Goal: Information Seeking & Learning: Check status

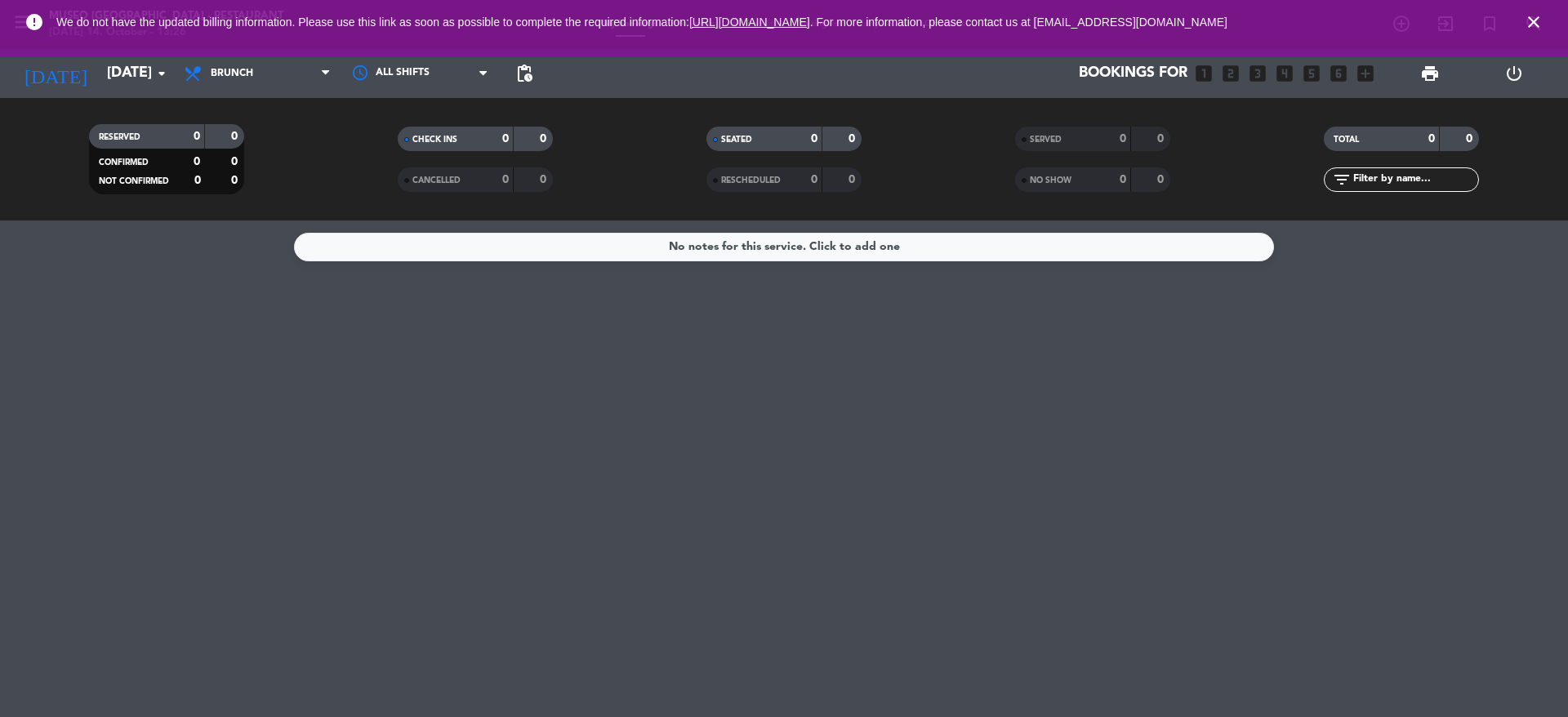
click at [1306, 23] on span "close" at bounding box center [1534, 22] width 44 height 44
click at [1306, 23] on icon "close" at bounding box center [1534, 22] width 20 height 20
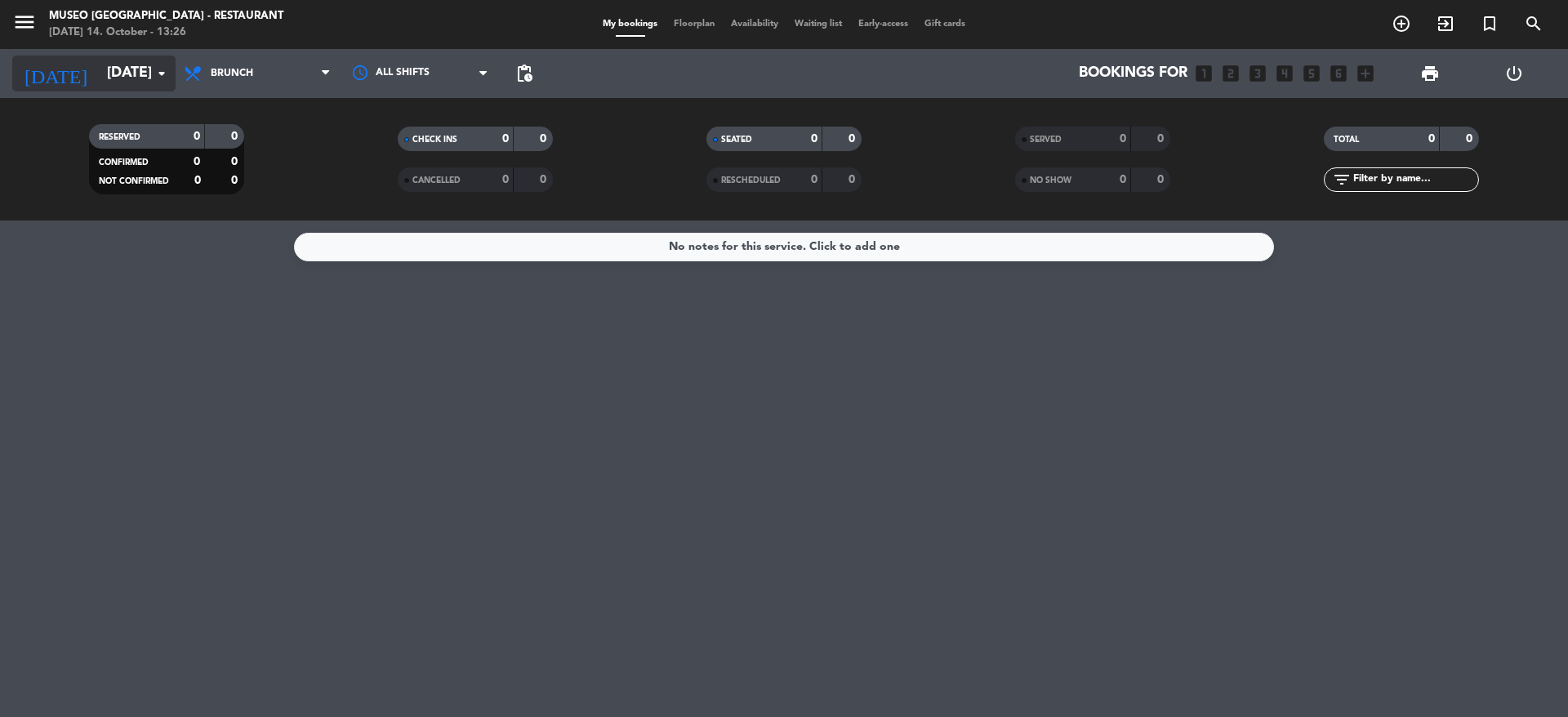
click at [108, 89] on input "[DATE]" at bounding box center [194, 73] width 190 height 32
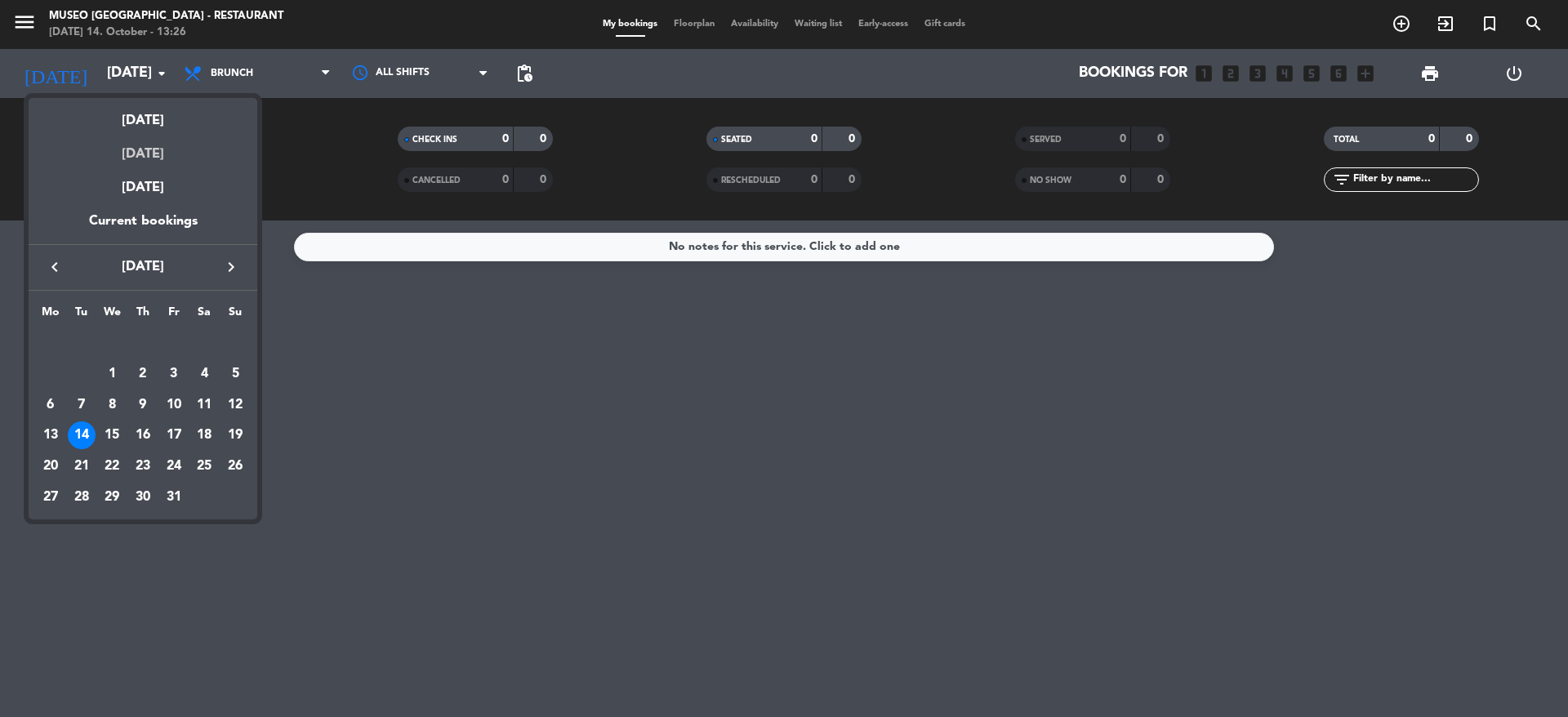
click at [147, 160] on div "[DATE]" at bounding box center [142, 147] width 229 height 33
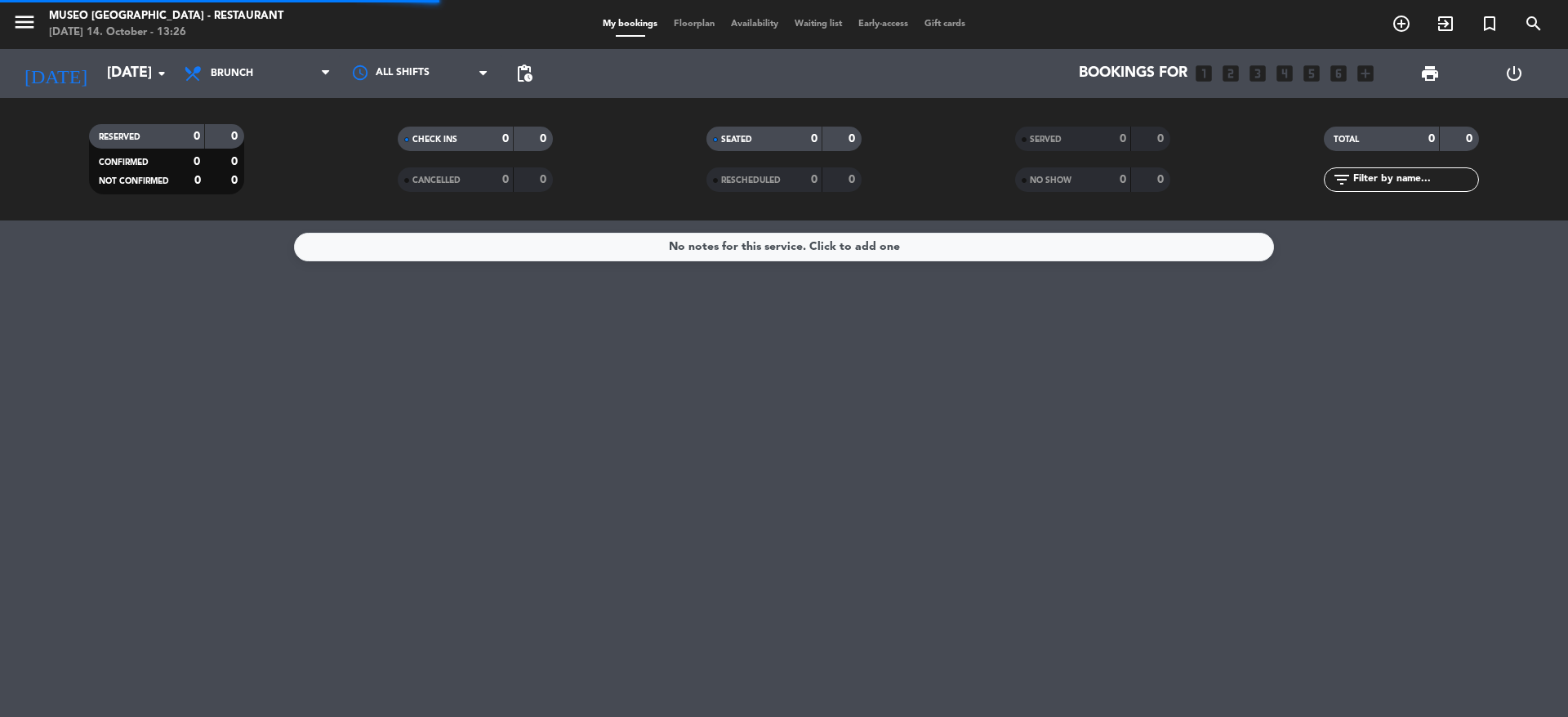
click at [143, 93] on div "[DATE] [DATE] arrow_drop_down" at bounding box center [94, 74] width 163 height 49
click at [131, 80] on input "[DATE]" at bounding box center [194, 73] width 190 height 32
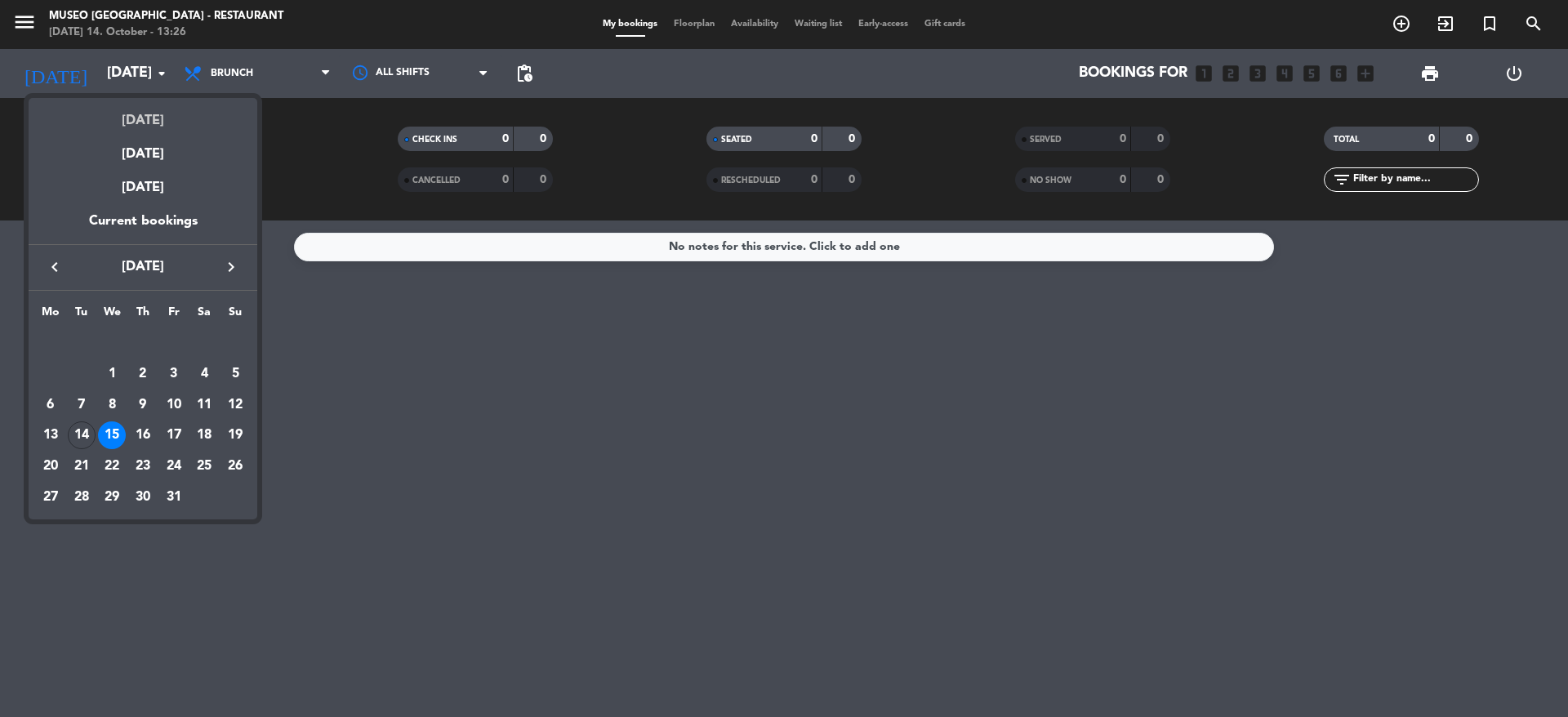
click at [141, 114] on div "[DATE]" at bounding box center [142, 114] width 229 height 33
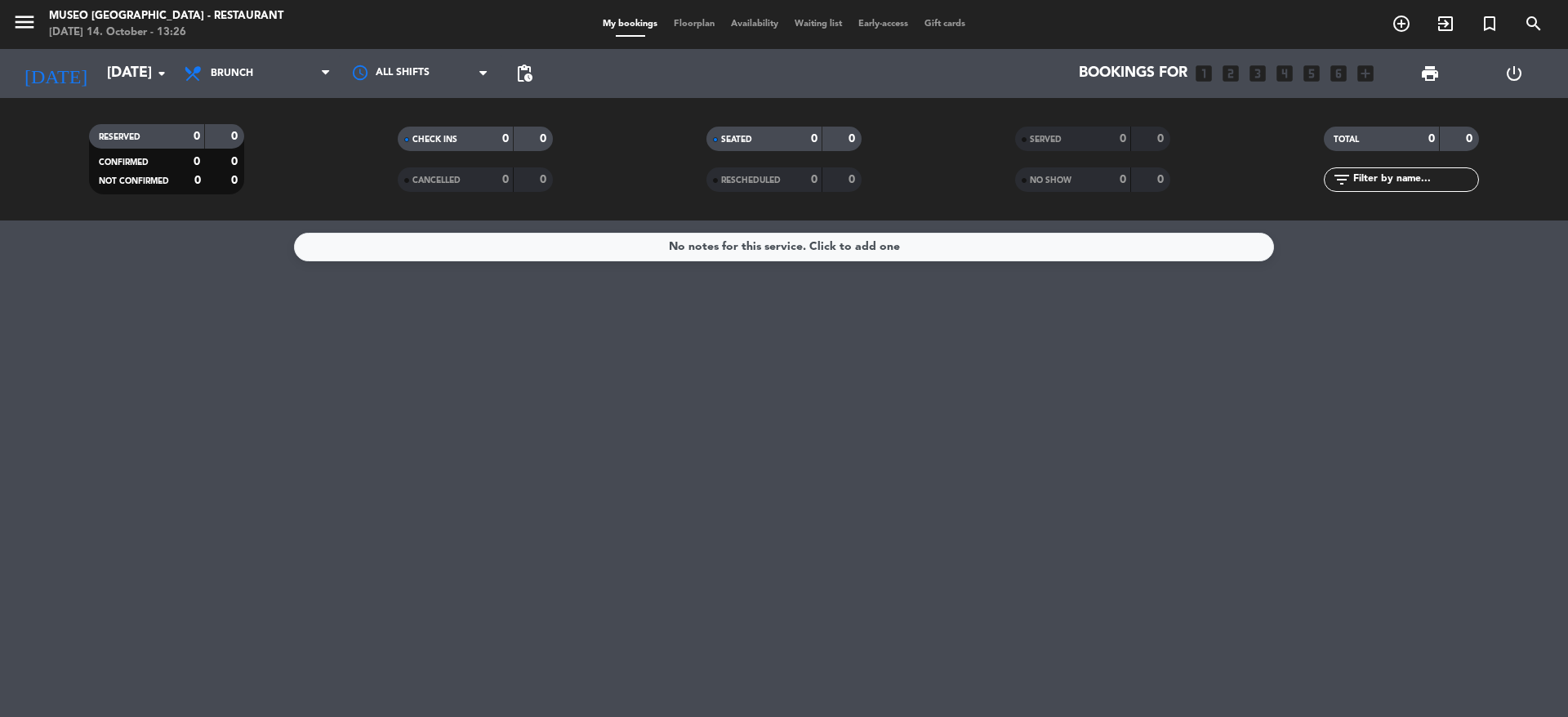
type input "[DATE]"
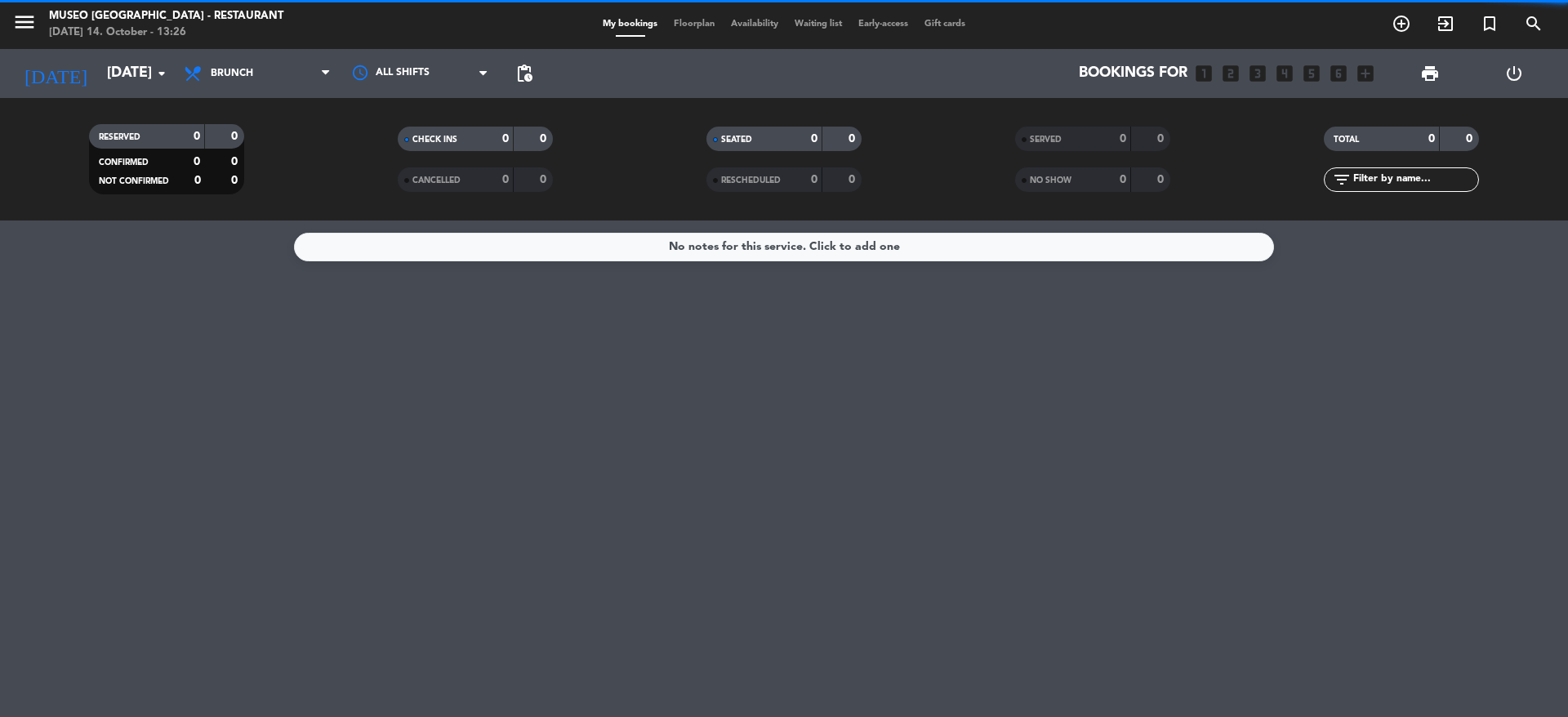
click at [312, 67] on span "Brunch" at bounding box center [257, 73] width 163 height 36
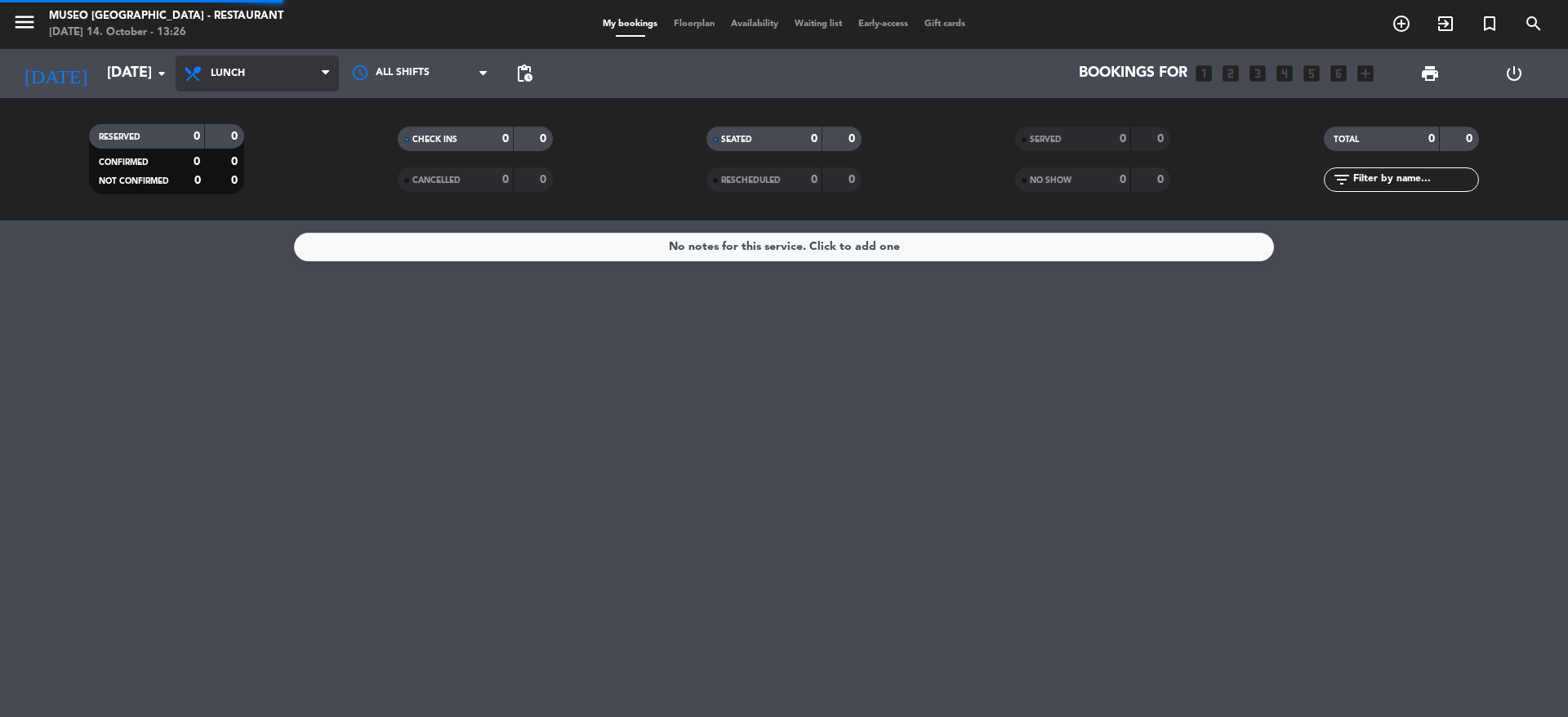
click at [265, 188] on div "menu [GEOGRAPHIC_DATA] - Restaurant [DATE] 14. October - 13:26 My bookings Floo…" at bounding box center [784, 110] width 1568 height 220
click at [266, 59] on span "Lunch" at bounding box center [257, 73] width 163 height 36
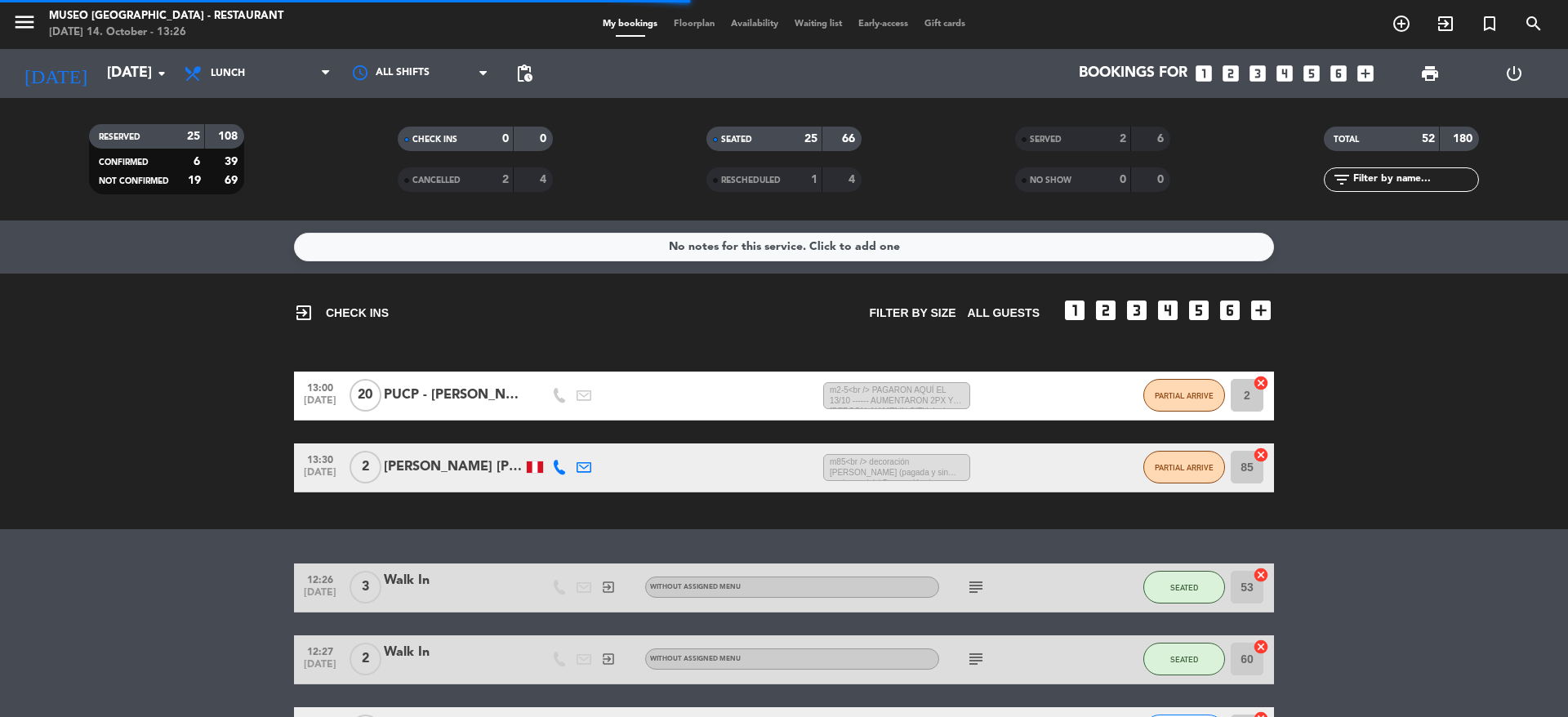
click at [255, 223] on div "No notes for this service. Click to add one exit_to_app CHECK INS Filter by siz…" at bounding box center [784, 468] width 1568 height 497
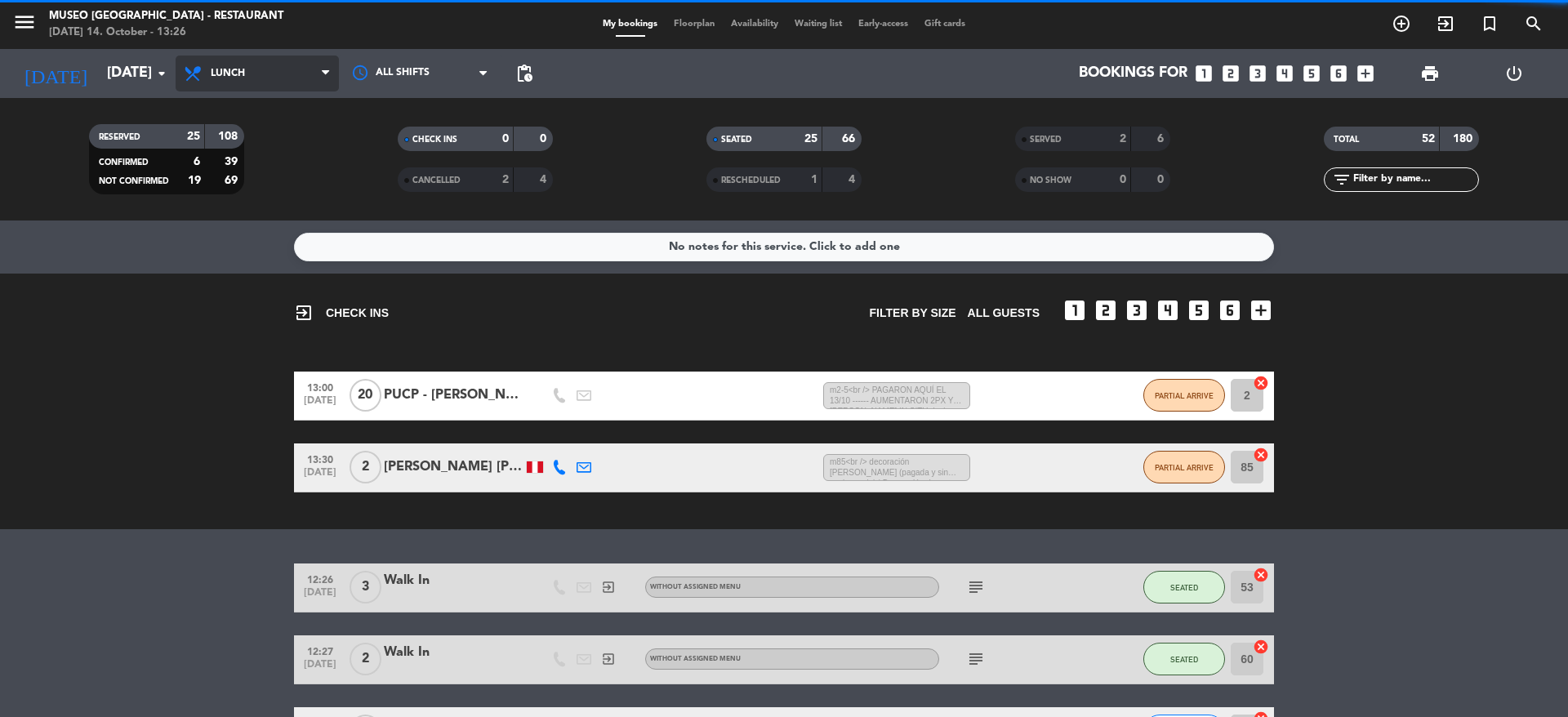
click at [244, 66] on span "Lunch" at bounding box center [257, 73] width 163 height 36
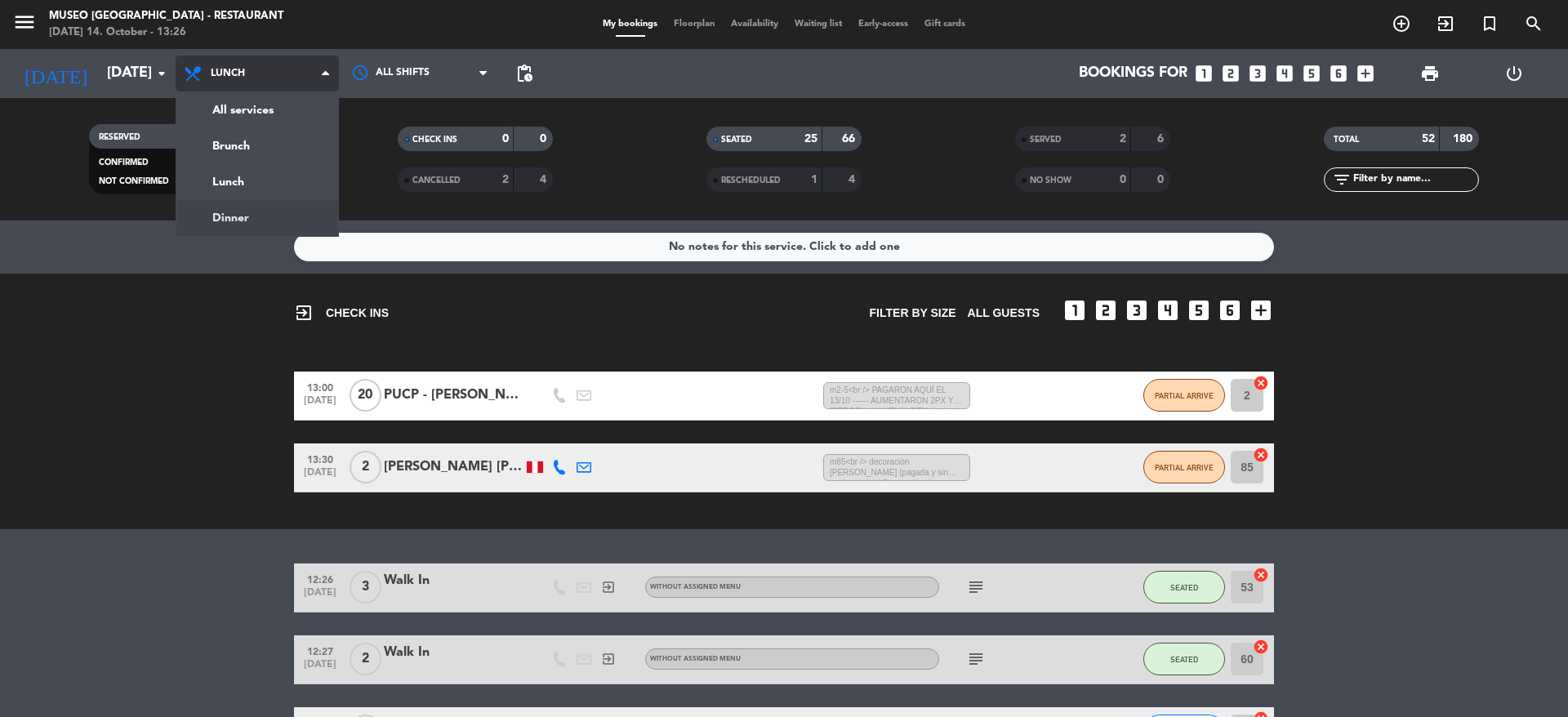
click at [232, 210] on div "menu [GEOGRAPHIC_DATA] - Restaurant [DATE] 14. October - 13:26 My bookings Floo…" at bounding box center [784, 110] width 1568 height 220
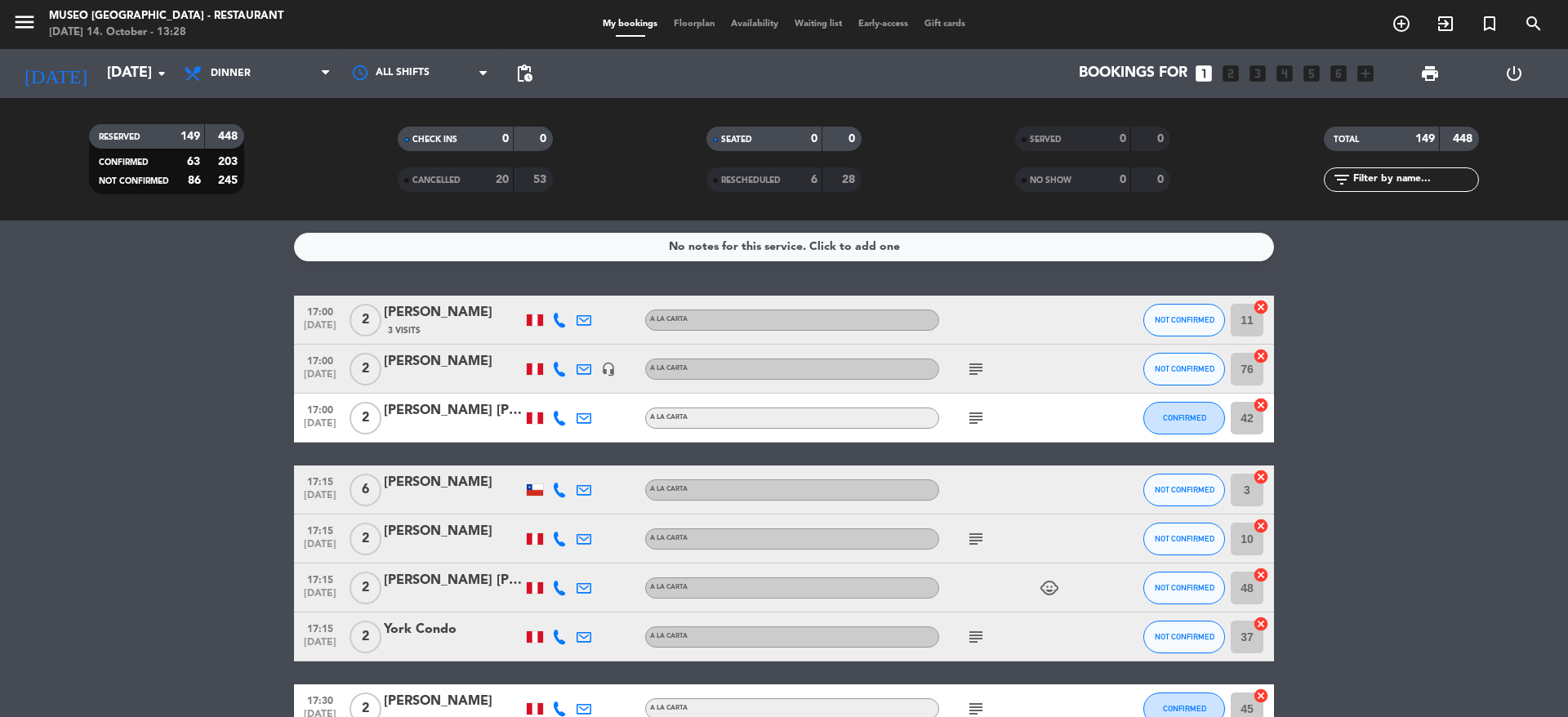
click at [325, 211] on div "RESERVED 149 448 CONFIRMED 63 203 NOT CONFIRMED 86 245 CHECK INS 0 0 CANCELLED …" at bounding box center [784, 159] width 1568 height 123
click at [983, 349] on div "subject" at bounding box center [1012, 368] width 147 height 48
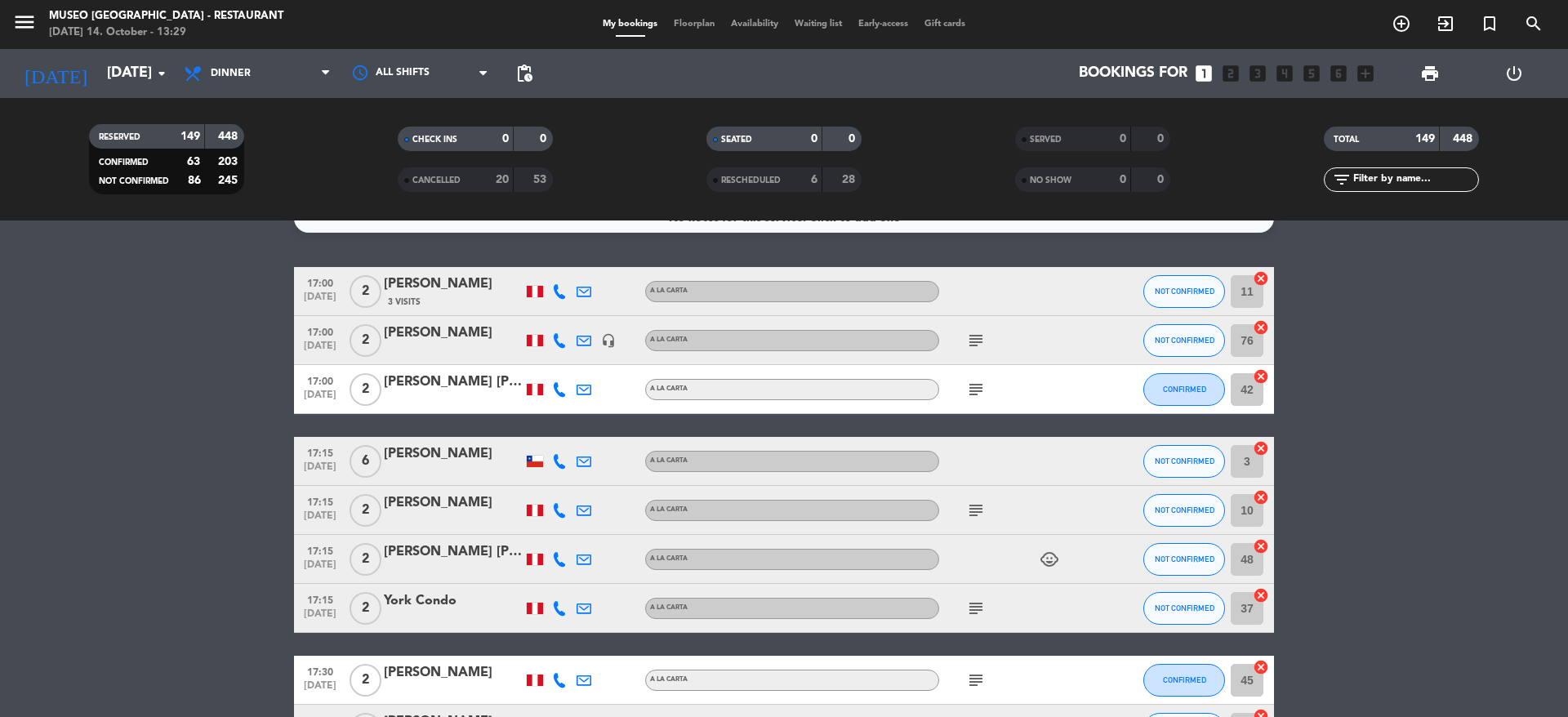
click at [977, 339] on icon "subject" at bounding box center [975, 340] width 20 height 20
click at [977, 382] on div "Alergias: ninguna motivo : aniversario" at bounding box center [976, 379] width 108 height 34
click at [977, 387] on icon "subject" at bounding box center [975, 389] width 20 height 20
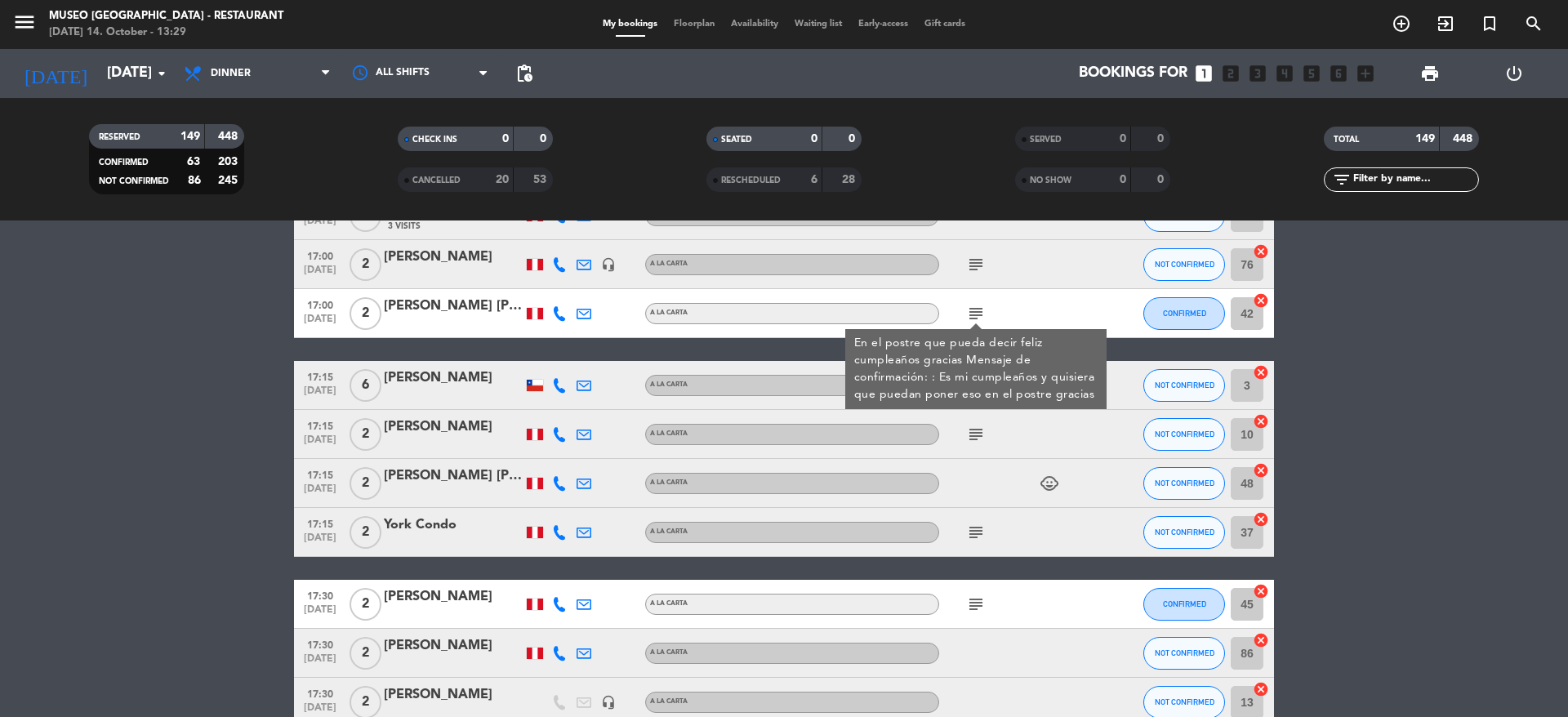
scroll to position [110, 0]
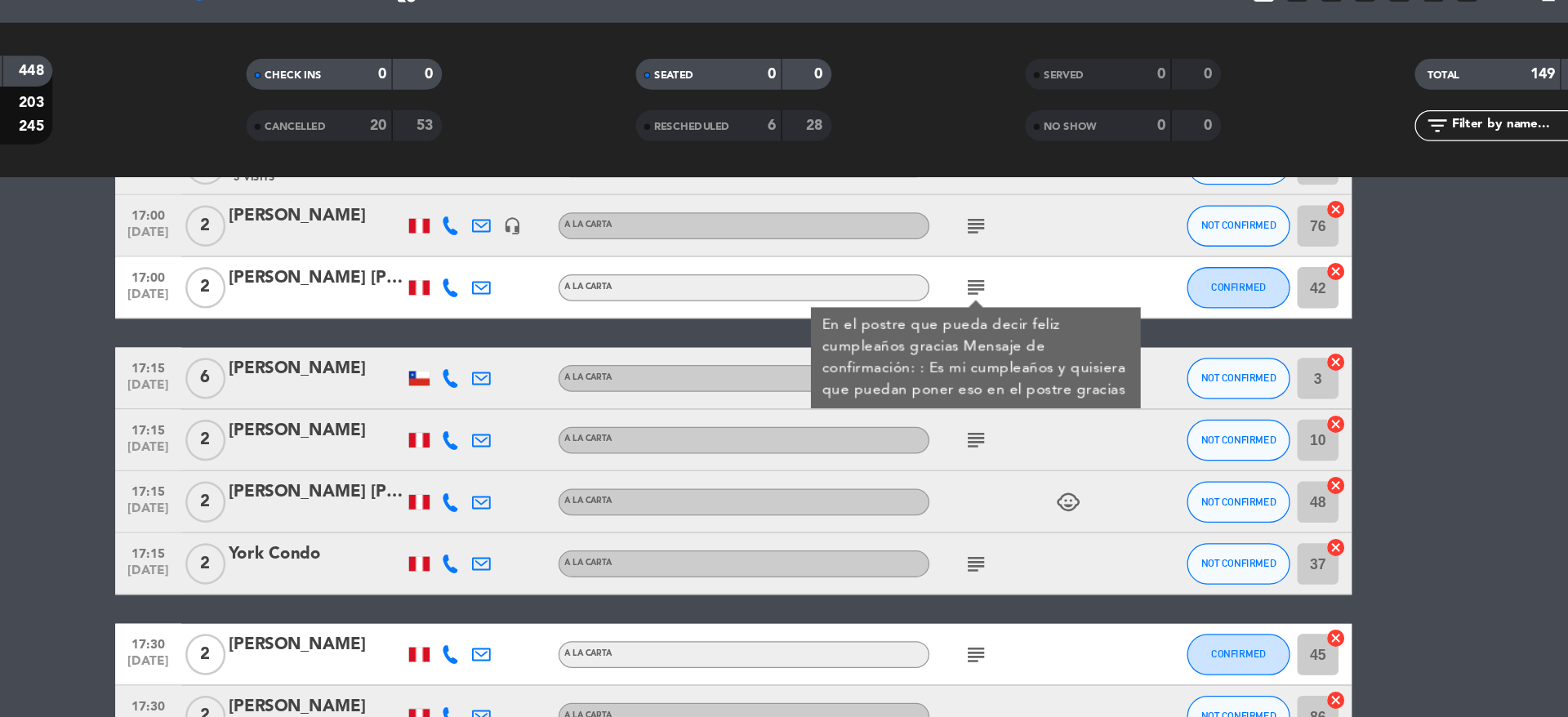
click at [973, 434] on icon "subject" at bounding box center [975, 428] width 20 height 20
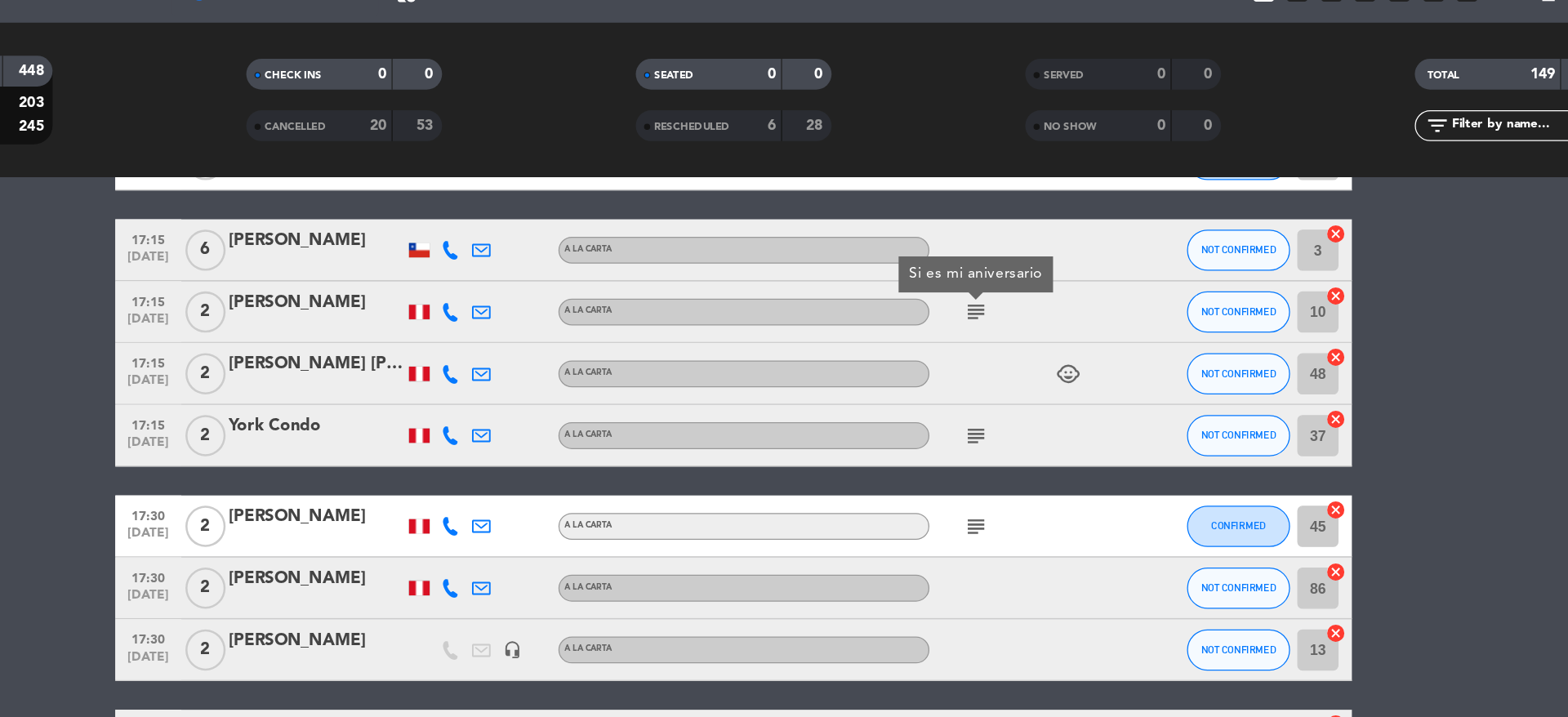
click at [973, 434] on icon "subject" at bounding box center [975, 425] width 20 height 20
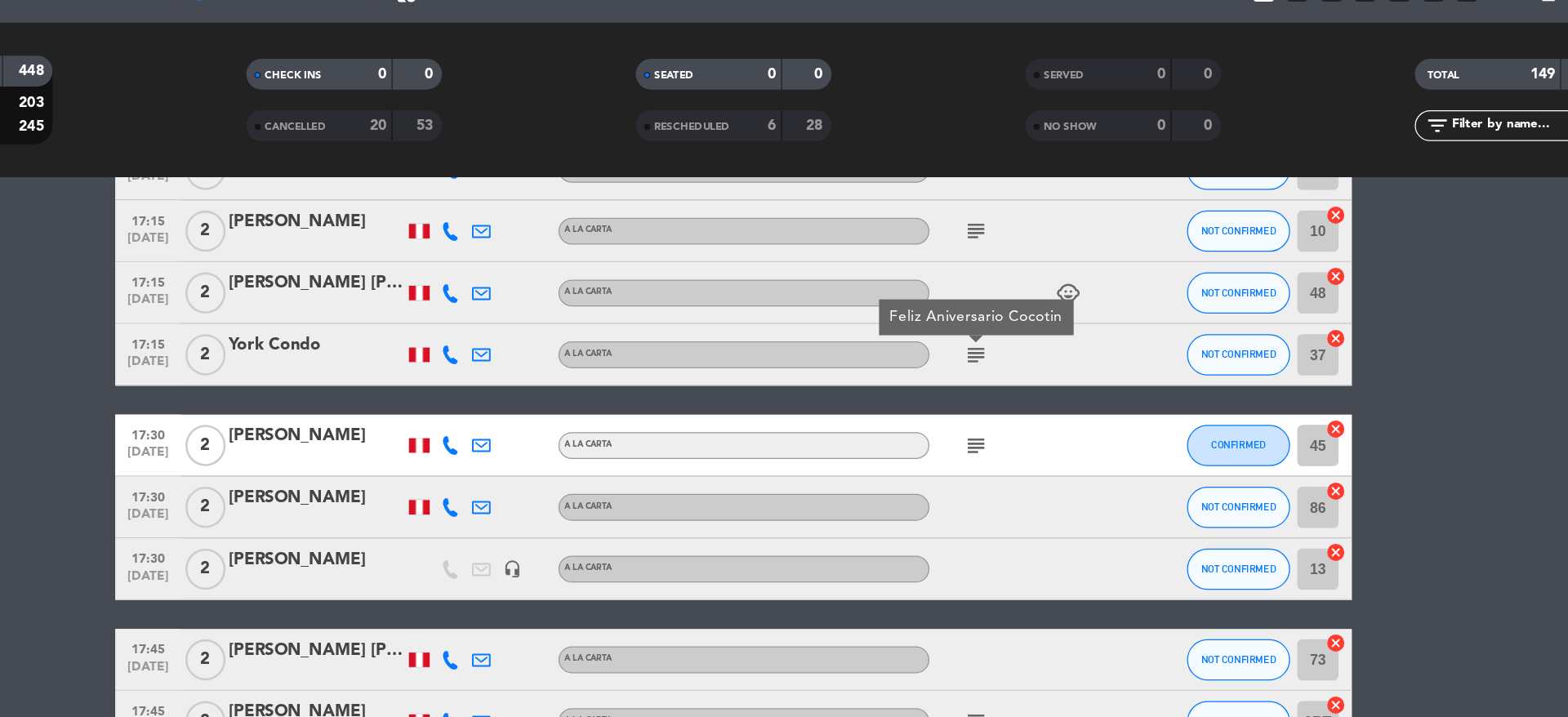
scroll to position [277, 0]
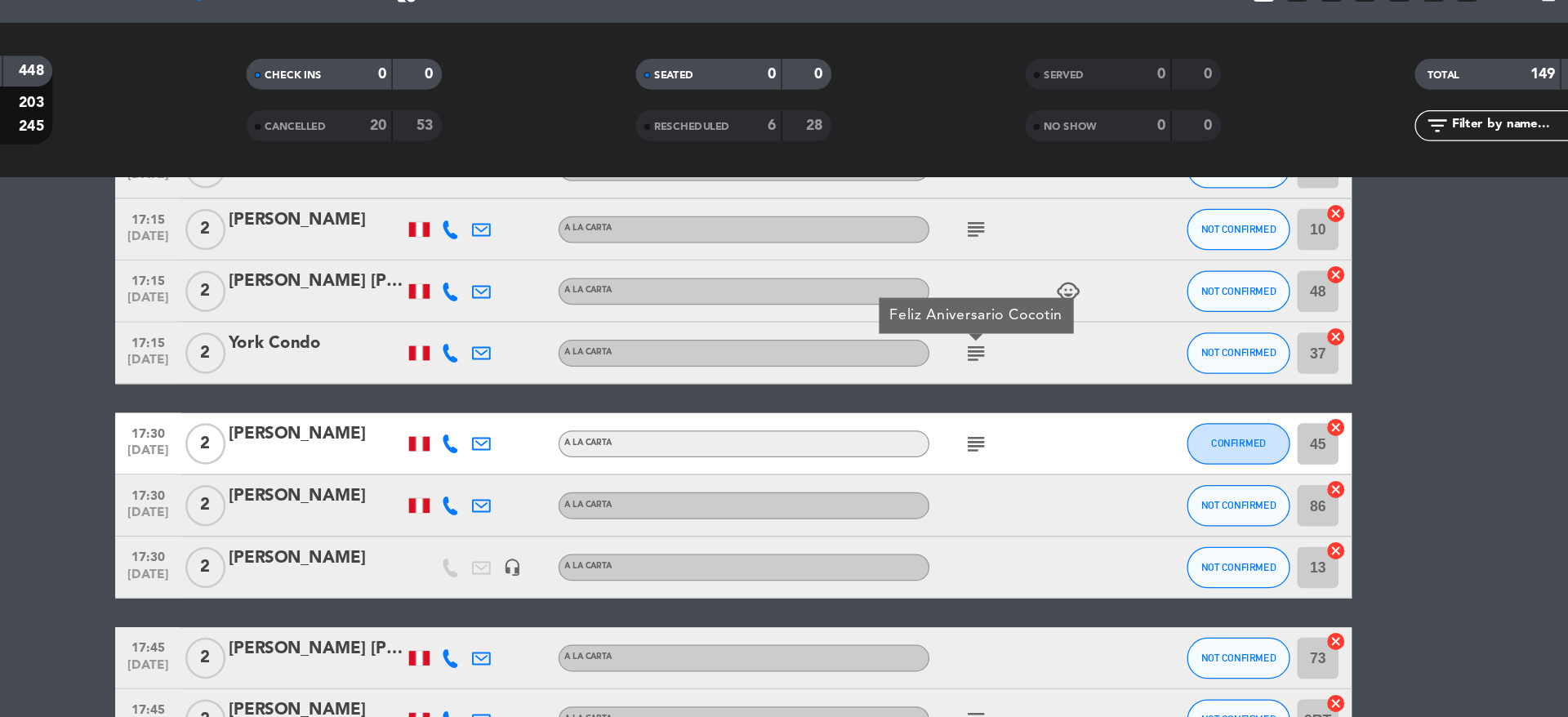
click at [413, 358] on div "York Condo" at bounding box center [453, 352] width 139 height 21
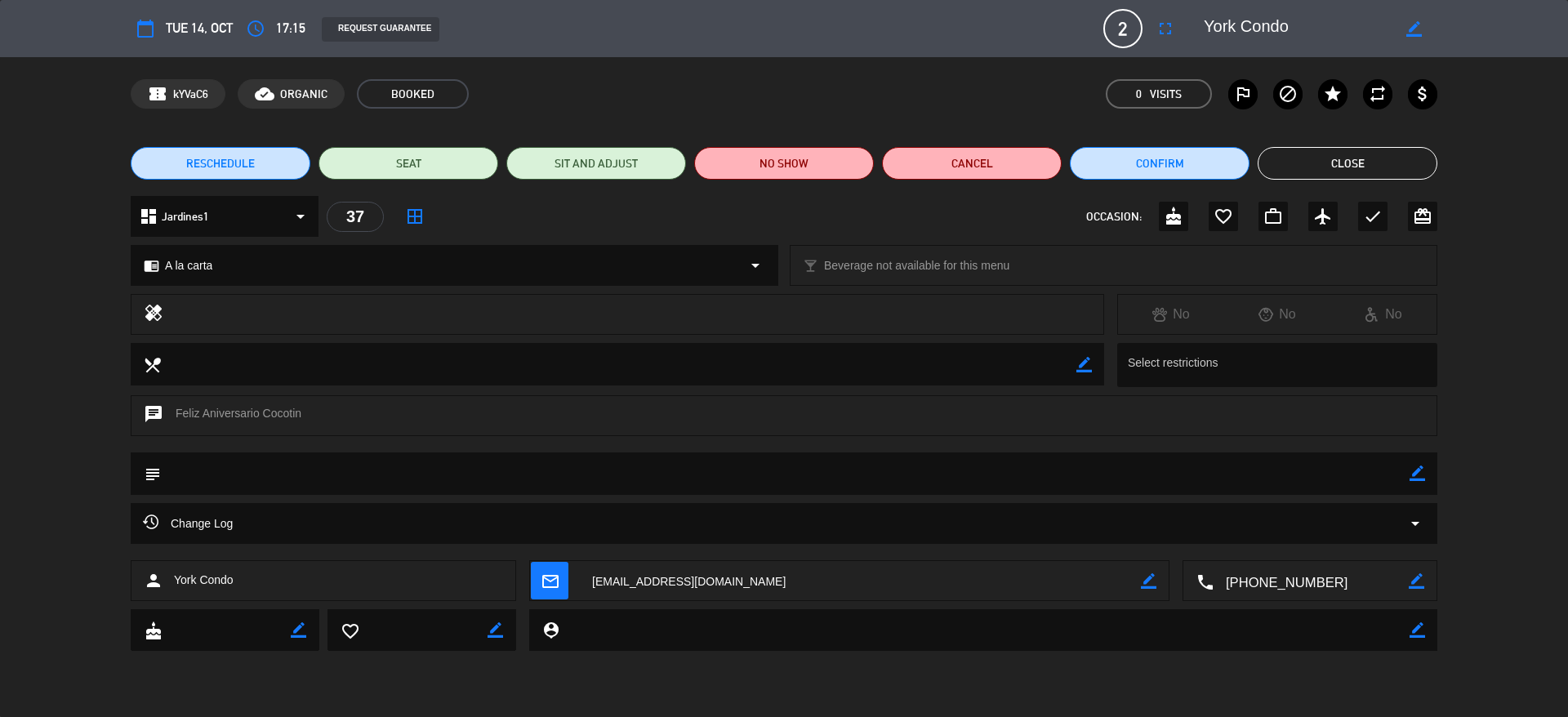
click at [1306, 147] on button "Close" at bounding box center [1347, 163] width 179 height 32
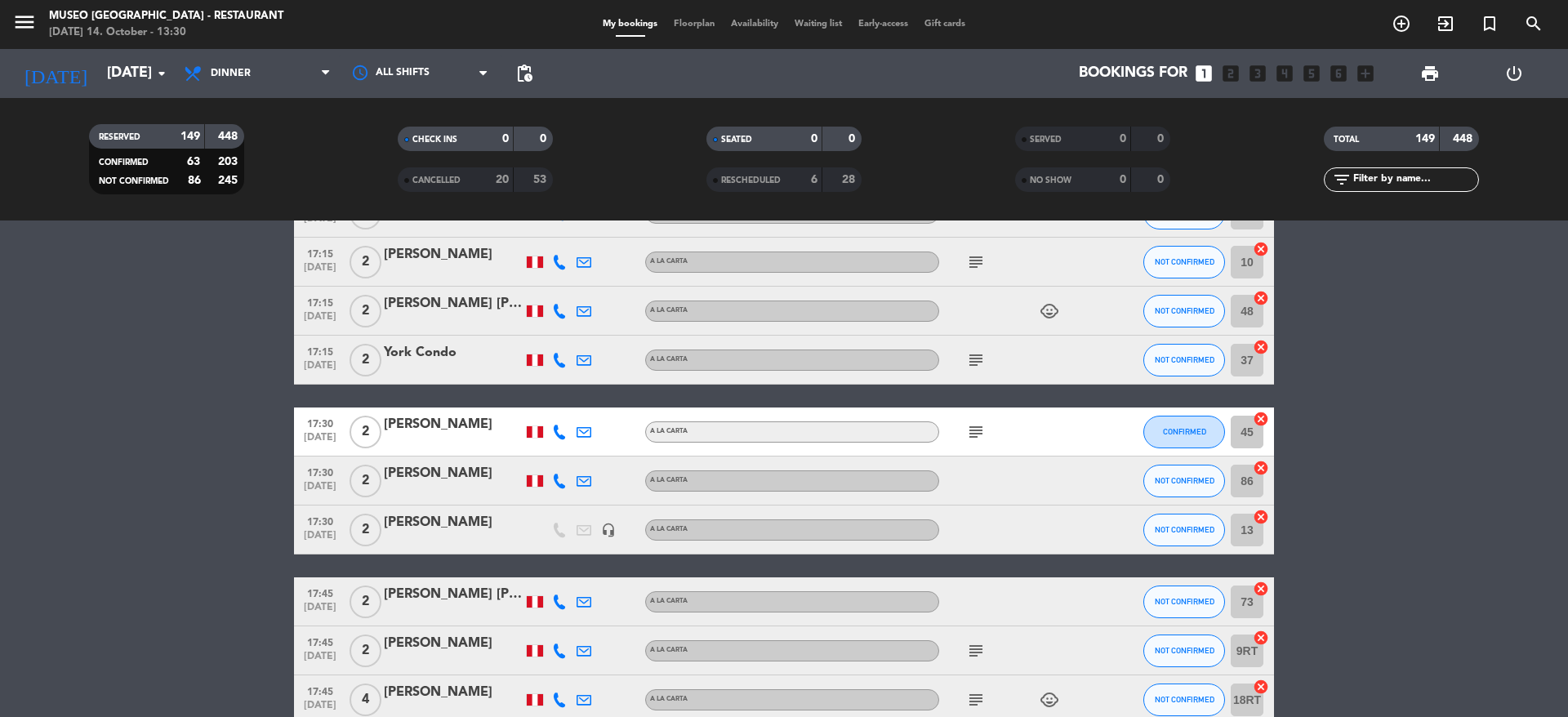
click at [977, 258] on icon "subject" at bounding box center [975, 262] width 20 height 20
click at [973, 369] on div "subject" at bounding box center [1012, 359] width 147 height 48
click at [973, 366] on icon "subject" at bounding box center [975, 360] width 20 height 20
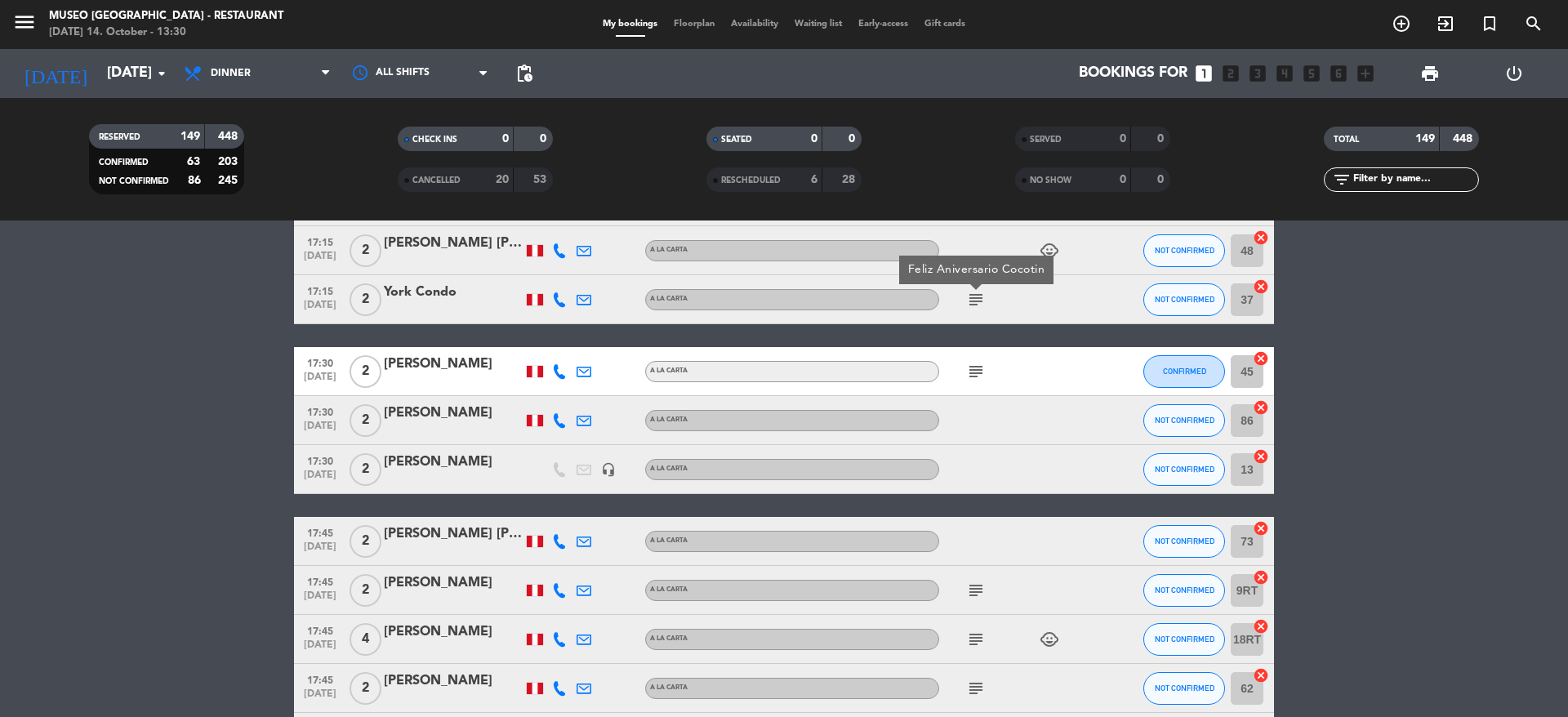
scroll to position [338, 0]
click at [973, 366] on icon "subject" at bounding box center [975, 370] width 20 height 20
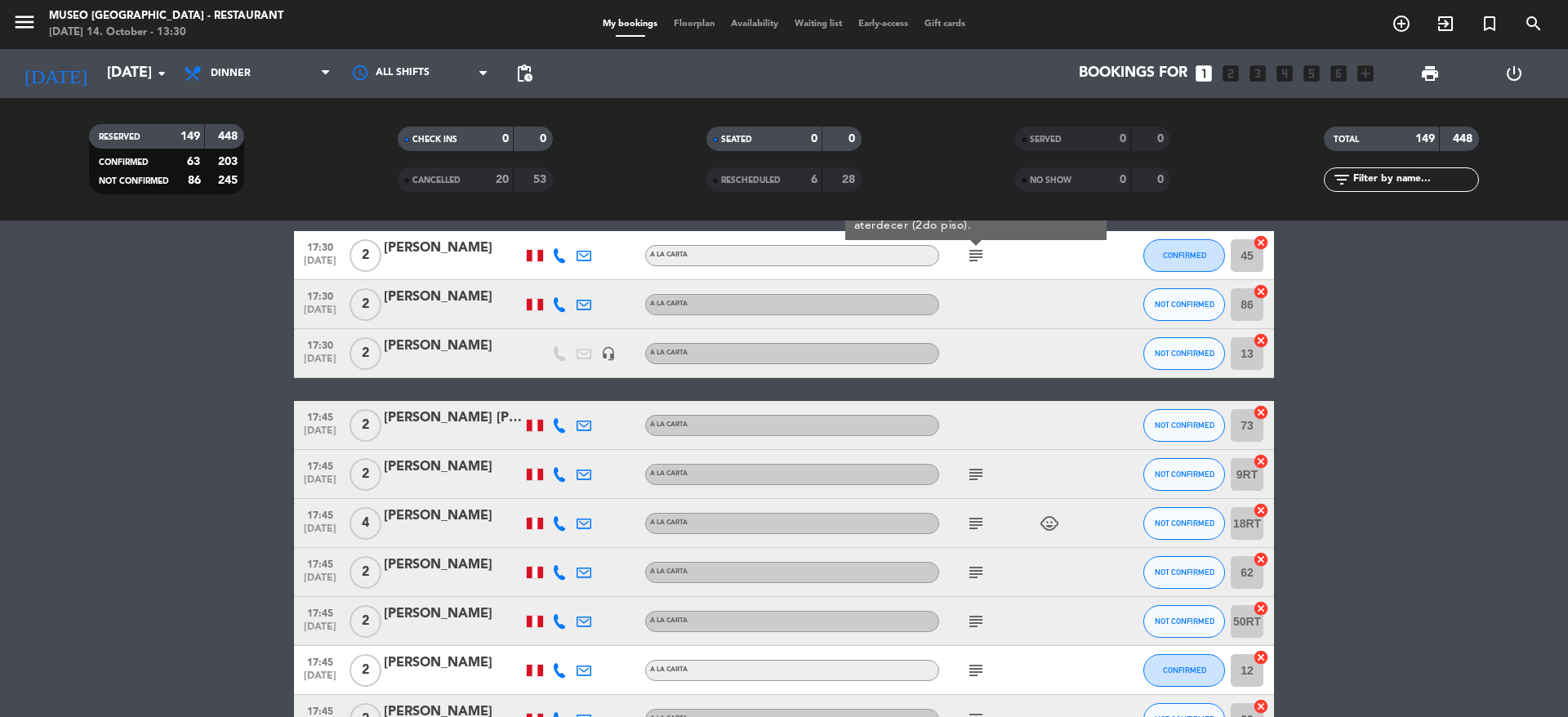
scroll to position [456, 0]
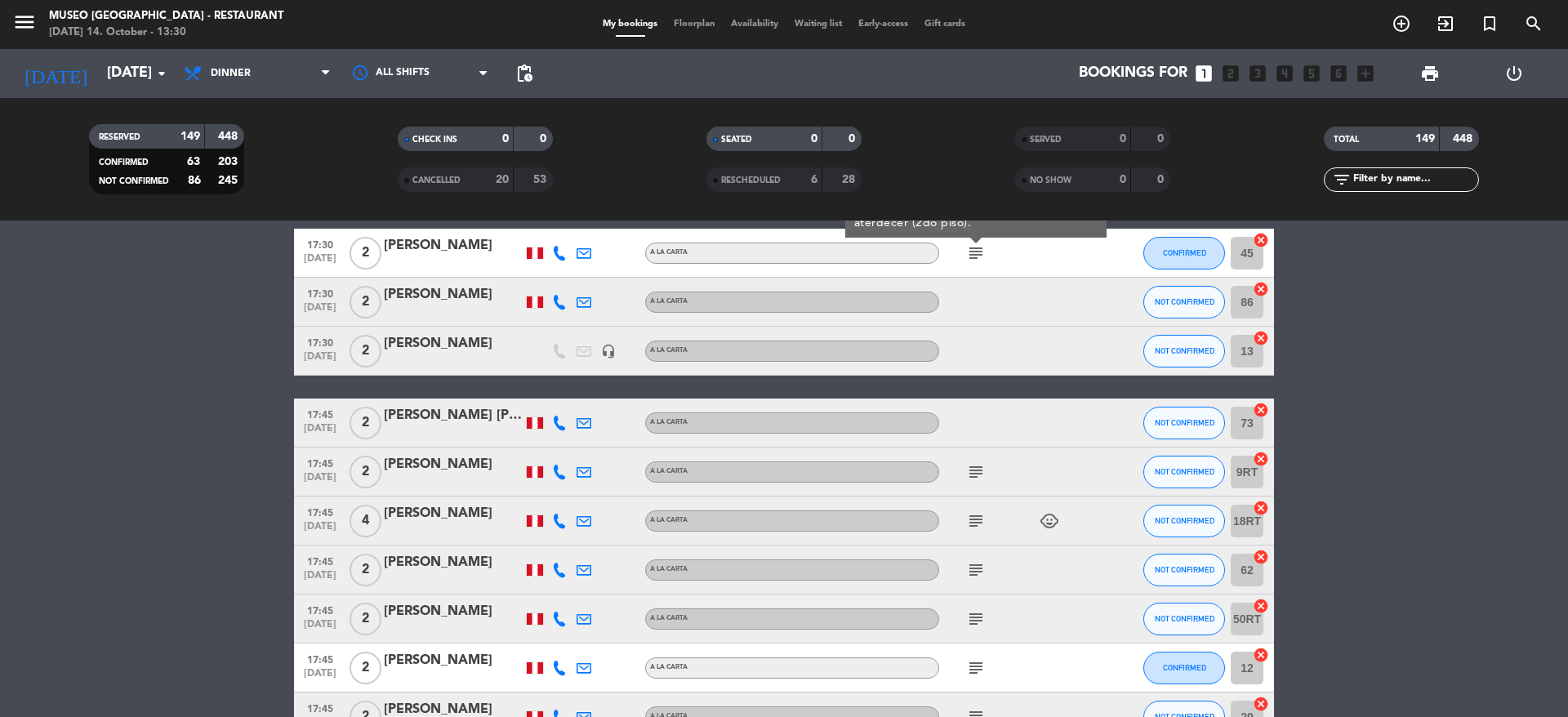
click at [988, 463] on span "subject" at bounding box center [976, 472] width 25 height 20
click at [985, 468] on icon "subject" at bounding box center [975, 472] width 20 height 20
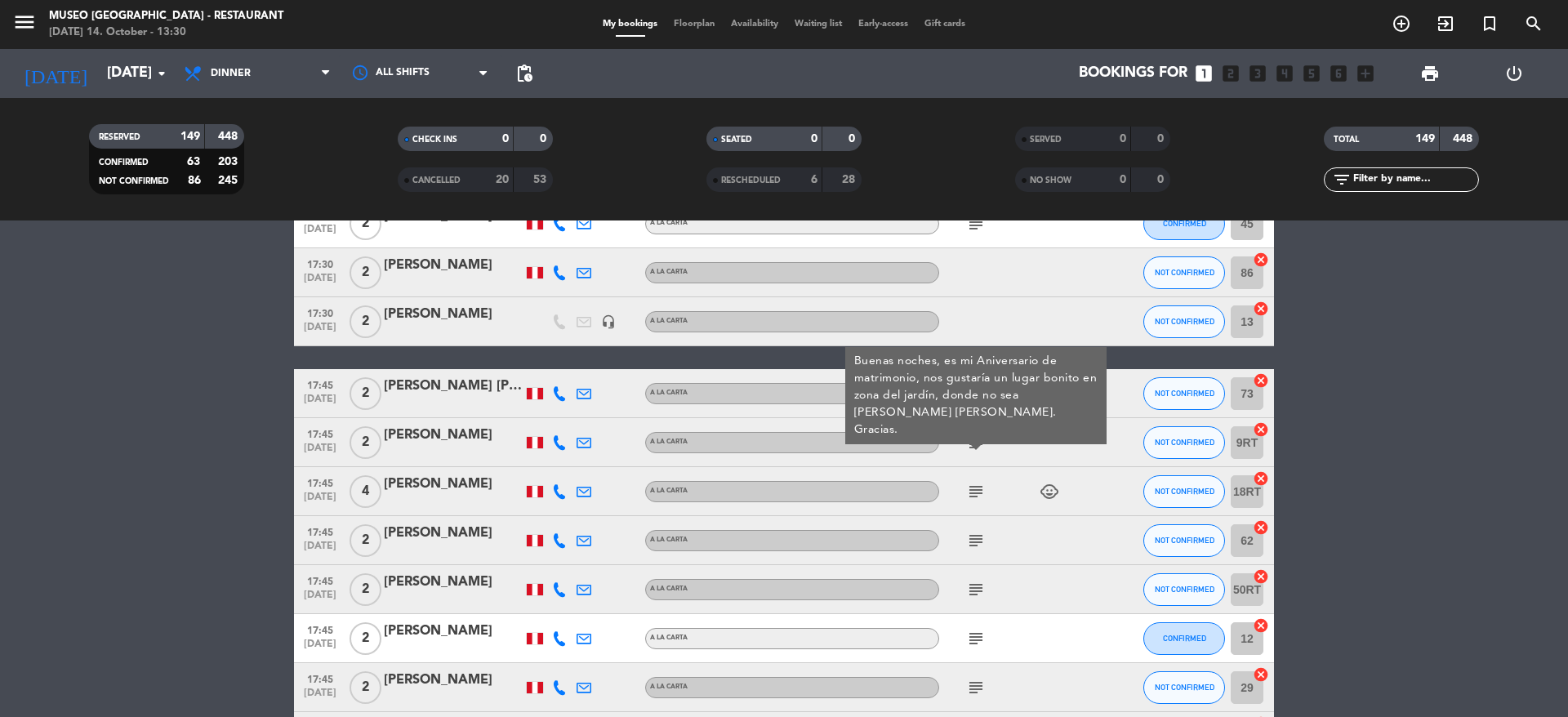
scroll to position [487, 0]
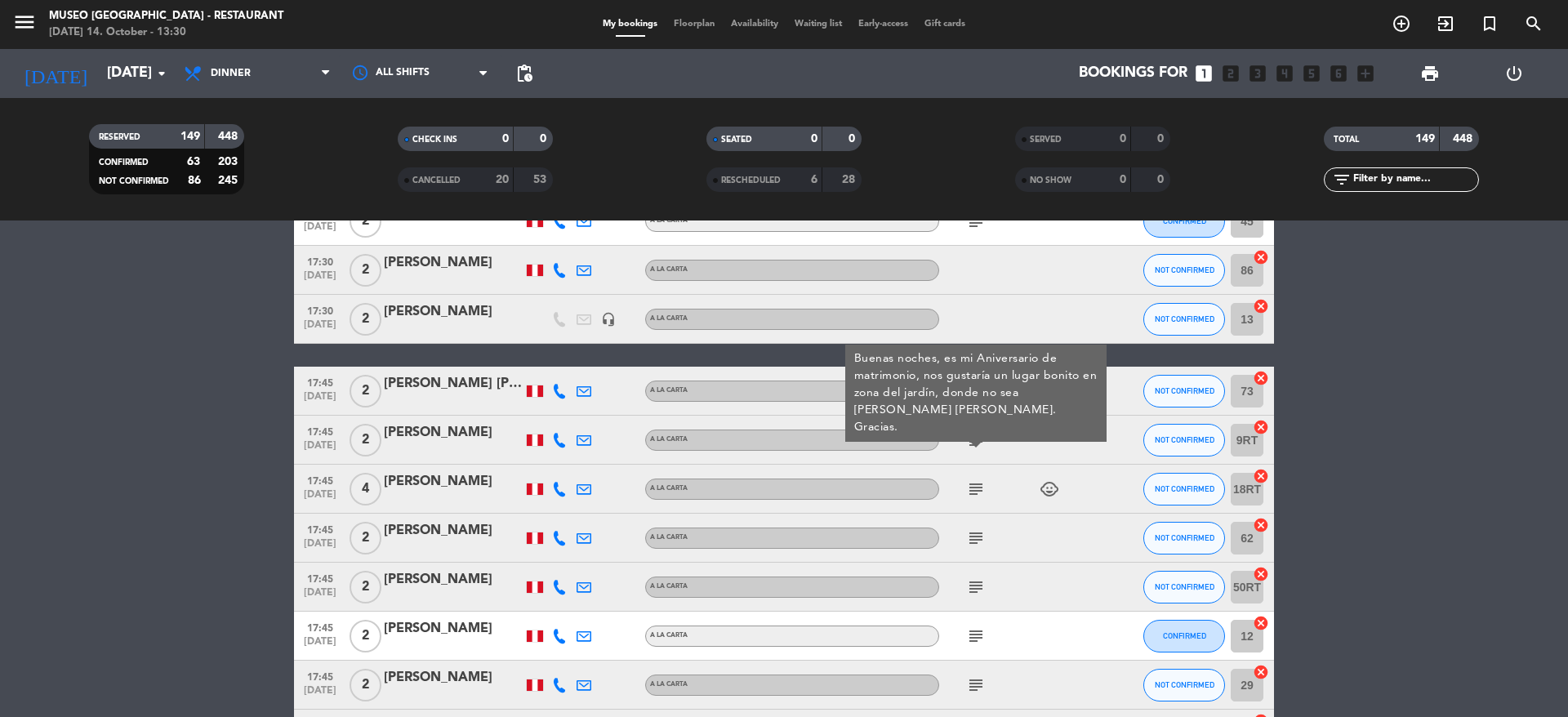
click at [451, 436] on div "[PERSON_NAME]" at bounding box center [453, 433] width 139 height 21
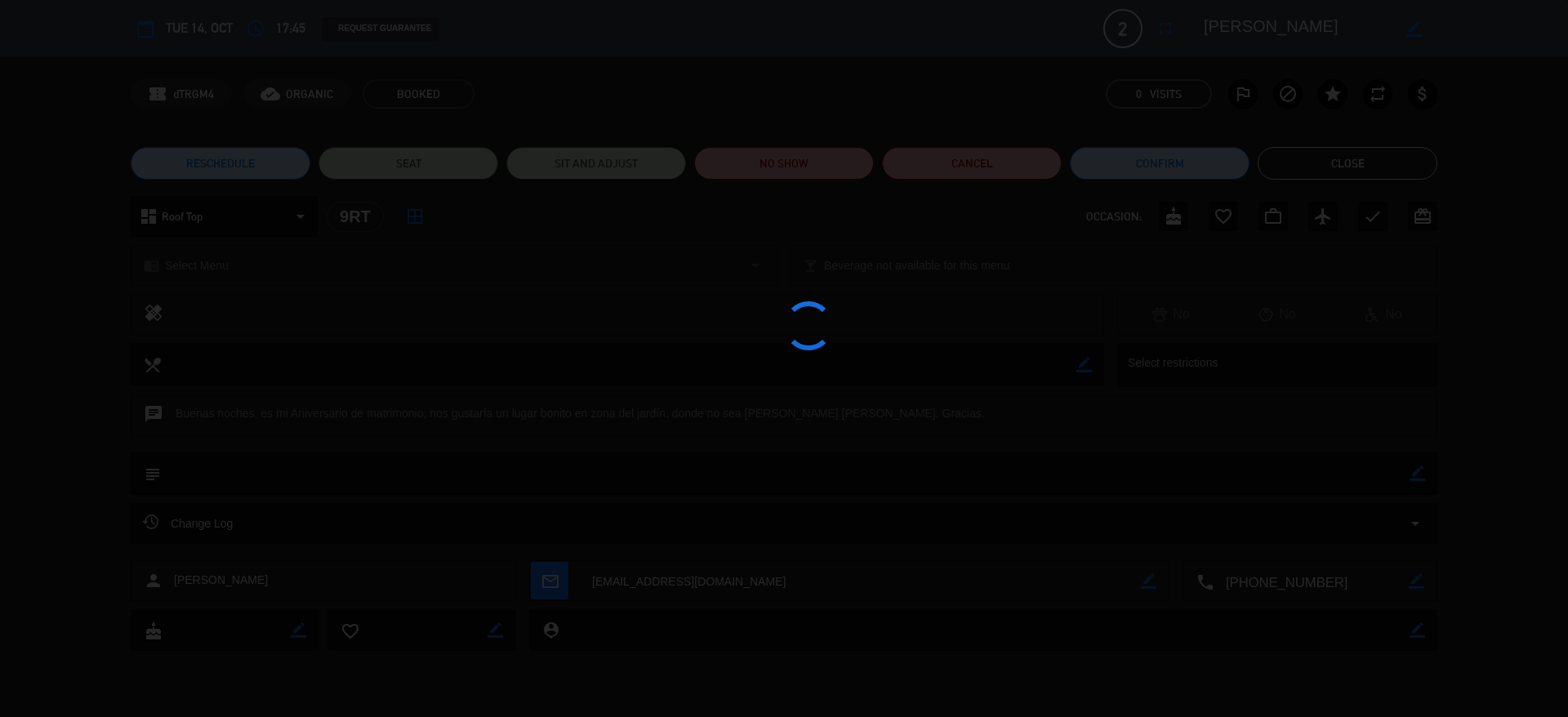
click at [1260, 28] on div at bounding box center [784, 358] width 1568 height 717
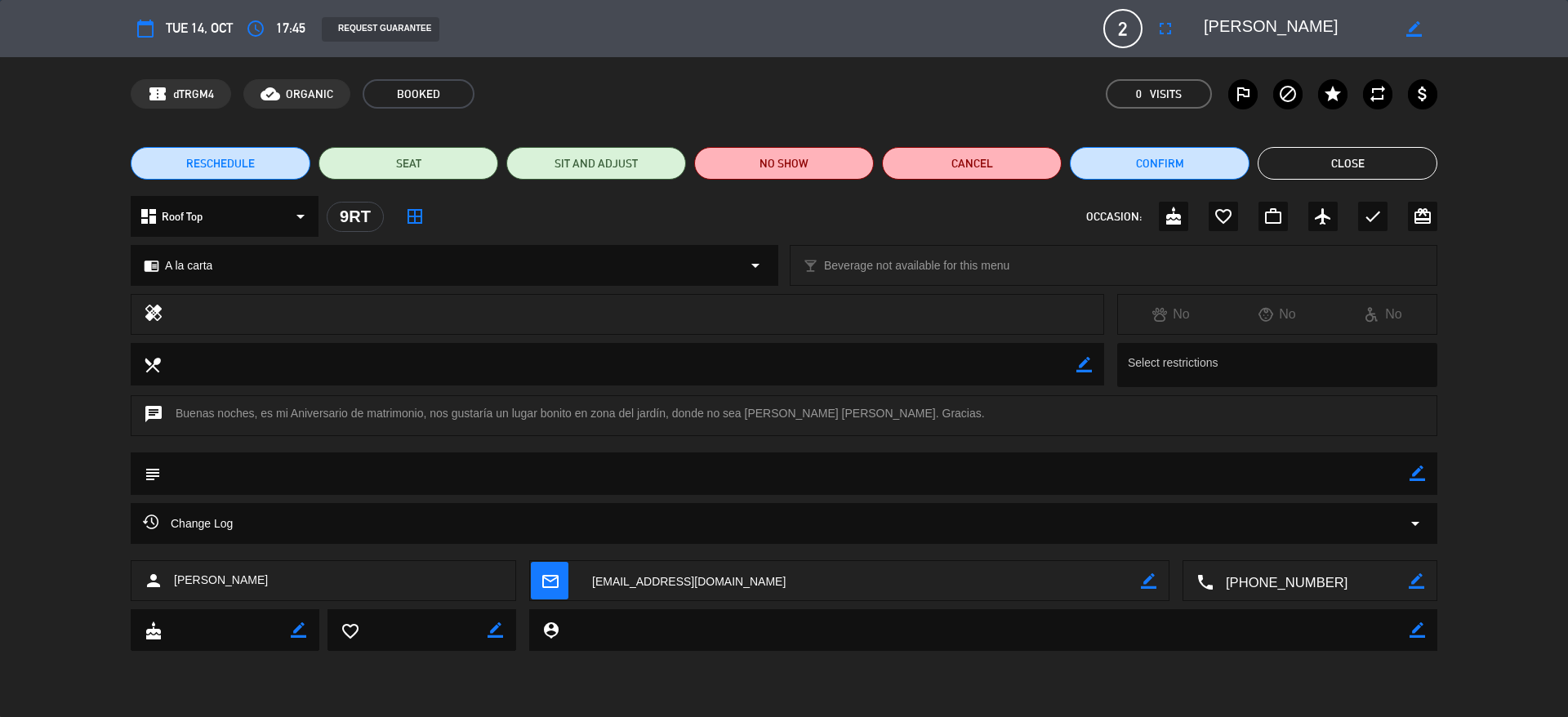
click at [1260, 28] on textarea at bounding box center [1297, 28] width 187 height 29
click at [1267, 28] on textarea at bounding box center [1297, 28] width 187 height 29
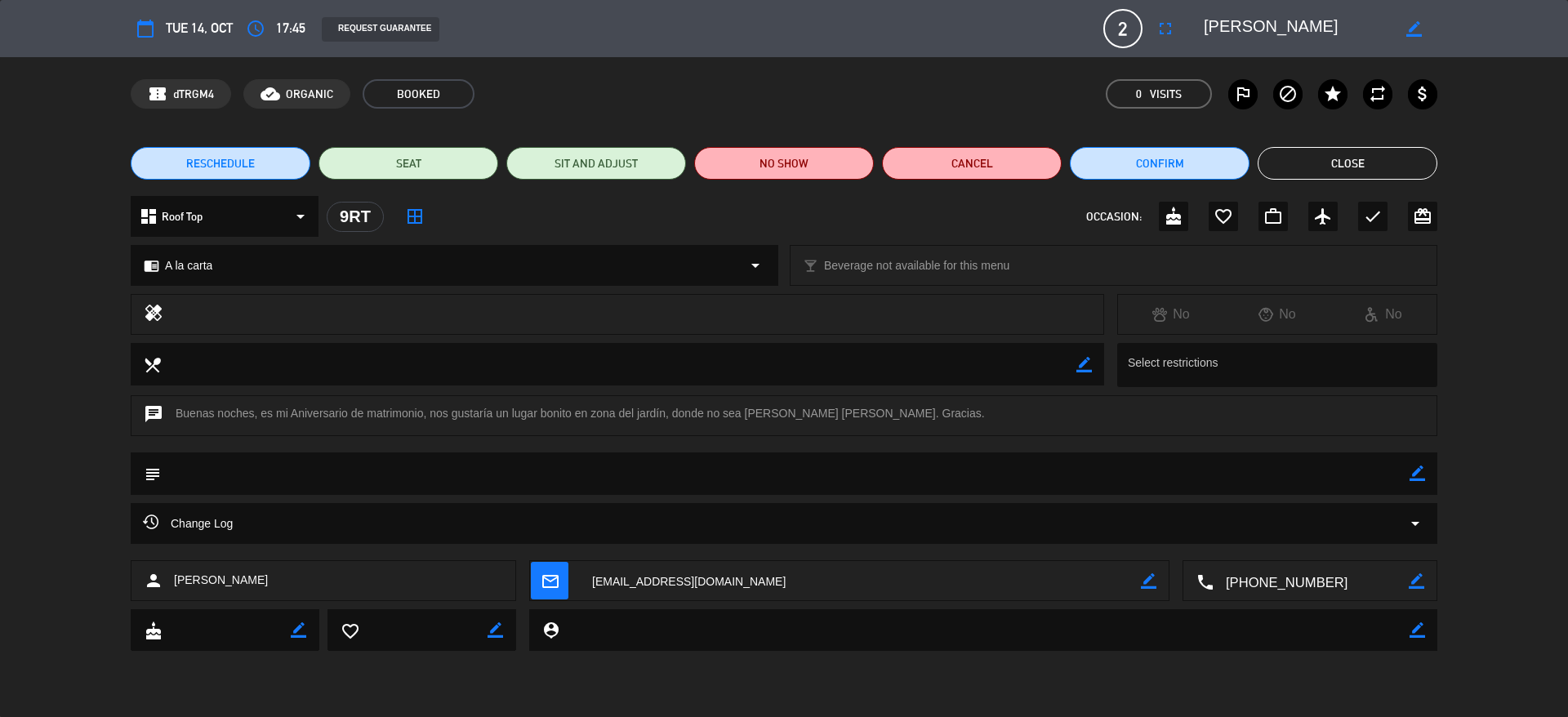
click at [1267, 28] on textarea at bounding box center [1297, 28] width 187 height 29
click at [1306, 149] on button "Close" at bounding box center [1347, 163] width 179 height 32
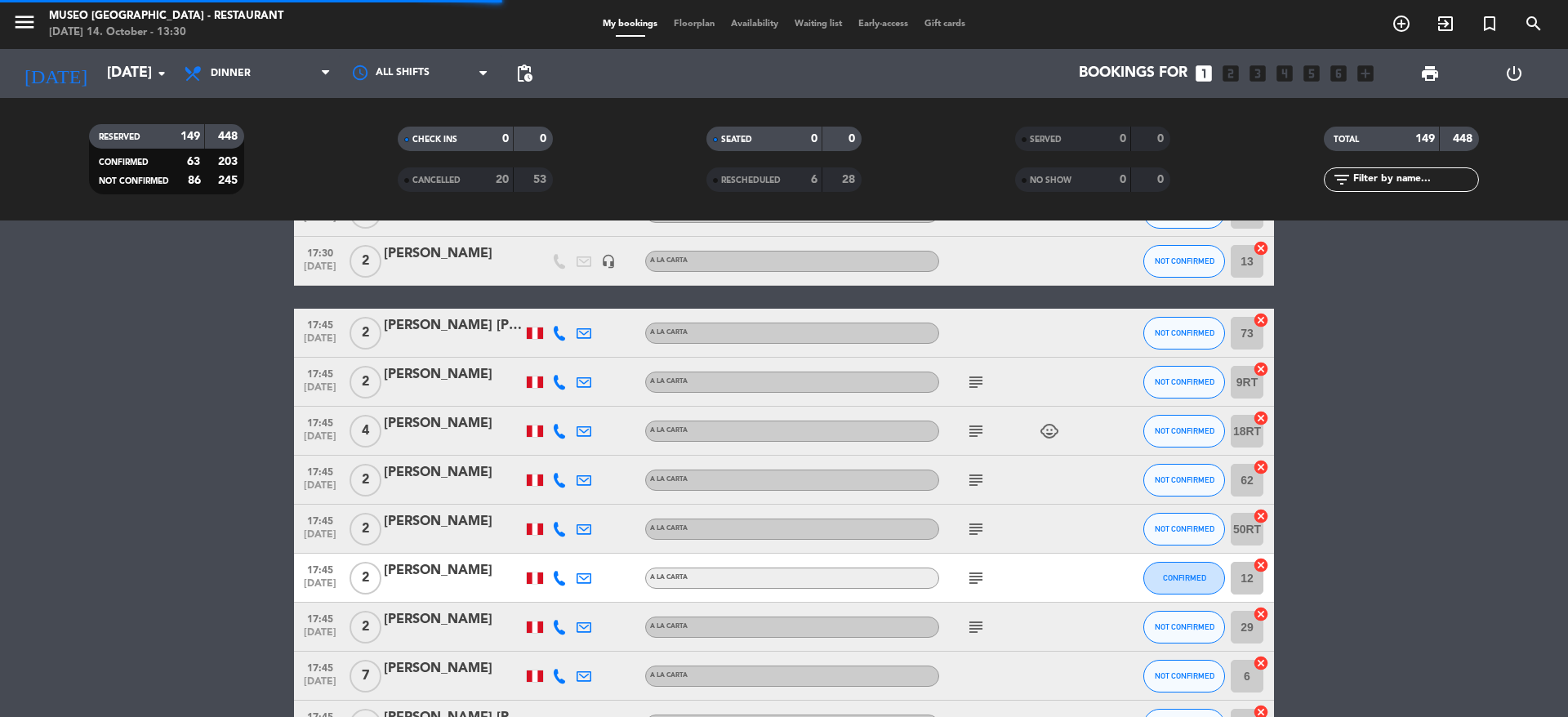
scroll to position [551, 0]
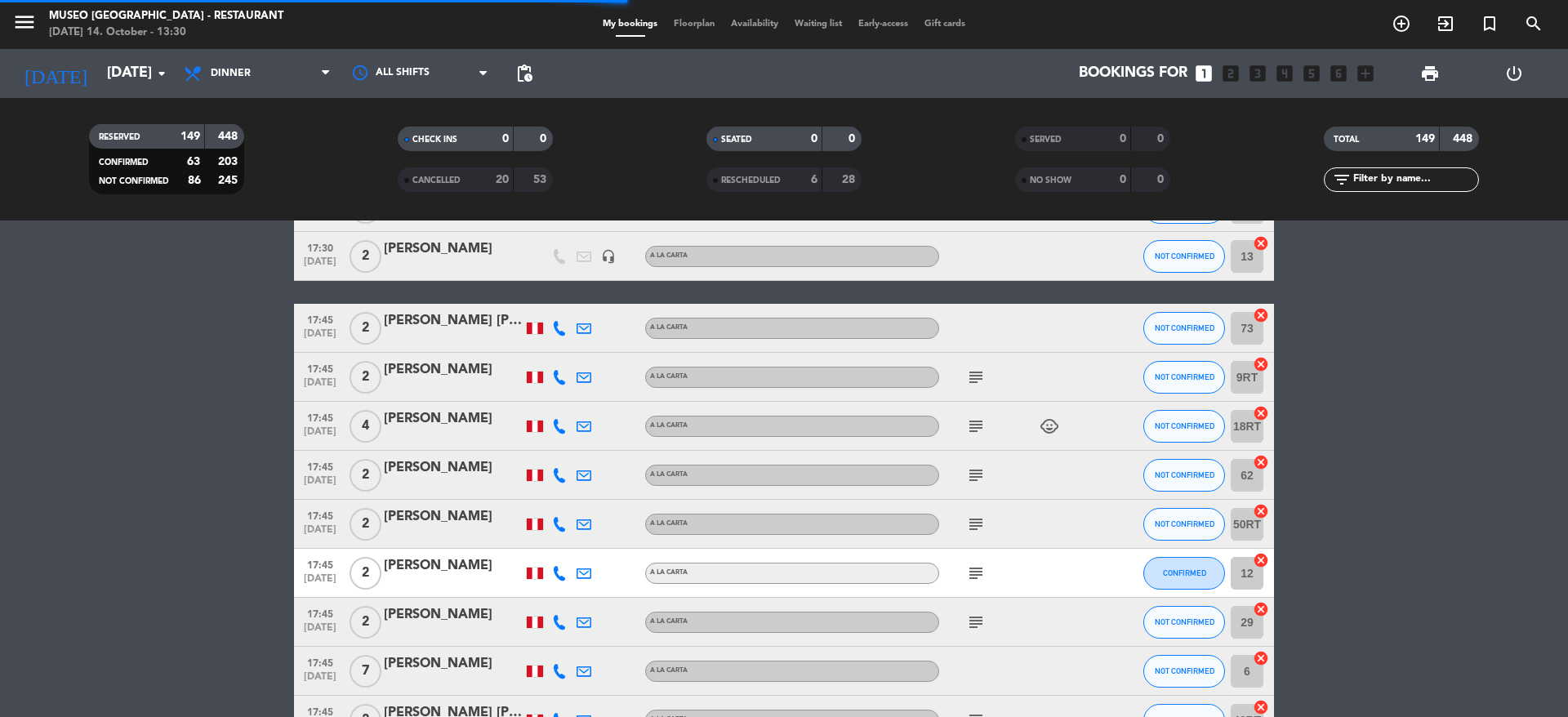
click at [968, 371] on icon "subject" at bounding box center [975, 377] width 20 height 20
click at [970, 377] on icon "subject" at bounding box center [975, 377] width 20 height 20
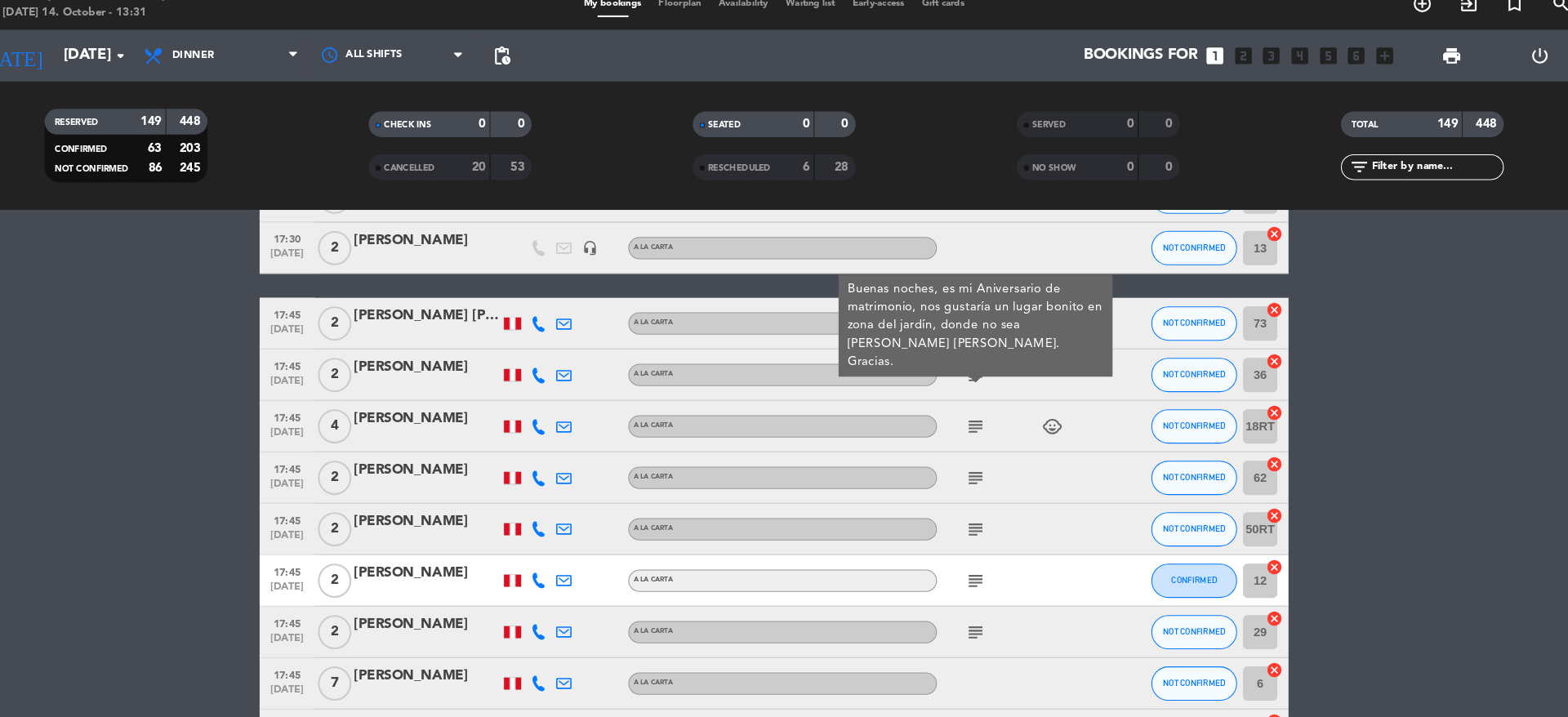
click at [973, 432] on icon "subject" at bounding box center [975, 426] width 20 height 20
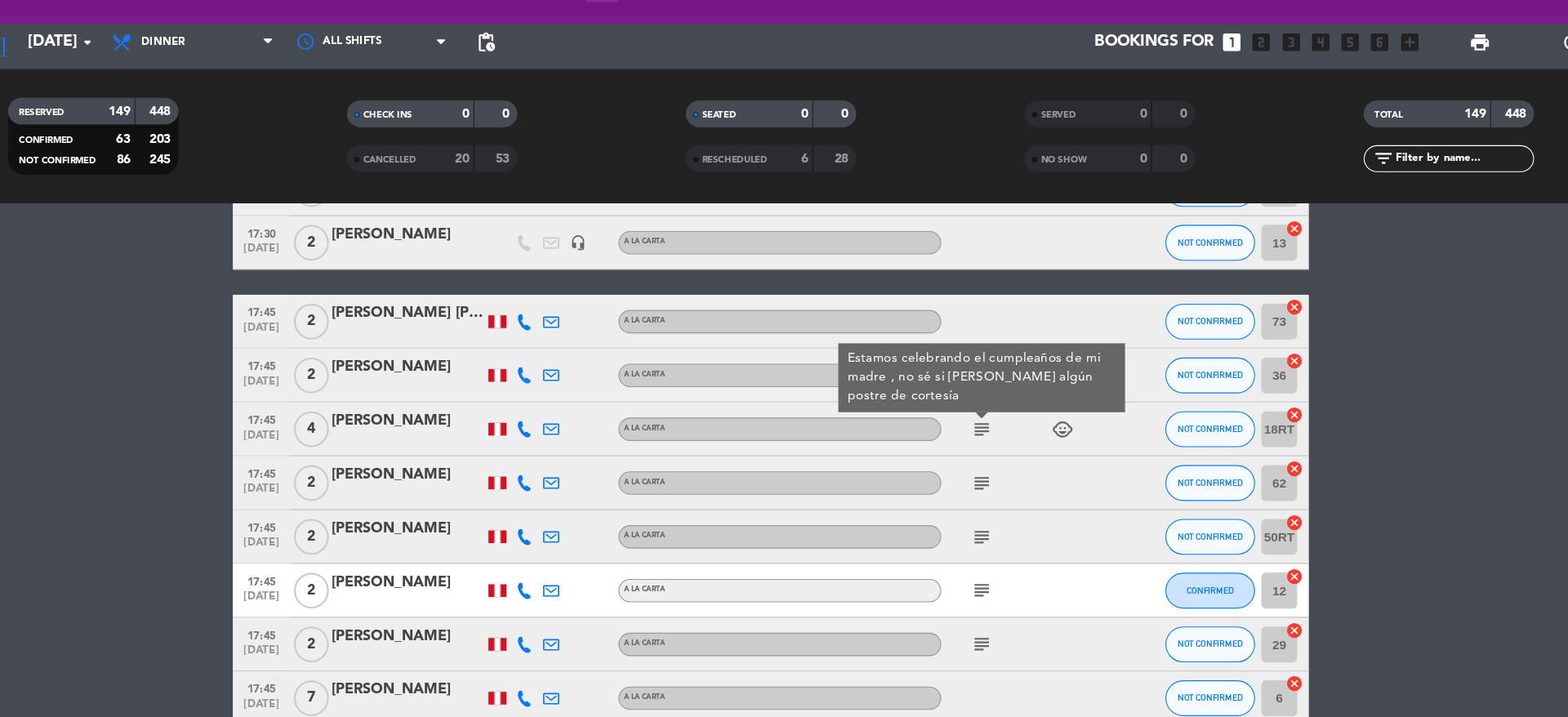
click at [971, 471] on icon "subject" at bounding box center [975, 475] width 20 height 20
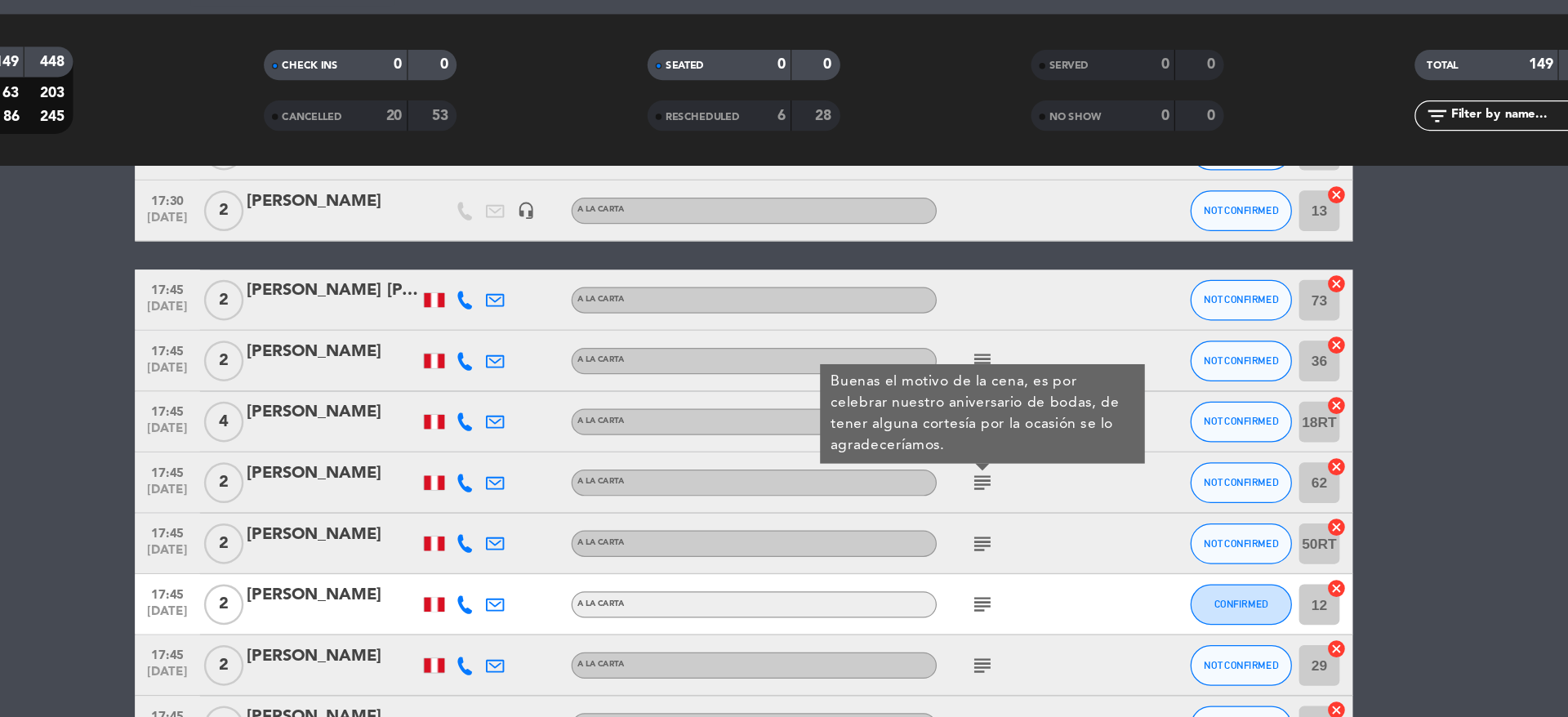
click at [972, 515] on icon "subject" at bounding box center [975, 524] width 20 height 20
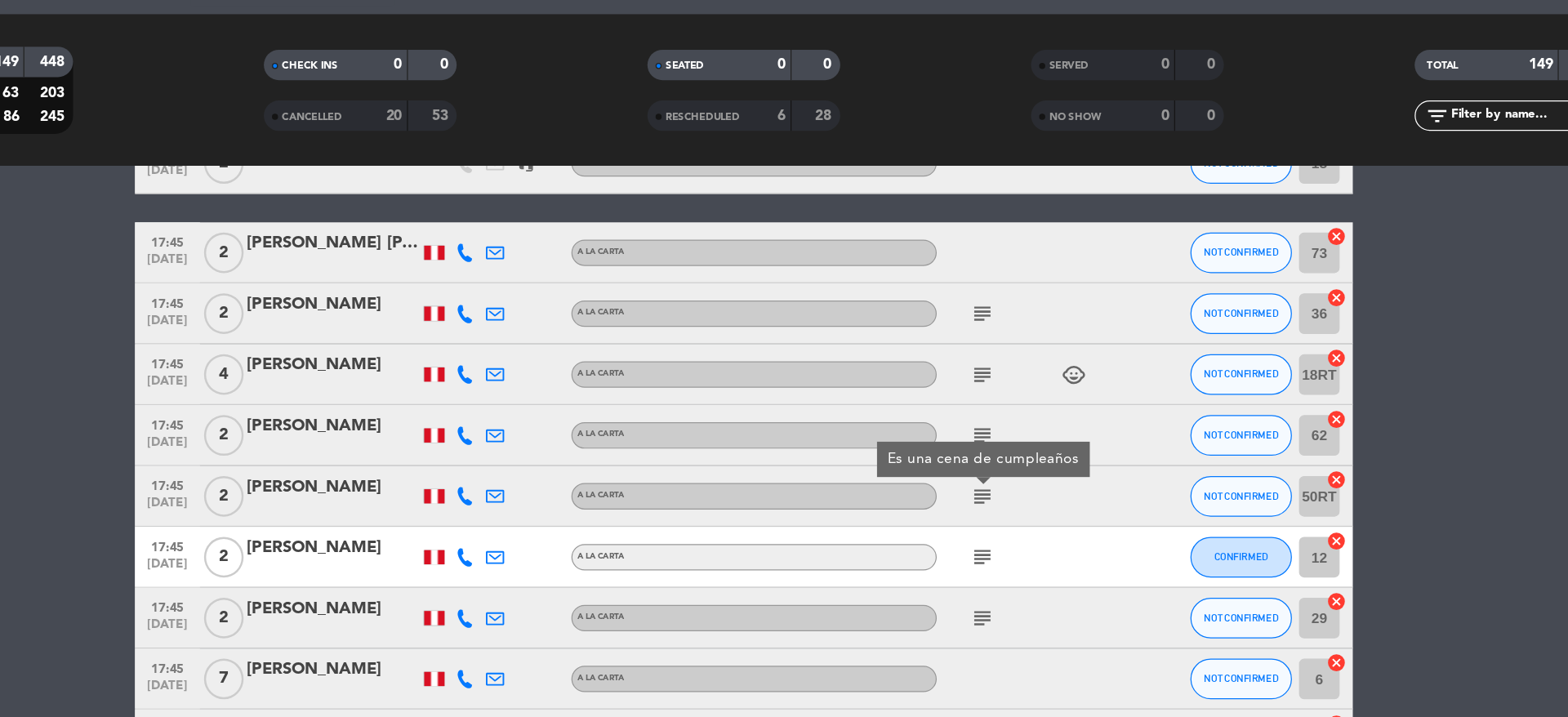
scroll to position [599, 0]
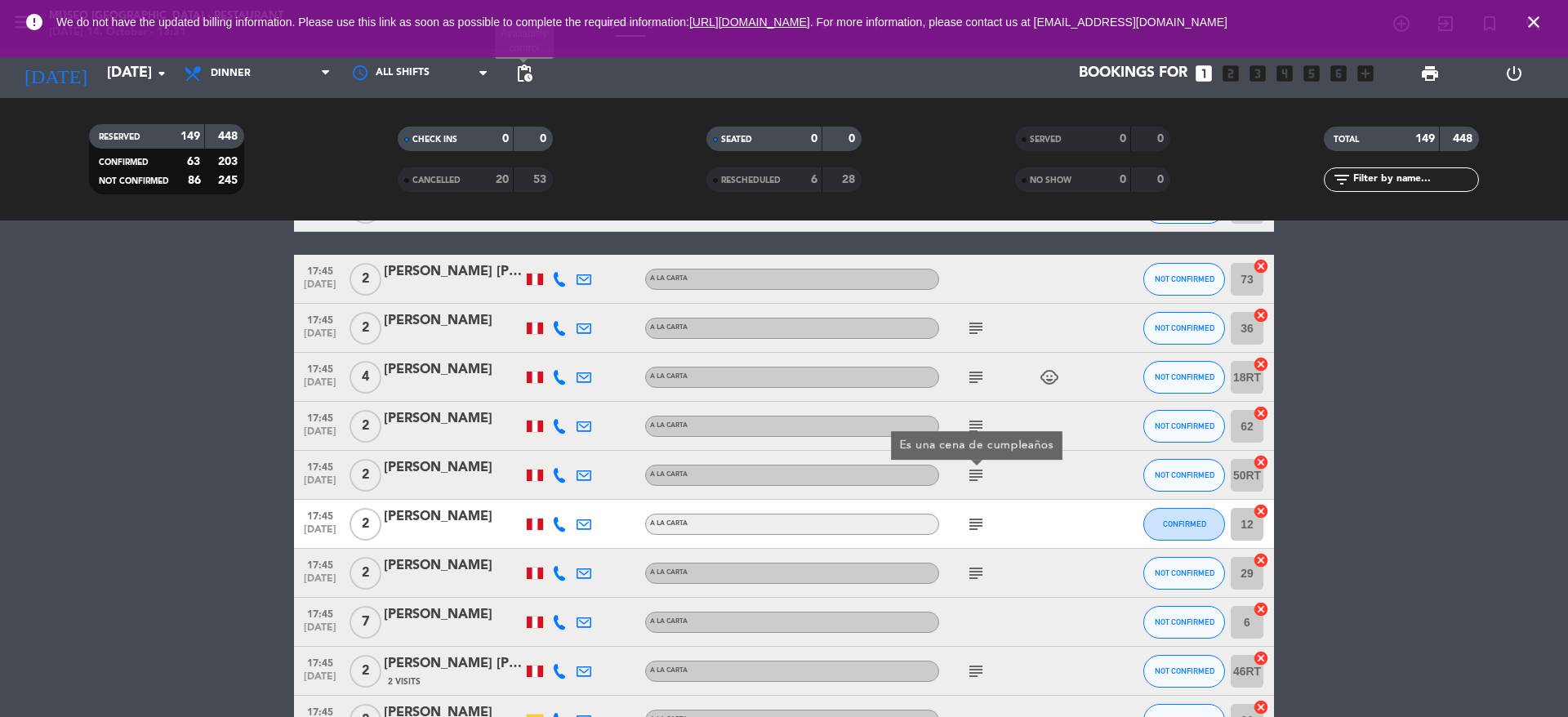
click at [526, 79] on span "pending_actions" at bounding box center [524, 73] width 20 height 20
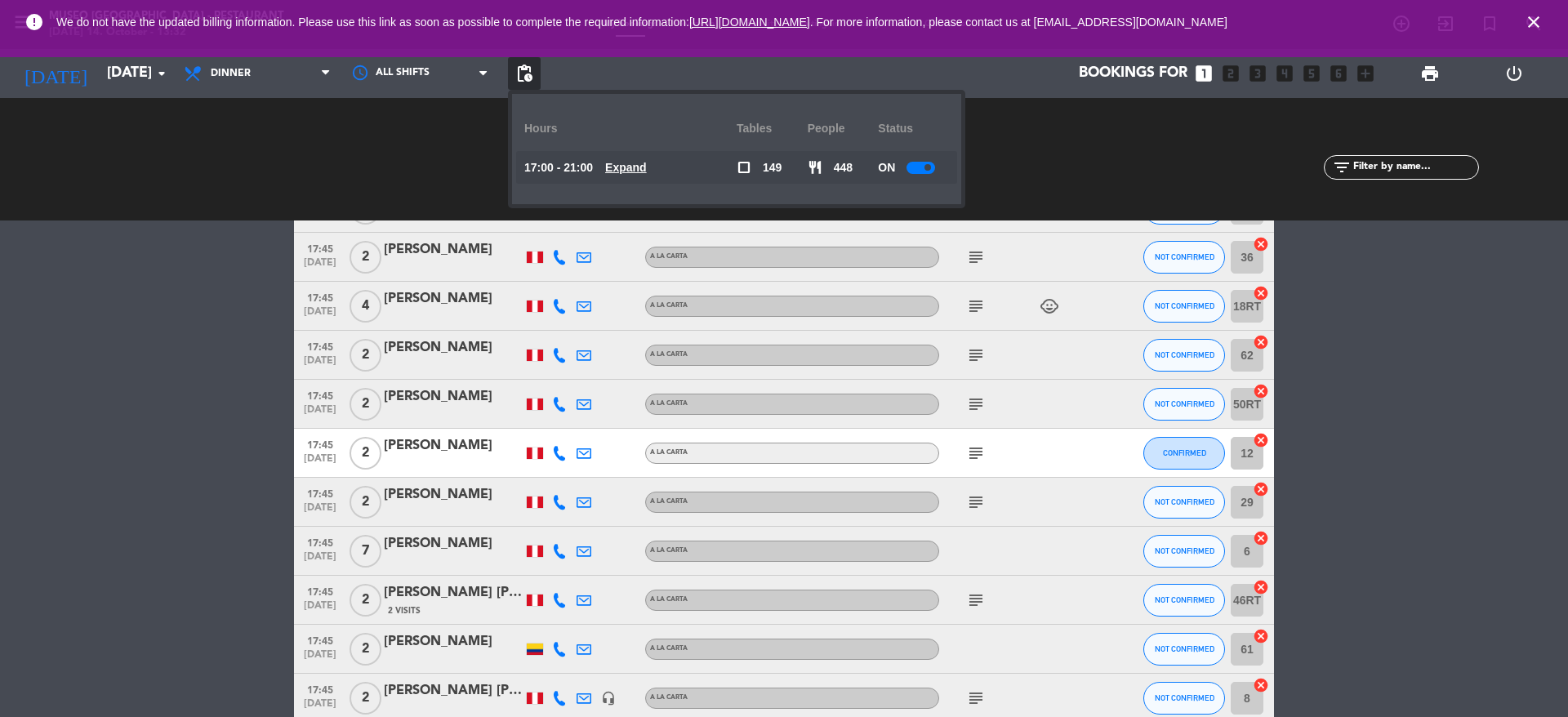
scroll to position [673, 0]
click at [999, 437] on div "subject" at bounding box center [1012, 450] width 147 height 48
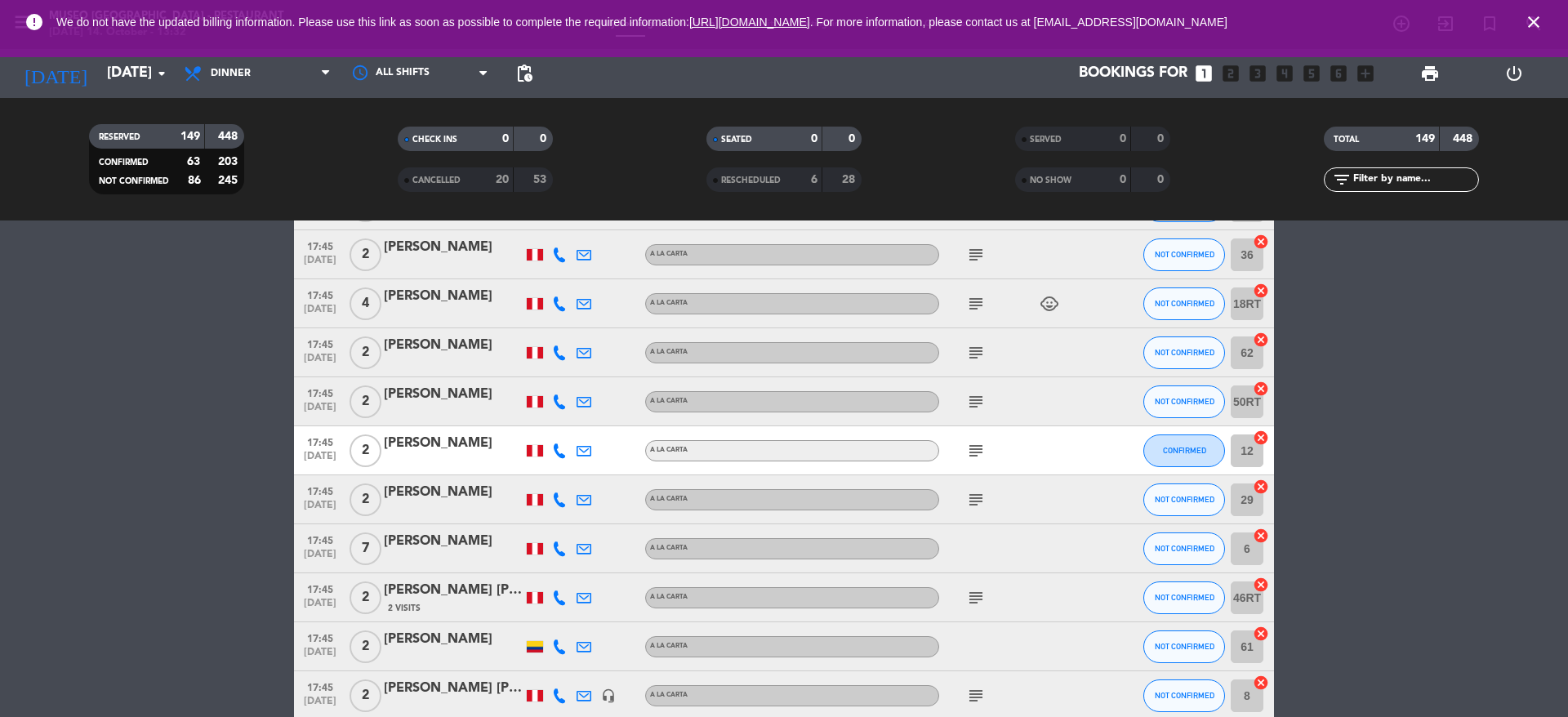
click at [969, 349] on icon "subject" at bounding box center [975, 352] width 20 height 20
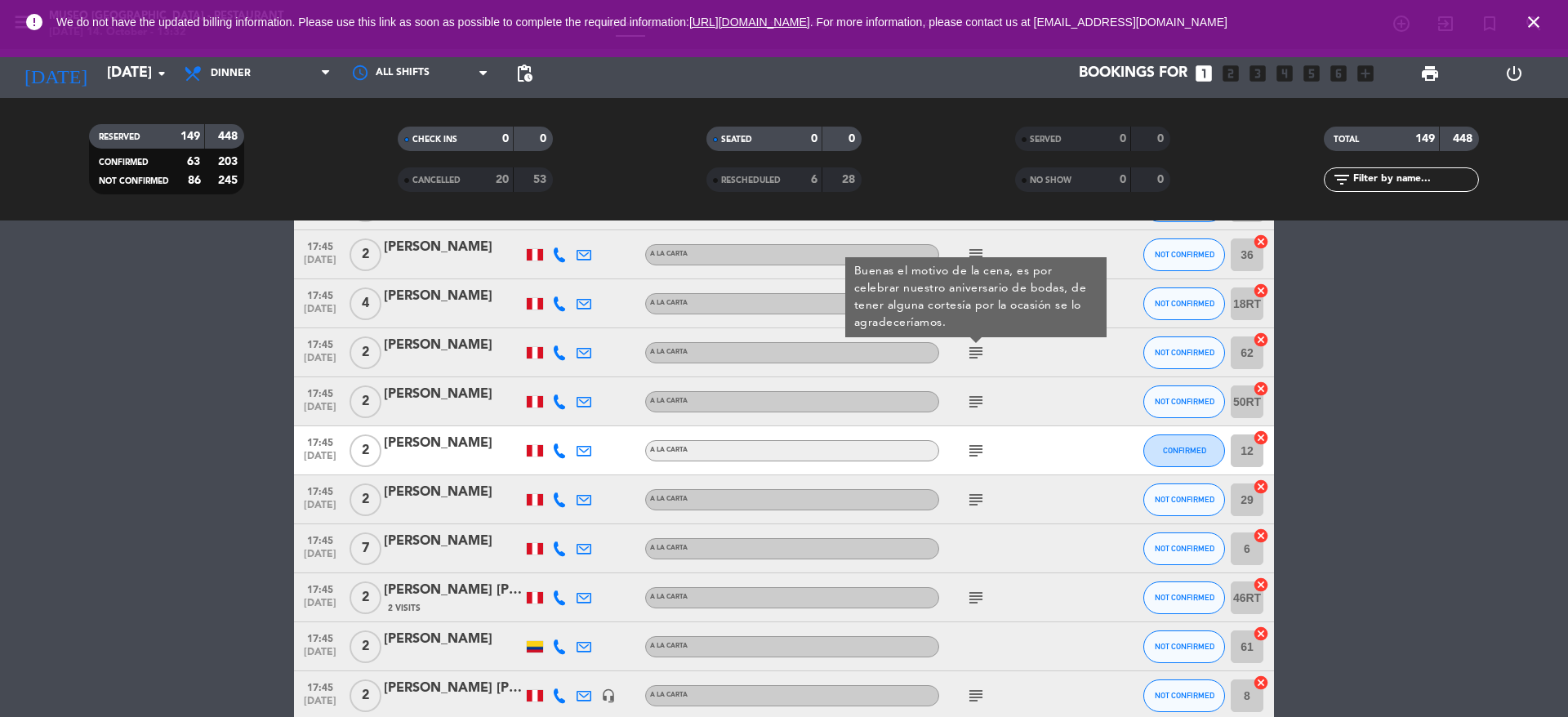
click at [976, 401] on icon "subject" at bounding box center [975, 402] width 20 height 20
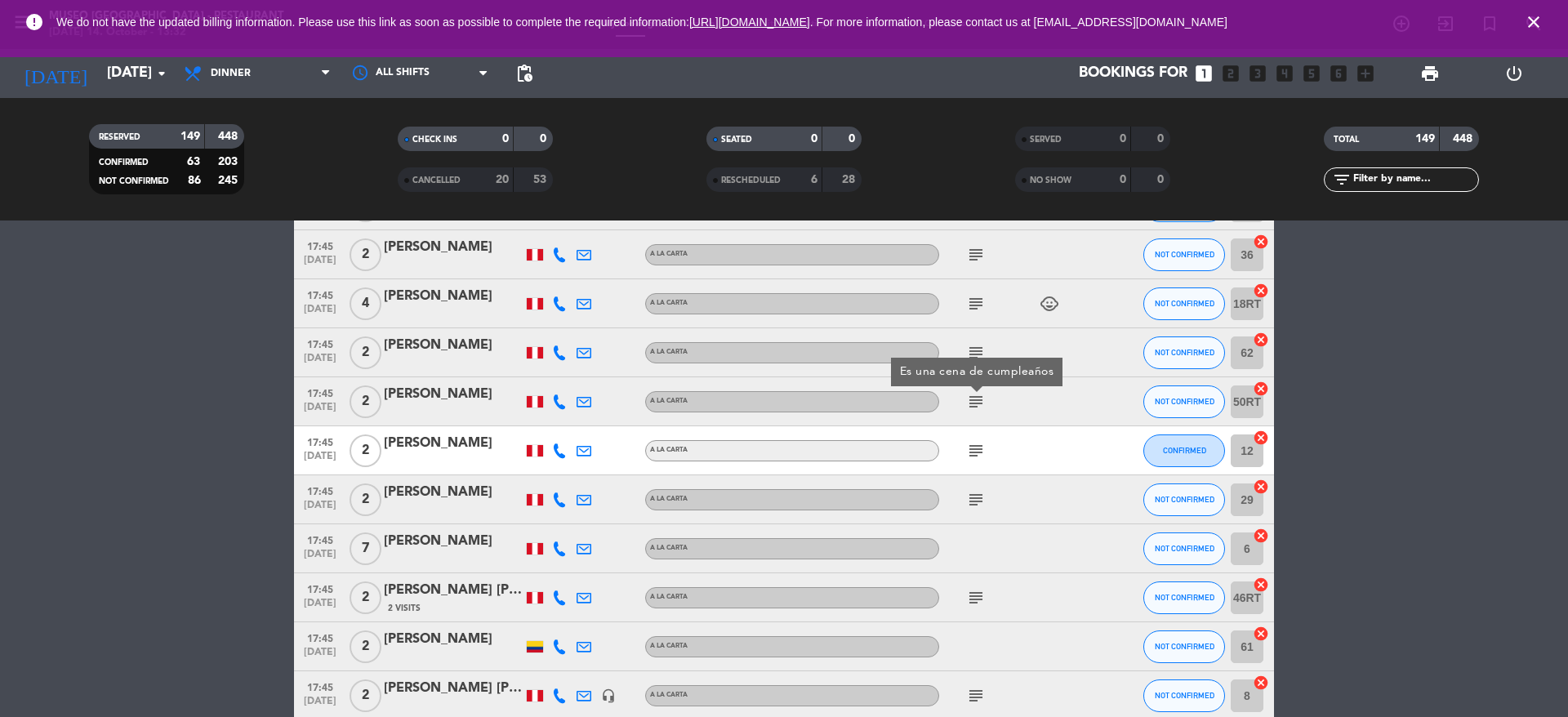
click at [975, 444] on icon "subject" at bounding box center [975, 450] width 20 height 20
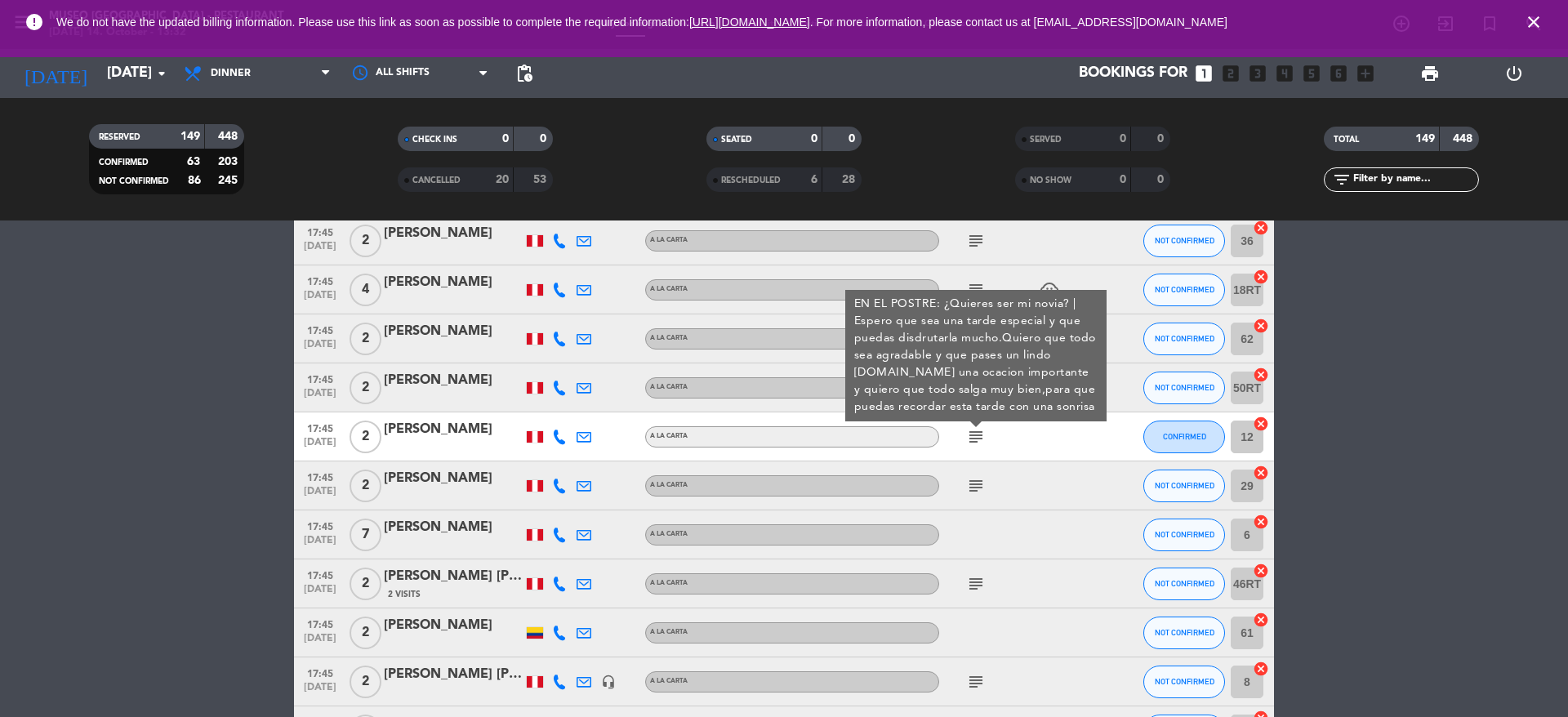
scroll to position [688, 0]
click at [490, 425] on div "[PERSON_NAME]" at bounding box center [453, 428] width 139 height 21
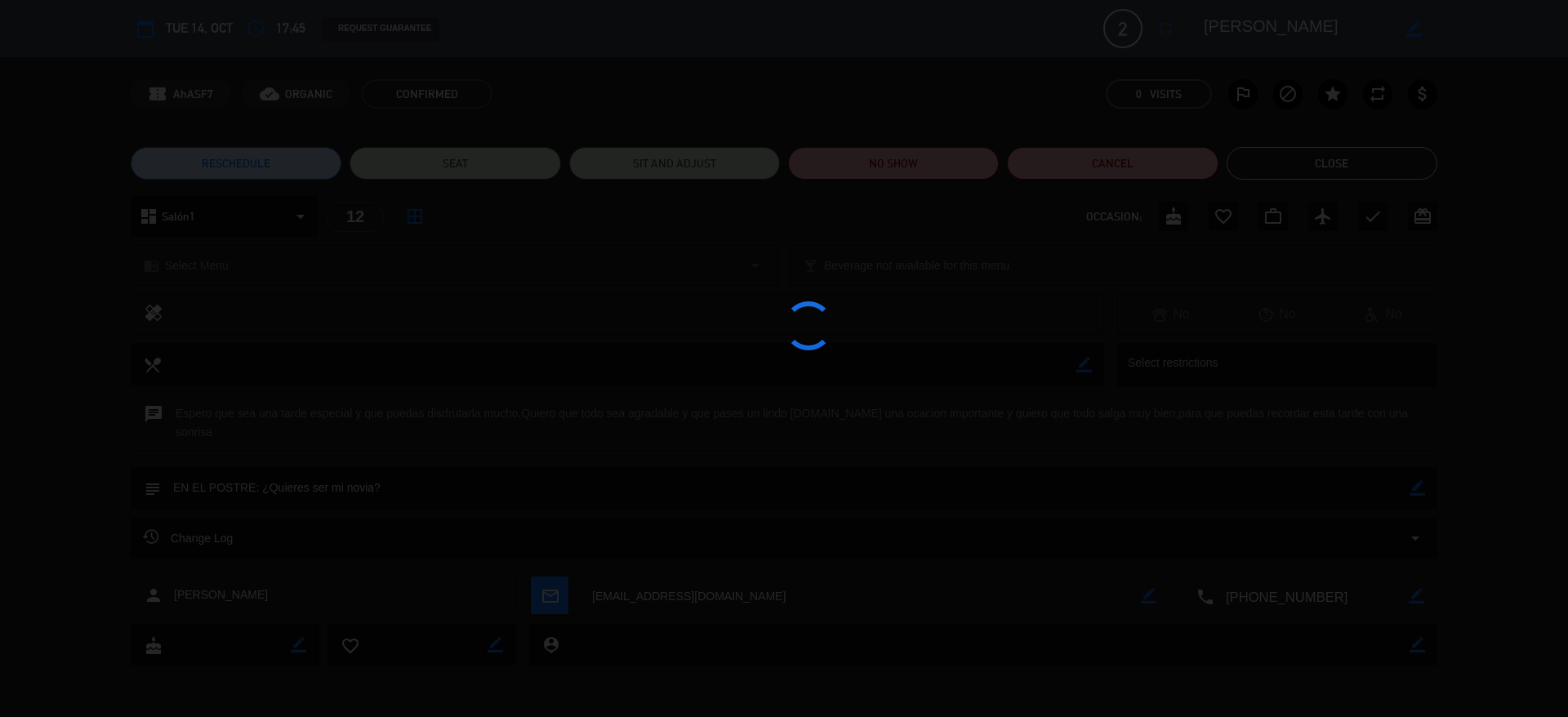
click at [1225, 25] on div at bounding box center [784, 358] width 1568 height 717
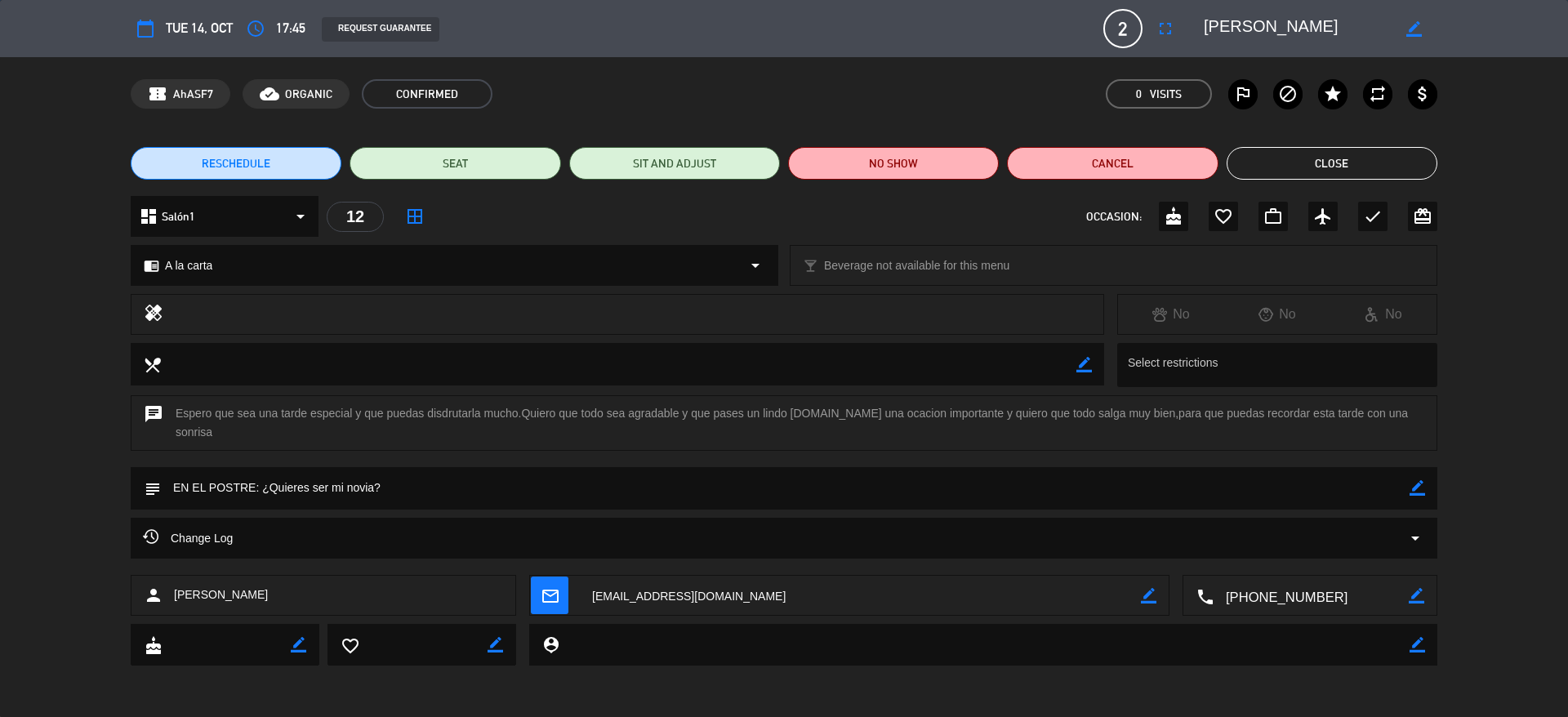
click at [1225, 25] on textarea at bounding box center [1297, 28] width 187 height 29
click at [1263, 152] on button "Close" at bounding box center [1332, 163] width 211 height 32
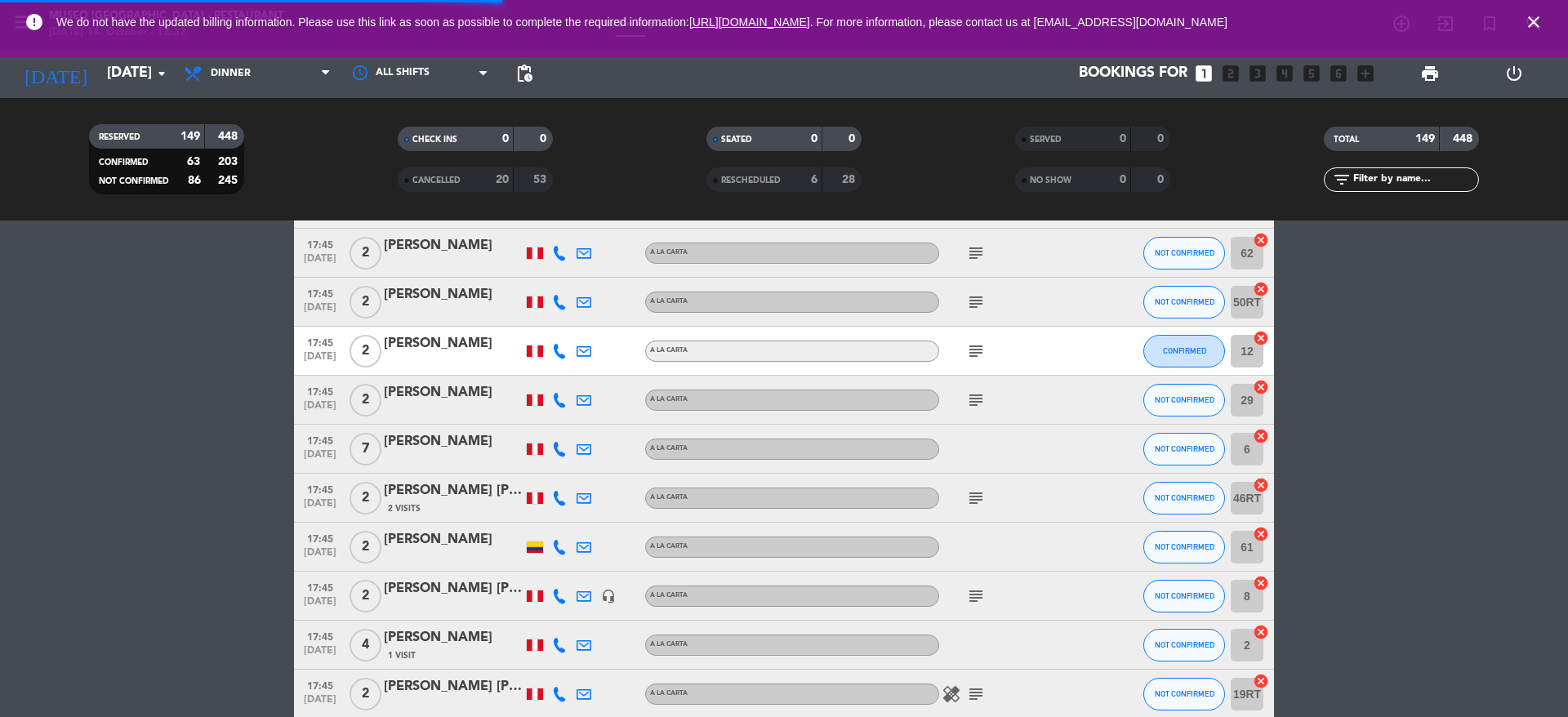
scroll to position [788, 0]
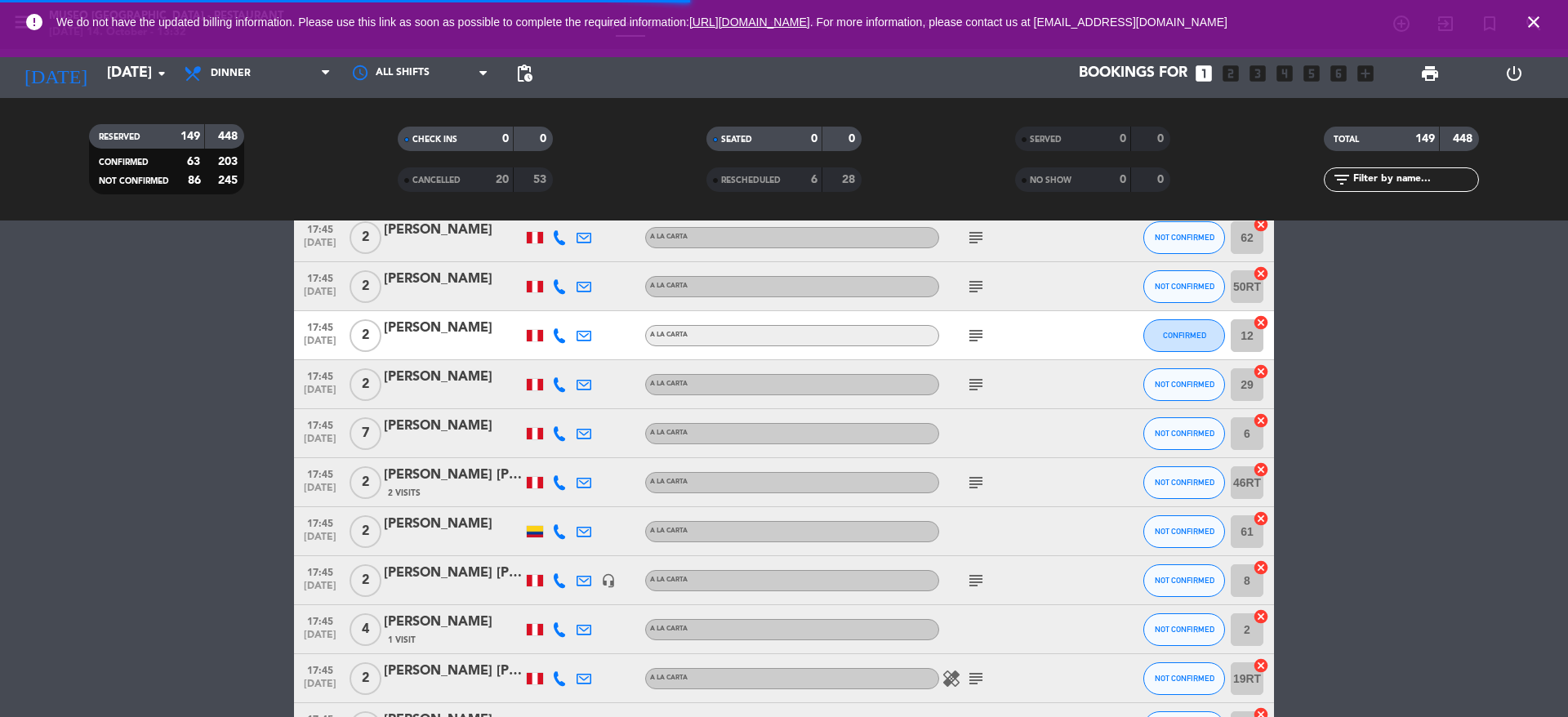
click at [983, 384] on icon "subject" at bounding box center [975, 385] width 20 height 20
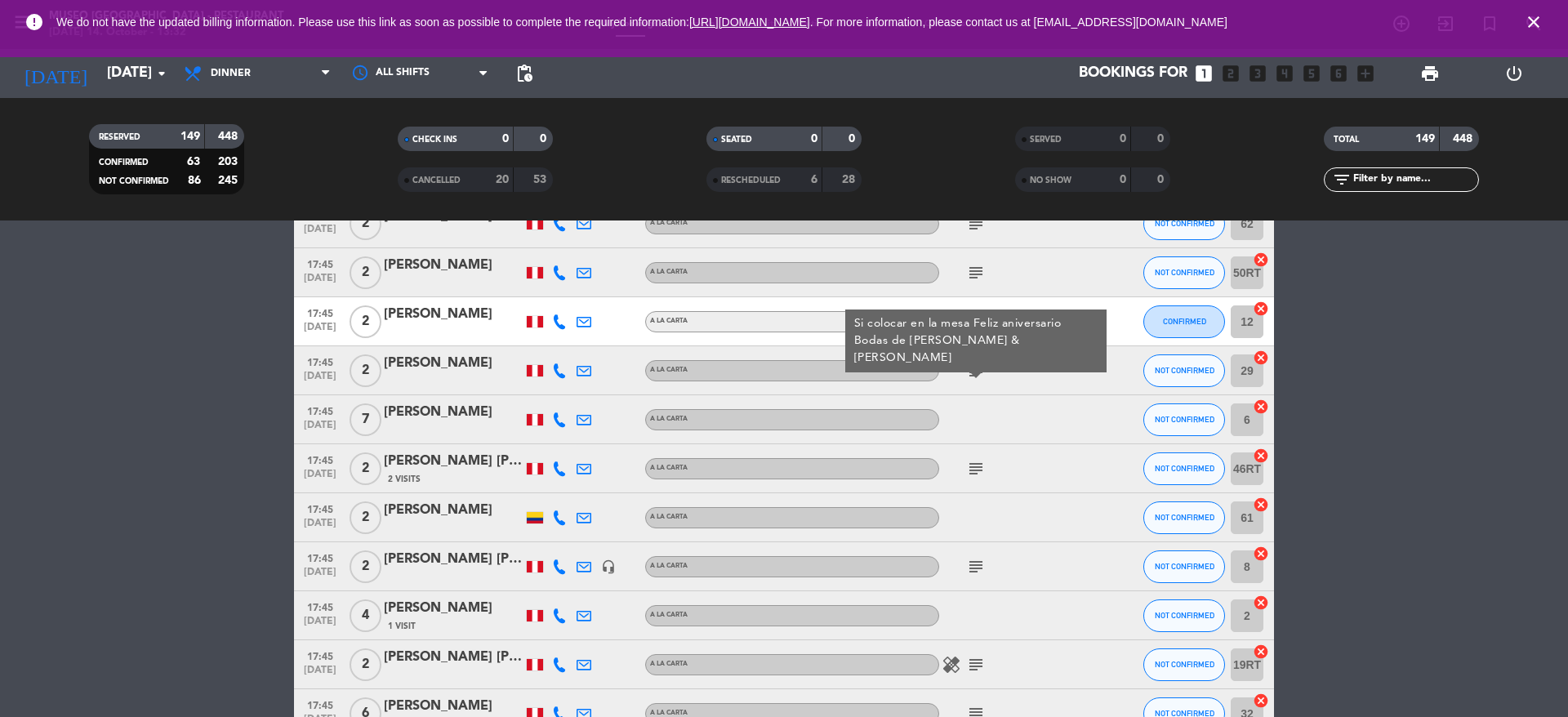
scroll to position [804, 0]
click at [978, 472] on icon "subject" at bounding box center [975, 466] width 20 height 20
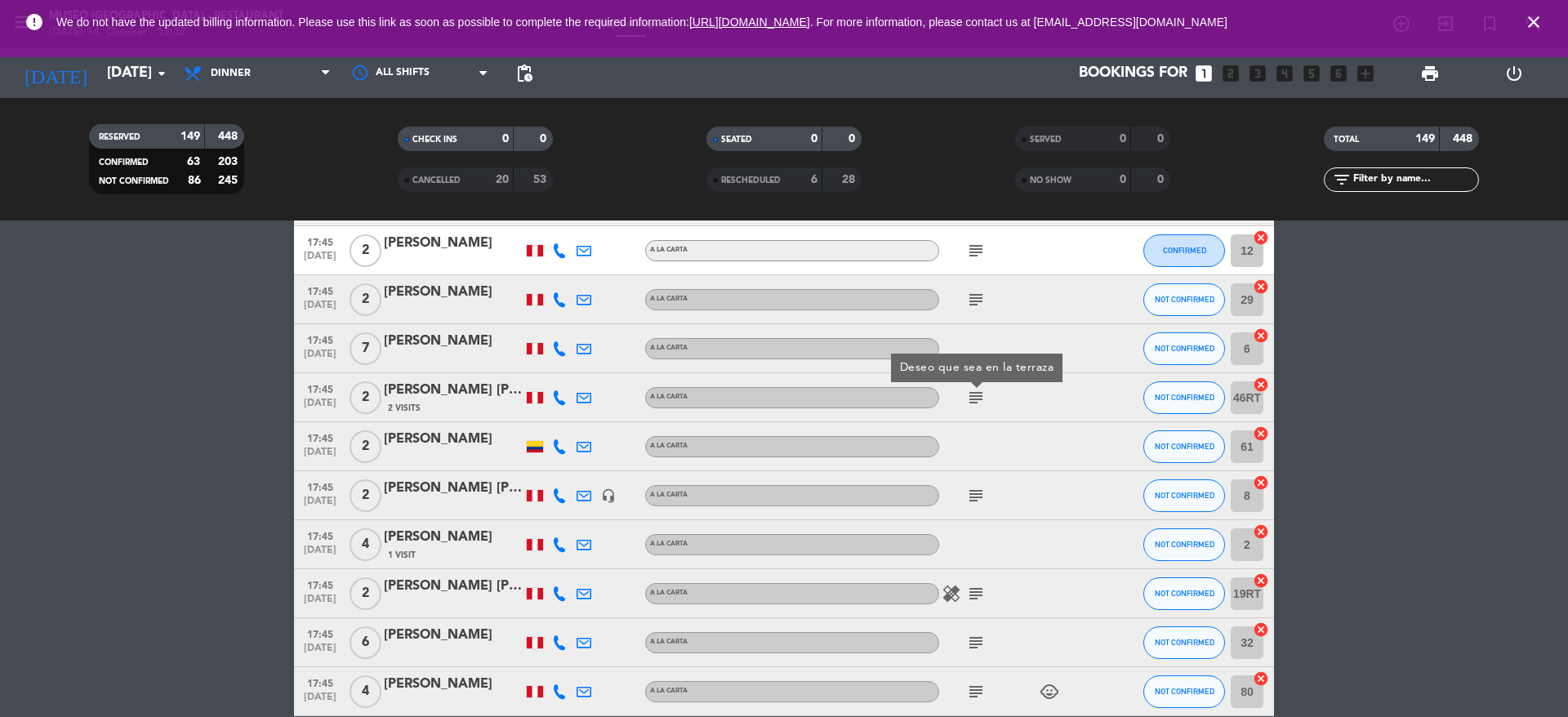
scroll to position [878, 0]
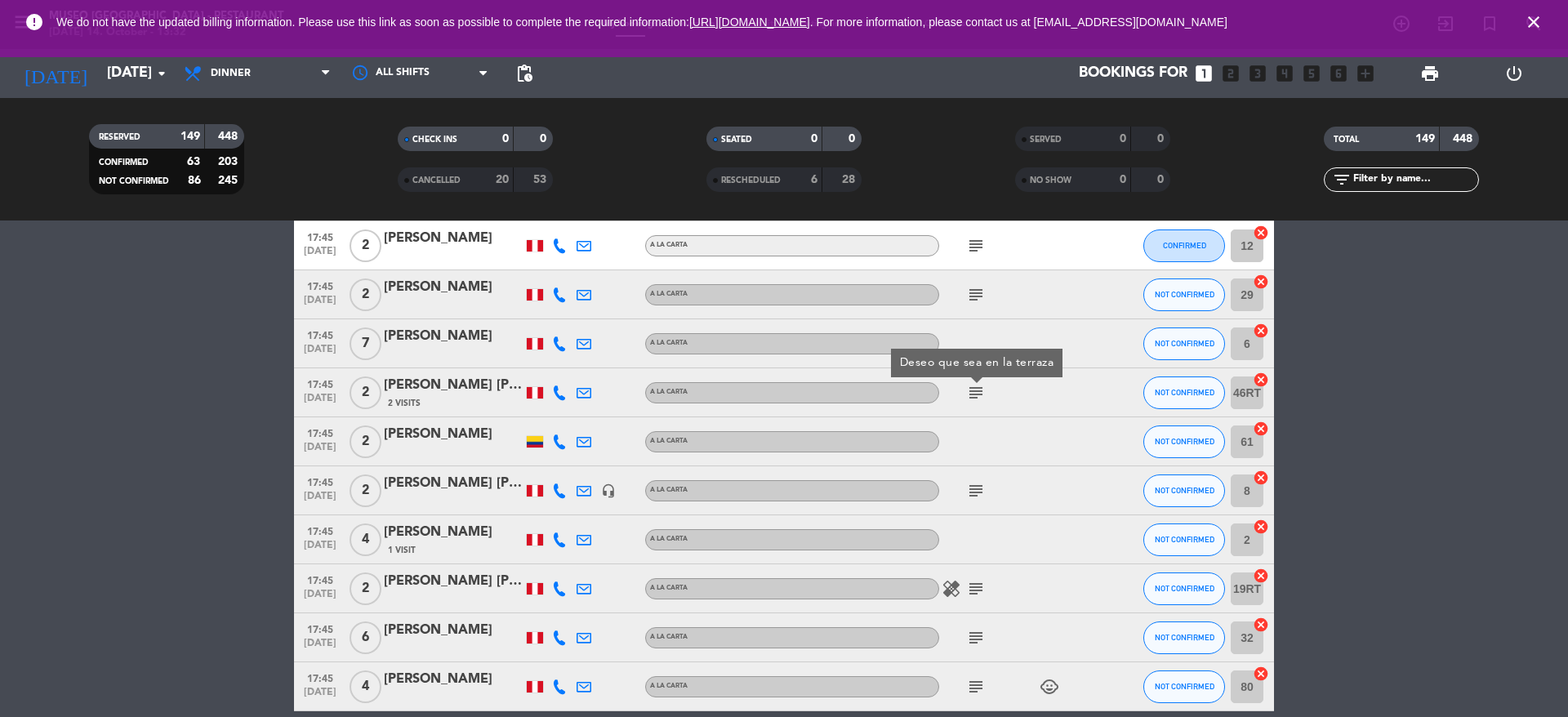
click at [482, 383] on div "[PERSON_NAME] [PERSON_NAME]" at bounding box center [453, 386] width 139 height 21
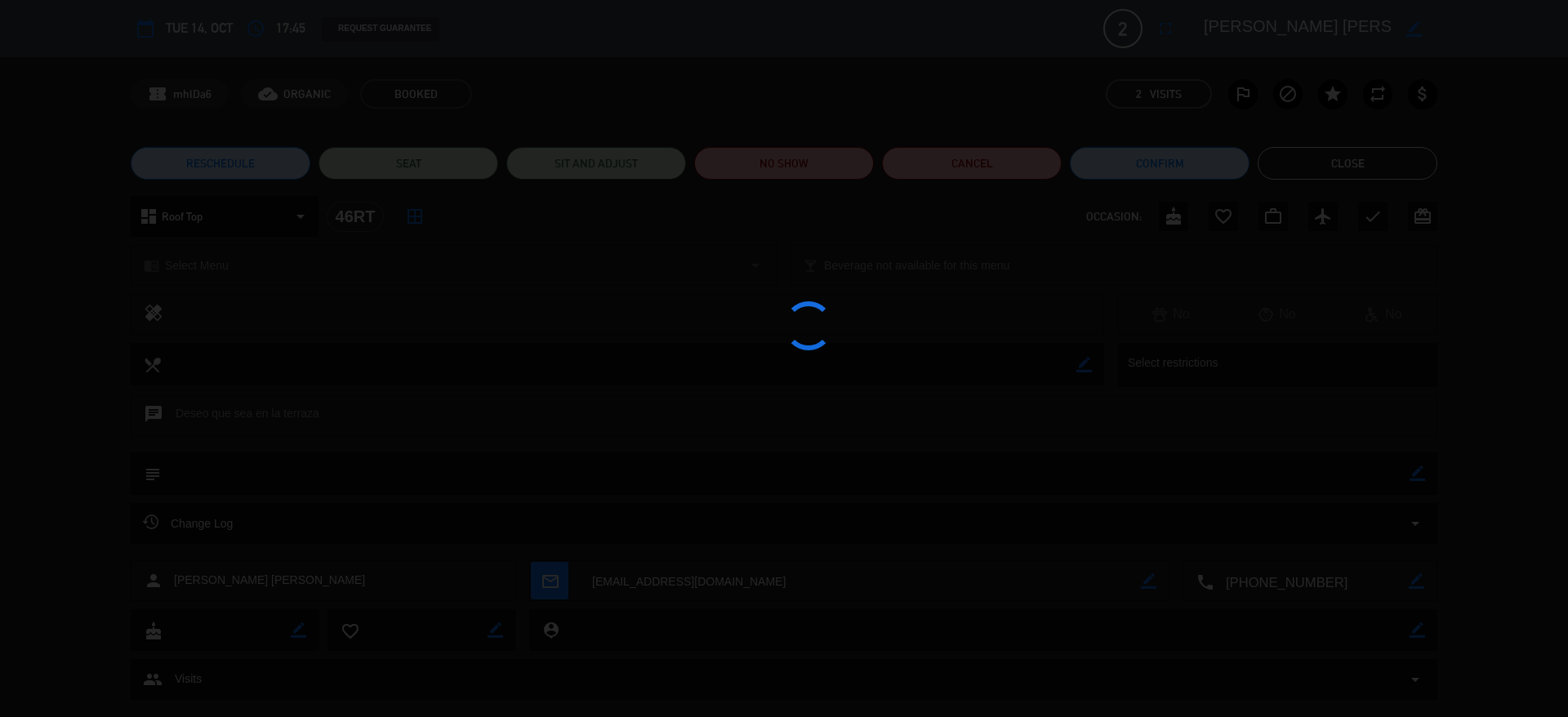
click at [1218, 52] on div at bounding box center [784, 358] width 1568 height 717
click at [1218, 52] on div "calendar_today Tue 14, Oct access_time 17:45 REQUEST GUARANTEE 2 [PERSON_NAME] …" at bounding box center [784, 28] width 1568 height 57
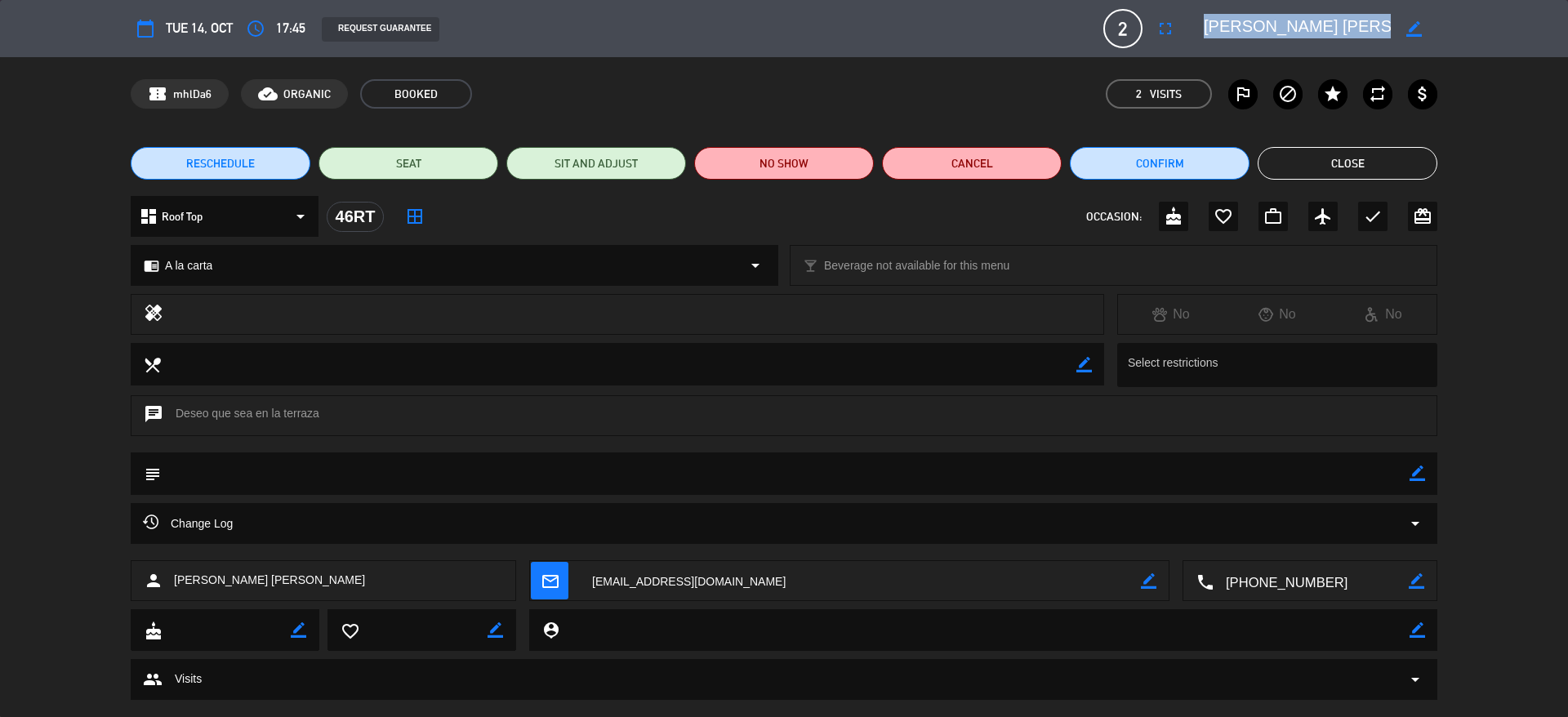
copy textarea
click at [1306, 151] on button "Close" at bounding box center [1347, 163] width 179 height 32
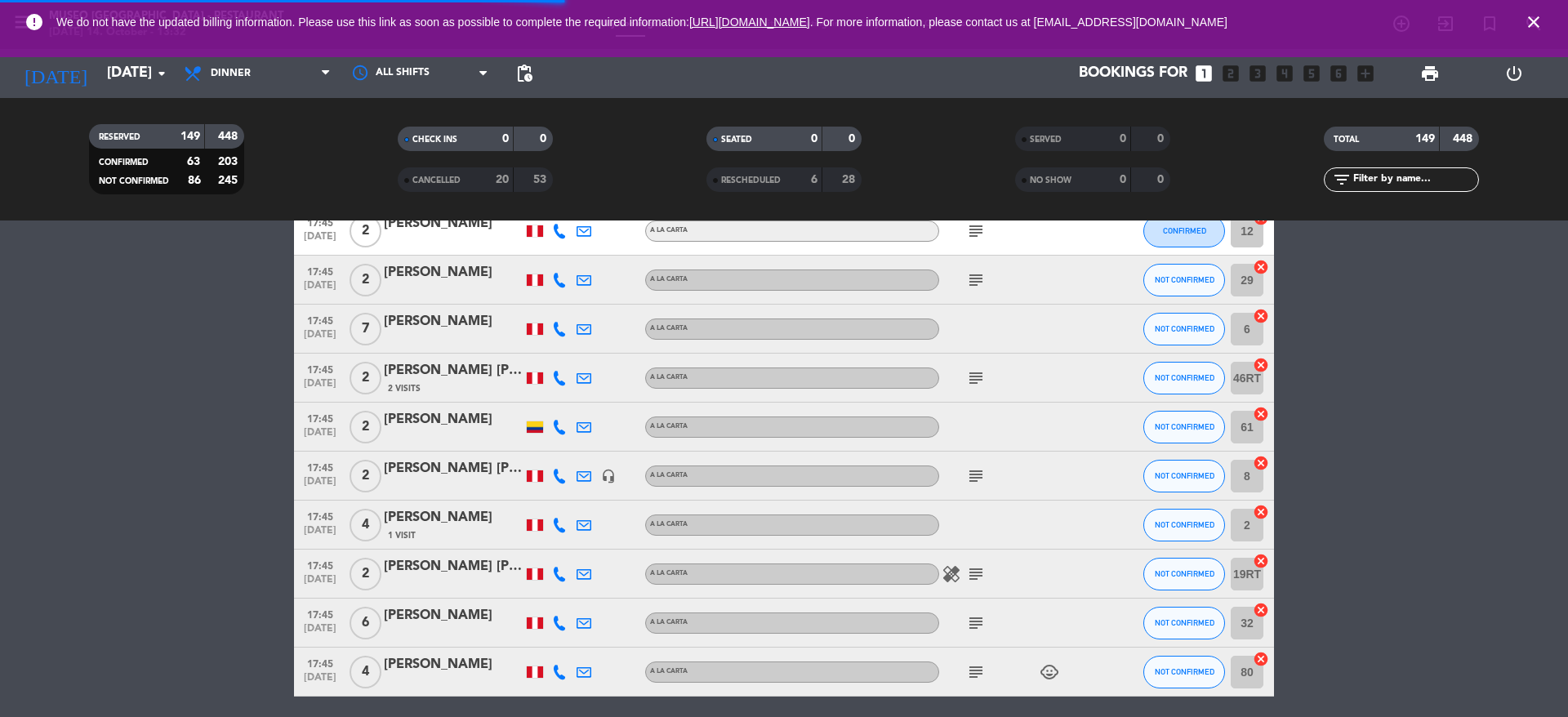
scroll to position [919, 0]
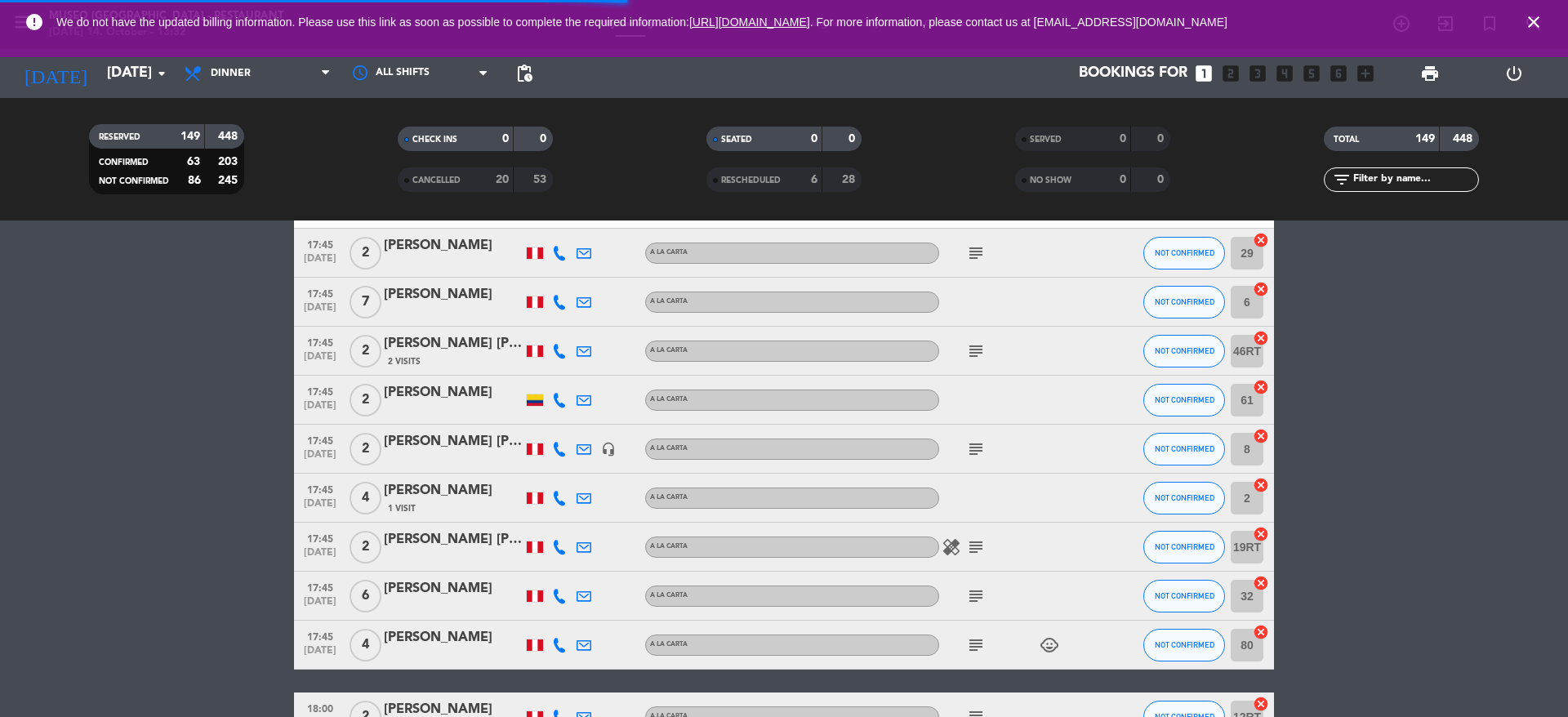
click at [983, 353] on icon "subject" at bounding box center [975, 350] width 20 height 20
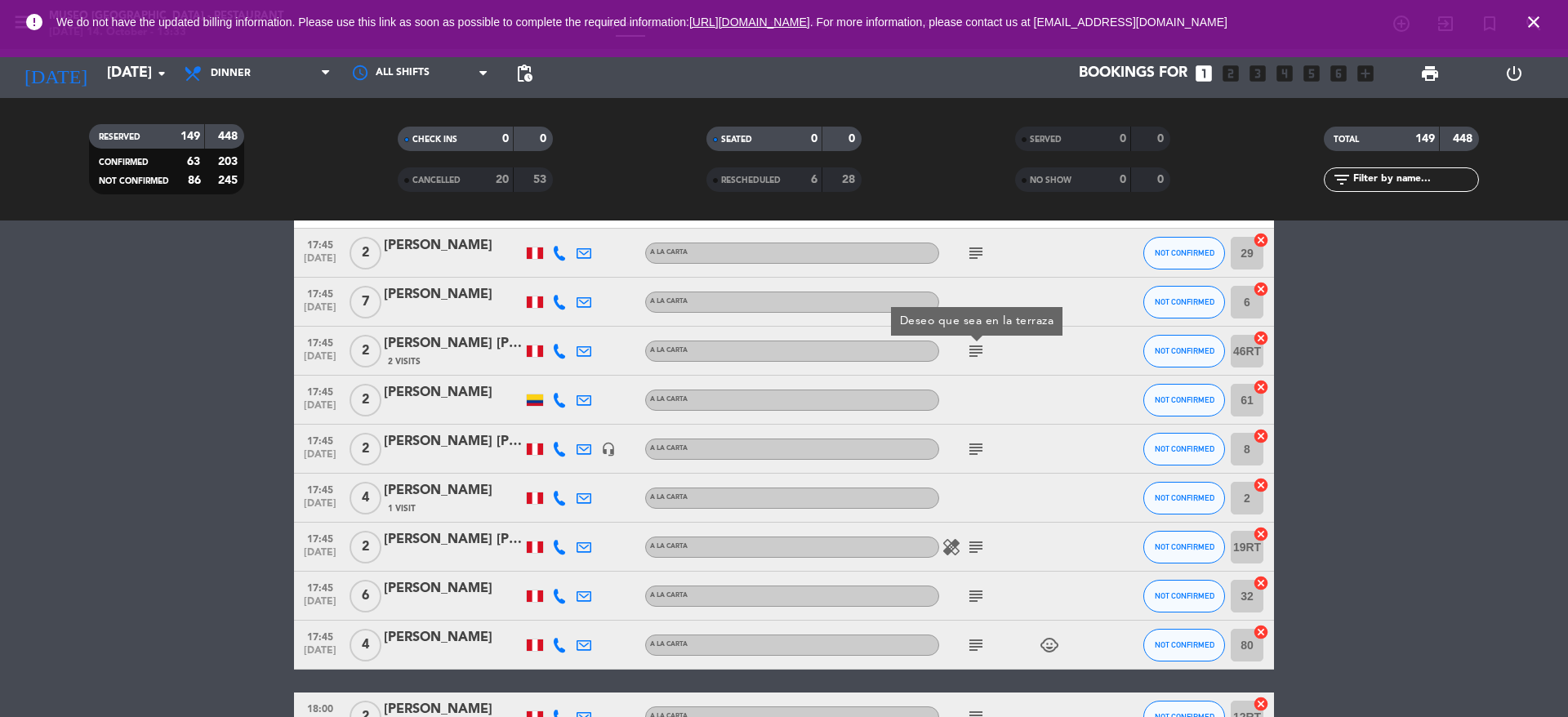
click at [979, 444] on icon "subject" at bounding box center [975, 449] width 20 height 20
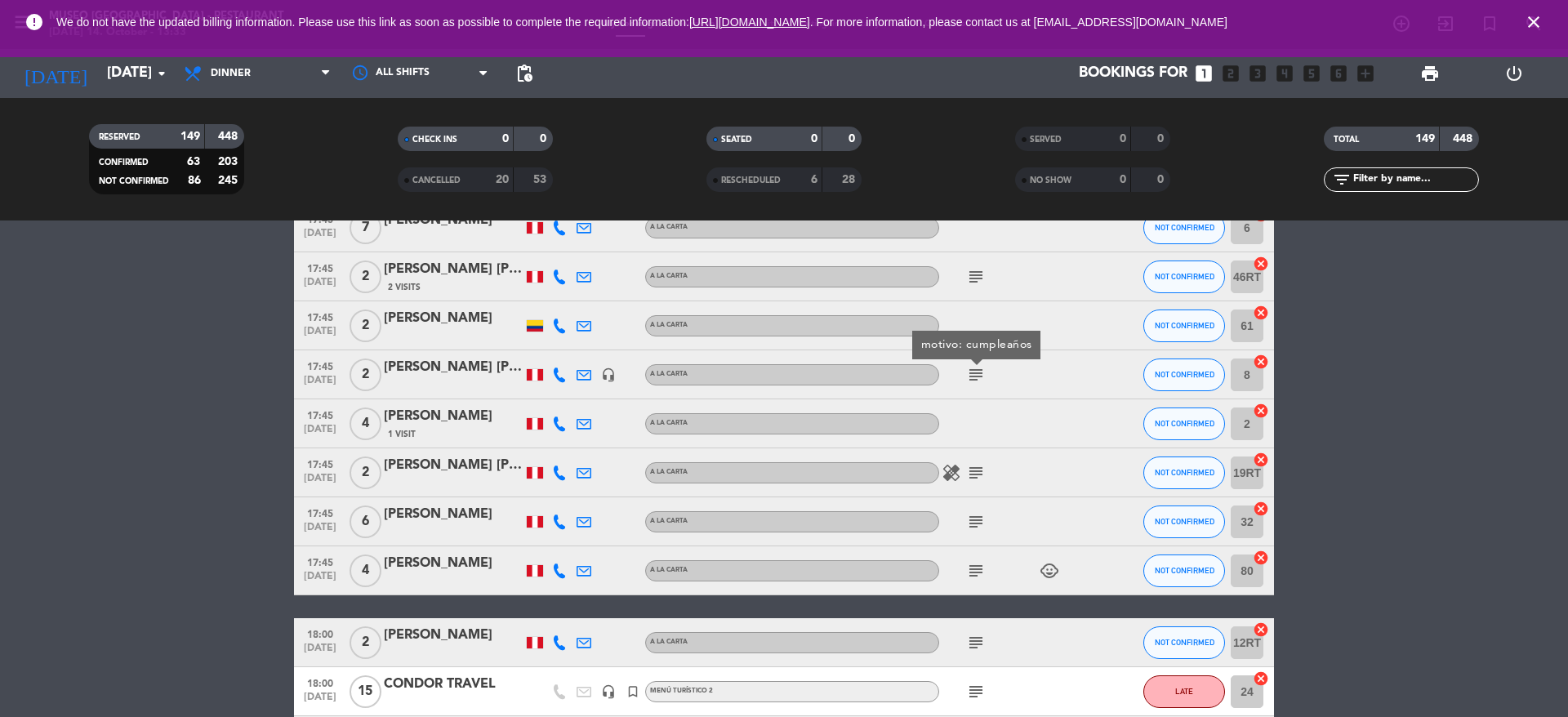
scroll to position [1026, 0]
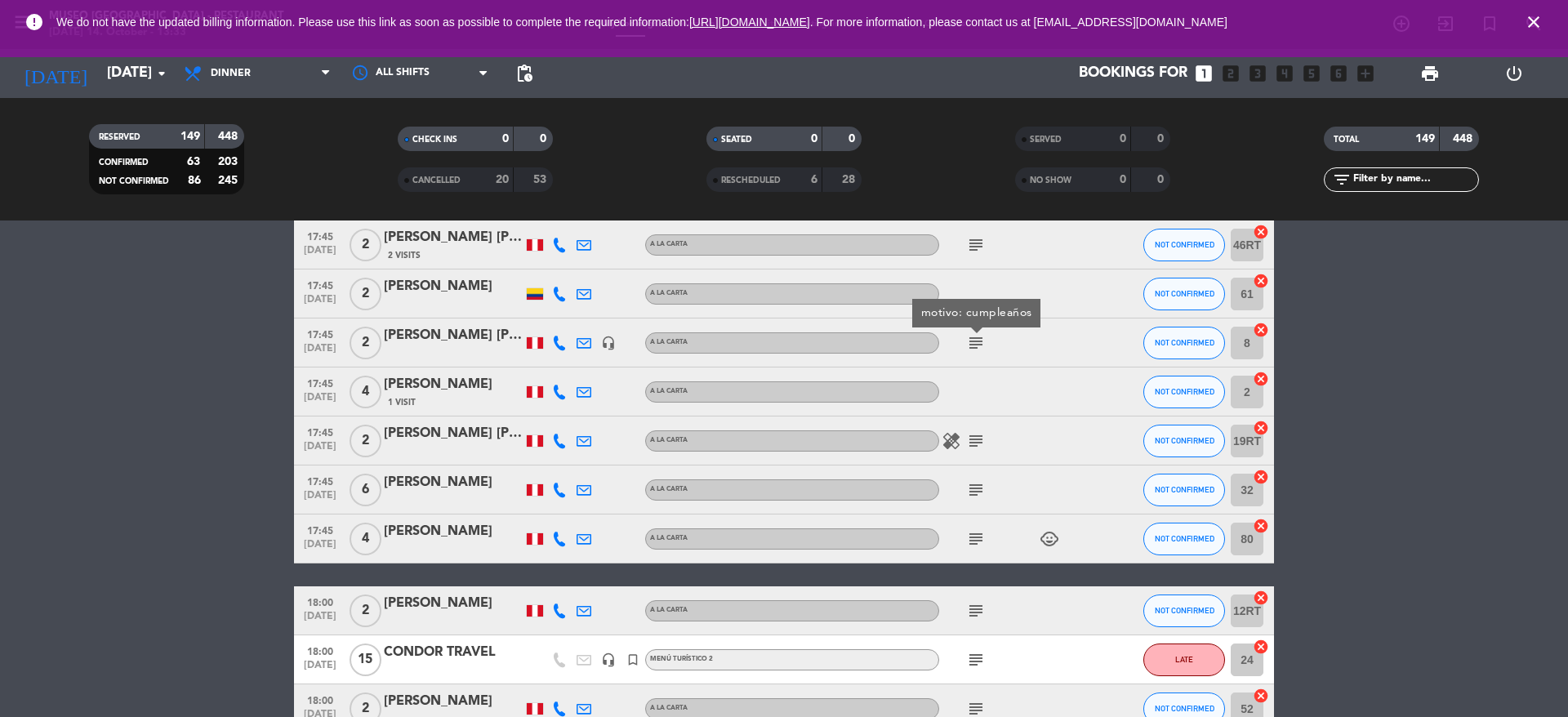
click at [979, 444] on icon "subject" at bounding box center [975, 441] width 20 height 20
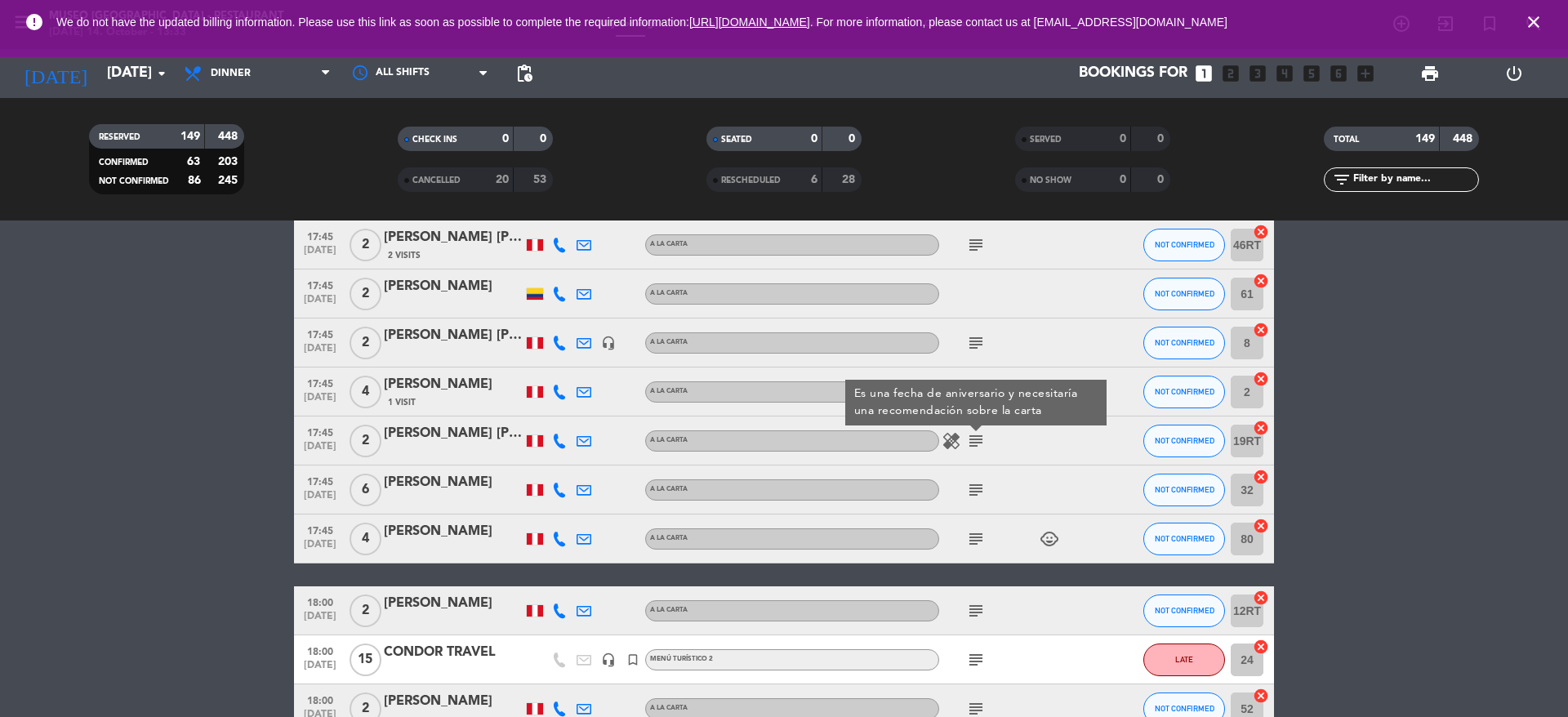
click at [974, 487] on icon "subject" at bounding box center [975, 490] width 20 height 20
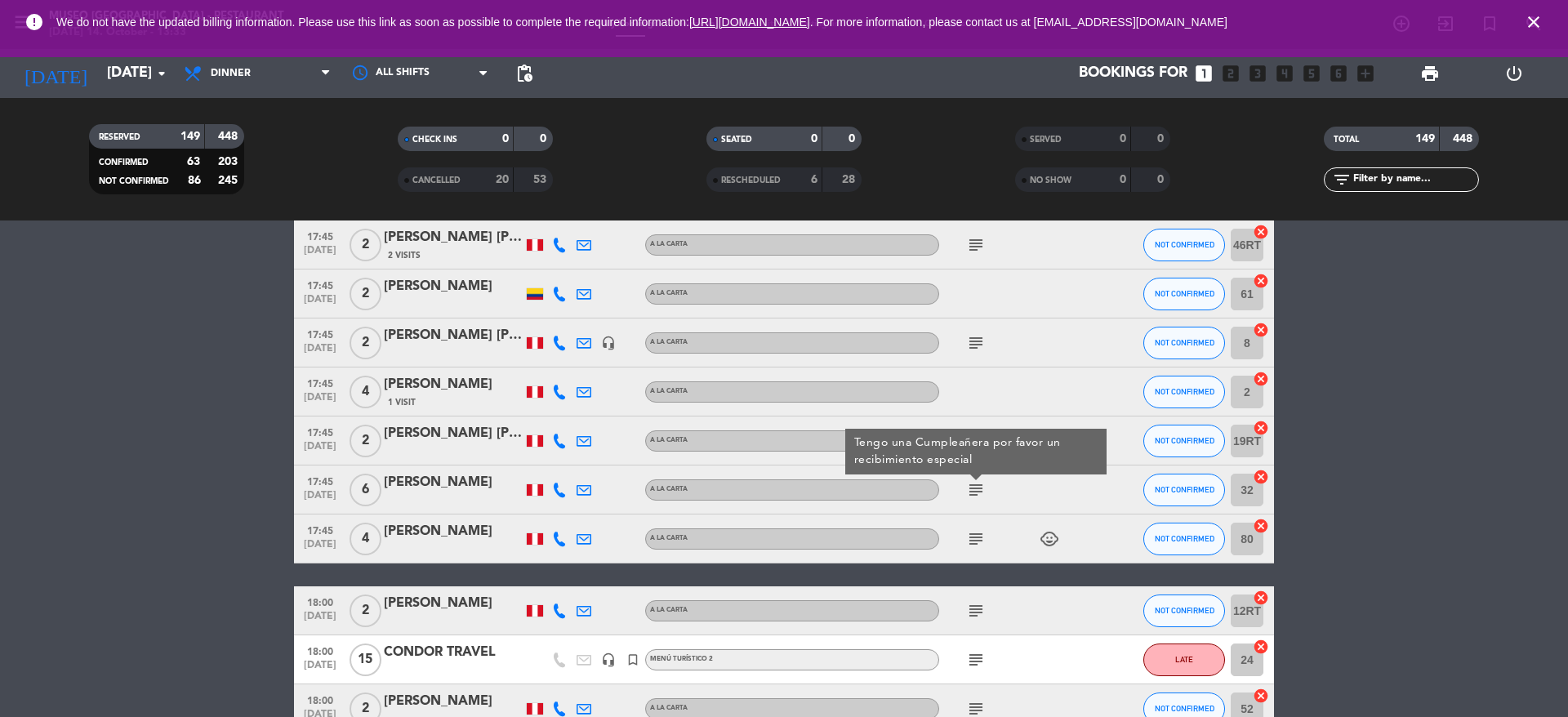
click at [978, 535] on icon "subject" at bounding box center [975, 538] width 20 height 20
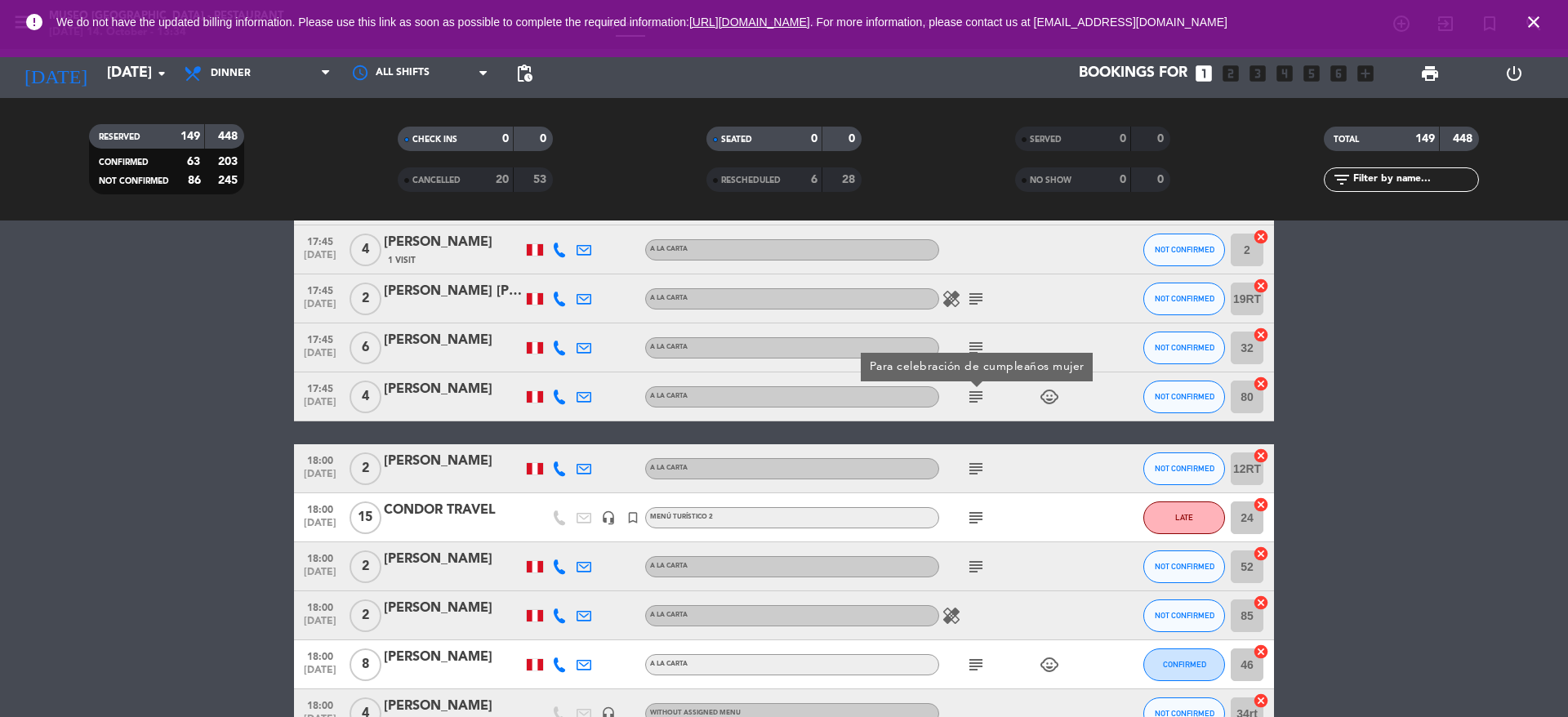
scroll to position [1179, 0]
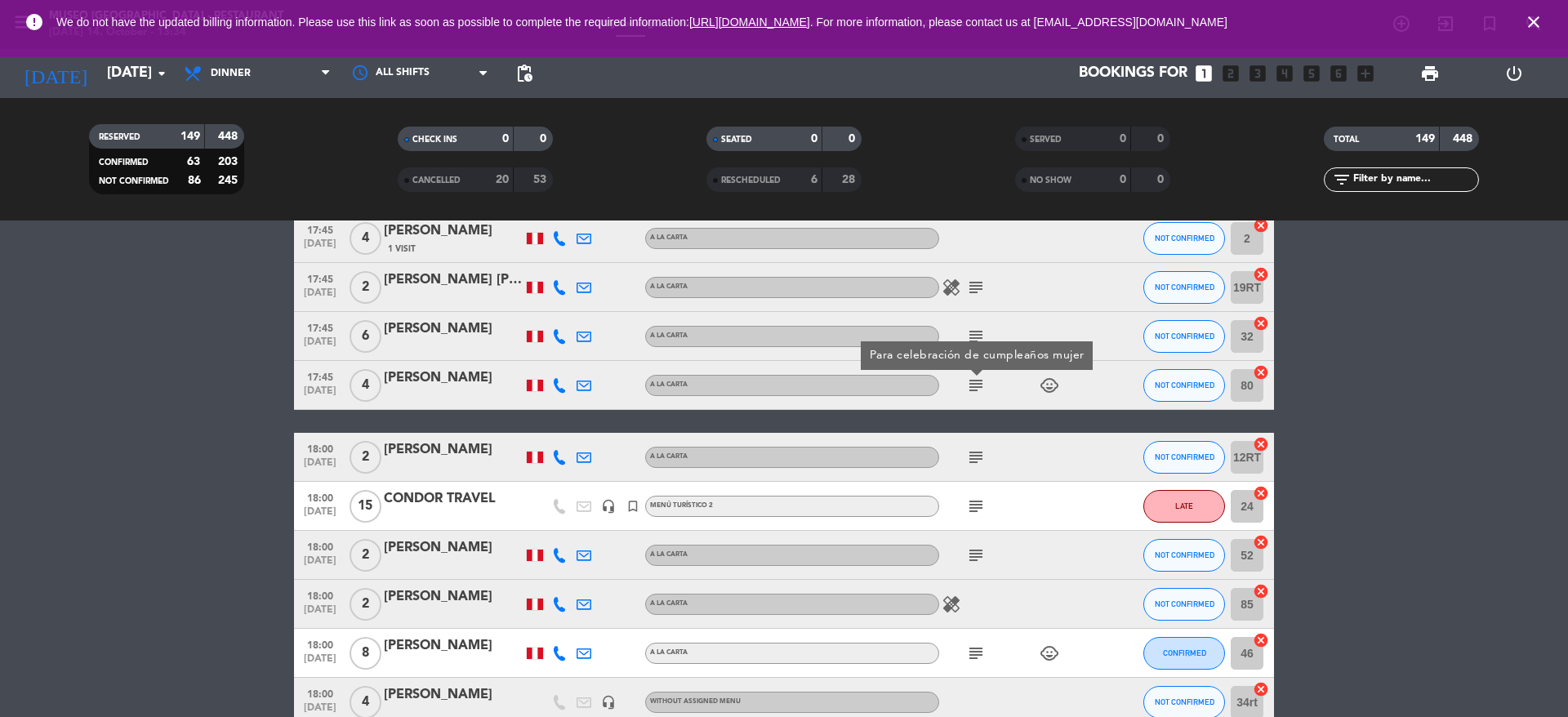
click at [977, 449] on icon "subject" at bounding box center [975, 457] width 20 height 20
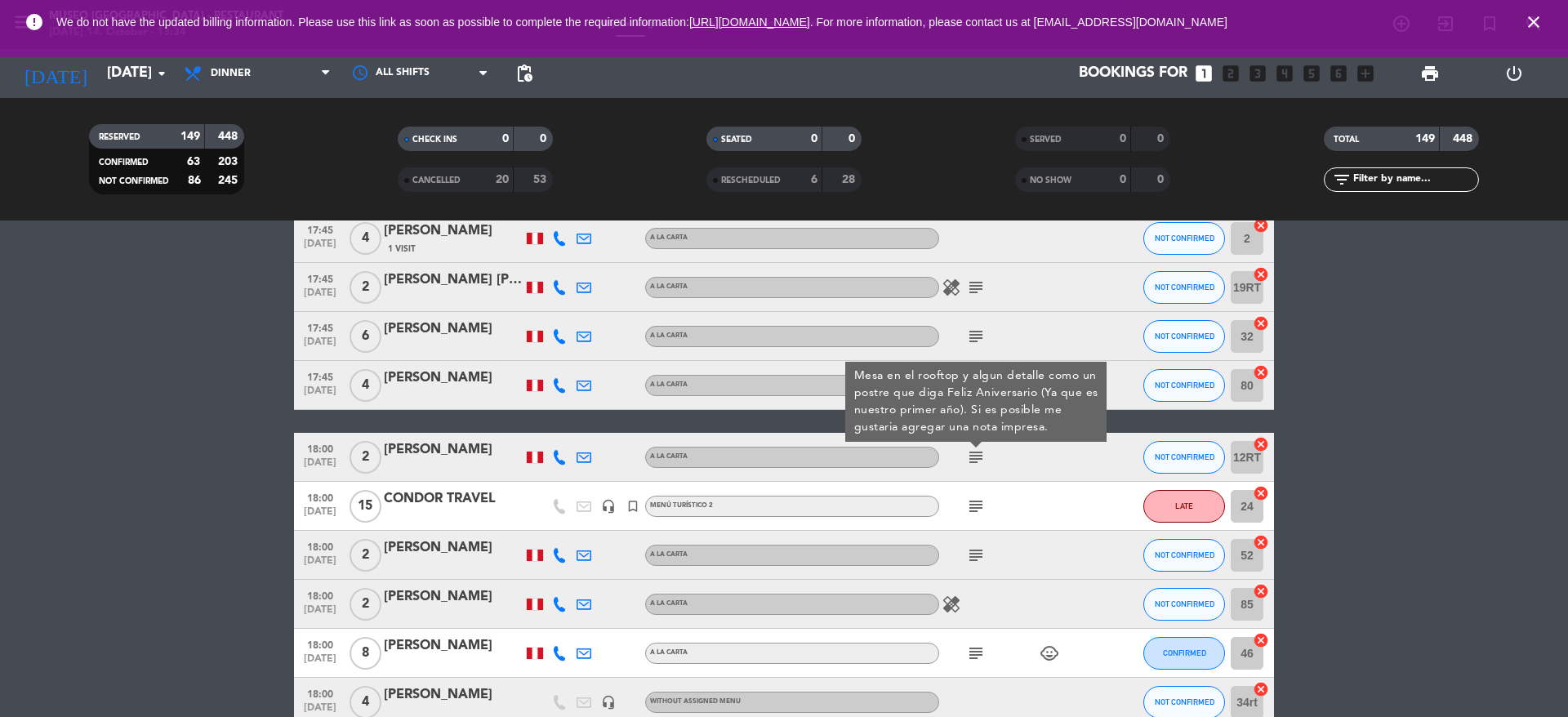
click at [462, 512] on div at bounding box center [453, 518] width 139 height 13
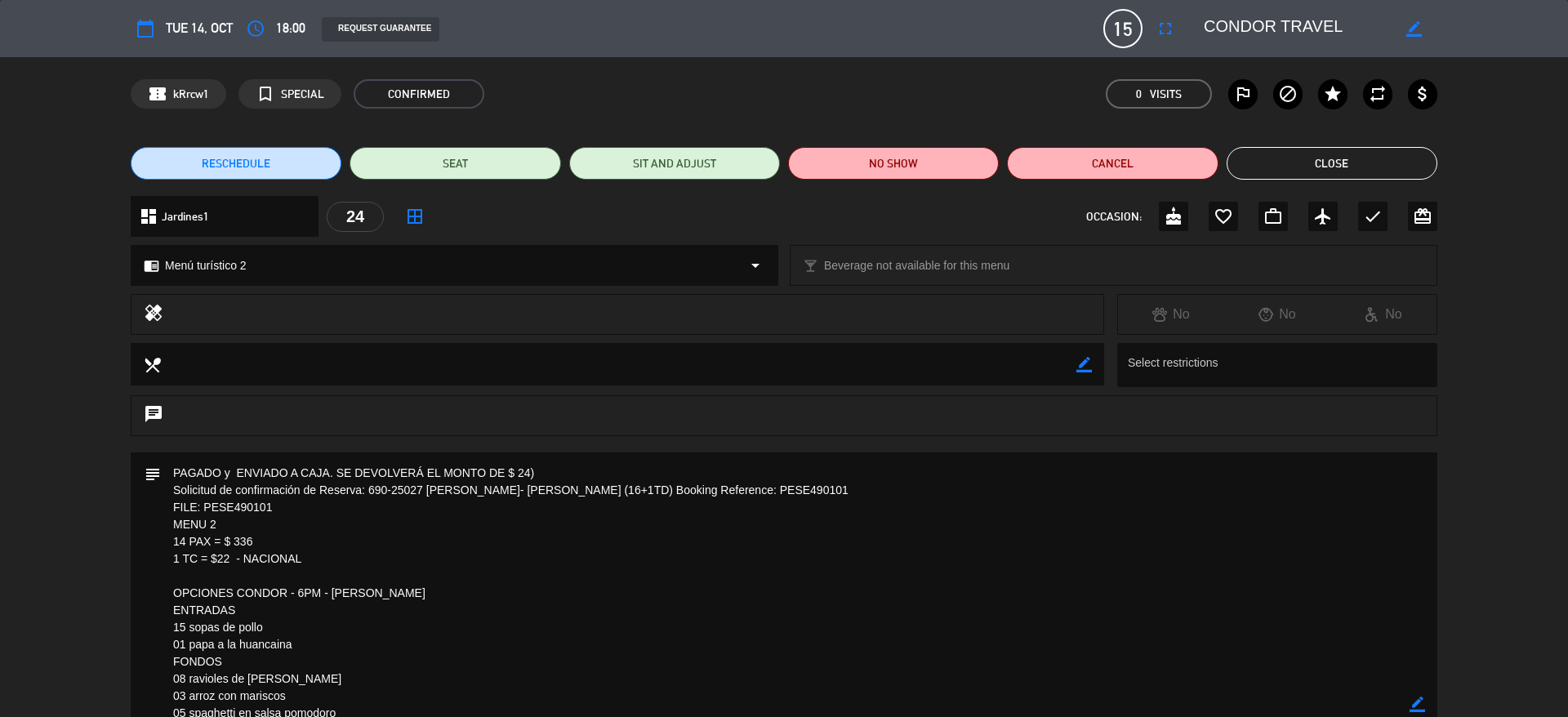
click at [1230, 33] on textarea at bounding box center [1297, 28] width 187 height 29
click at [1247, 32] on textarea at bounding box center [1297, 28] width 187 height 29
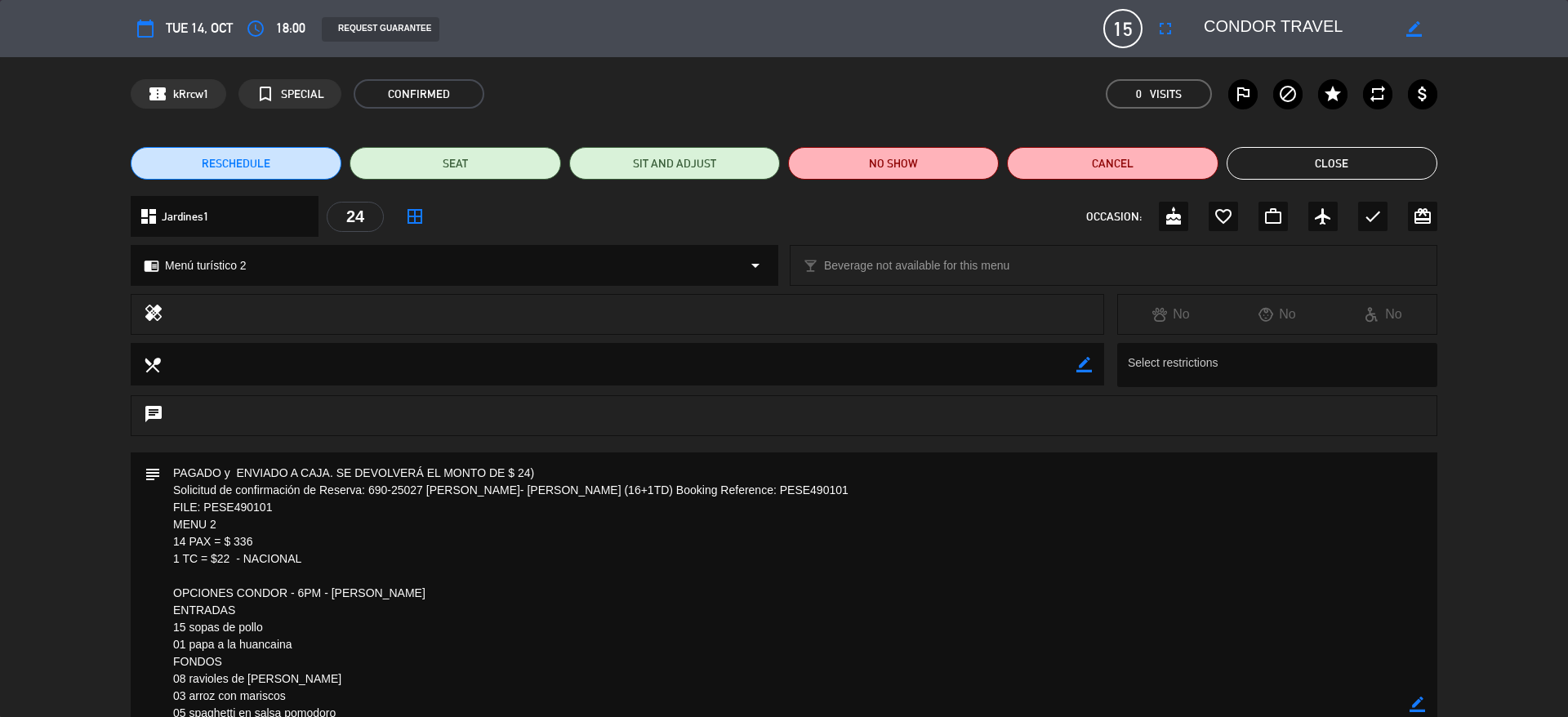
click at [1247, 32] on textarea at bounding box center [1297, 28] width 187 height 29
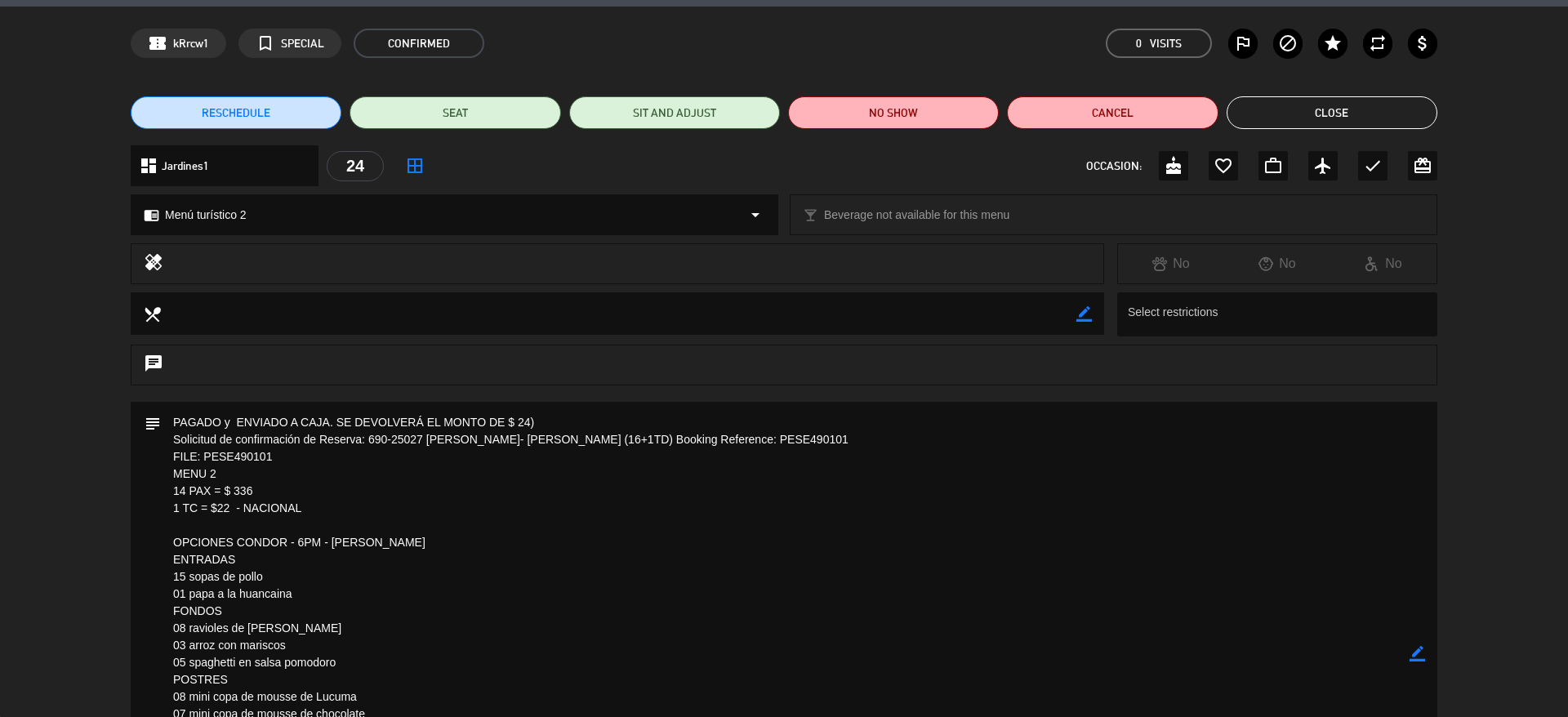
scroll to position [0, 0]
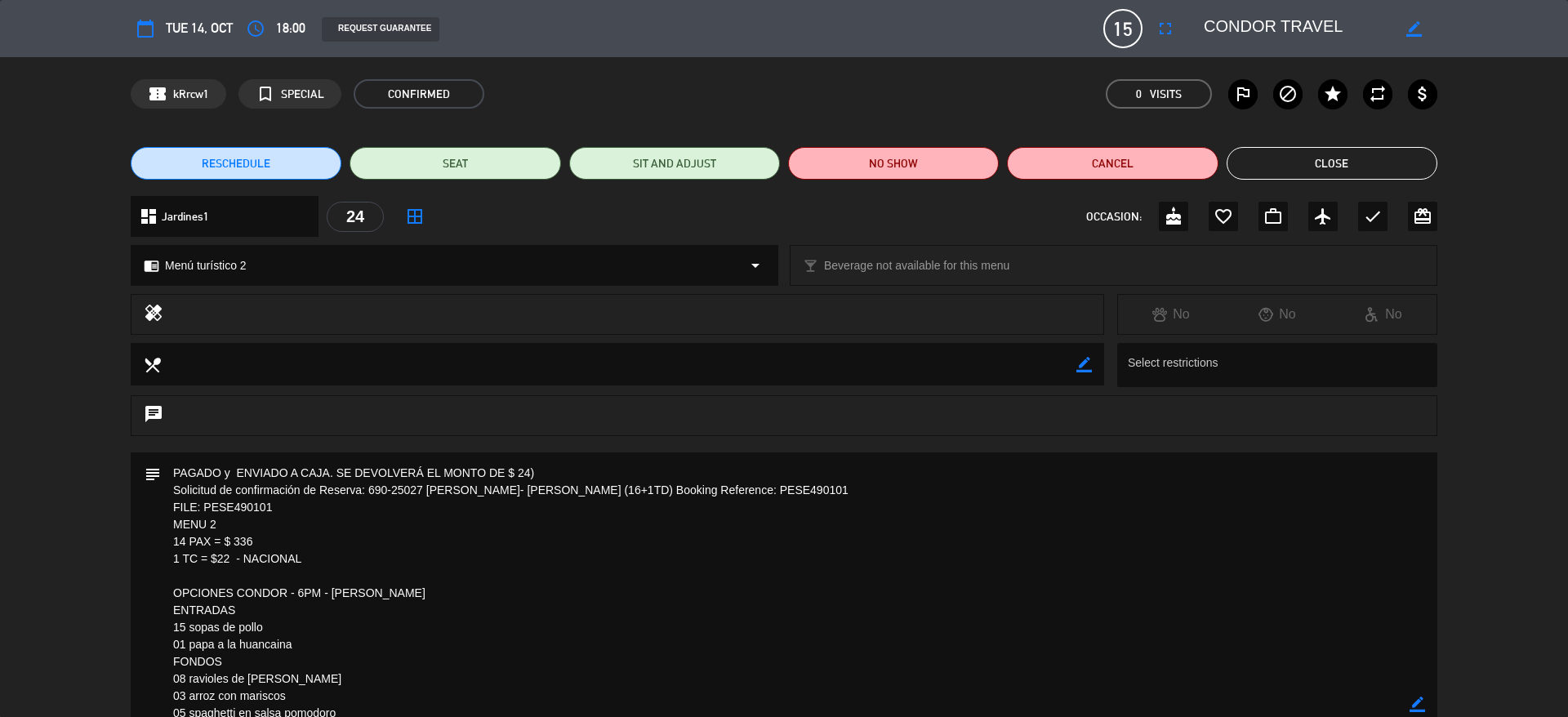
click at [1306, 155] on button "Close" at bounding box center [1332, 163] width 211 height 32
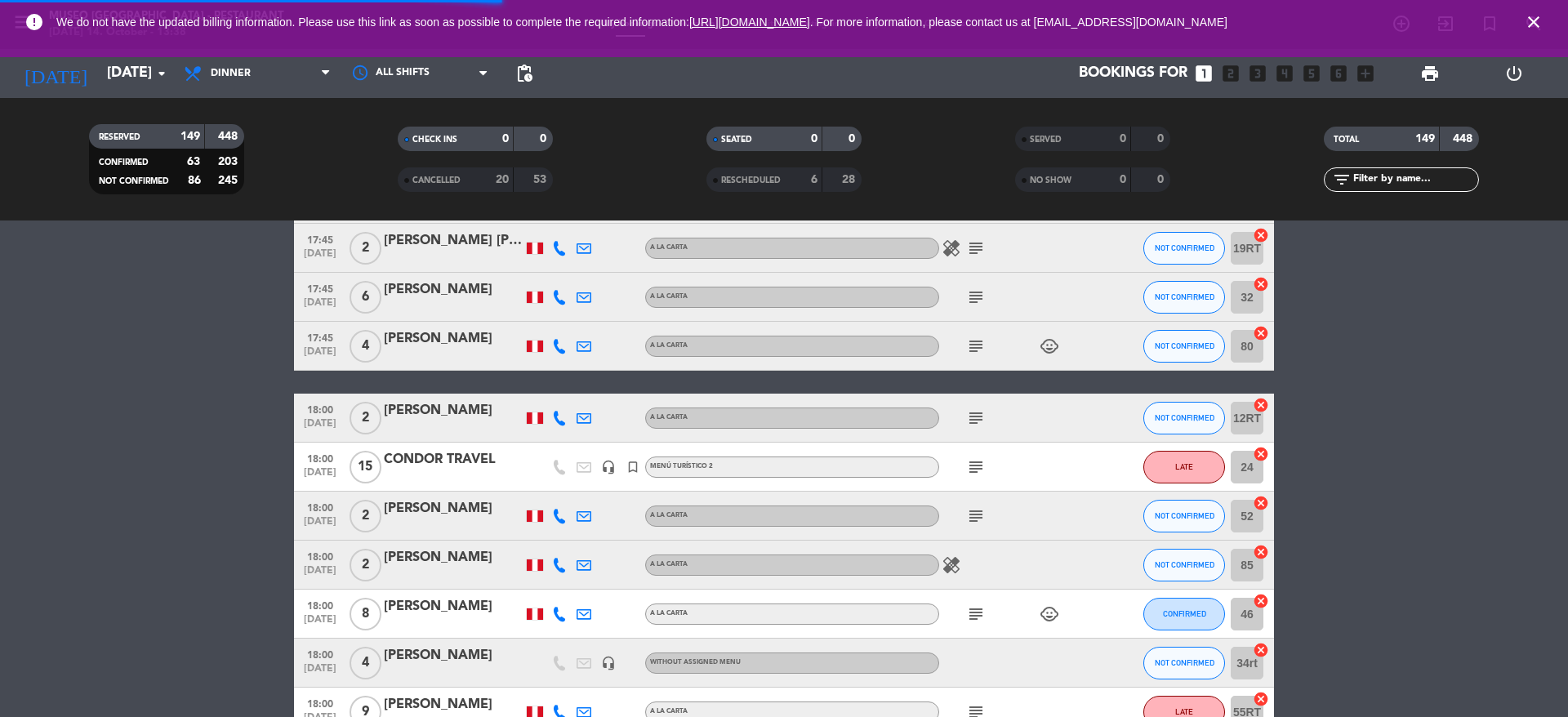
scroll to position [1223, 0]
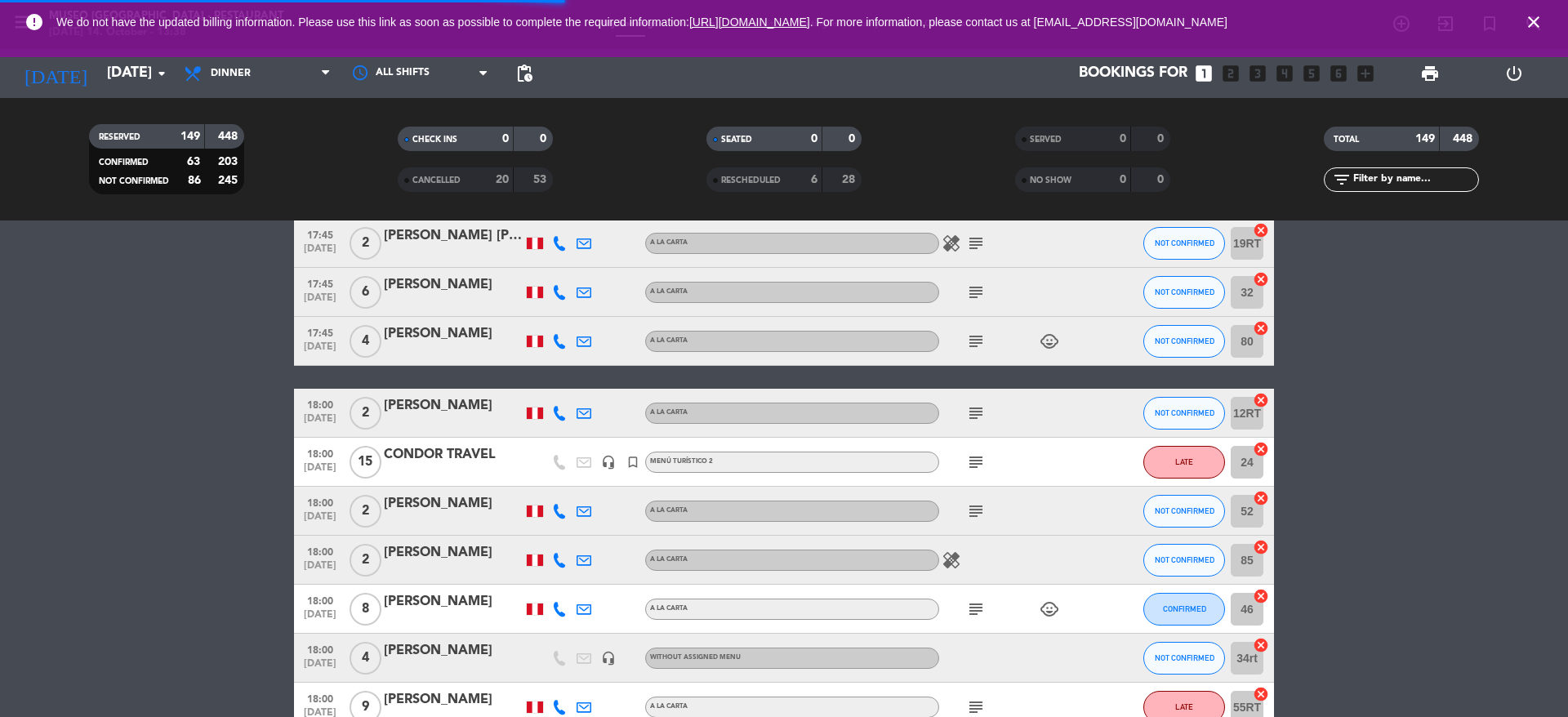
click at [493, 449] on div "CONDOR TRAVEL" at bounding box center [453, 455] width 139 height 21
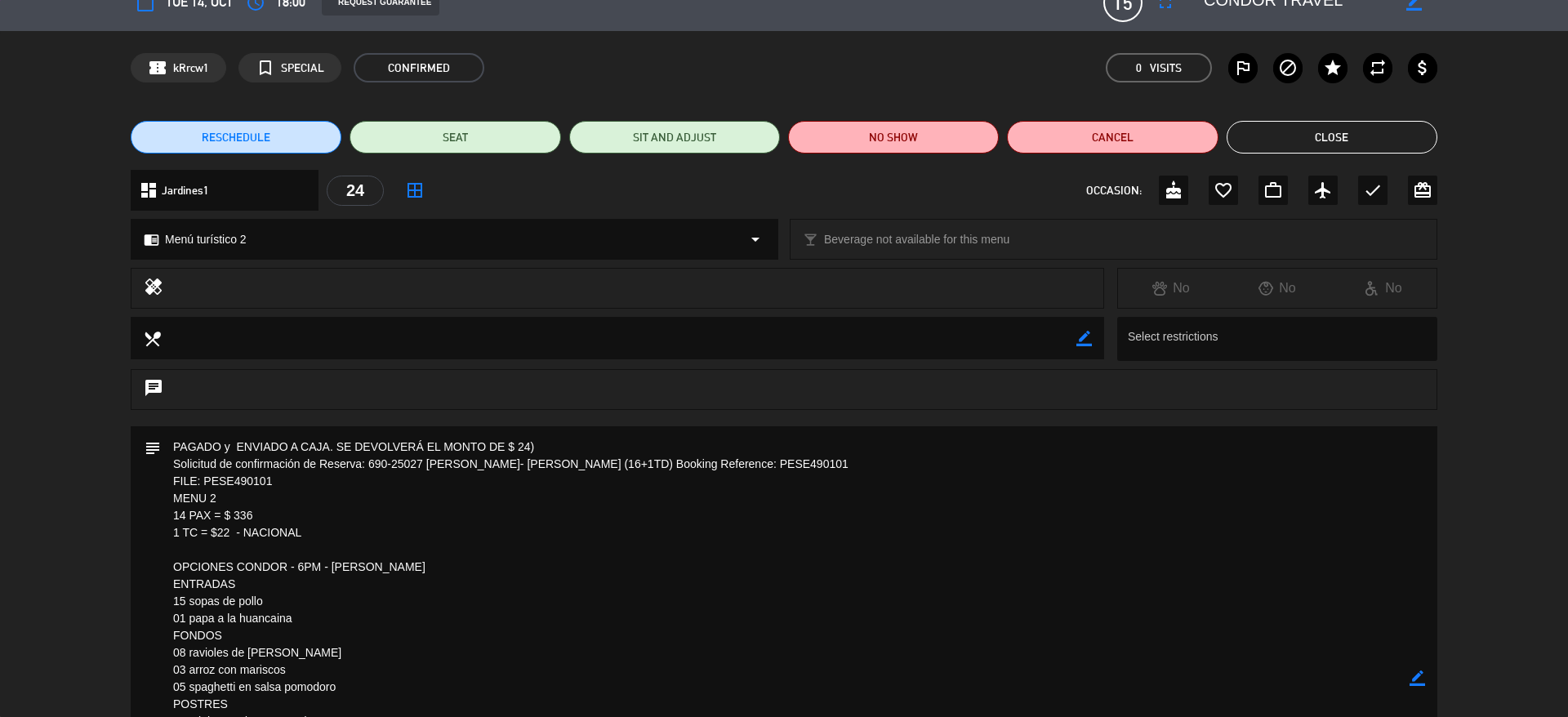
scroll to position [0, 0]
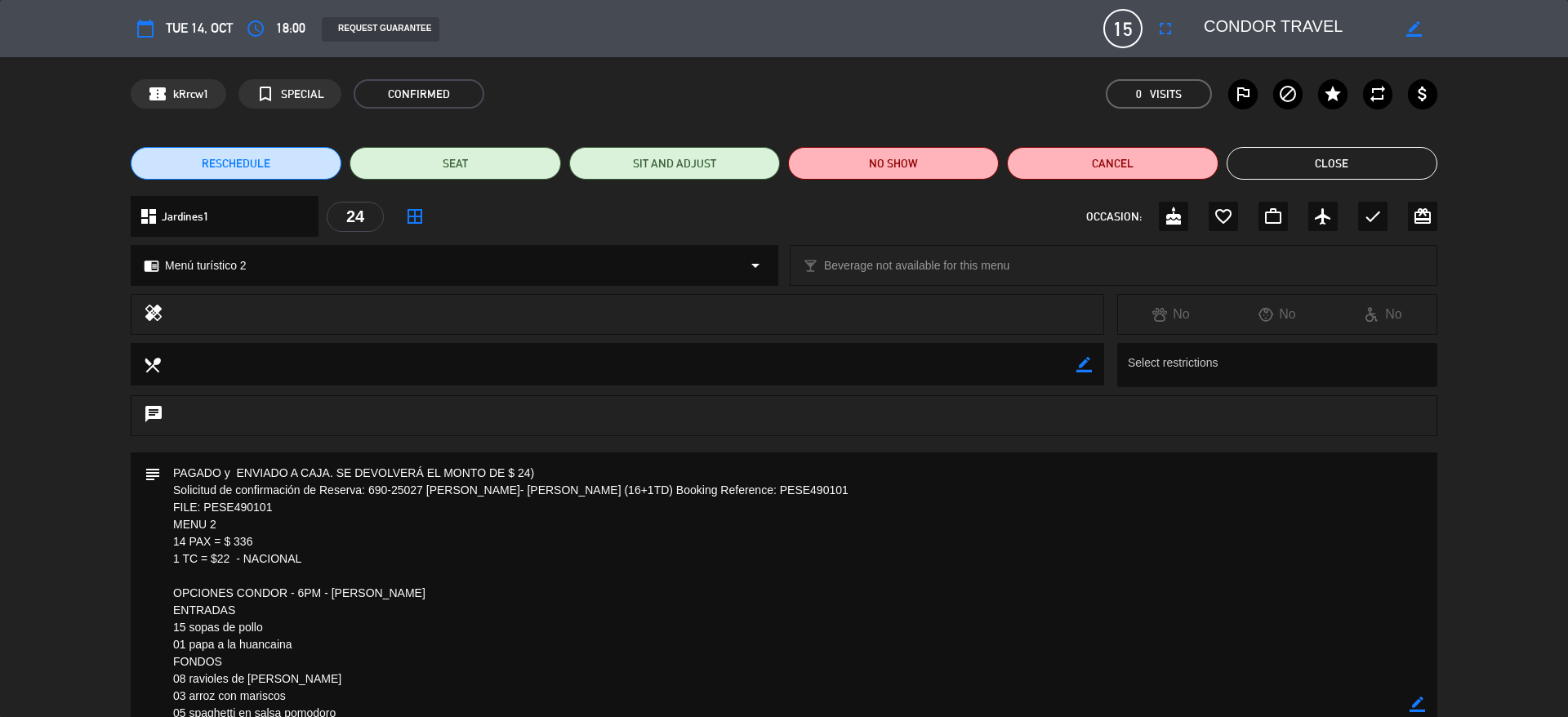
click at [1276, 158] on button "Close" at bounding box center [1332, 163] width 211 height 32
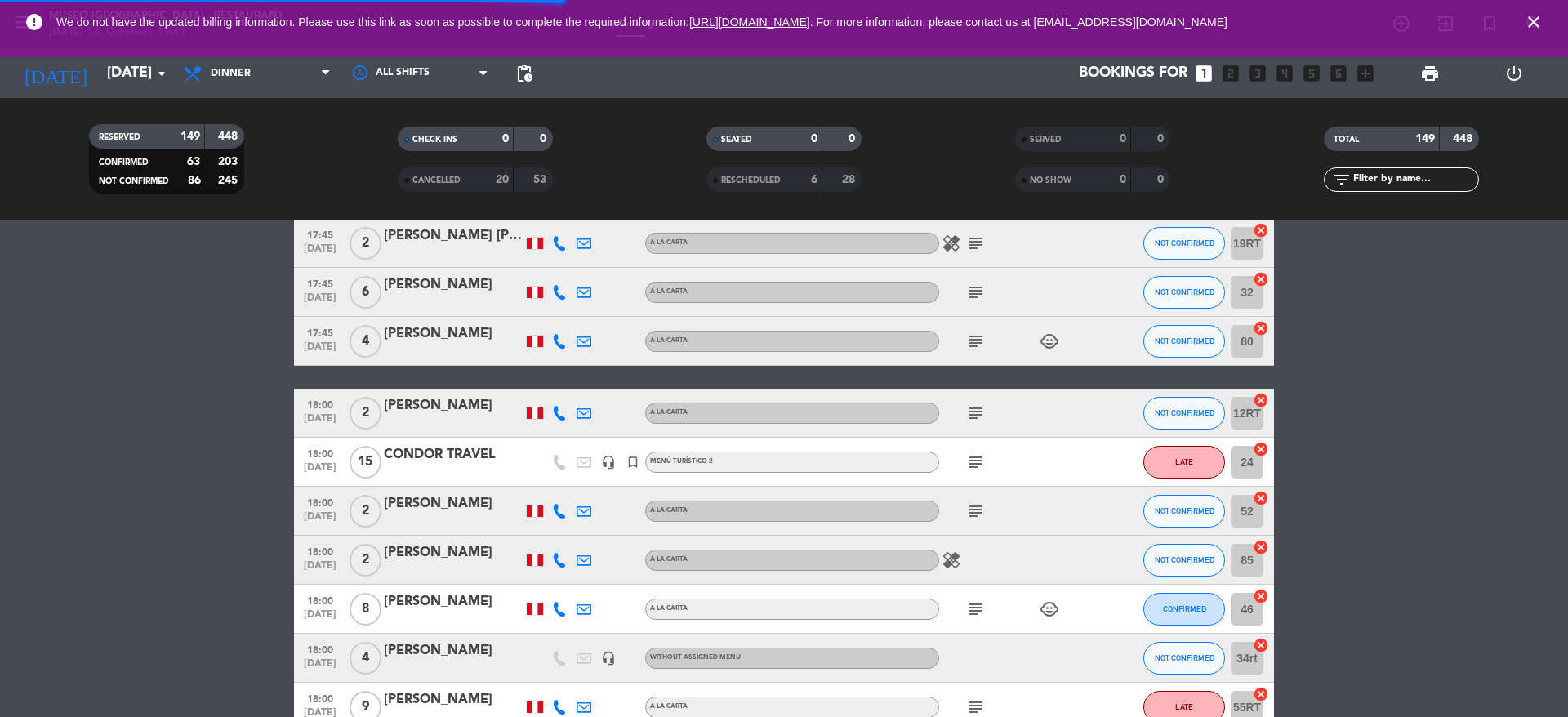
click at [468, 448] on div "CONDOR TRAVEL" at bounding box center [453, 455] width 139 height 21
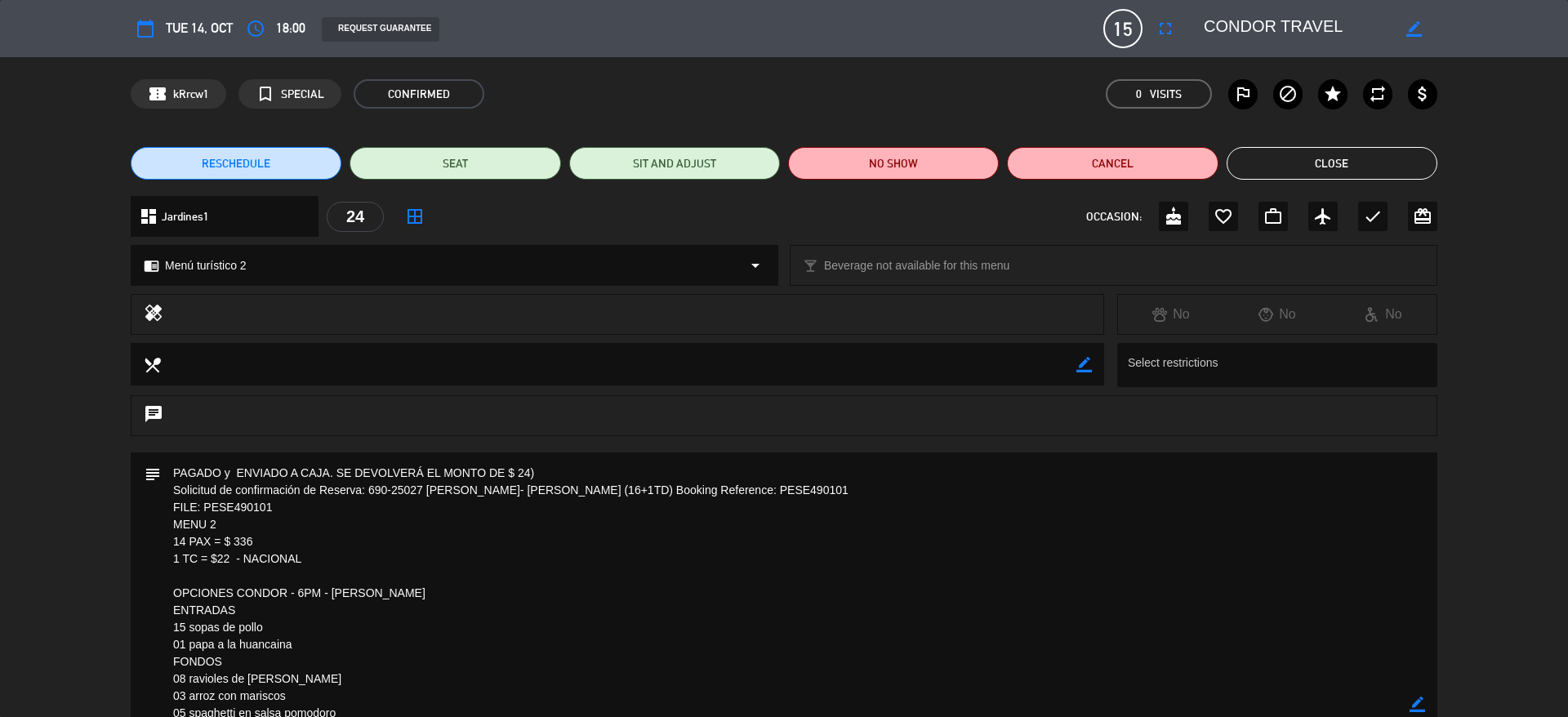
click at [1287, 28] on textarea at bounding box center [1297, 28] width 187 height 29
click at [1232, 27] on textarea at bounding box center [1297, 28] width 187 height 29
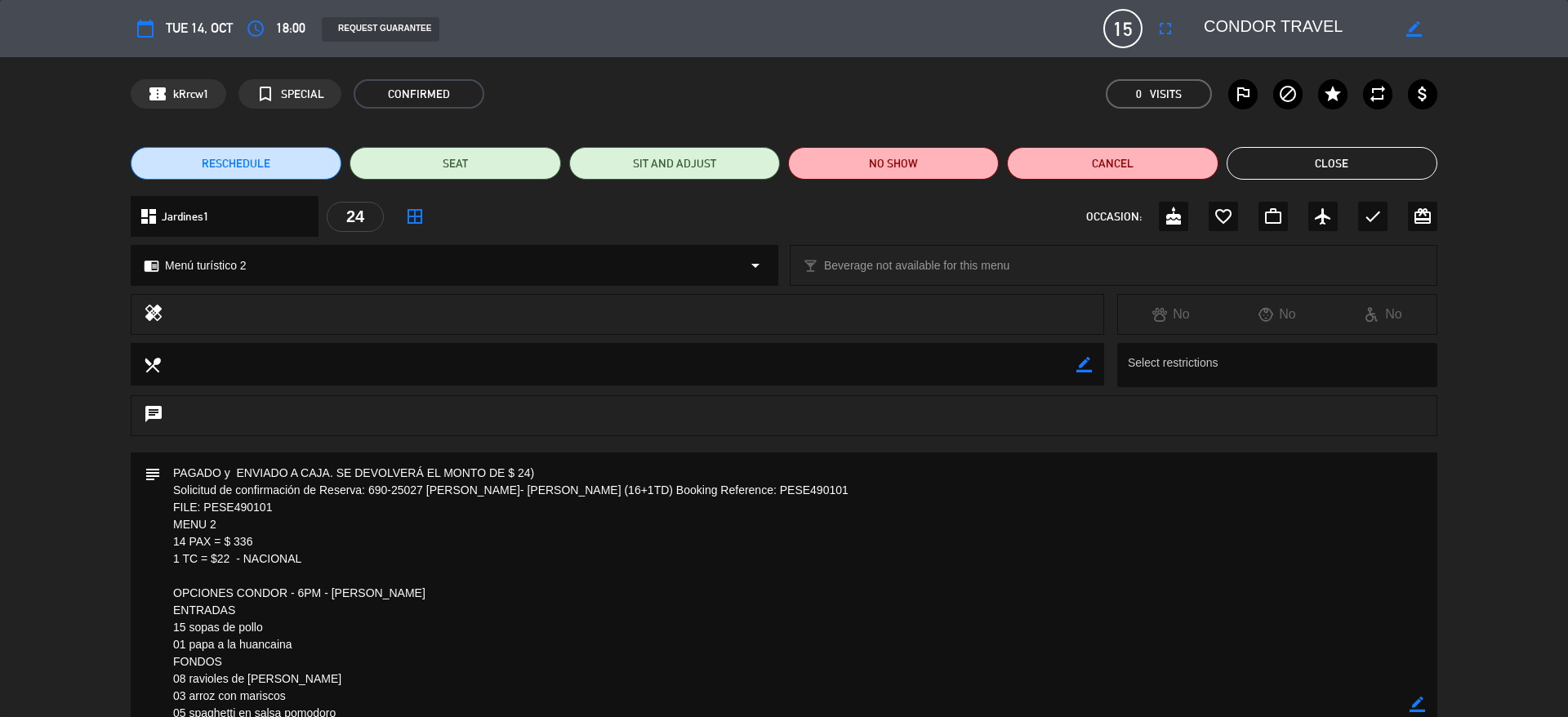
click at [1232, 27] on textarea at bounding box center [1297, 28] width 187 height 29
click at [1306, 172] on button "Close" at bounding box center [1332, 163] width 211 height 32
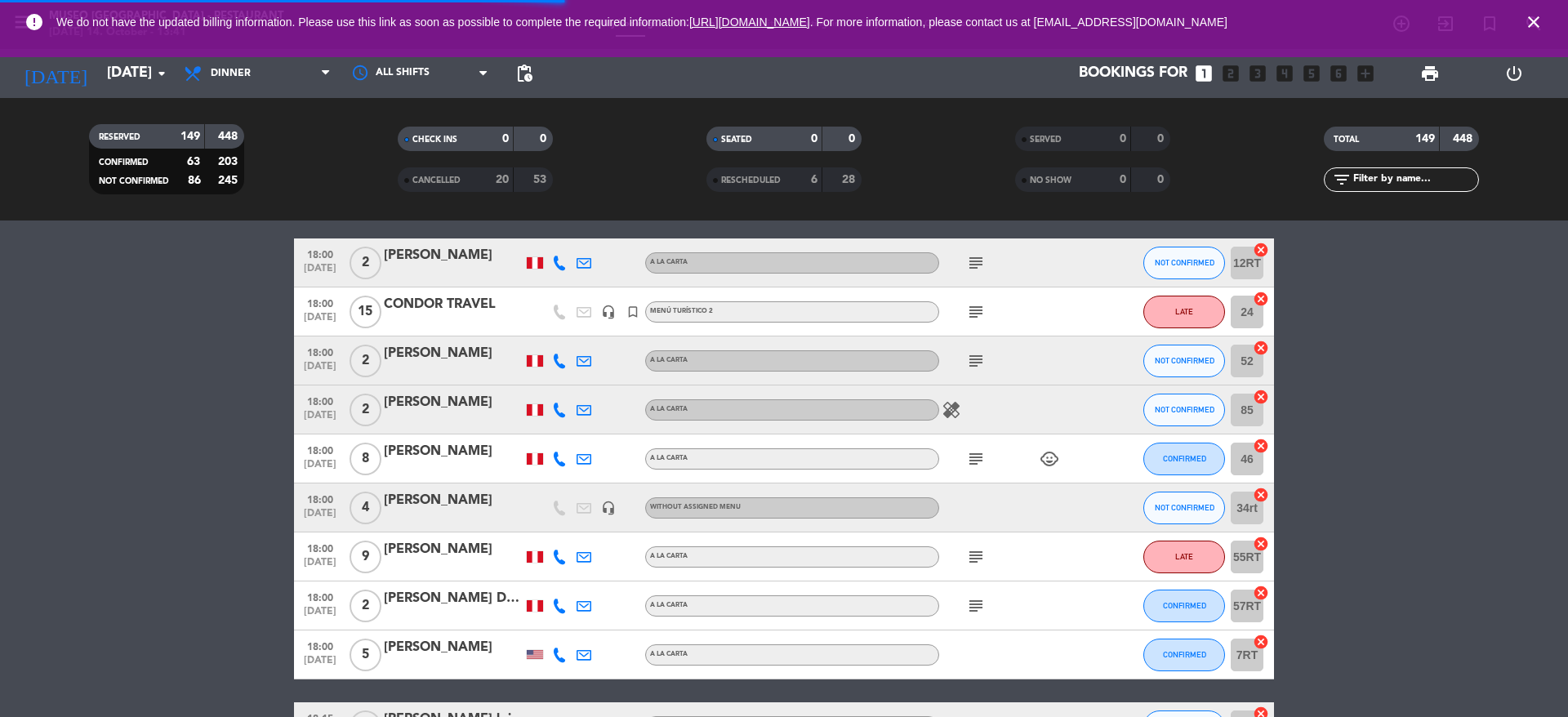
scroll to position [1375, 0]
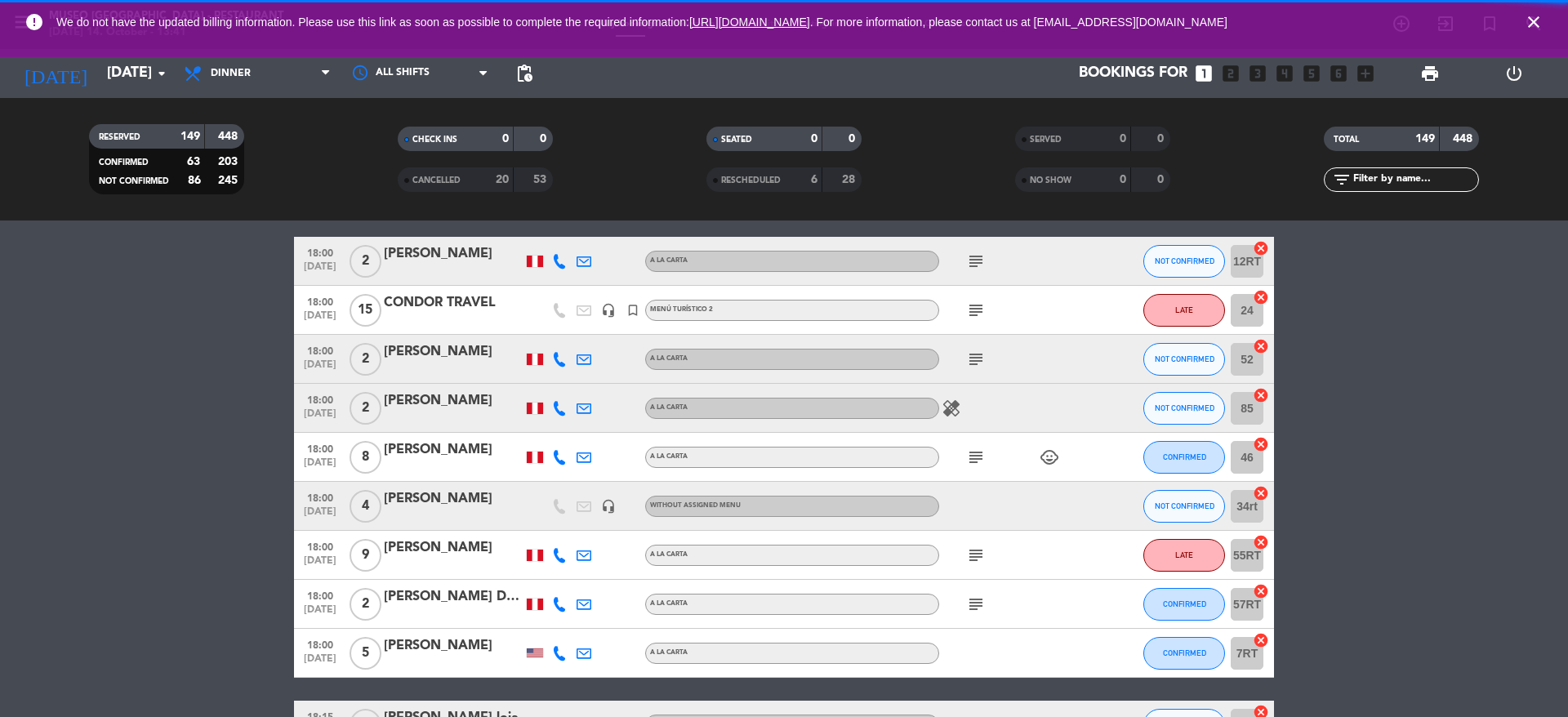
click at [972, 364] on icon "subject" at bounding box center [975, 359] width 20 height 20
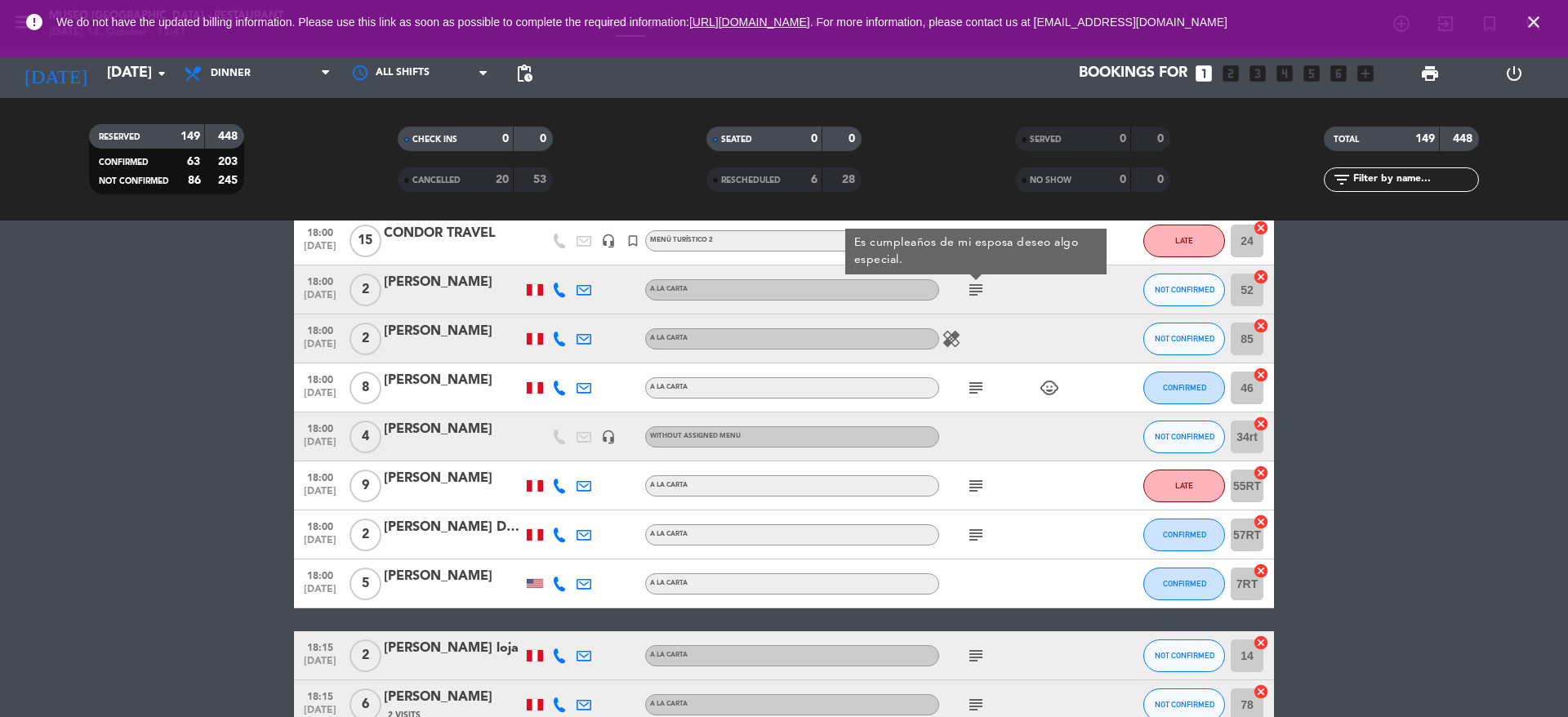
scroll to position [1457, 0]
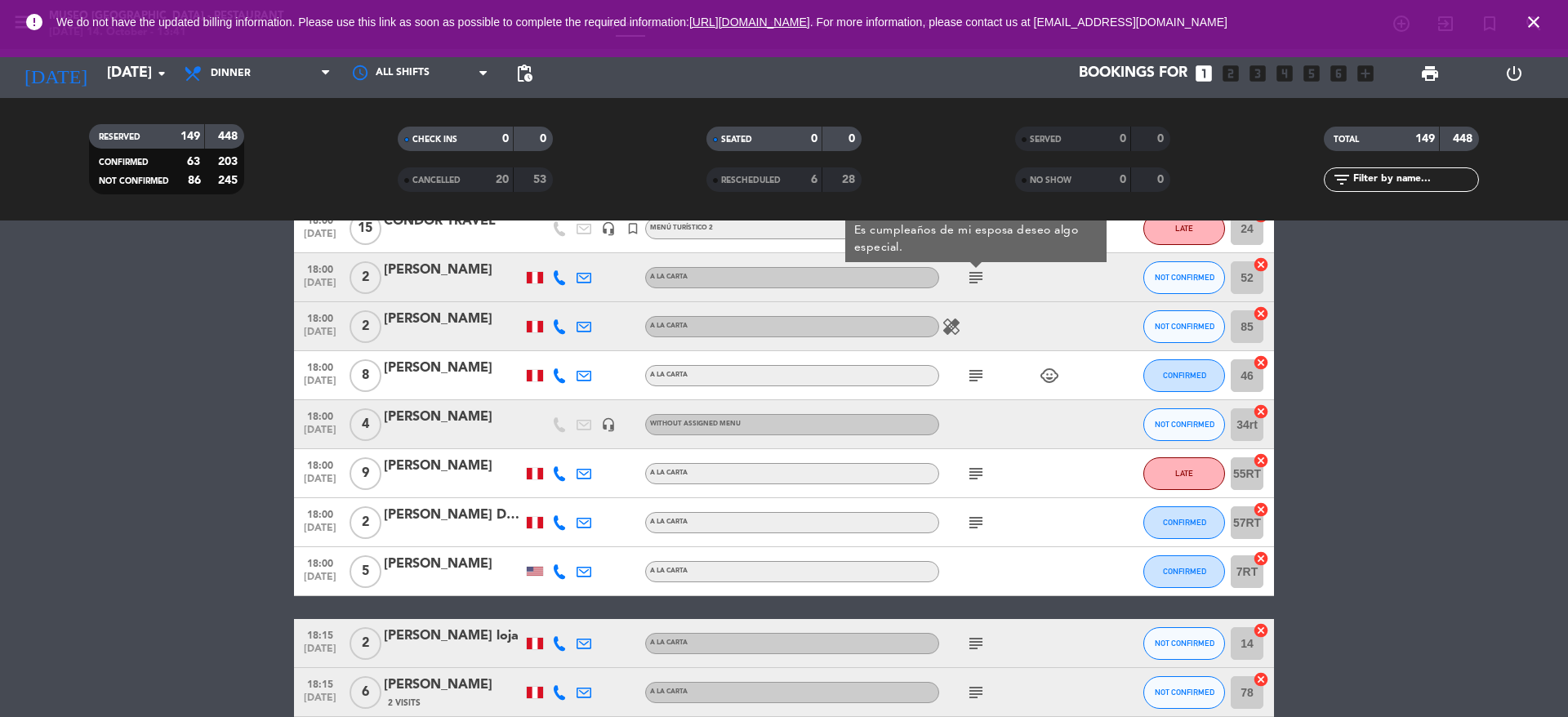
click at [973, 375] on icon "subject" at bounding box center [975, 375] width 20 height 20
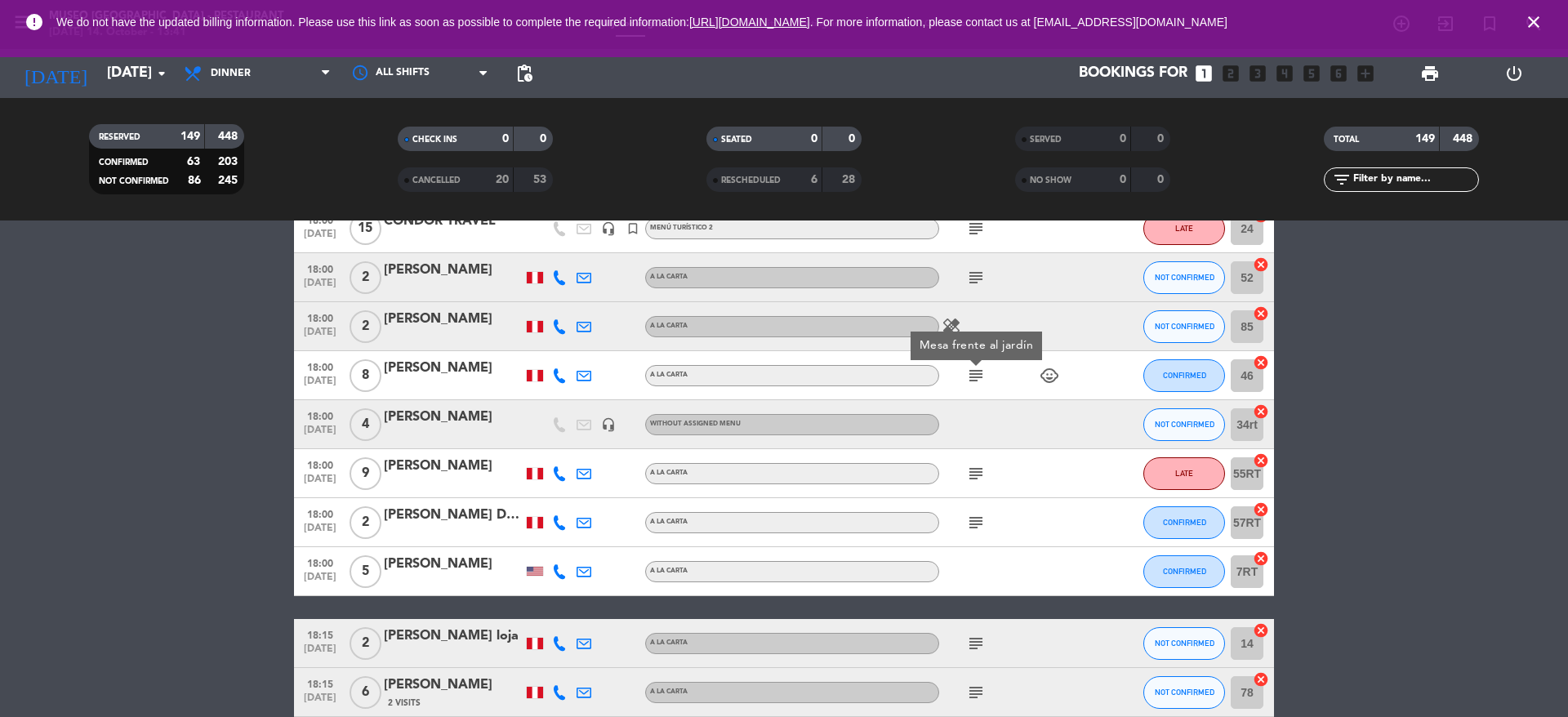
click at [400, 370] on div "[PERSON_NAME]" at bounding box center [453, 368] width 139 height 21
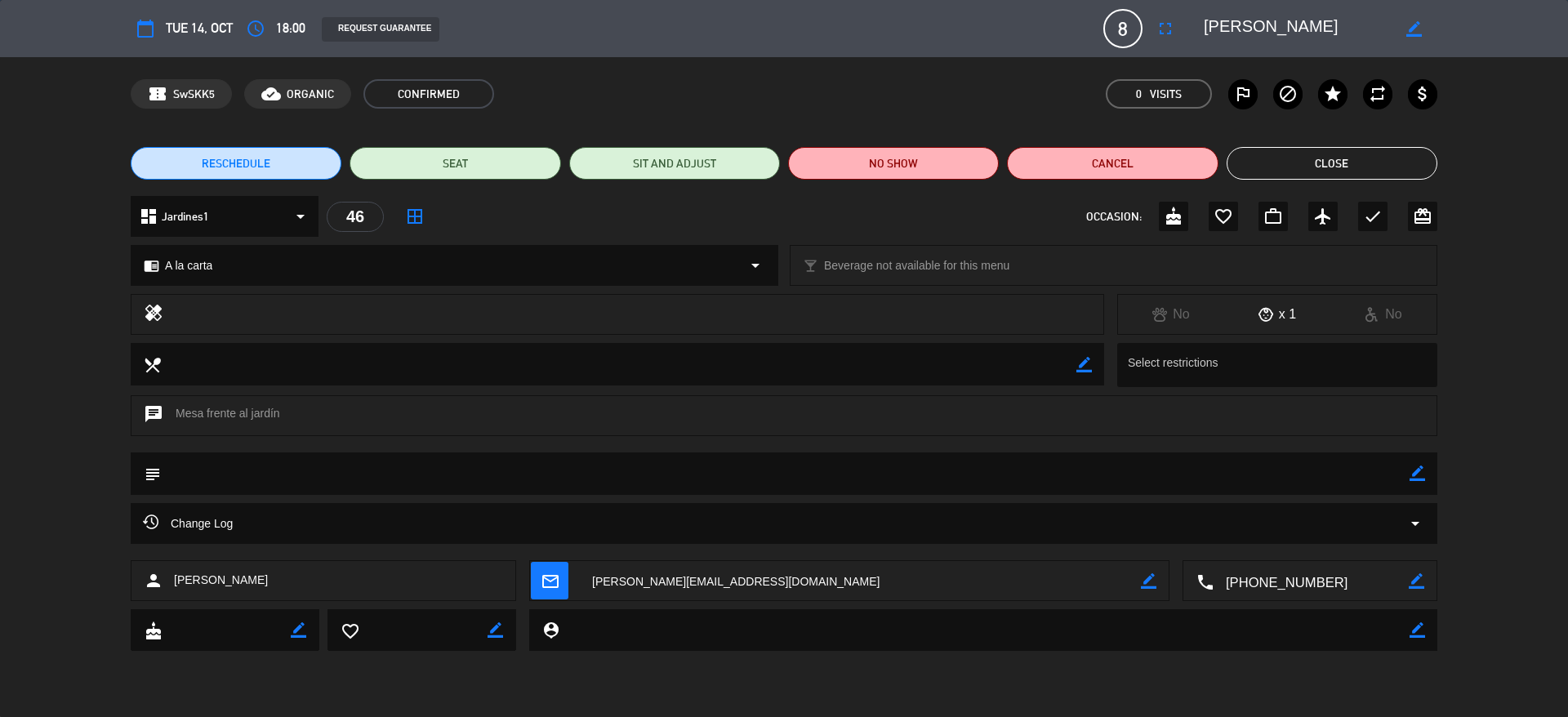
click at [1229, 32] on textarea at bounding box center [1297, 28] width 187 height 29
click at [1306, 152] on button "Close" at bounding box center [1332, 163] width 211 height 32
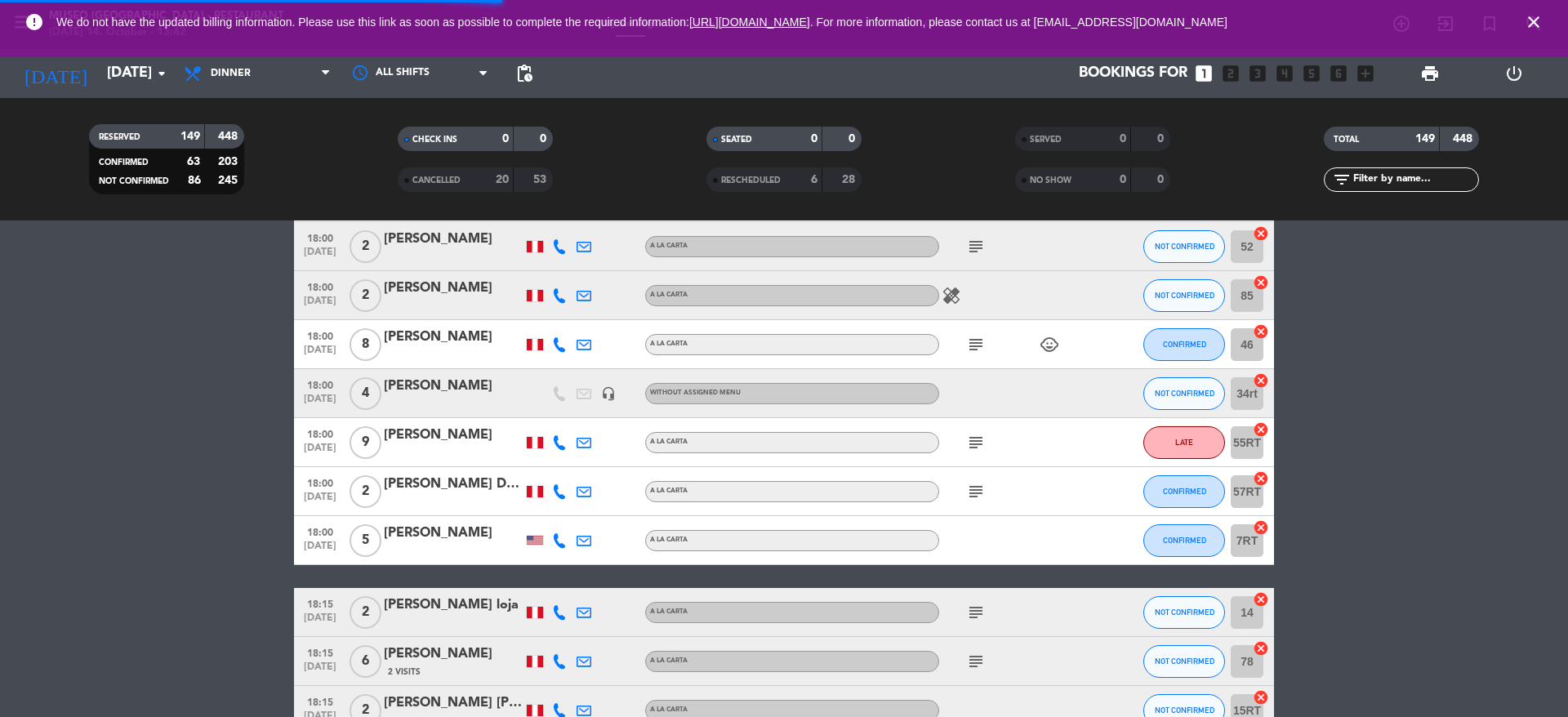
scroll to position [1489, 0]
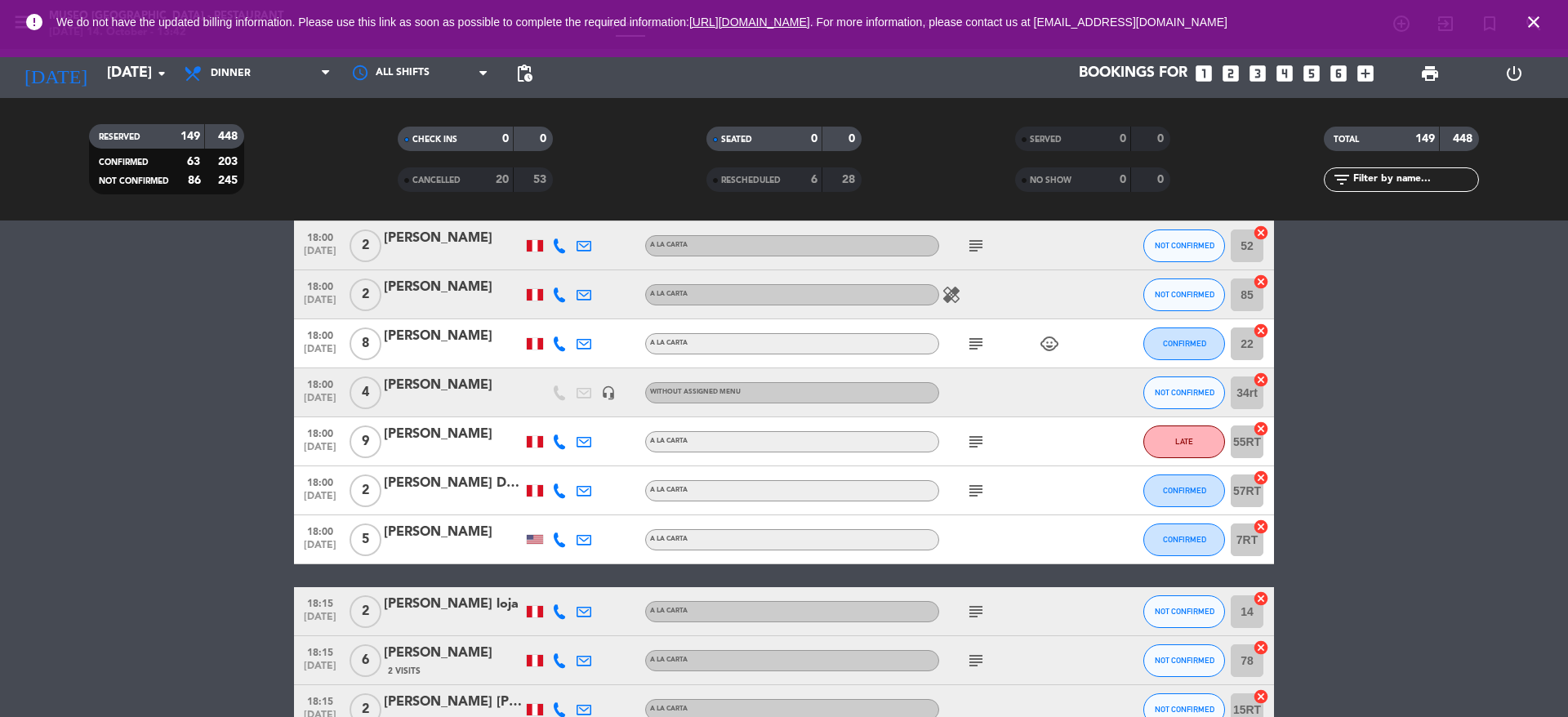
click at [423, 444] on div "[PERSON_NAME]" at bounding box center [453, 434] width 139 height 21
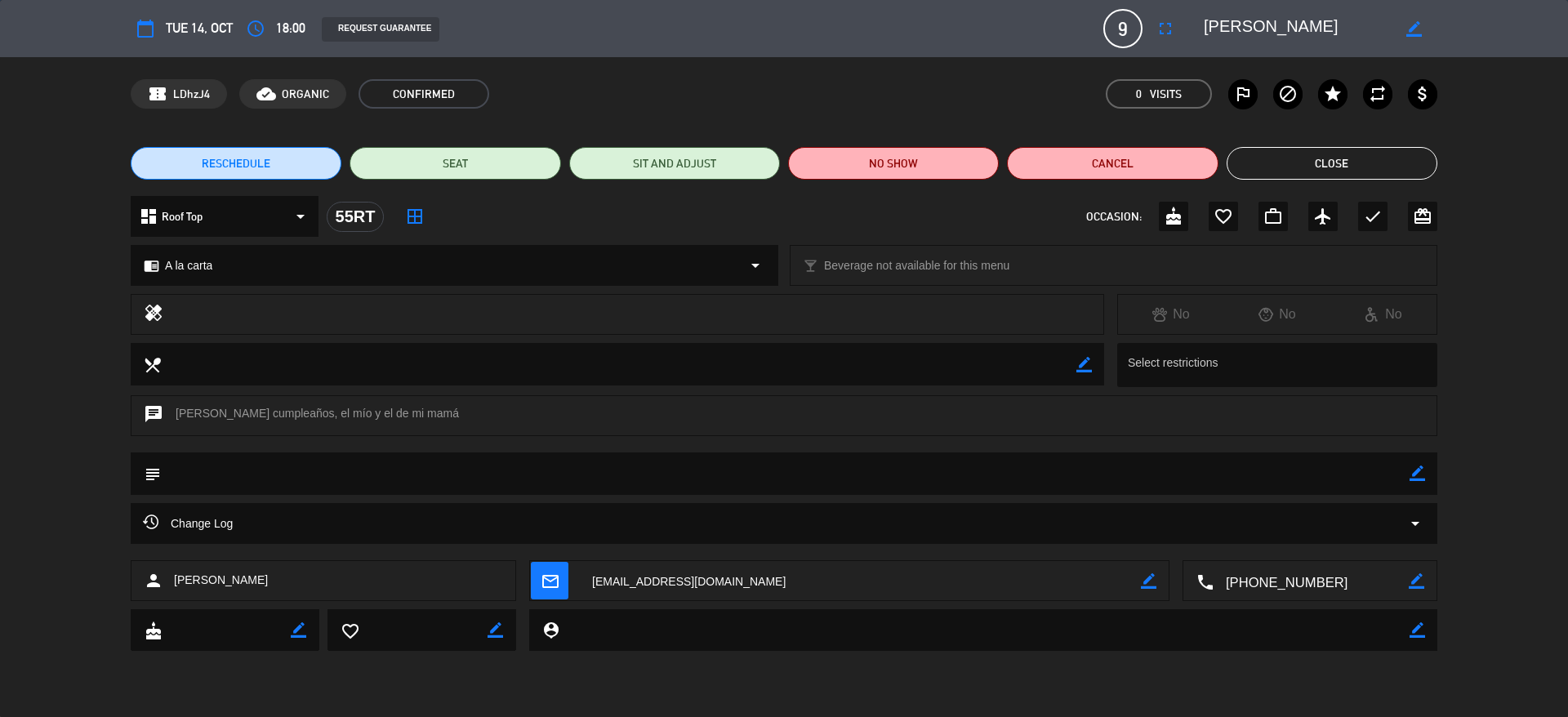
click at [1252, 44] on div "calendar_today Tue 14, Oct access_time 18:00 REQUEST GUARANTEE 9 [PERSON_NAME] …" at bounding box center [784, 28] width 1307 height 39
copy textarea
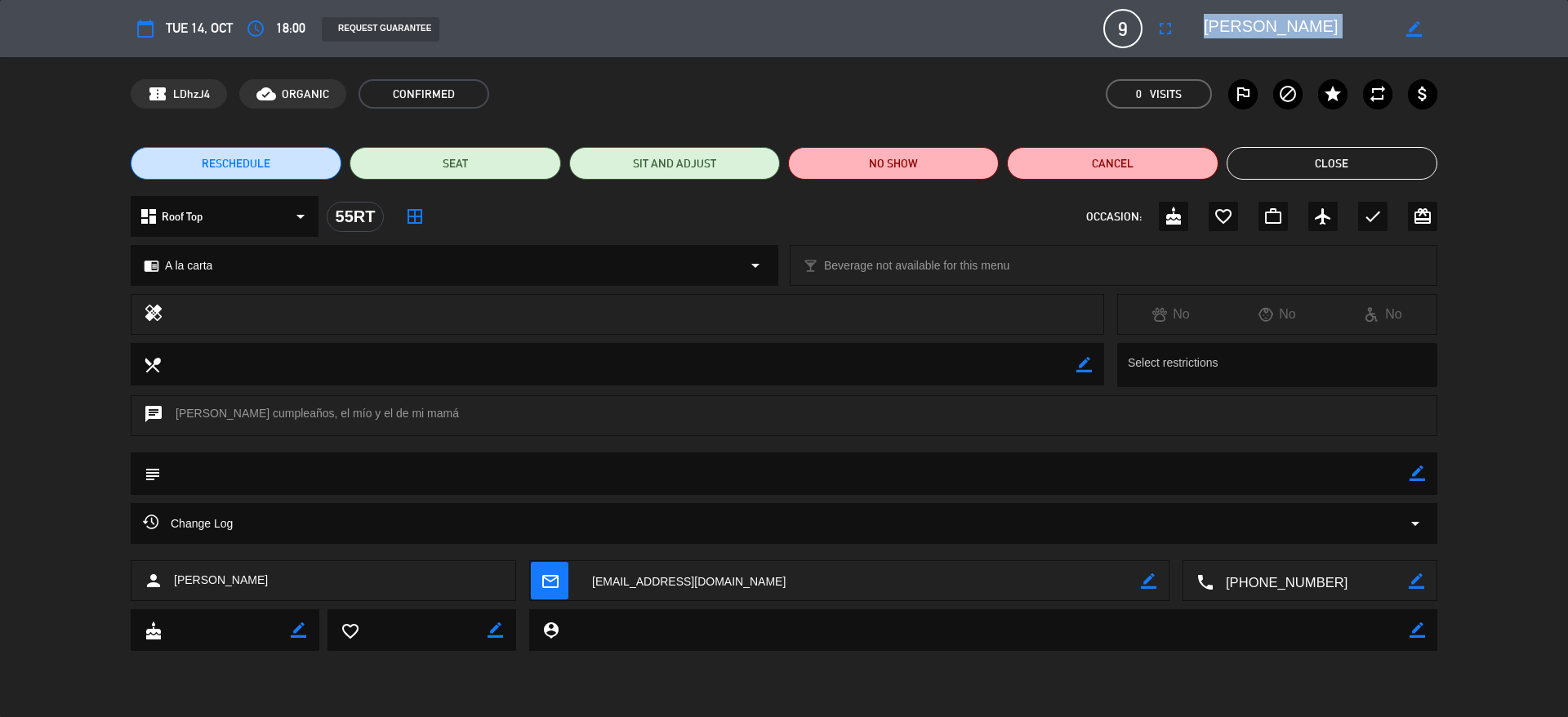
click at [1279, 163] on button "Close" at bounding box center [1332, 163] width 211 height 32
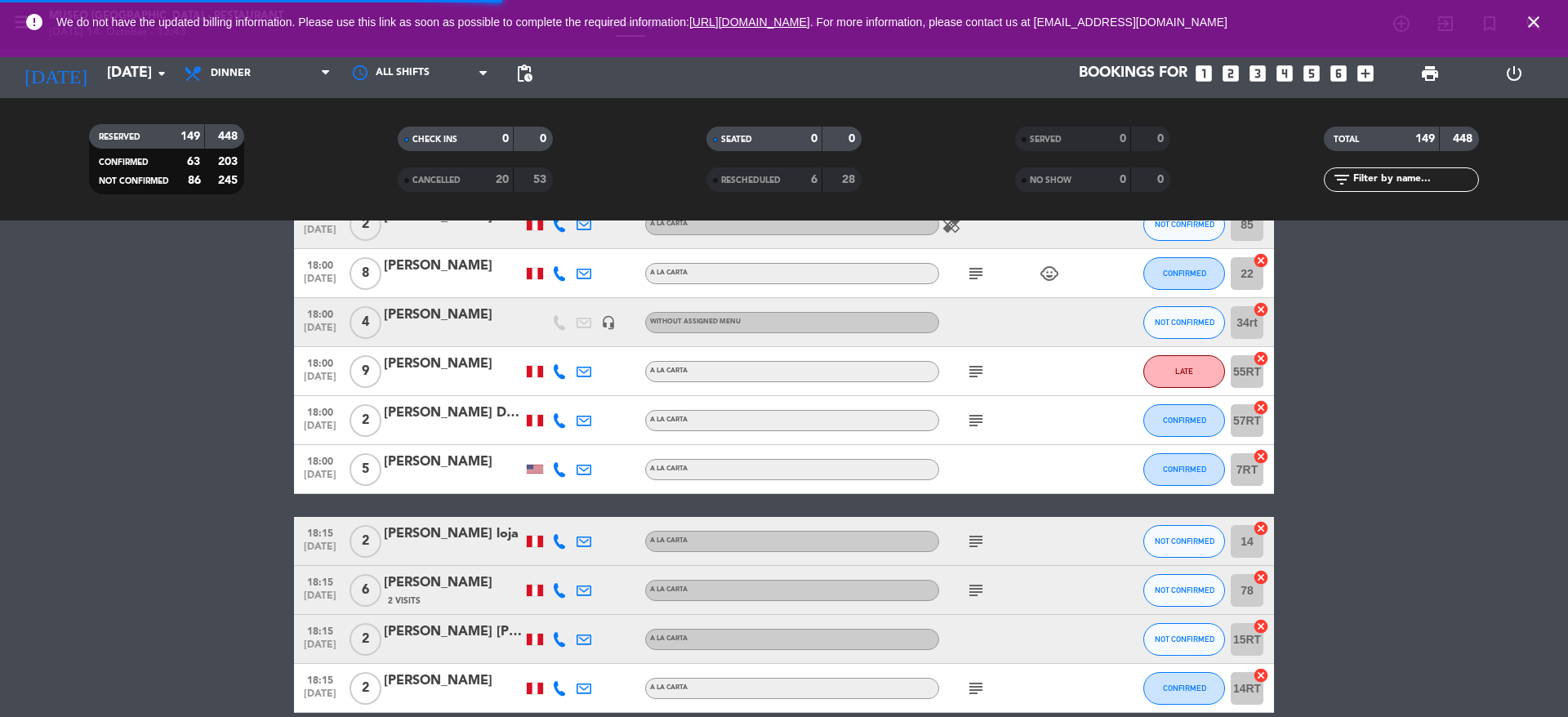
scroll to position [1560, 0]
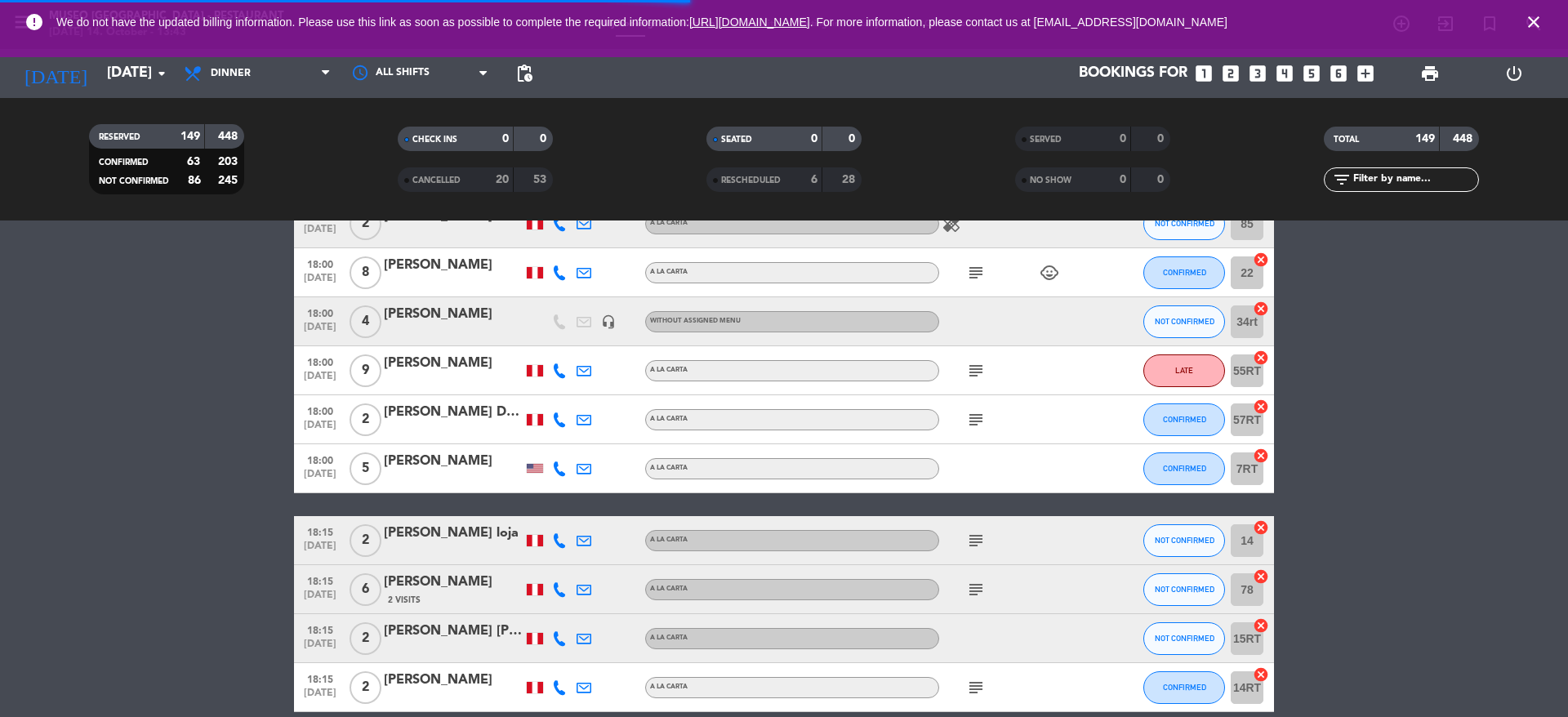
click at [971, 416] on icon "subject" at bounding box center [975, 420] width 20 height 20
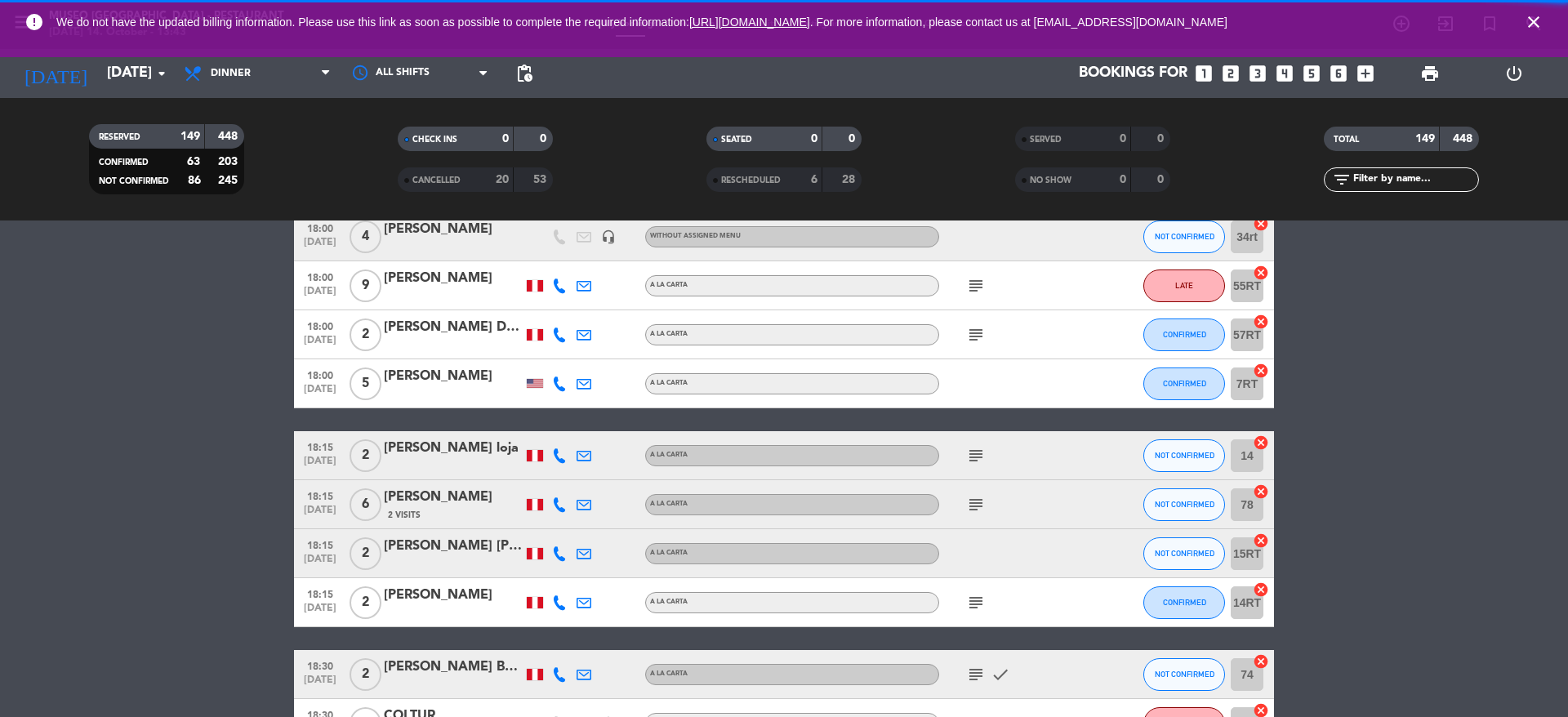
scroll to position [1502, 0]
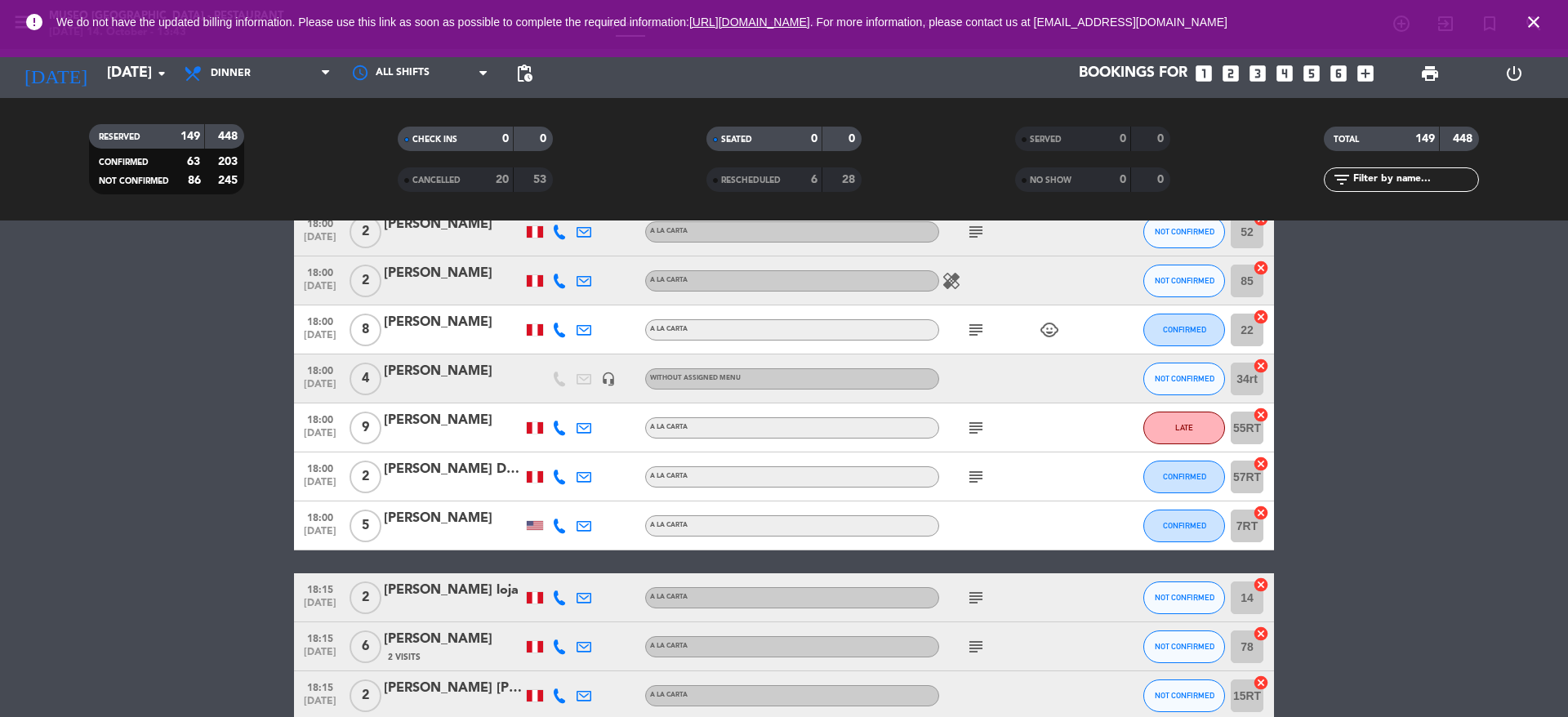
click at [977, 470] on icon "subject" at bounding box center [975, 477] width 20 height 20
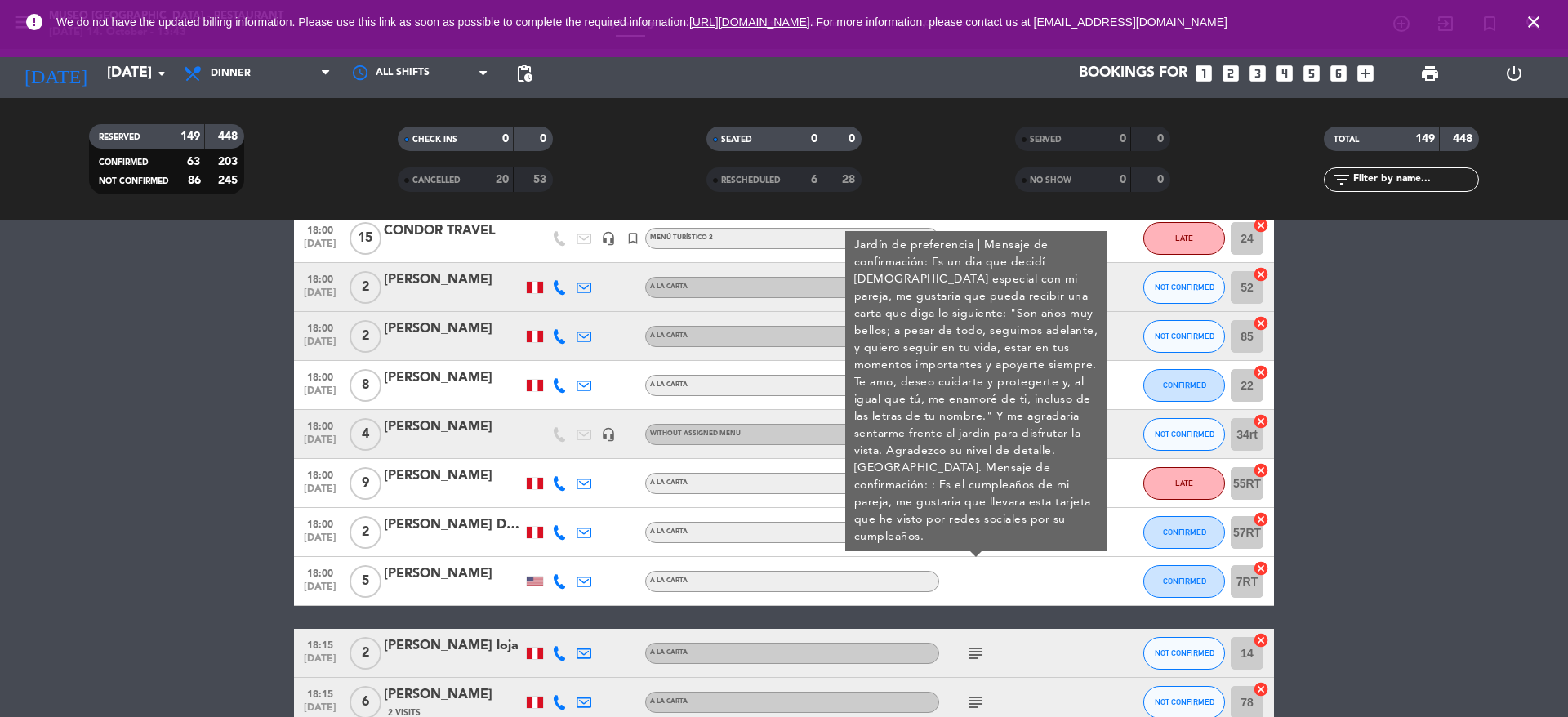
scroll to position [1430, 0]
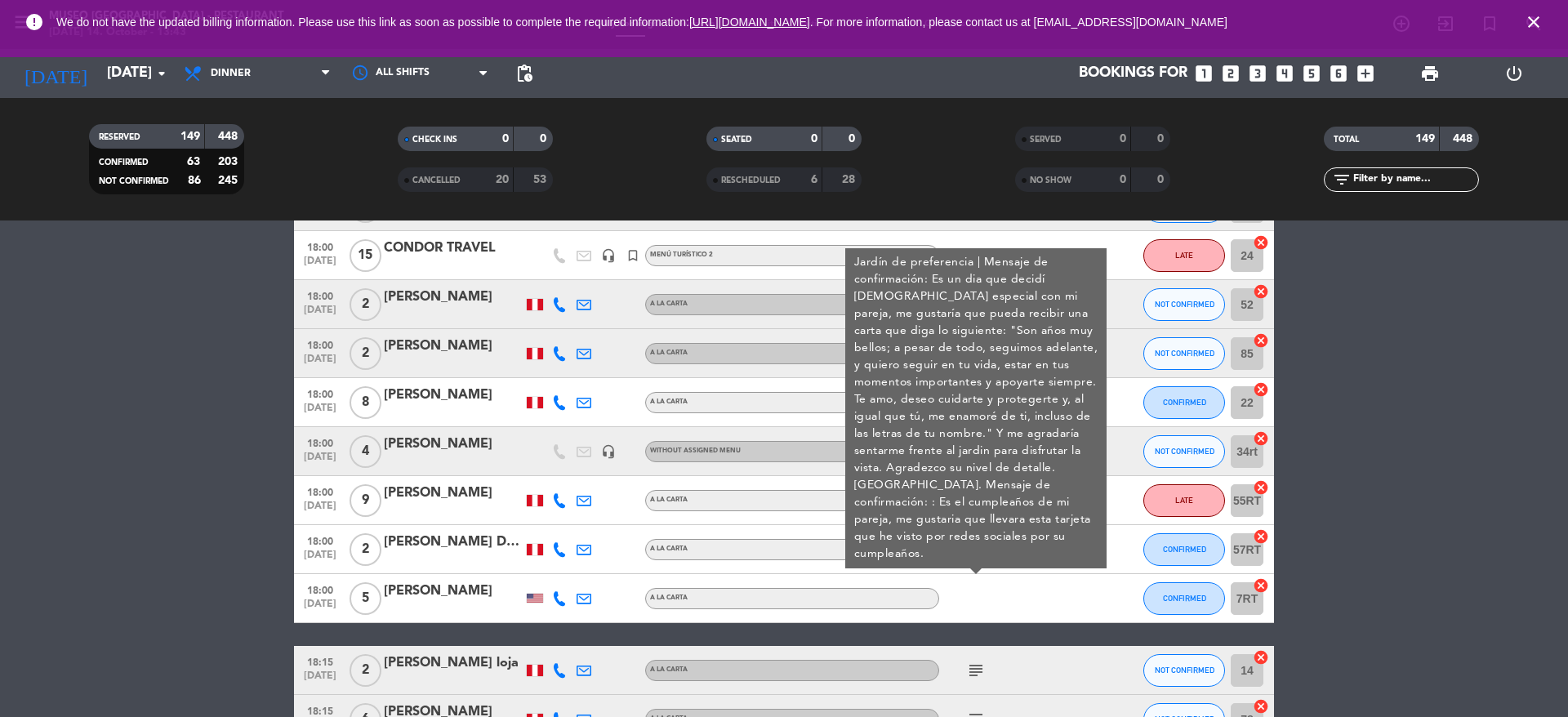
click at [480, 550] on div "[PERSON_NAME] De la [PERSON_NAME]" at bounding box center [453, 542] width 139 height 21
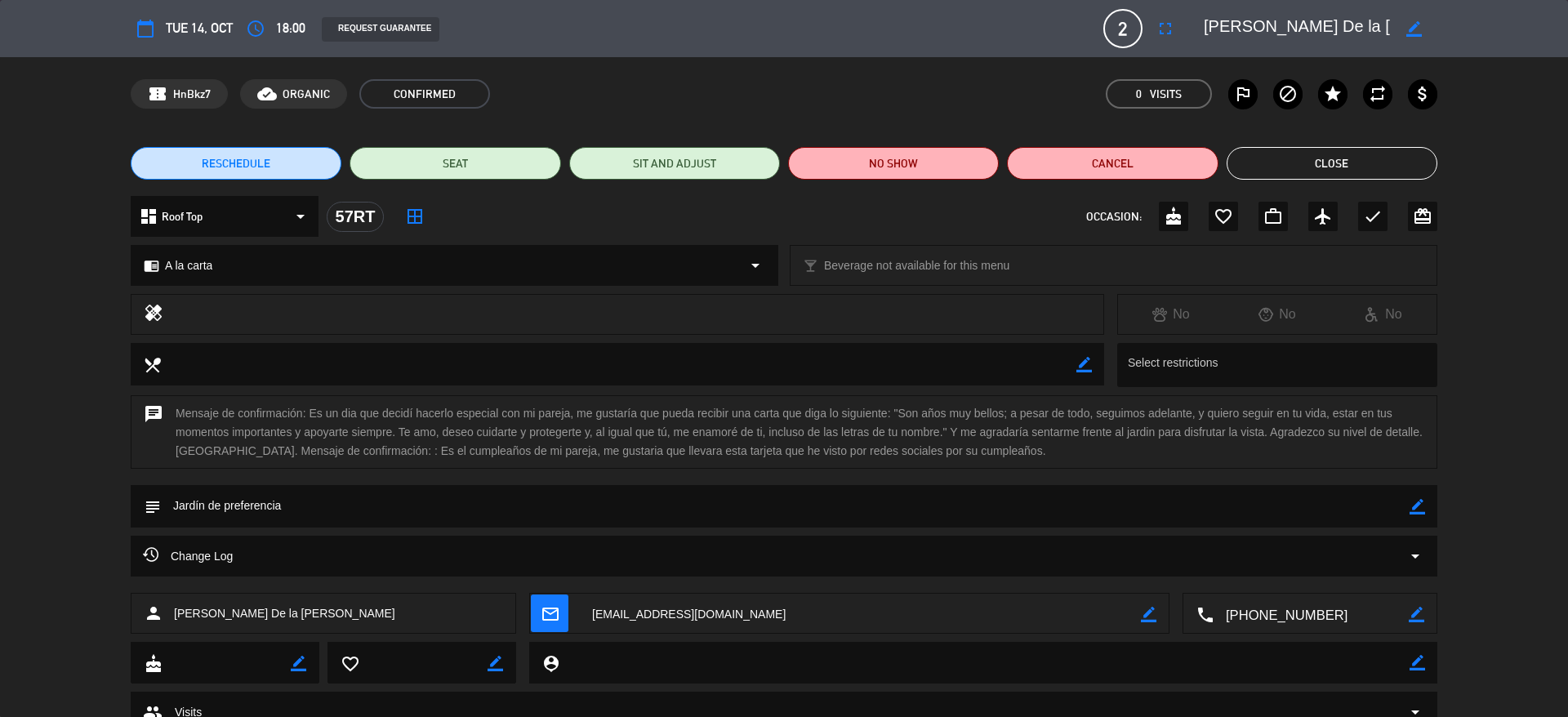
scroll to position [21, 0]
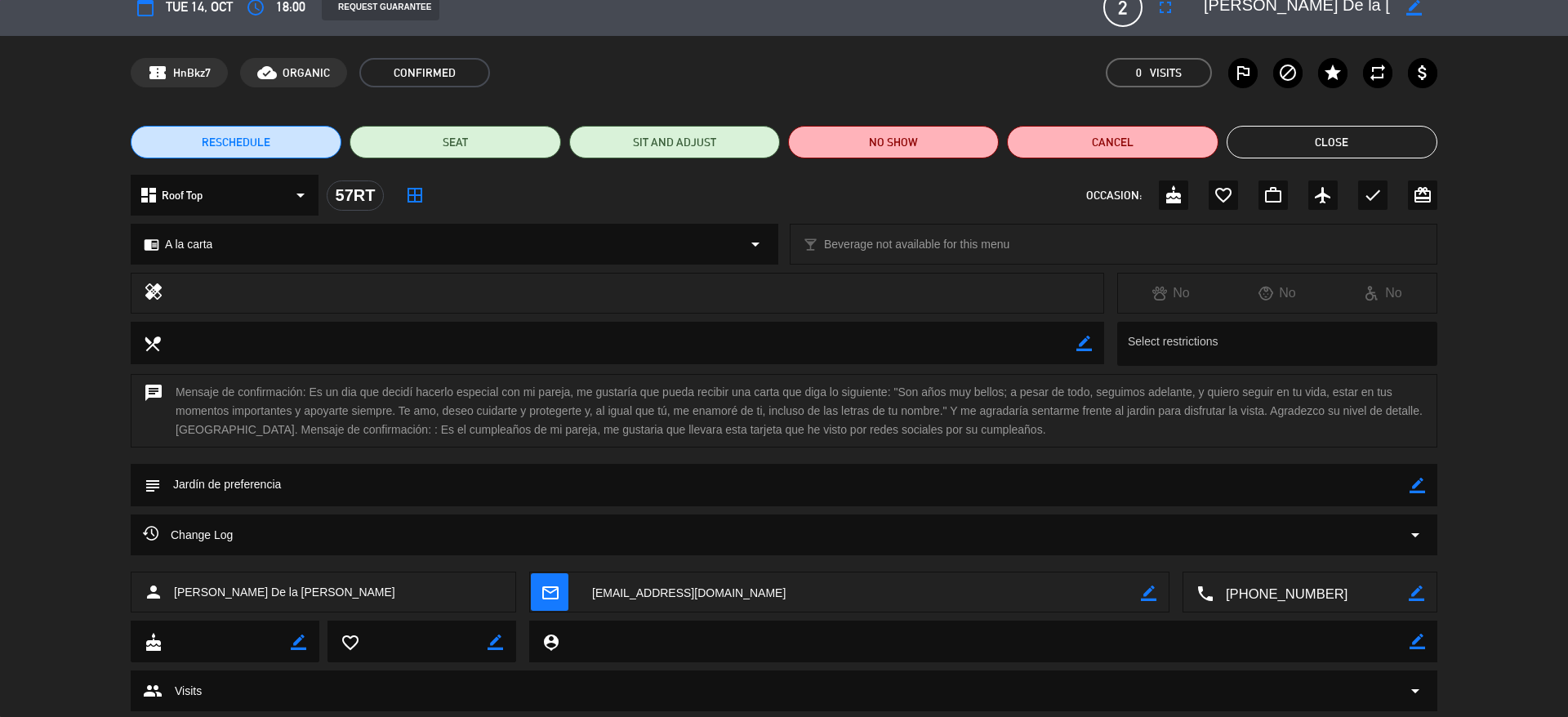
click at [1306, 152] on button "Close" at bounding box center [1332, 142] width 211 height 32
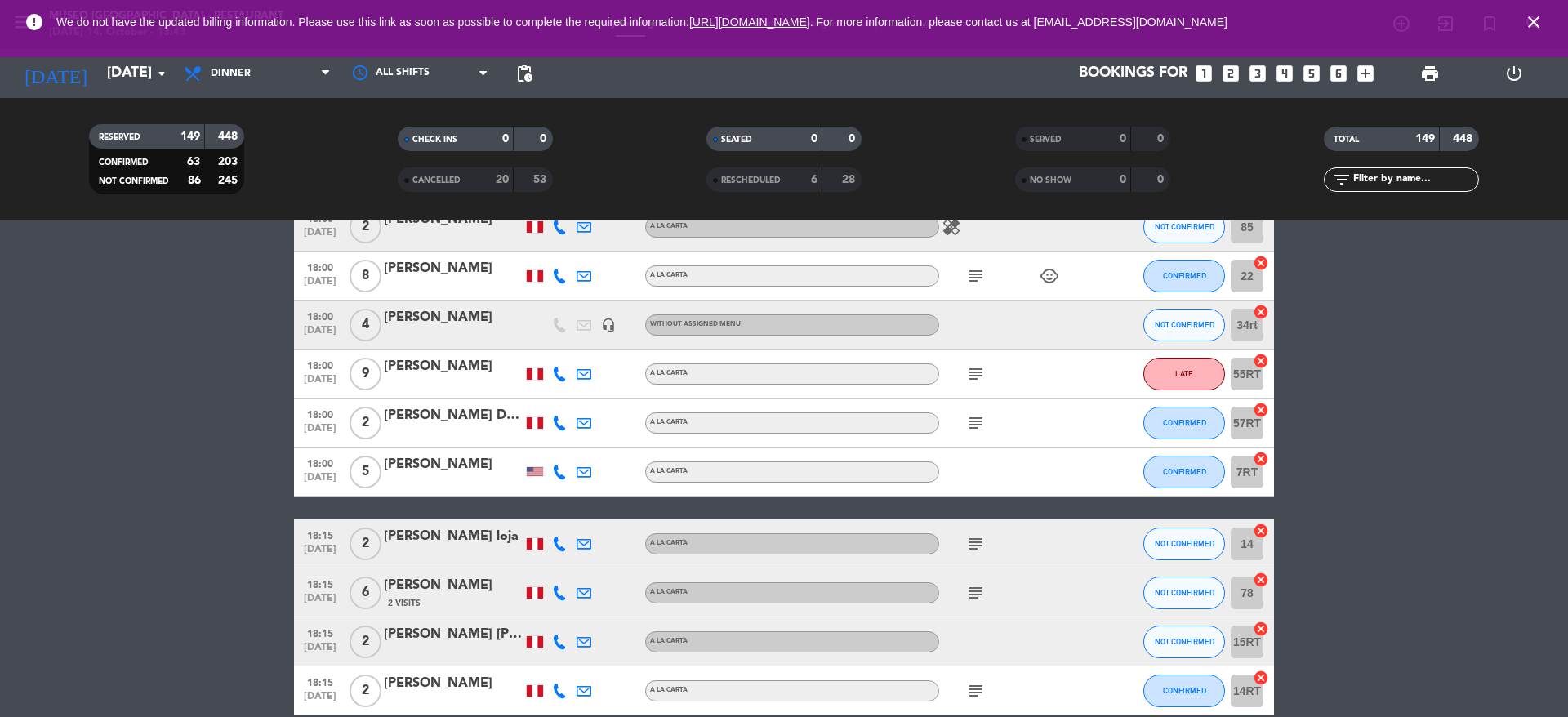
click at [972, 467] on div at bounding box center [1012, 471] width 147 height 48
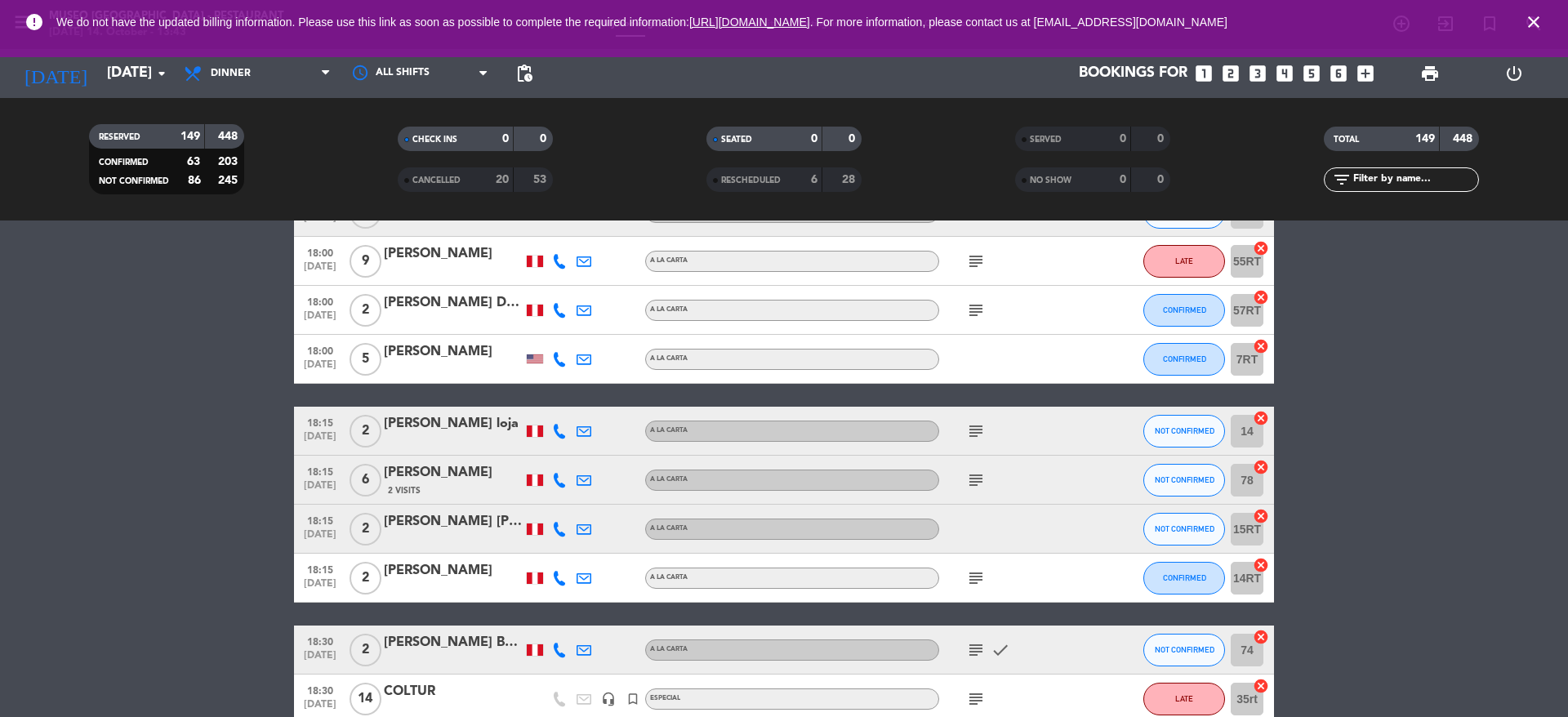
scroll to position [1672, 0]
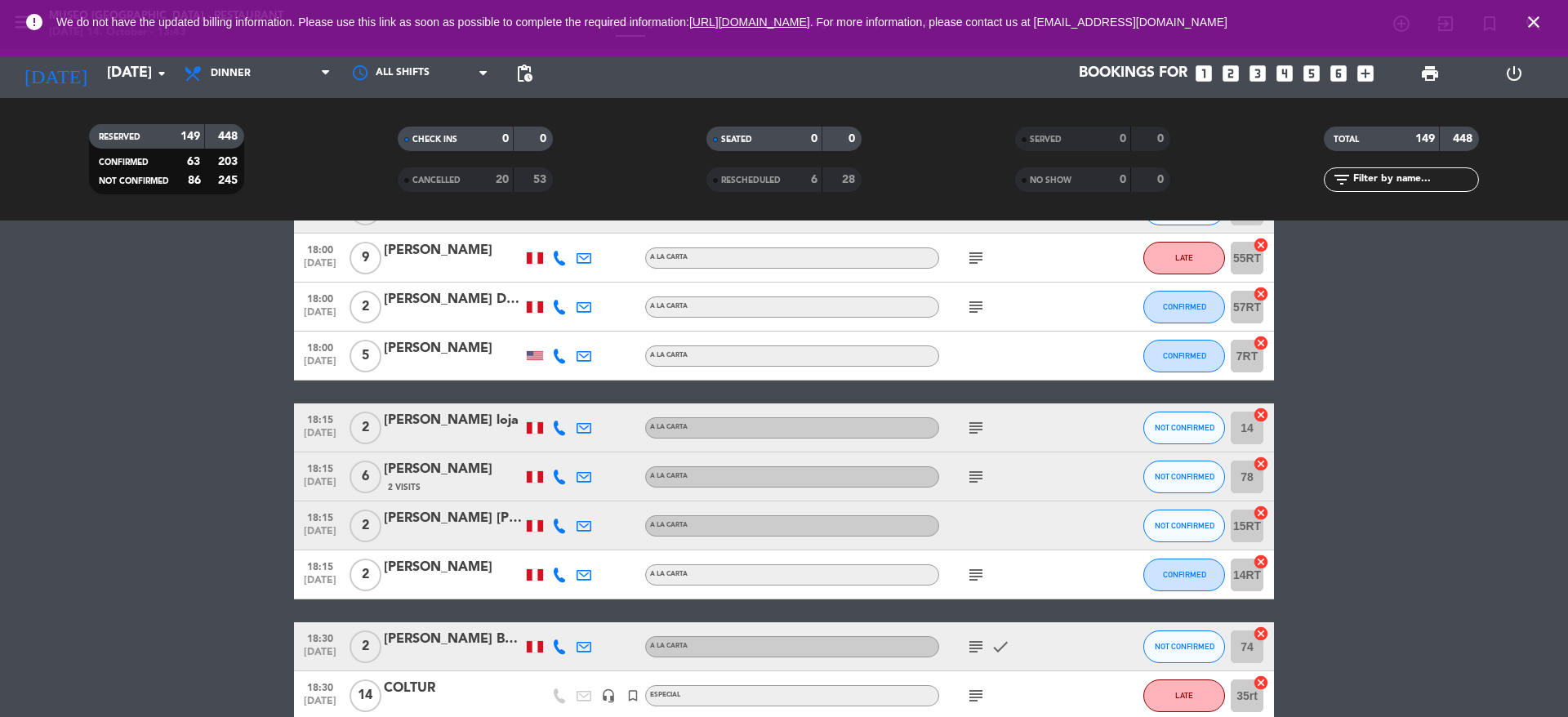
click at [973, 434] on icon "subject" at bounding box center [975, 427] width 20 height 20
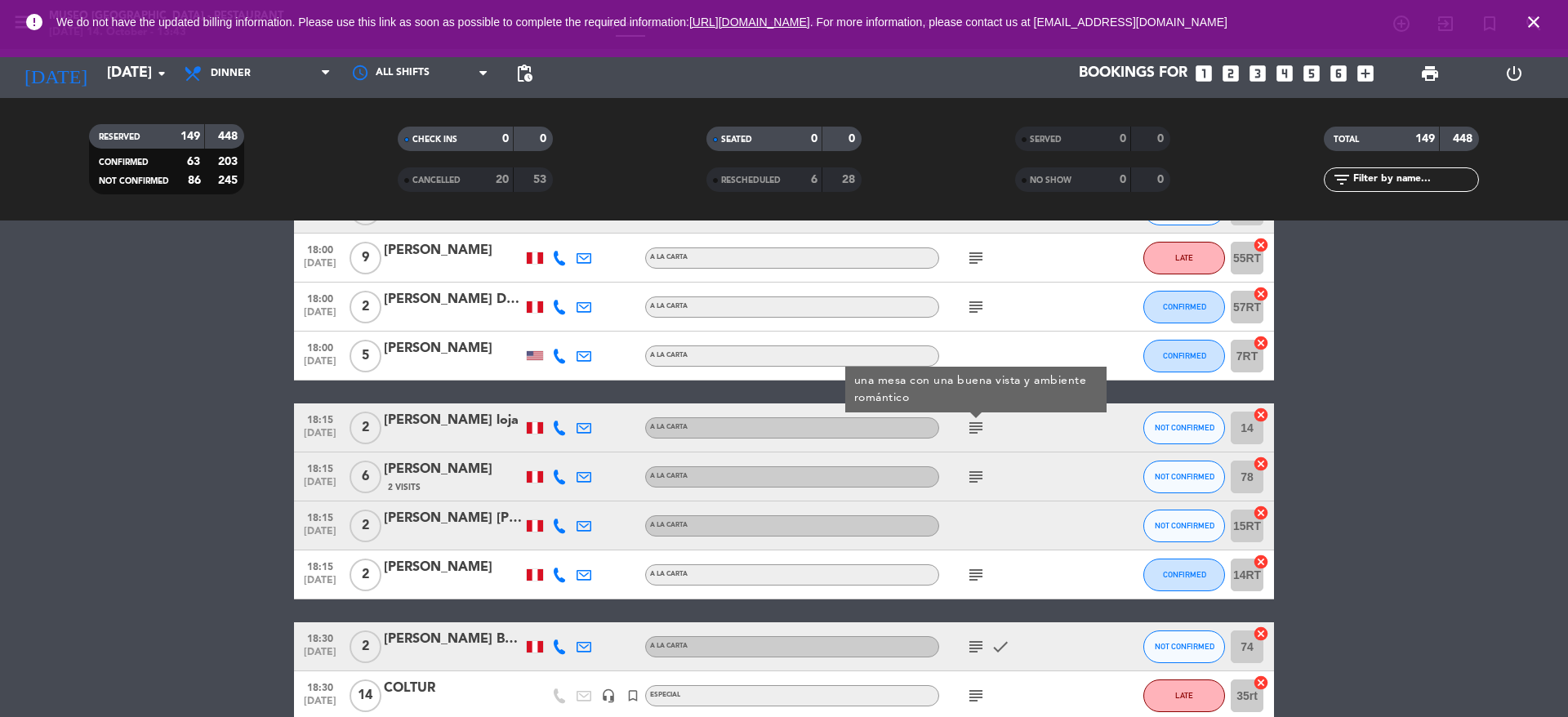
click at [976, 467] on icon "subject" at bounding box center [975, 477] width 20 height 20
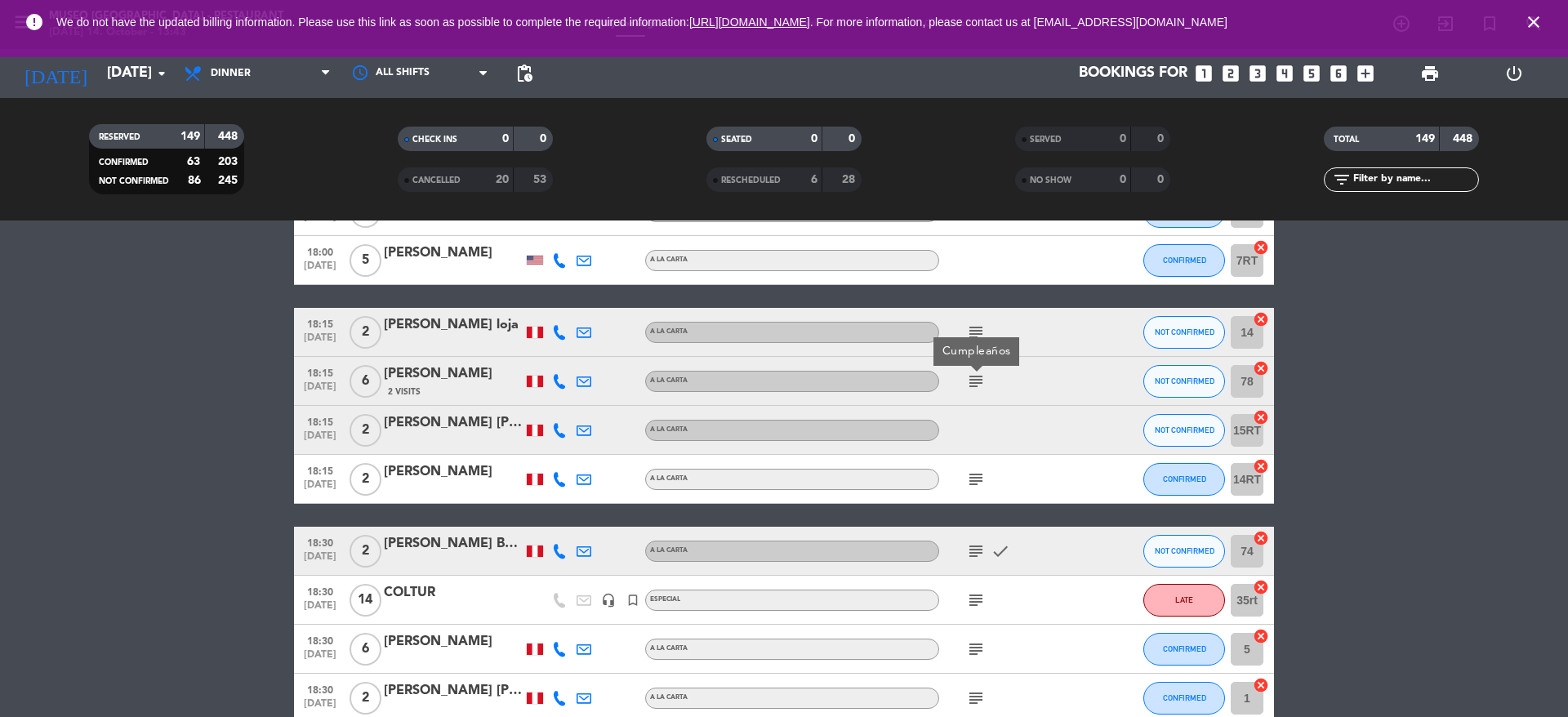
scroll to position [1780, 0]
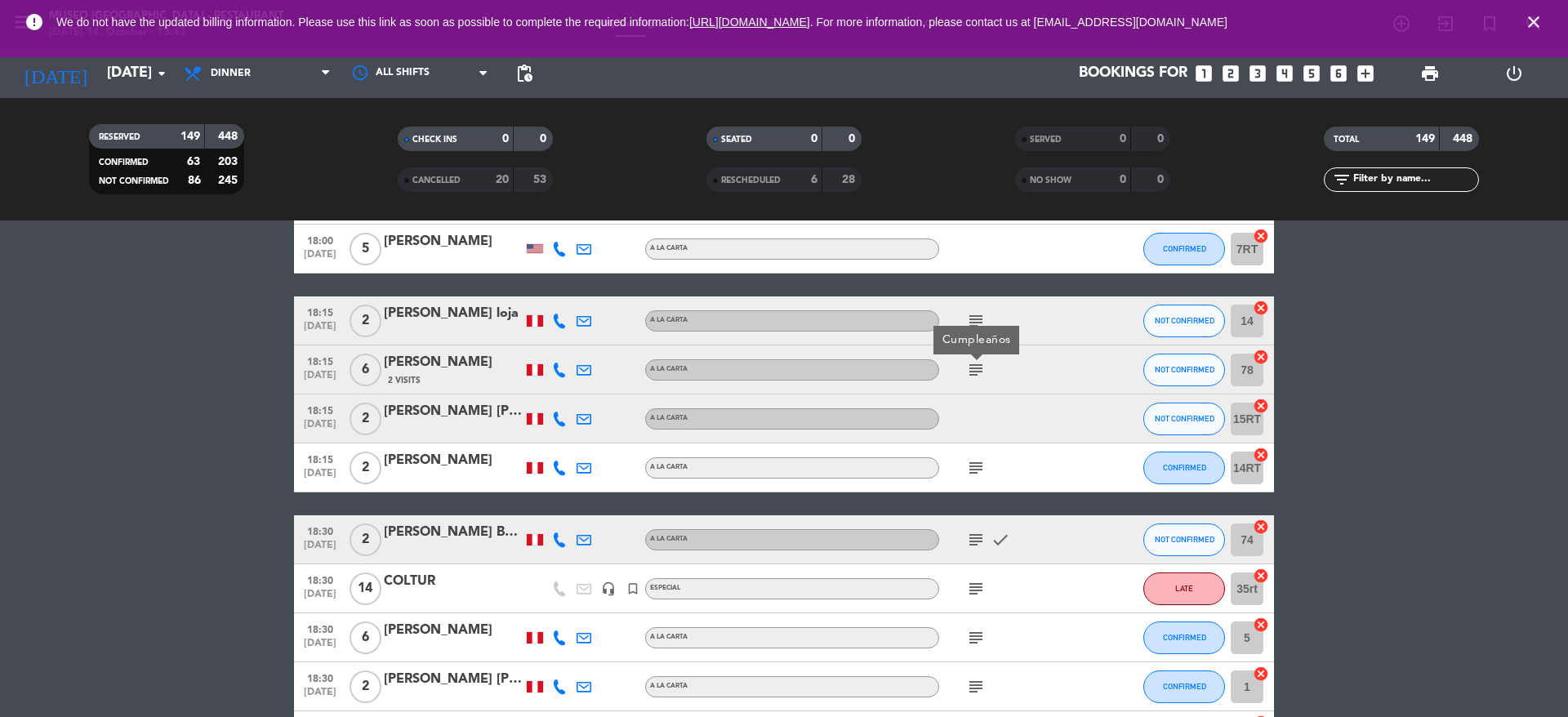
click at [976, 466] on icon "subject" at bounding box center [975, 467] width 20 height 20
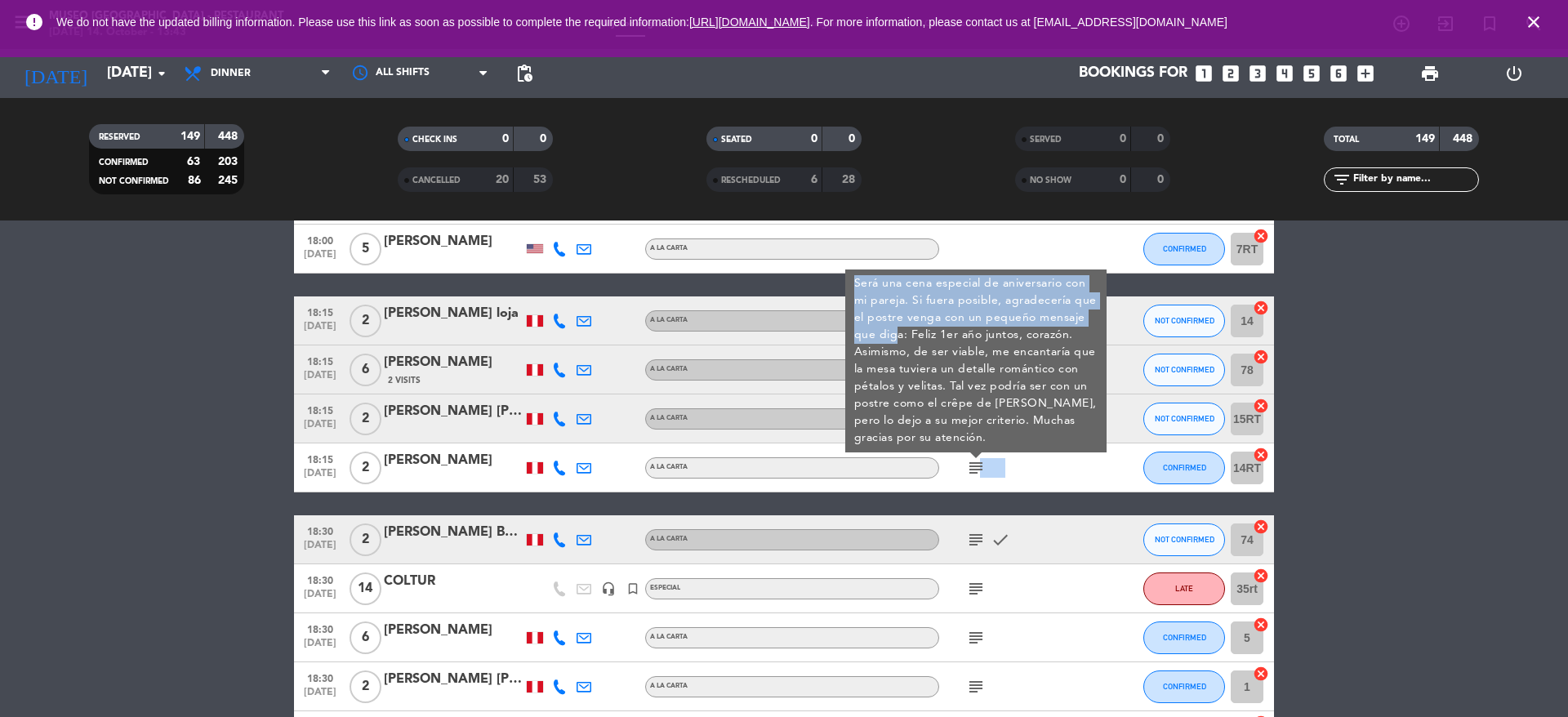
drag, startPoint x: 976, startPoint y: 466, endPoint x: 898, endPoint y: 332, distance: 155.0
click at [964, 458] on span "subject Será una cena especial de aniversario con mi pareja. Si fuera posible, …" at bounding box center [976, 467] width 25 height 20
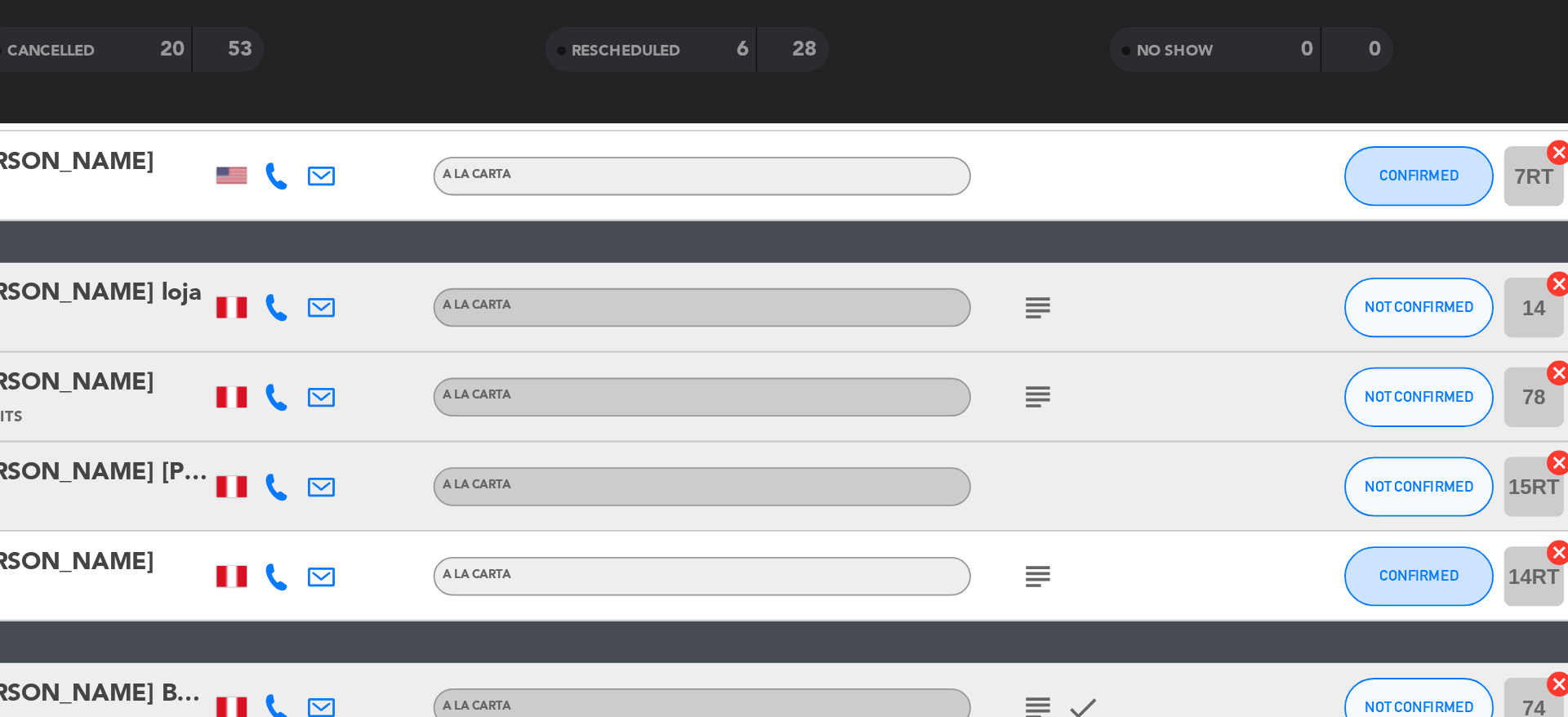
click at [972, 467] on icon "subject" at bounding box center [975, 467] width 20 height 20
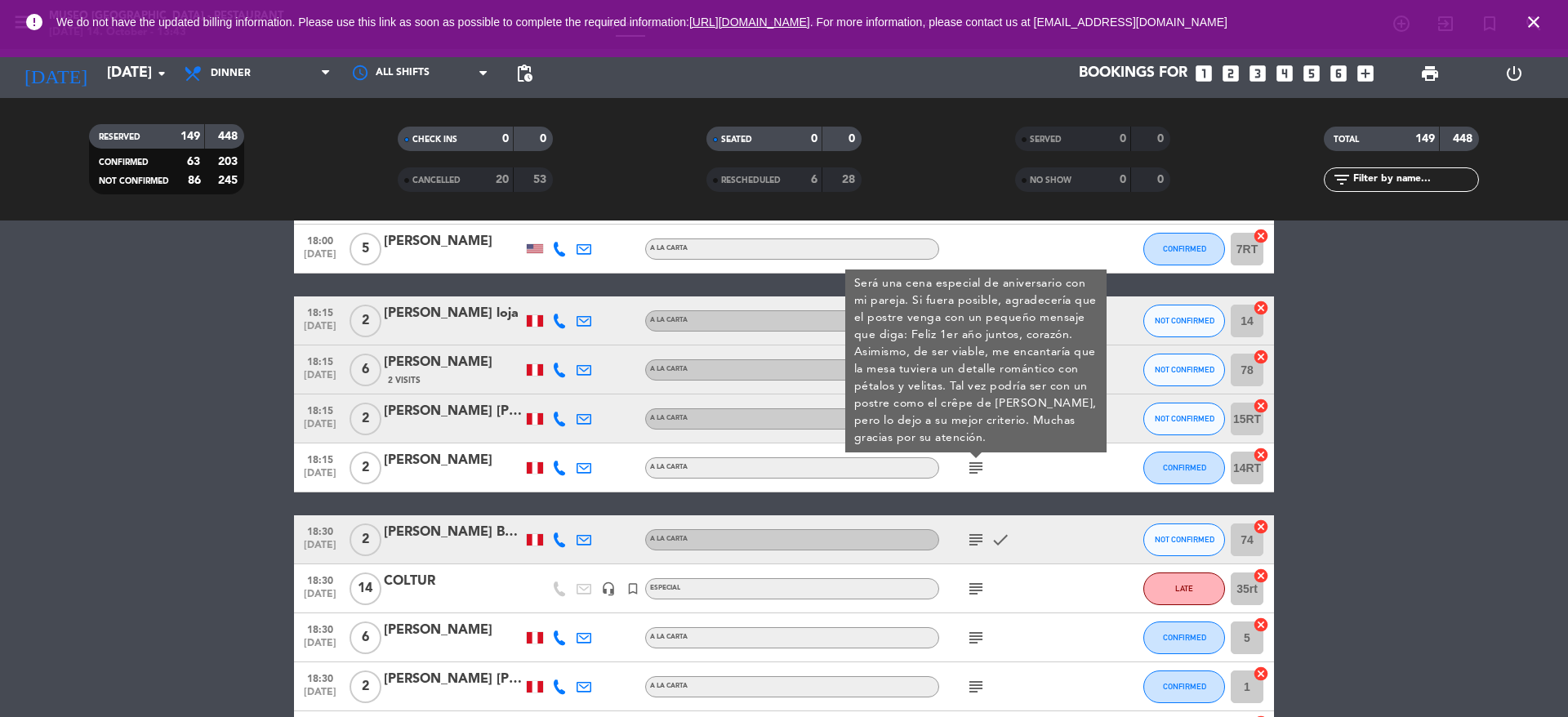
click at [469, 467] on div "[PERSON_NAME]" at bounding box center [453, 461] width 139 height 21
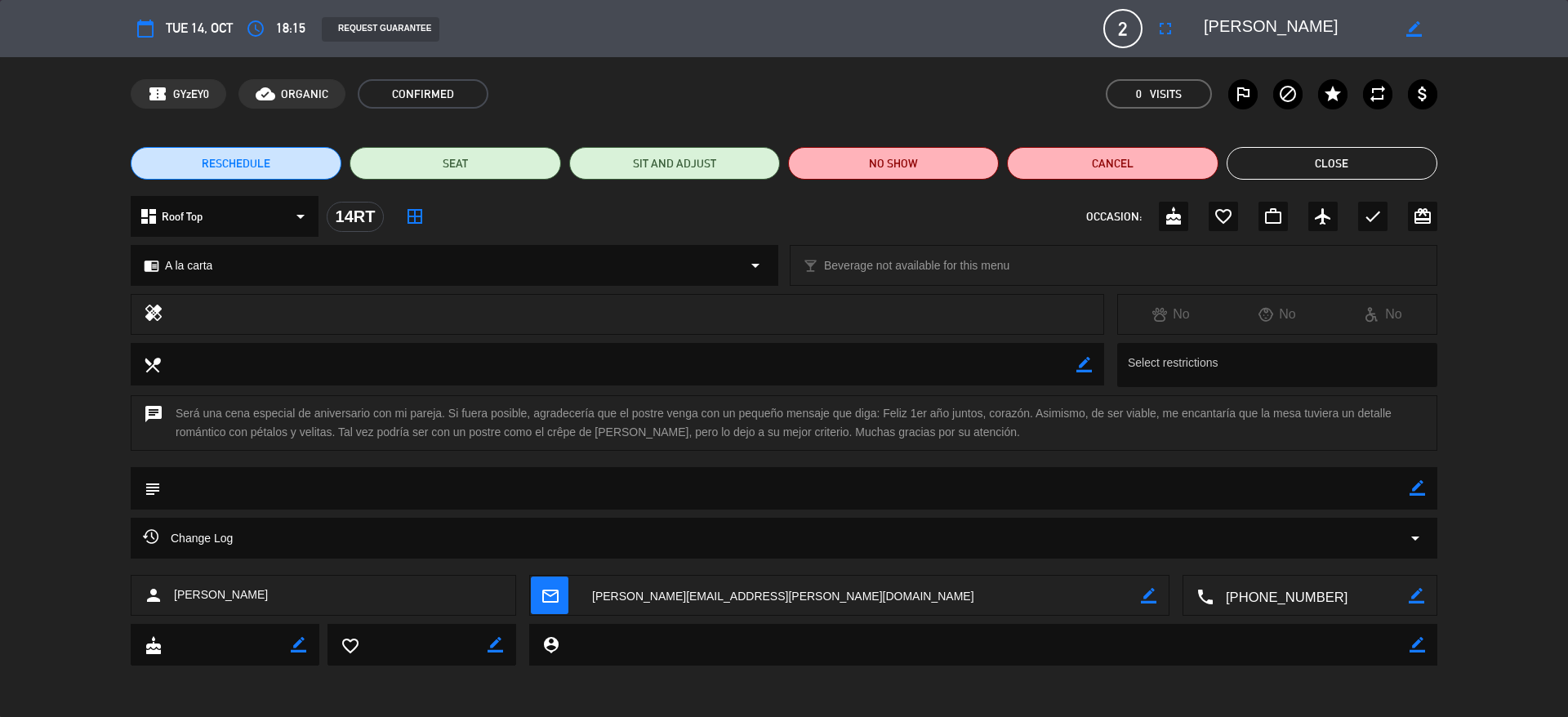
click at [1268, 23] on textarea at bounding box center [1297, 28] width 187 height 29
drag, startPoint x: 1268, startPoint y: 23, endPoint x: 1237, endPoint y: 29, distance: 31.6
click at [1237, 29] on textarea at bounding box center [1297, 28] width 187 height 29
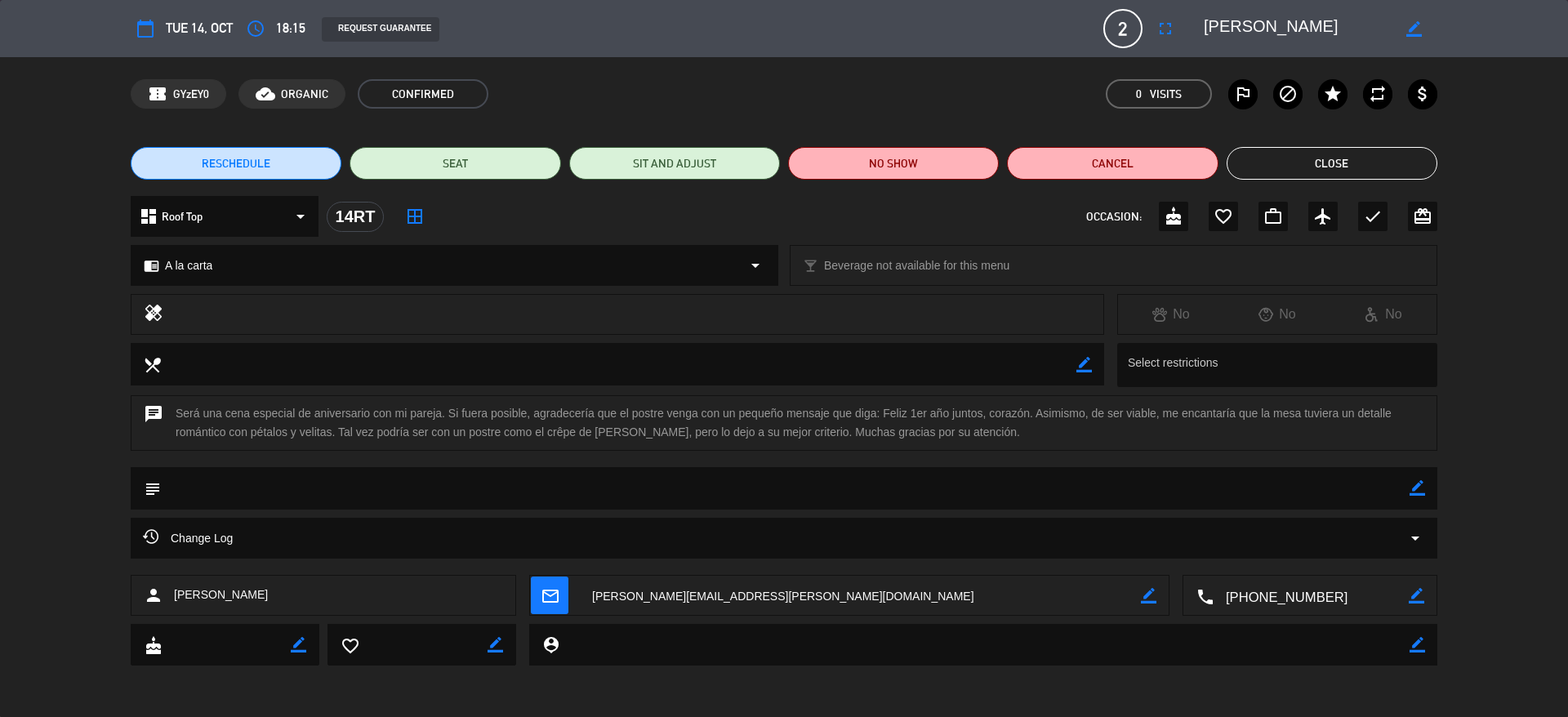
drag, startPoint x: 1237, startPoint y: 29, endPoint x: 1196, endPoint y: 44, distance: 43.7
click at [1196, 44] on div "calendar_today Tue 14, Oct access_time 18:15 REQUEST GUARANTEE 2 [PERSON_NAME] …" at bounding box center [784, 28] width 1307 height 39
click at [1252, 31] on textarea at bounding box center [1297, 28] width 187 height 29
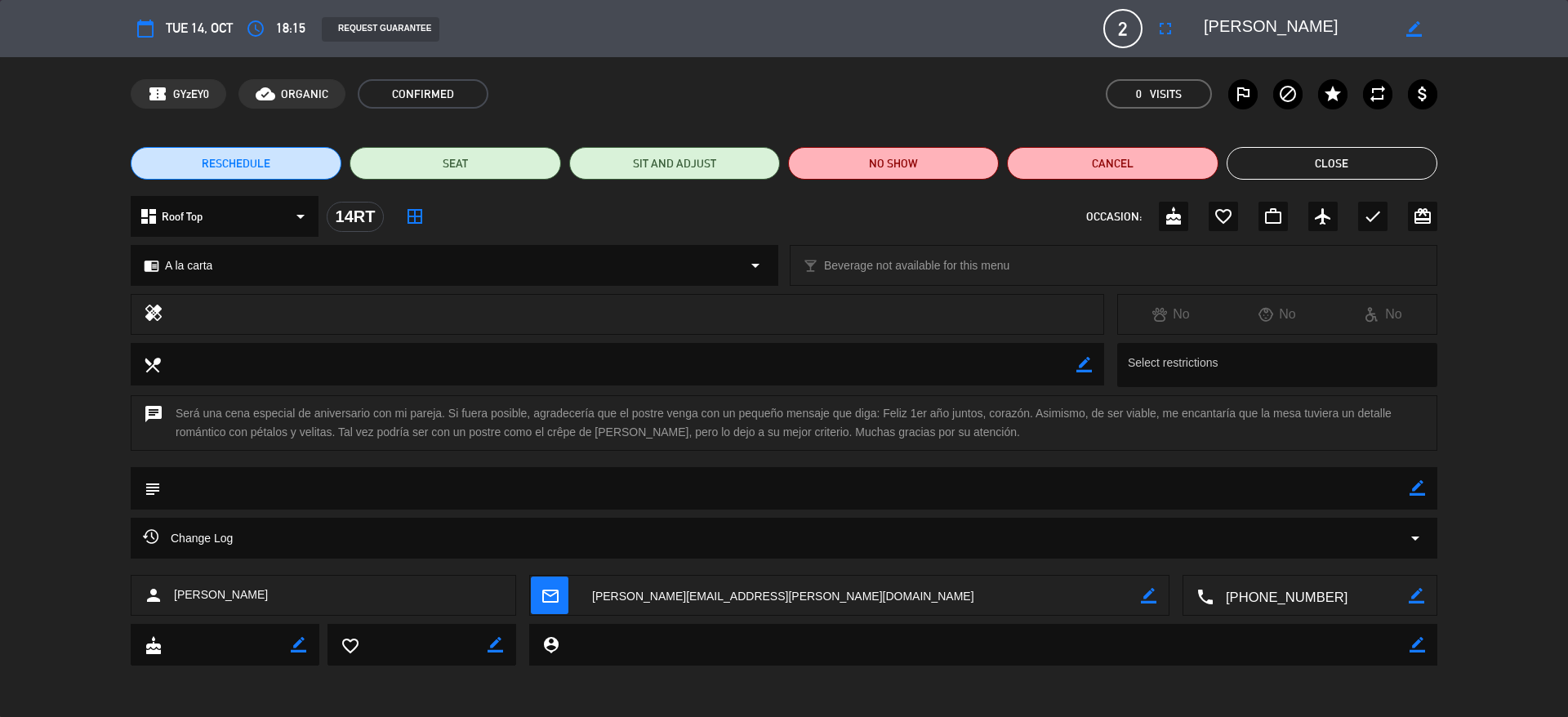
click at [1252, 31] on textarea at bounding box center [1297, 28] width 187 height 29
click at [1306, 173] on button "Close" at bounding box center [1332, 163] width 211 height 32
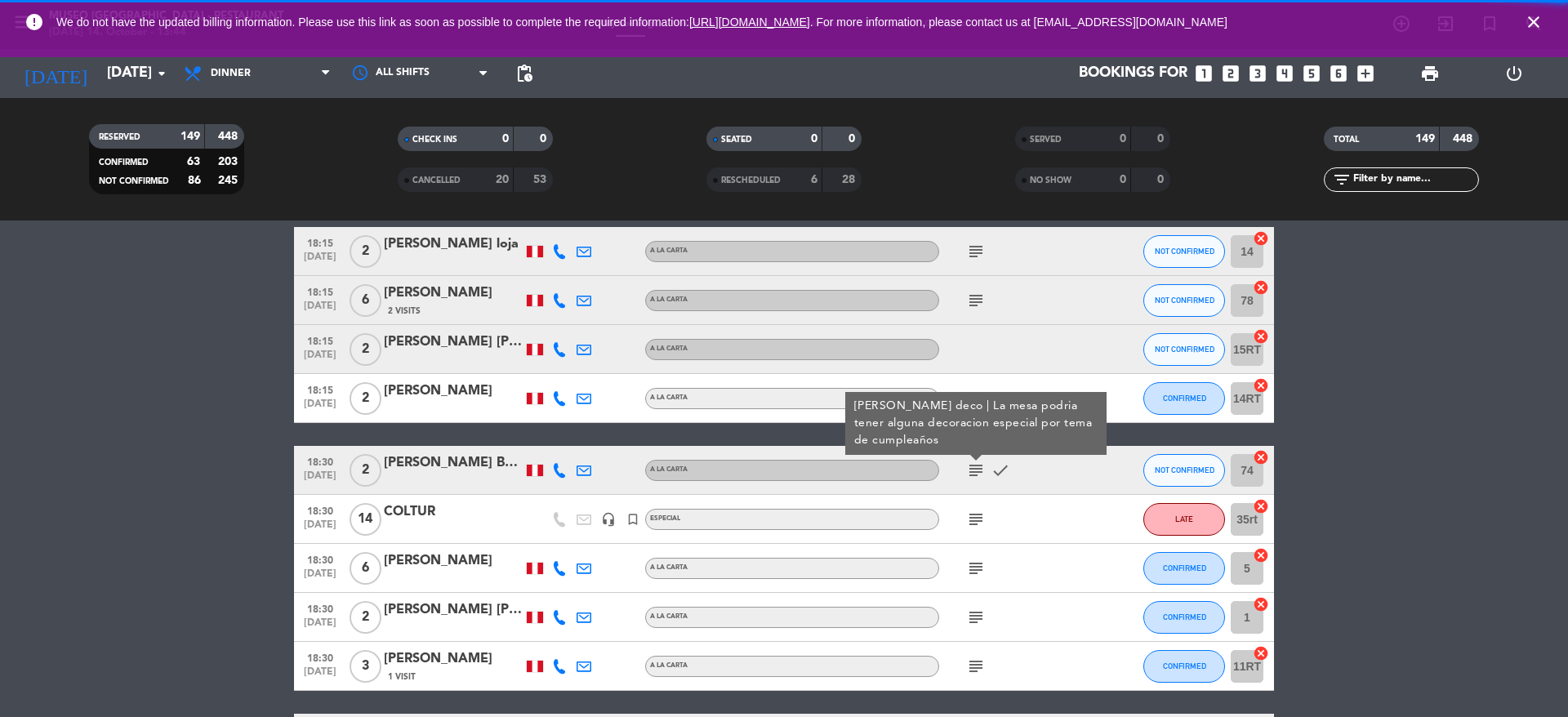
scroll to position [1885, 0]
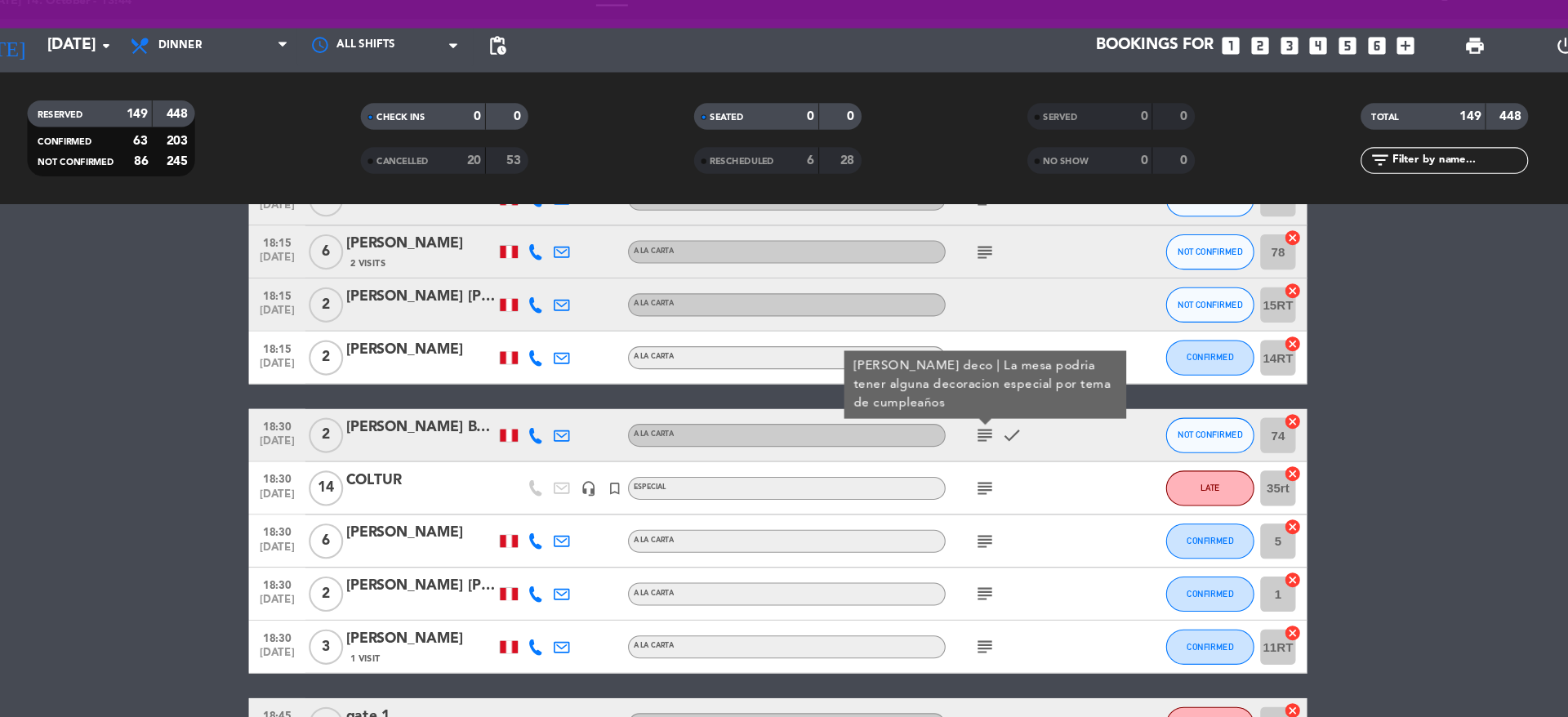
click at [973, 486] on icon "subject" at bounding box center [975, 483] width 20 height 20
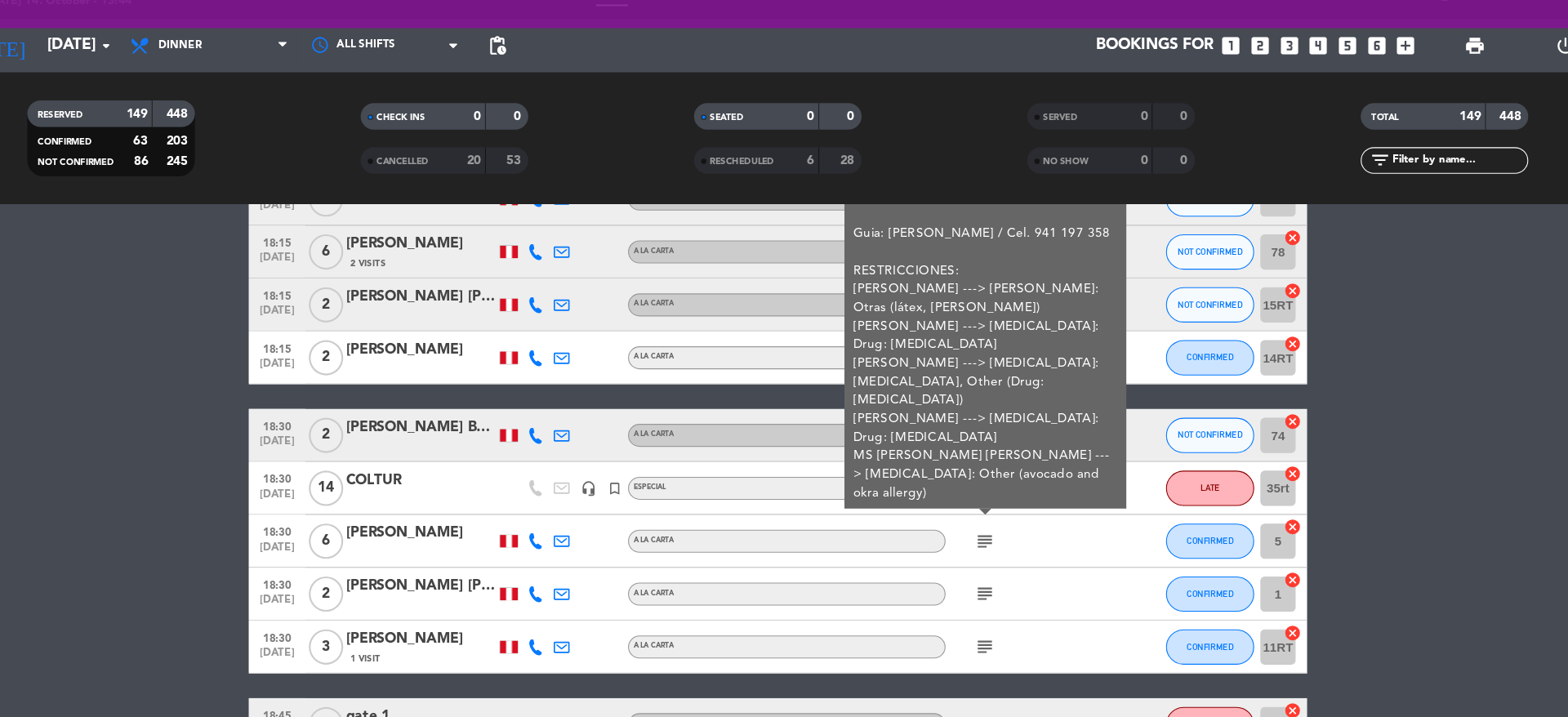
scroll to position [1894, 0]
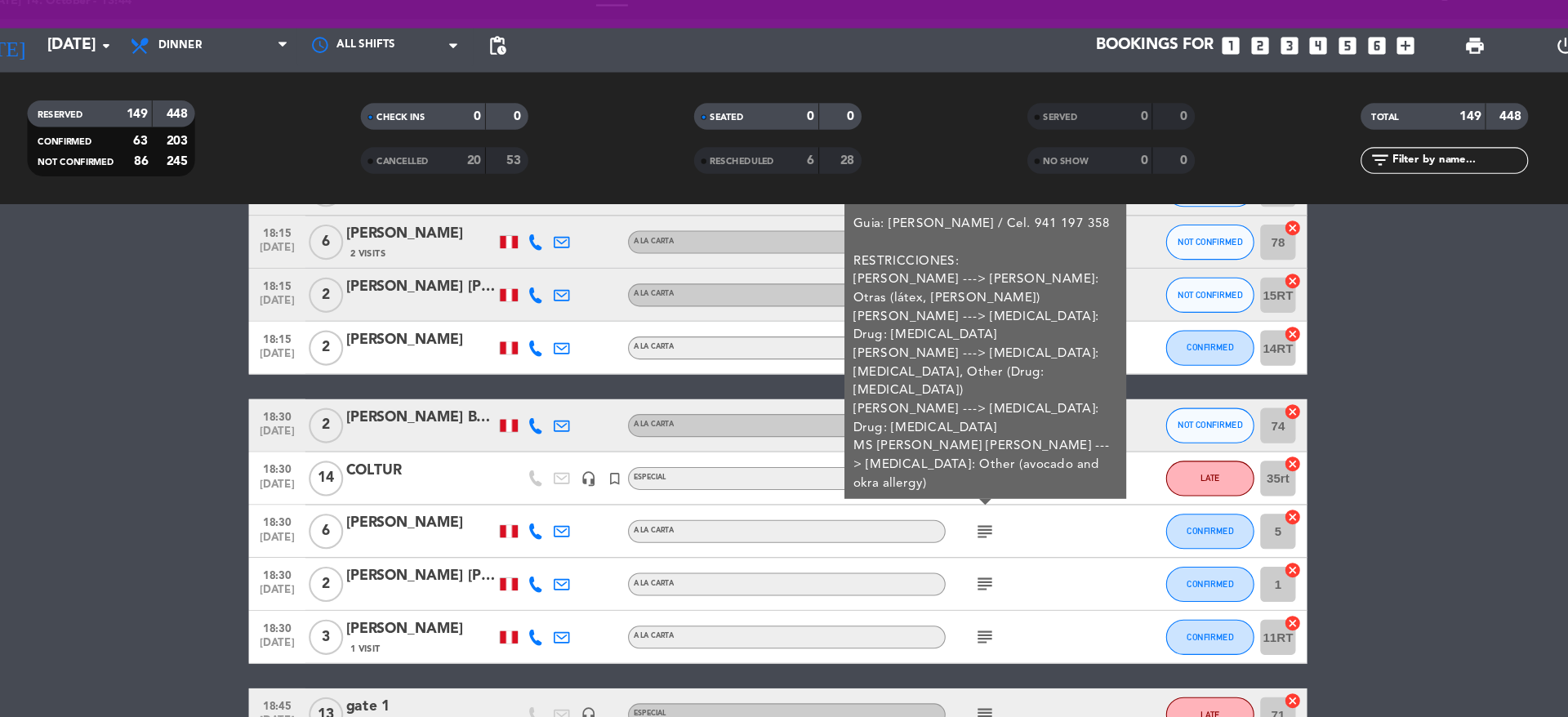
click at [421, 462] on div "COLTUR" at bounding box center [453, 467] width 139 height 21
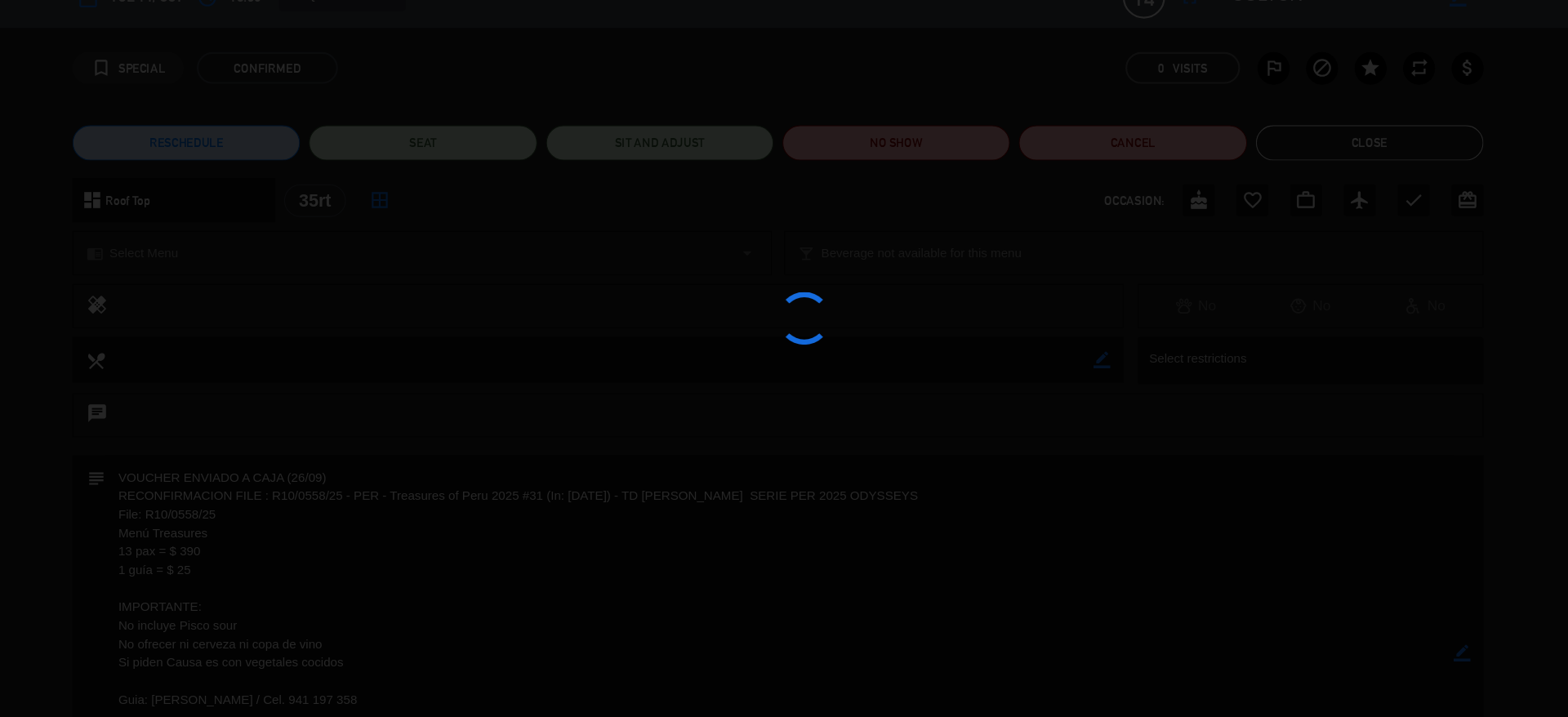
click at [1190, 61] on edit-booking-info-modal "calendar_today Tue 14, Oct access_time 18:30 REQUEST GUARANTEE 14 COLTUR fullsc…" at bounding box center [784, 358] width 1568 height 717
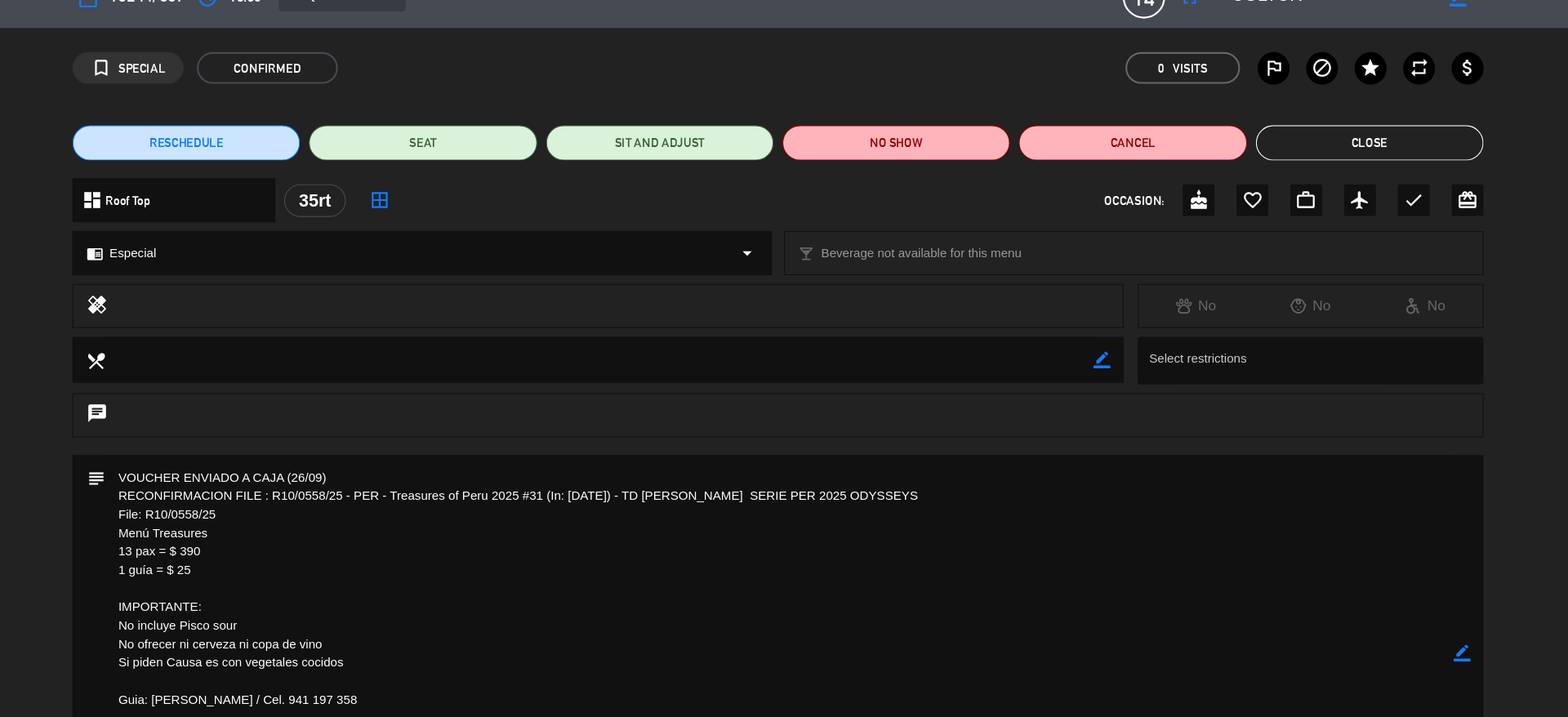
click at [1190, 61] on div "turned_in_not SPECIAL CONFIRMED 0 Visits outlined_flag block star repeat attach…" at bounding box center [784, 93] width 1568 height 73
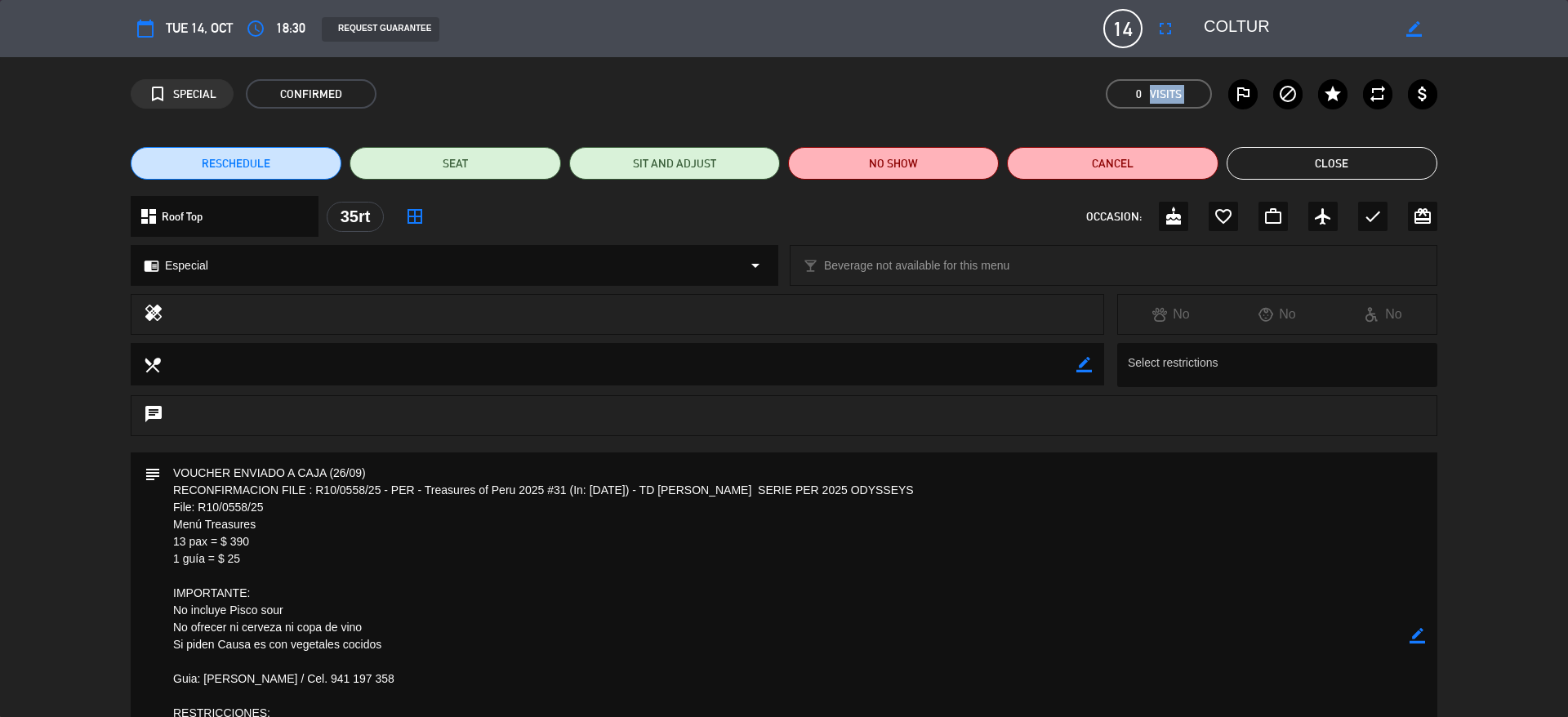
click at [1217, 32] on textarea at bounding box center [1297, 28] width 187 height 29
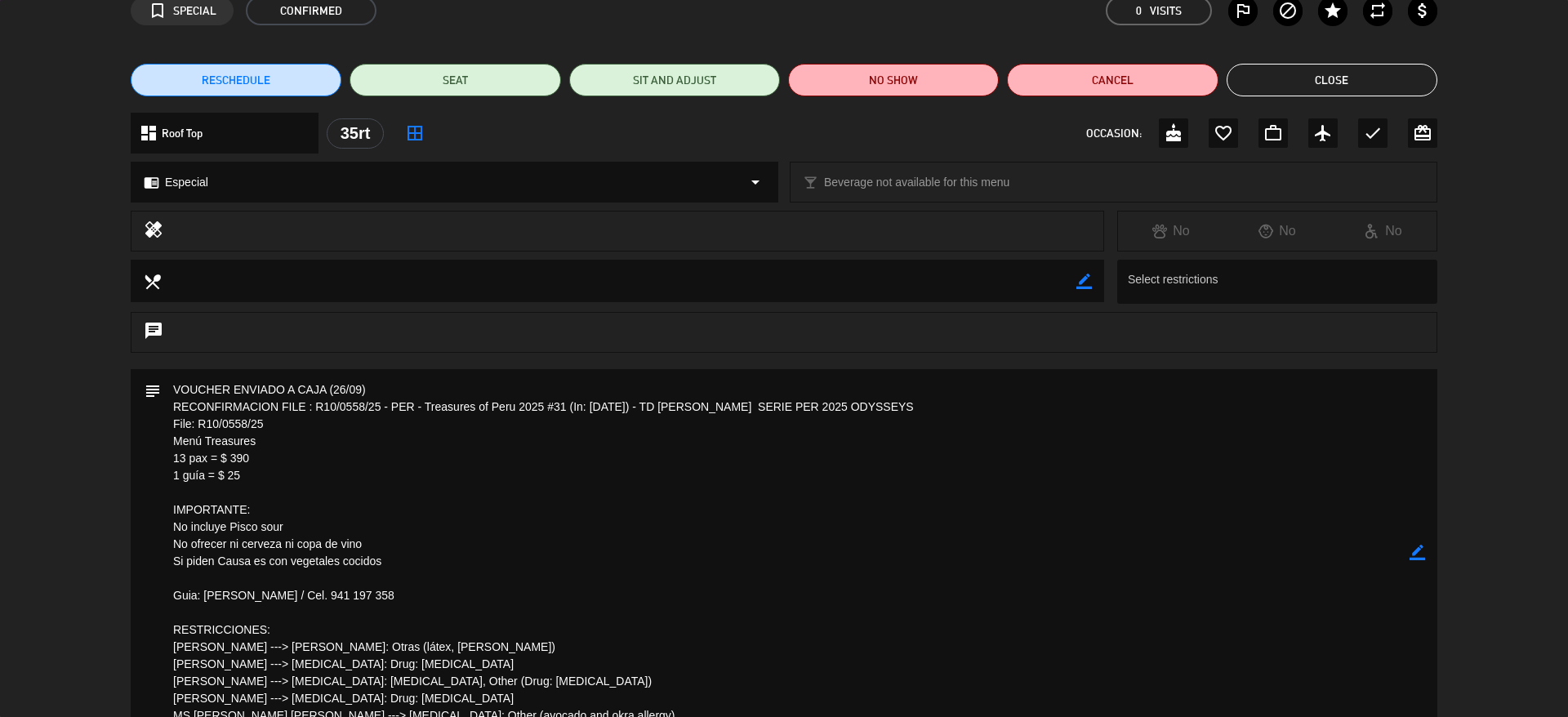
scroll to position [87, 0]
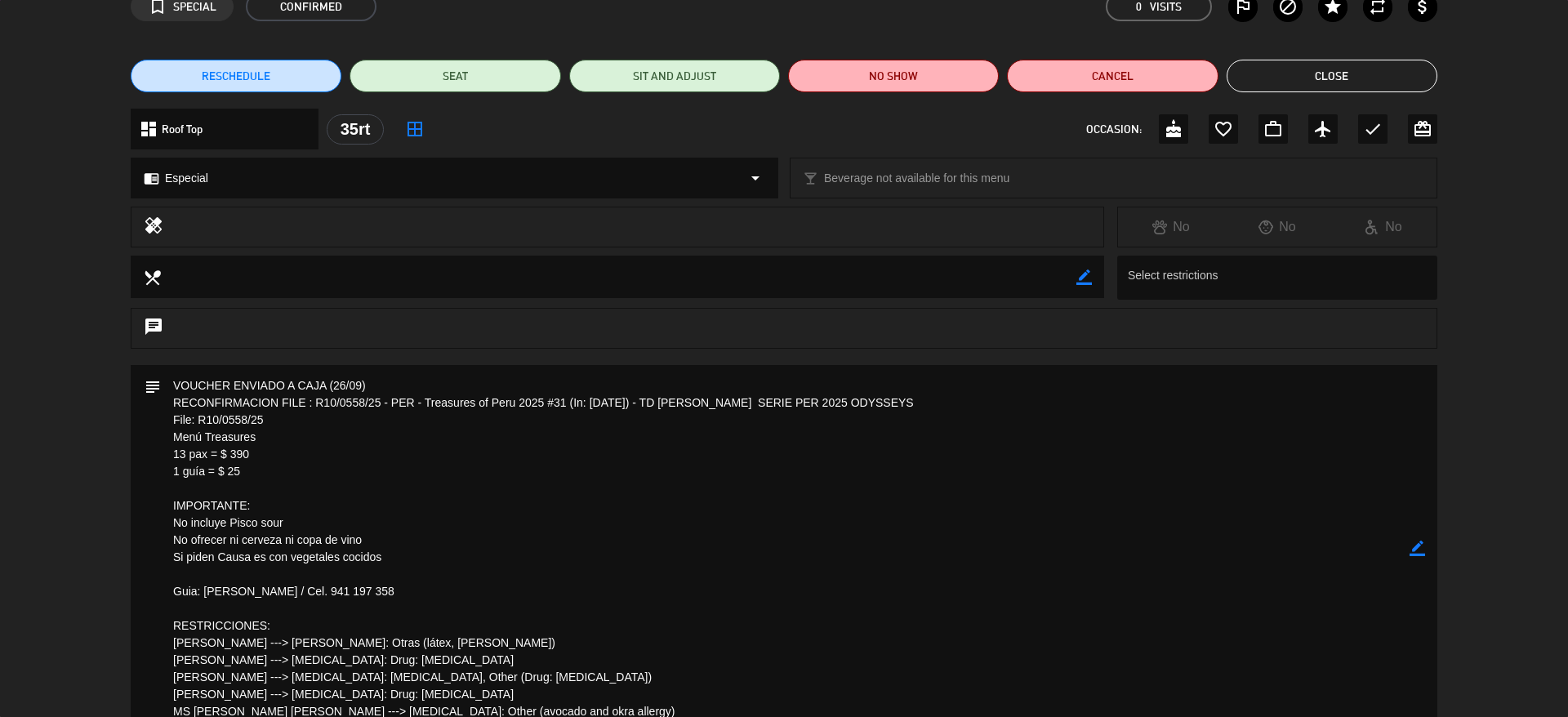
drag, startPoint x: 264, startPoint y: 438, endPoint x: 161, endPoint y: 436, distance: 103.0
click at [161, 436] on textarea at bounding box center [784, 548] width 1249 height 368
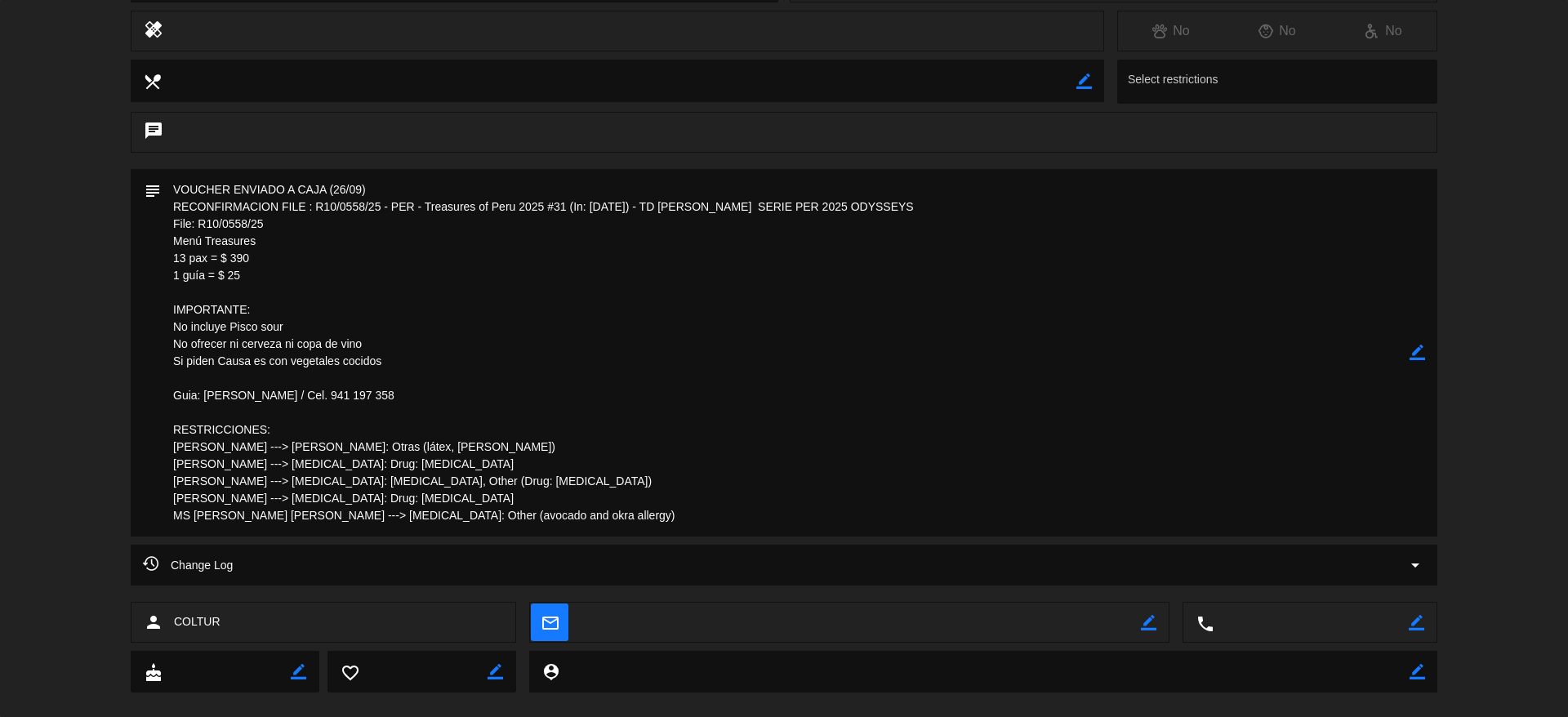
scroll to position [270, 0]
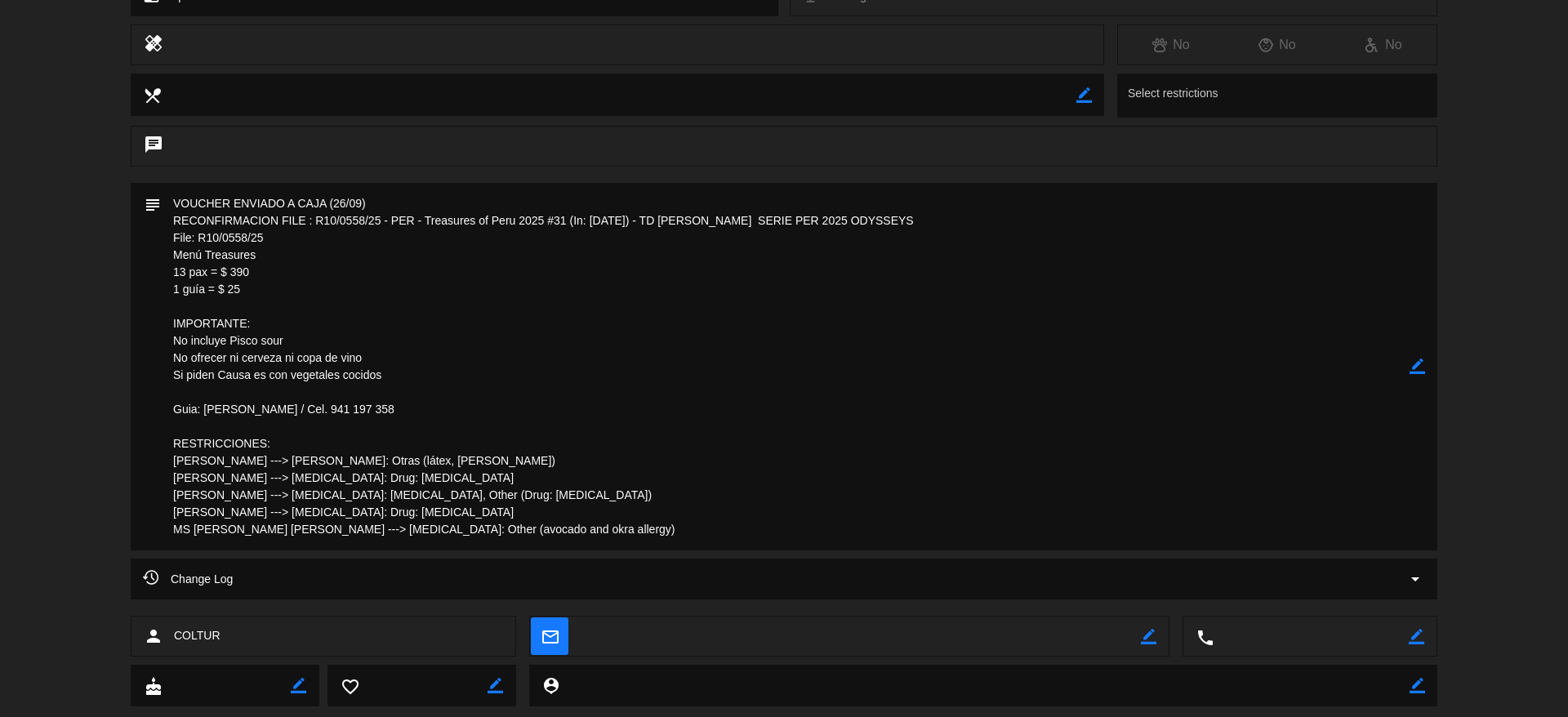
click at [1093, 250] on textarea at bounding box center [784, 367] width 1249 height 368
click at [1306, 170] on div "chat" at bounding box center [784, 154] width 1568 height 57
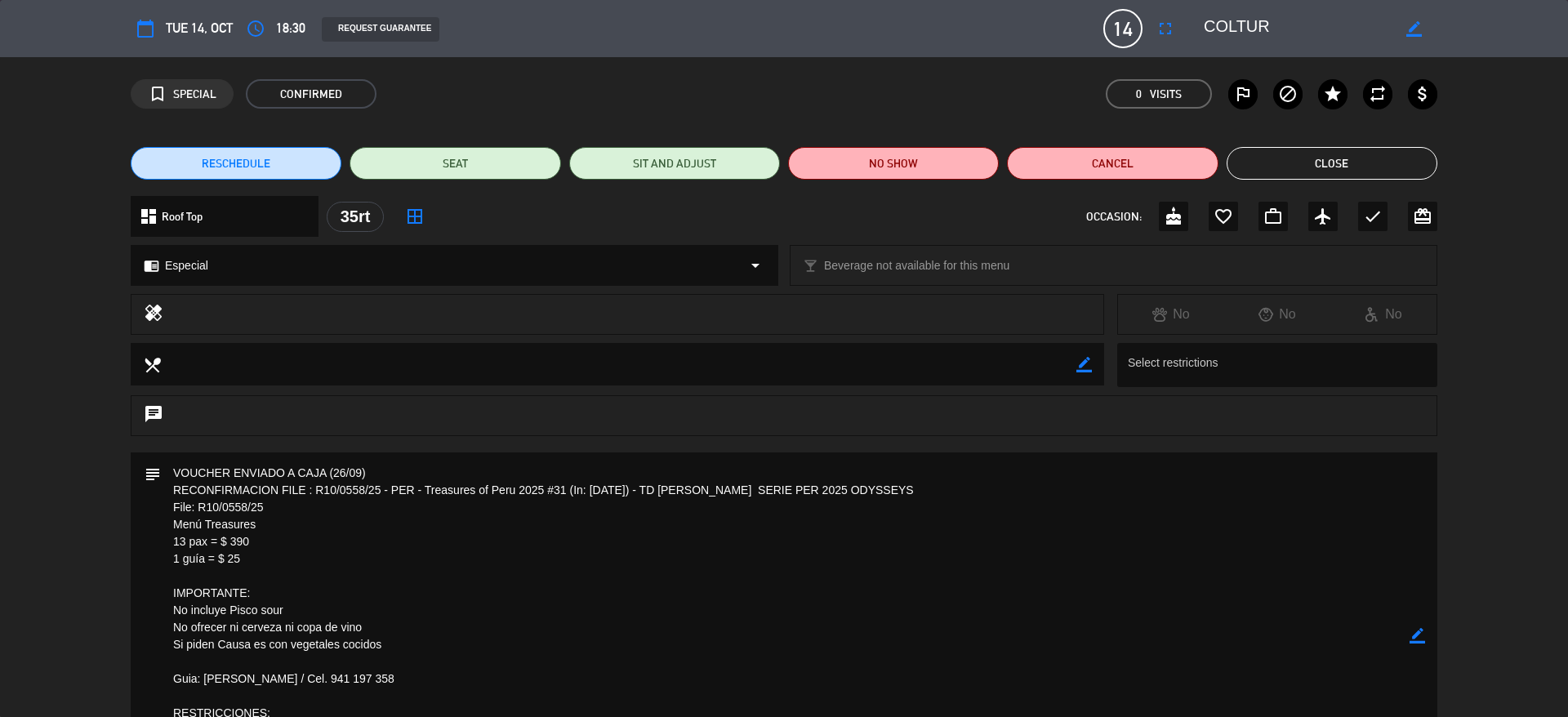
click at [1306, 166] on button "Close" at bounding box center [1332, 163] width 211 height 32
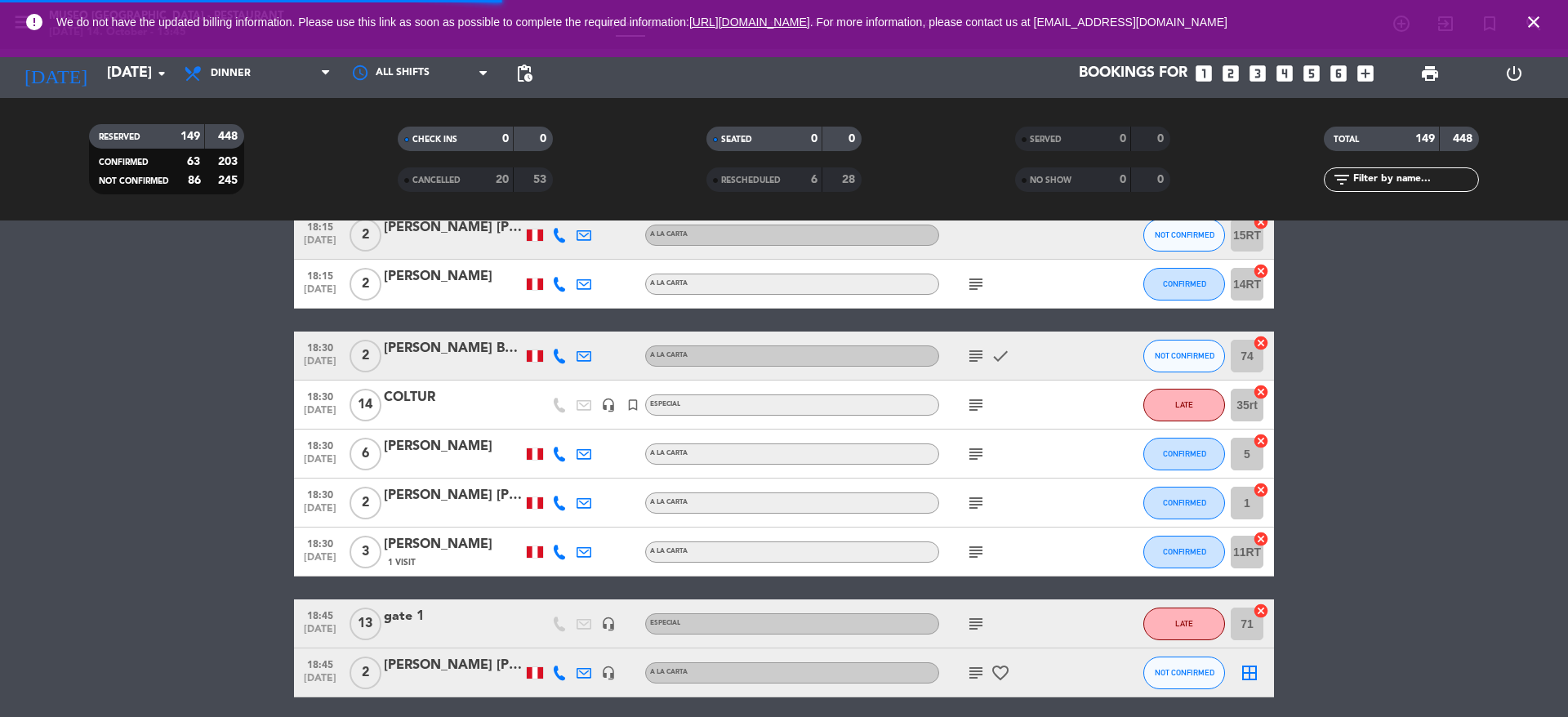
scroll to position [1966, 0]
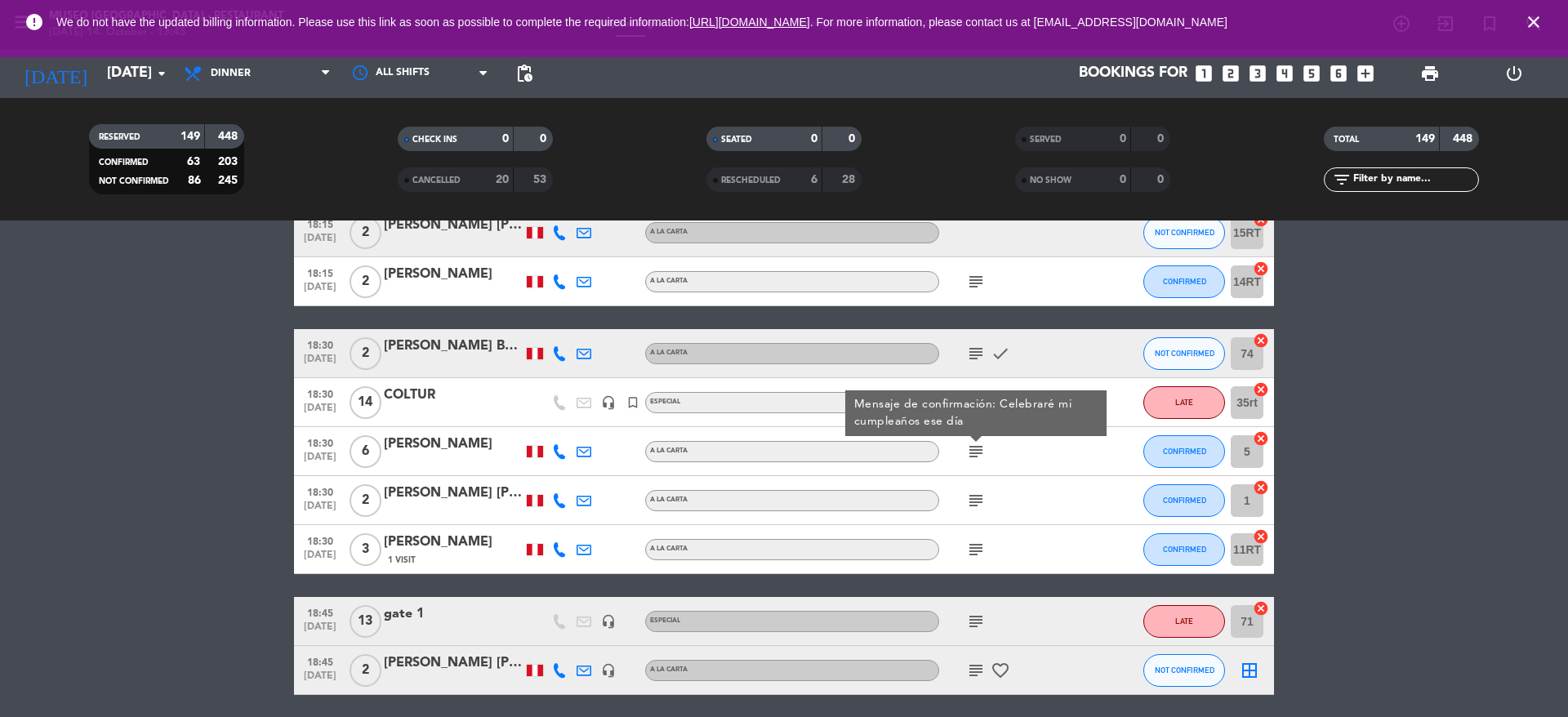
click at [975, 487] on div "subject" at bounding box center [1012, 500] width 147 height 48
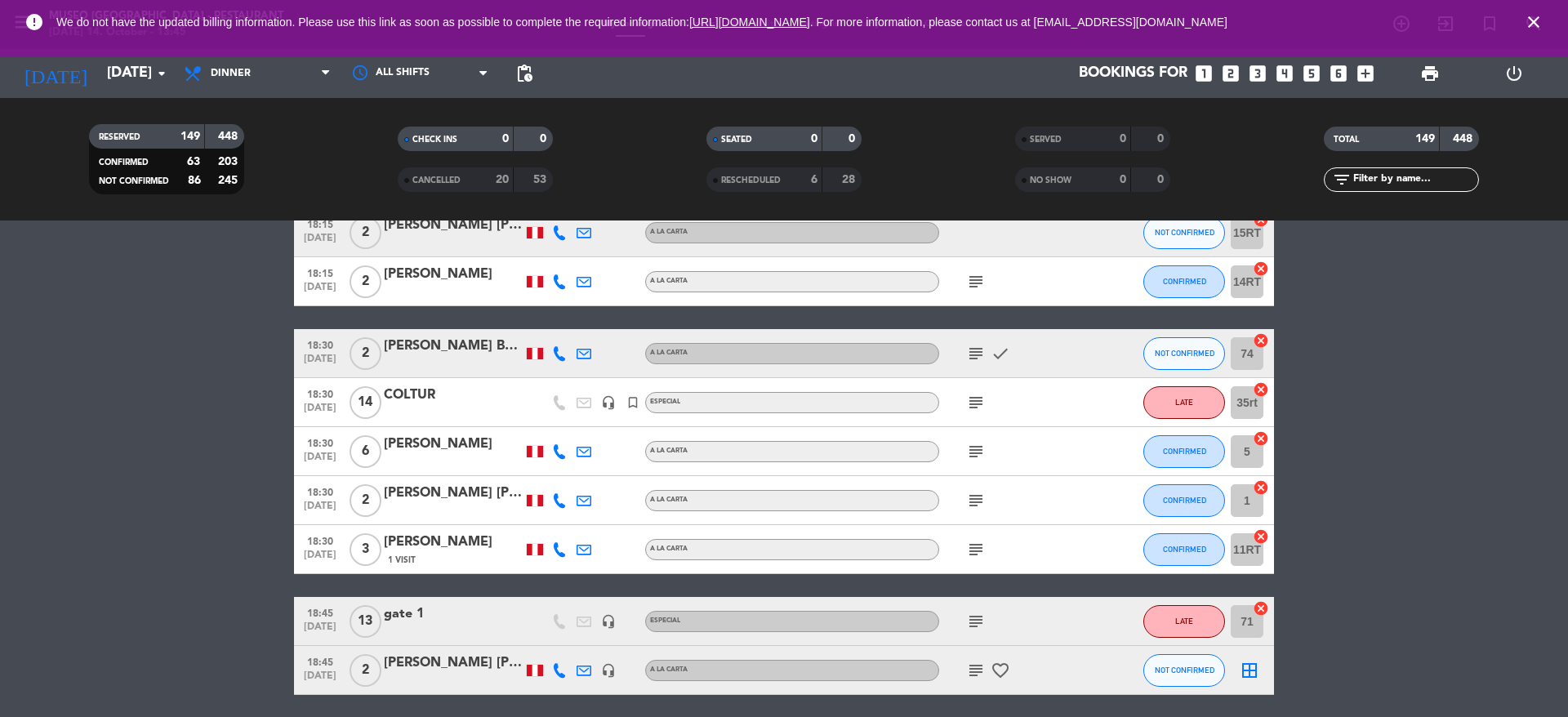
click at [975, 498] on icon "subject" at bounding box center [975, 500] width 20 height 20
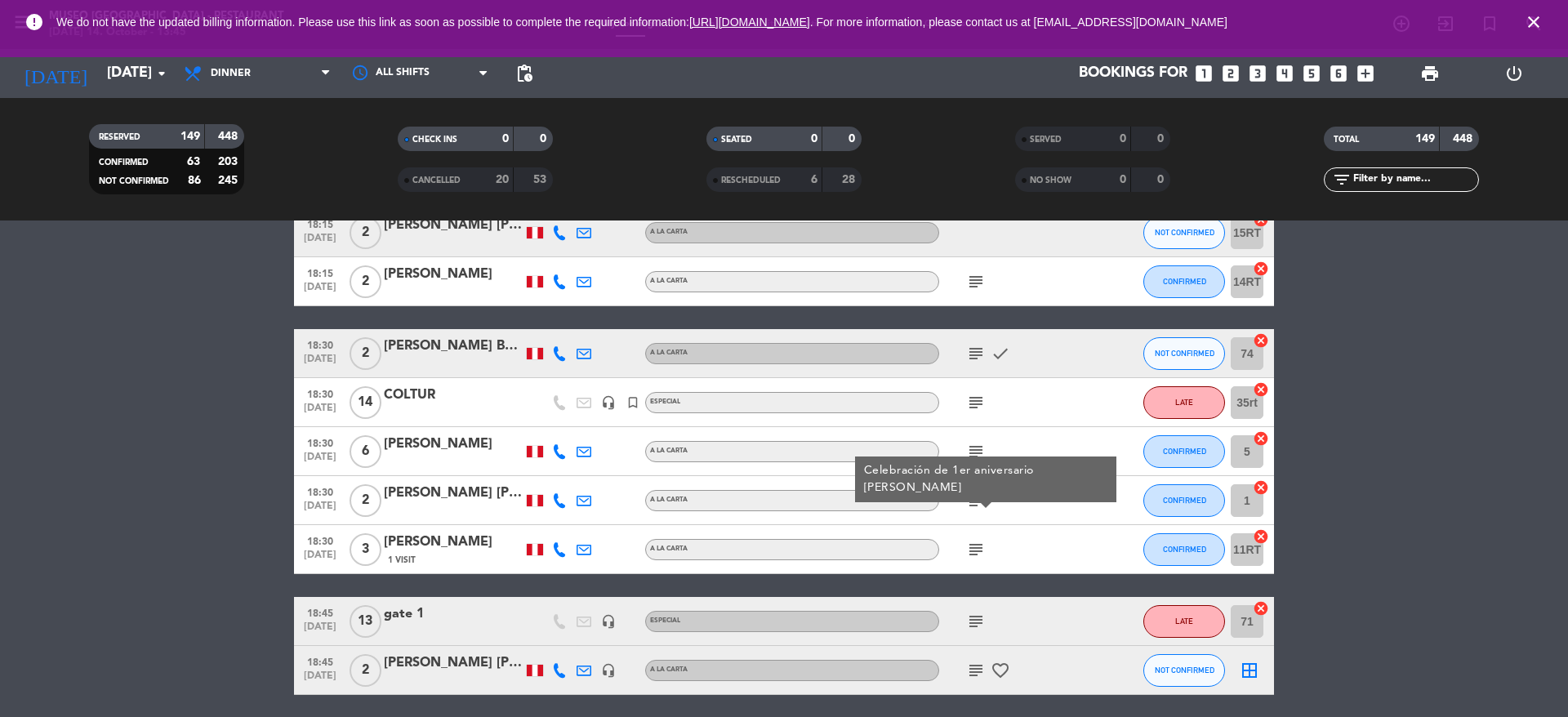
scroll to position [2017, 0]
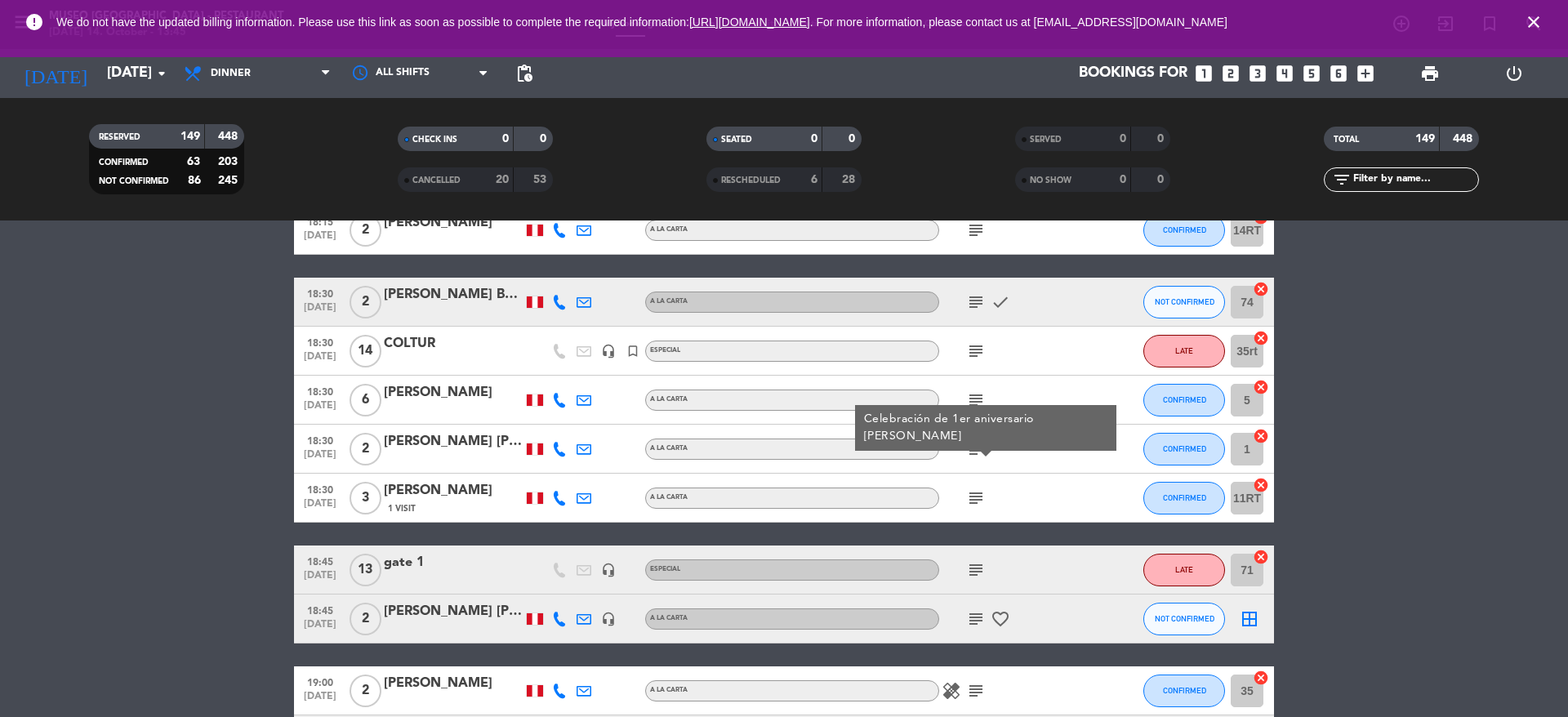
click at [975, 498] on icon "subject" at bounding box center [975, 498] width 20 height 20
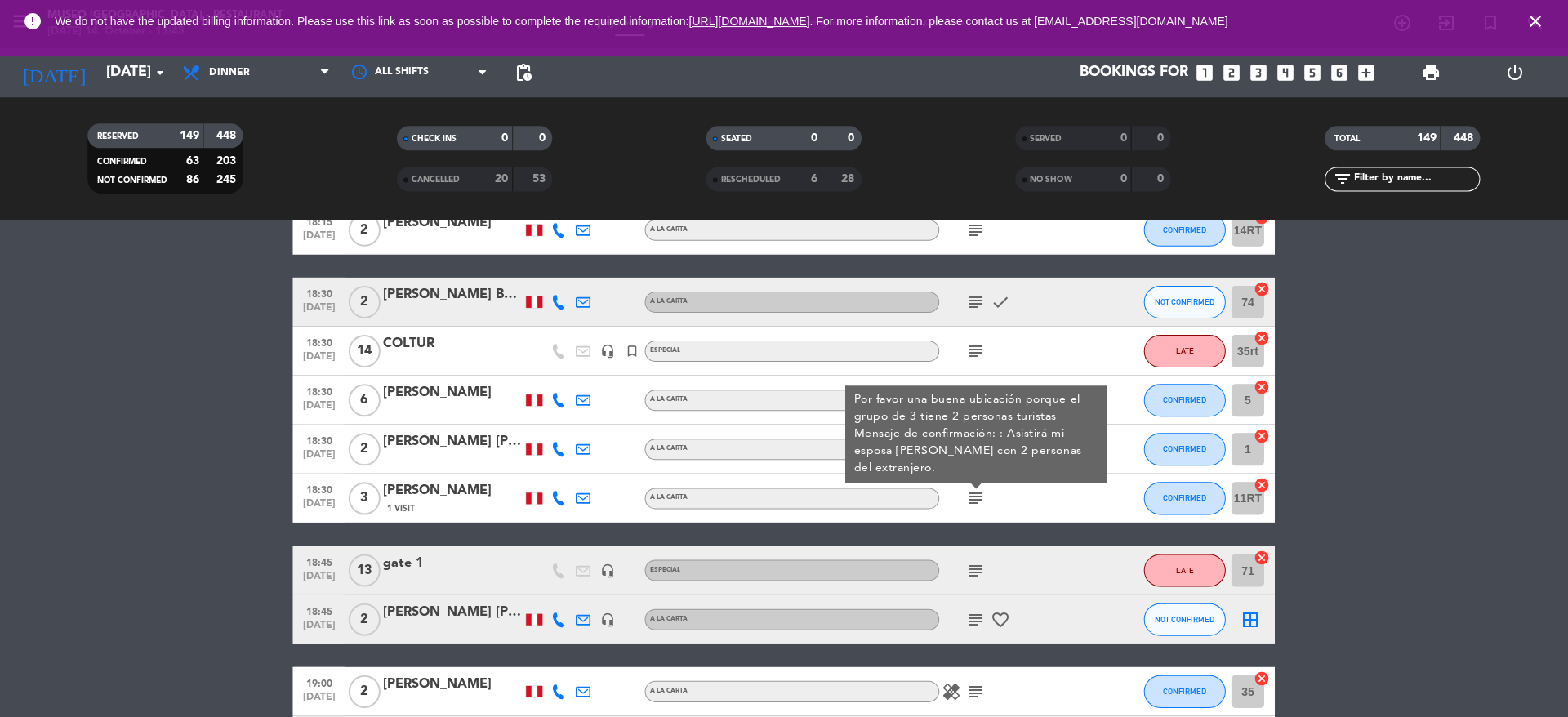
scroll to position [0, 0]
click at [1069, 560] on div "subject" at bounding box center [1012, 569] width 147 height 48
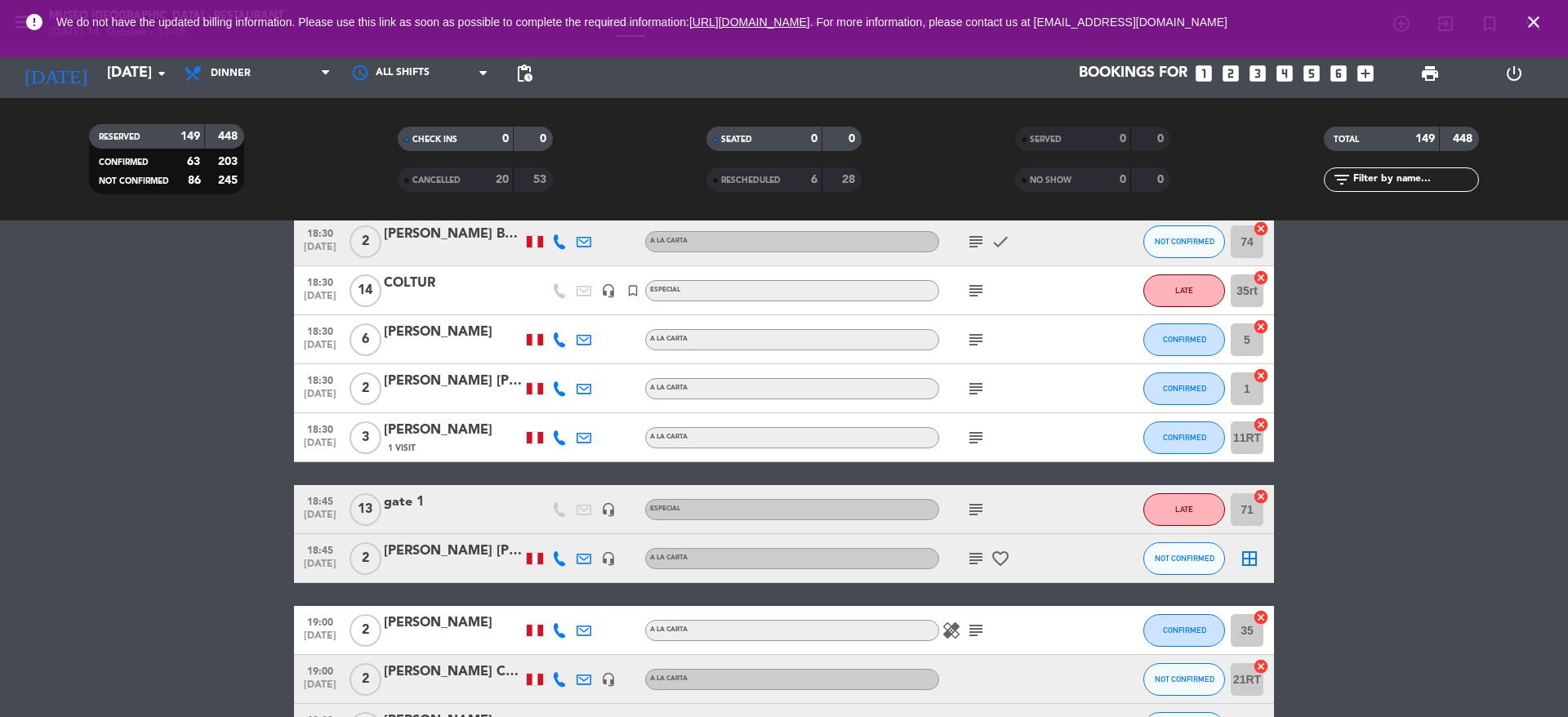
scroll to position [2079, 0]
click at [974, 510] on icon "subject" at bounding box center [975, 508] width 20 height 20
click at [440, 505] on div "gate 1" at bounding box center [453, 501] width 139 height 21
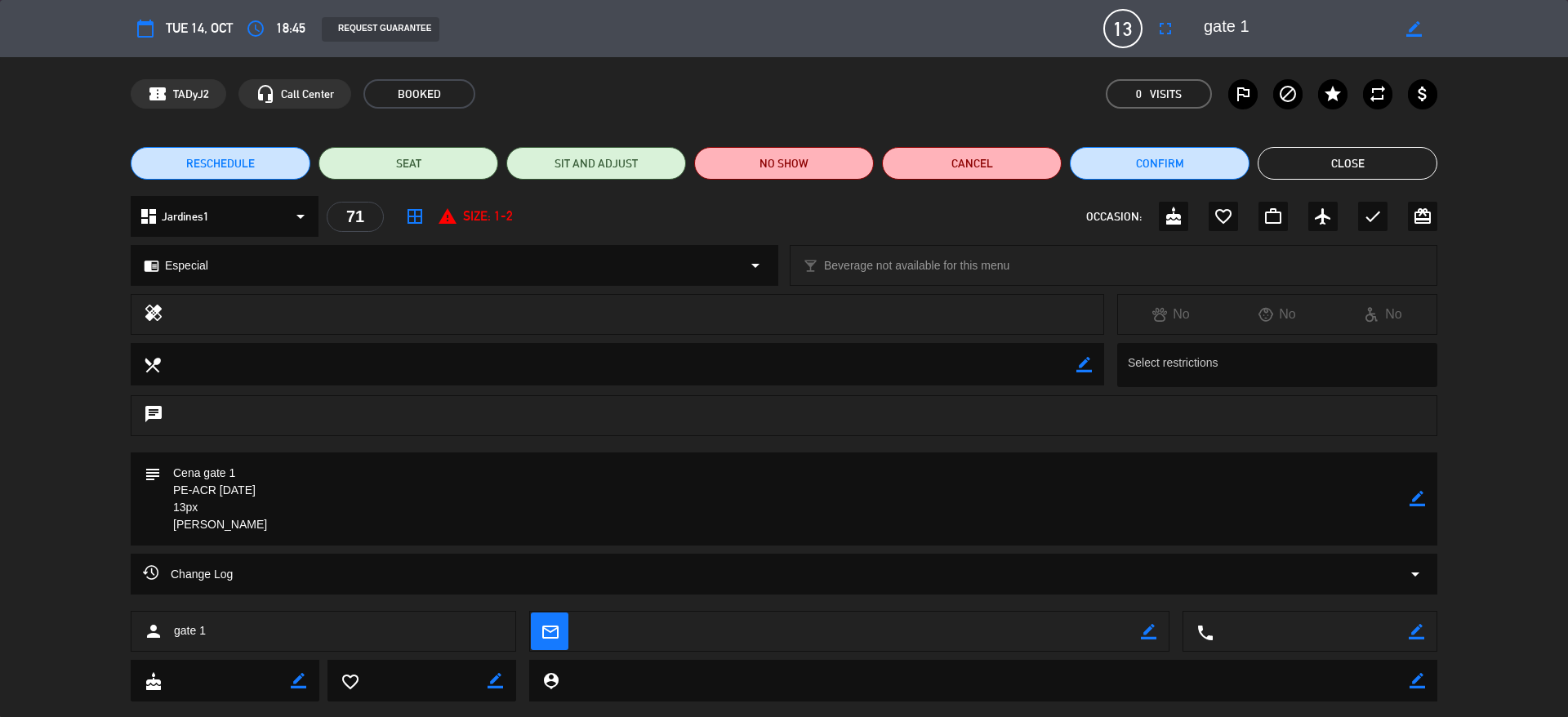
click at [259, 519] on textarea at bounding box center [784, 499] width 1249 height 93
drag, startPoint x: 261, startPoint y: 530, endPoint x: 150, endPoint y: 467, distance: 127.6
click at [150, 467] on div "subject border_color" at bounding box center [784, 499] width 1307 height 93
click at [150, 467] on icon "subject" at bounding box center [152, 473] width 18 height 18
drag, startPoint x: 275, startPoint y: 471, endPoint x: 114, endPoint y: 463, distance: 161.2
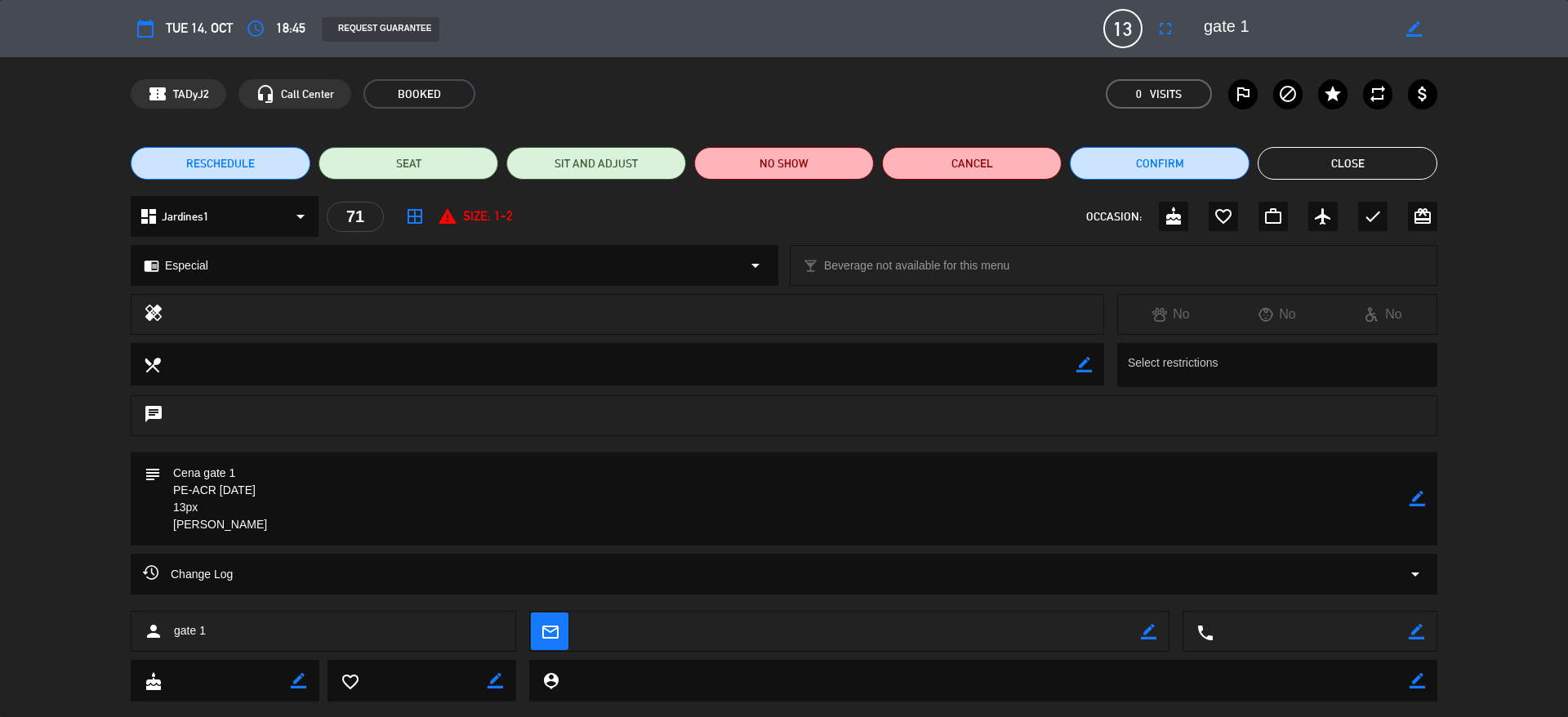
click at [114, 463] on div "subject border_color" at bounding box center [784, 502] width 1568 height 102
click at [283, 526] on textarea at bounding box center [784, 499] width 1249 height 93
drag, startPoint x: 283, startPoint y: 526, endPoint x: 139, endPoint y: 522, distance: 144.1
click at [139, 522] on div "subject border_color" at bounding box center [784, 499] width 1307 height 93
click at [1306, 155] on button "Close" at bounding box center [1347, 163] width 179 height 32
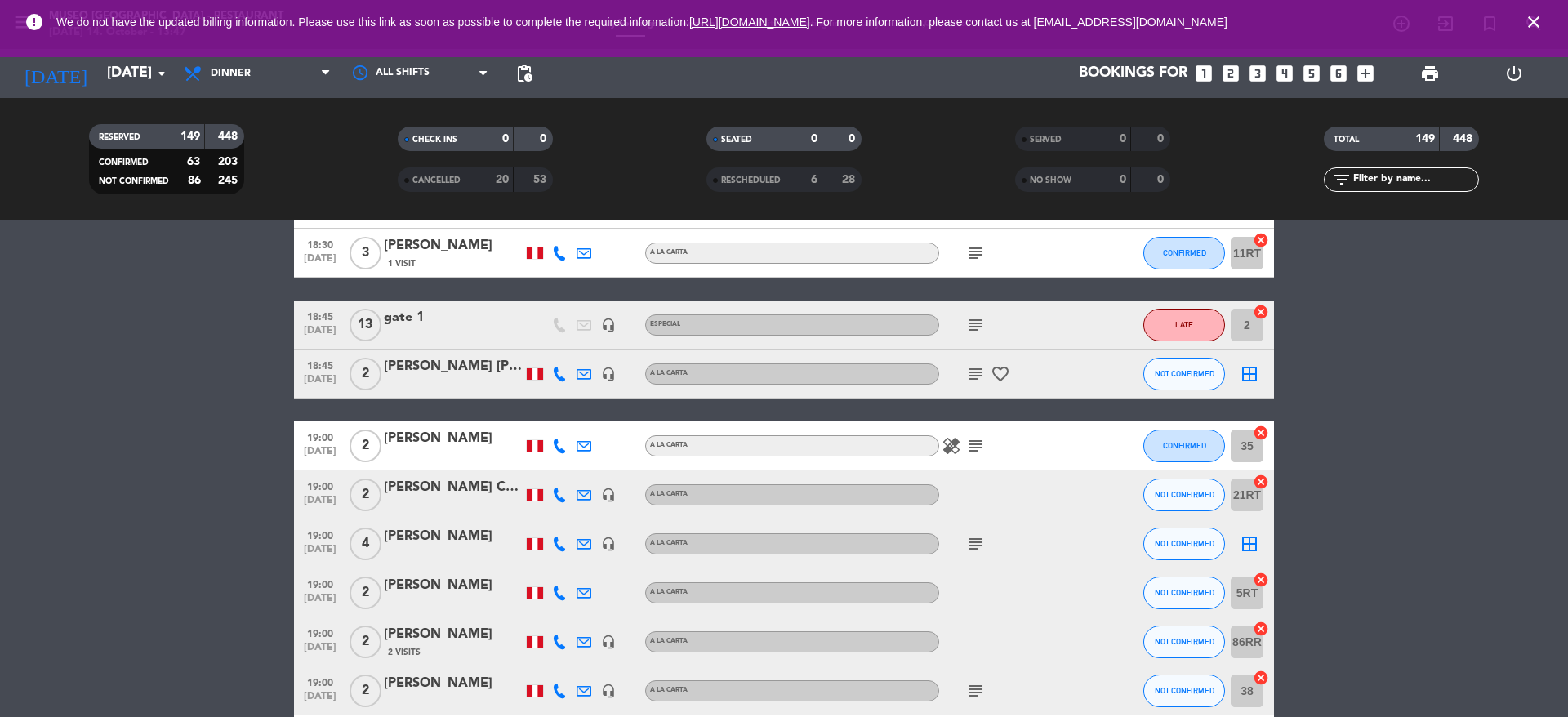
scroll to position [2228, 0]
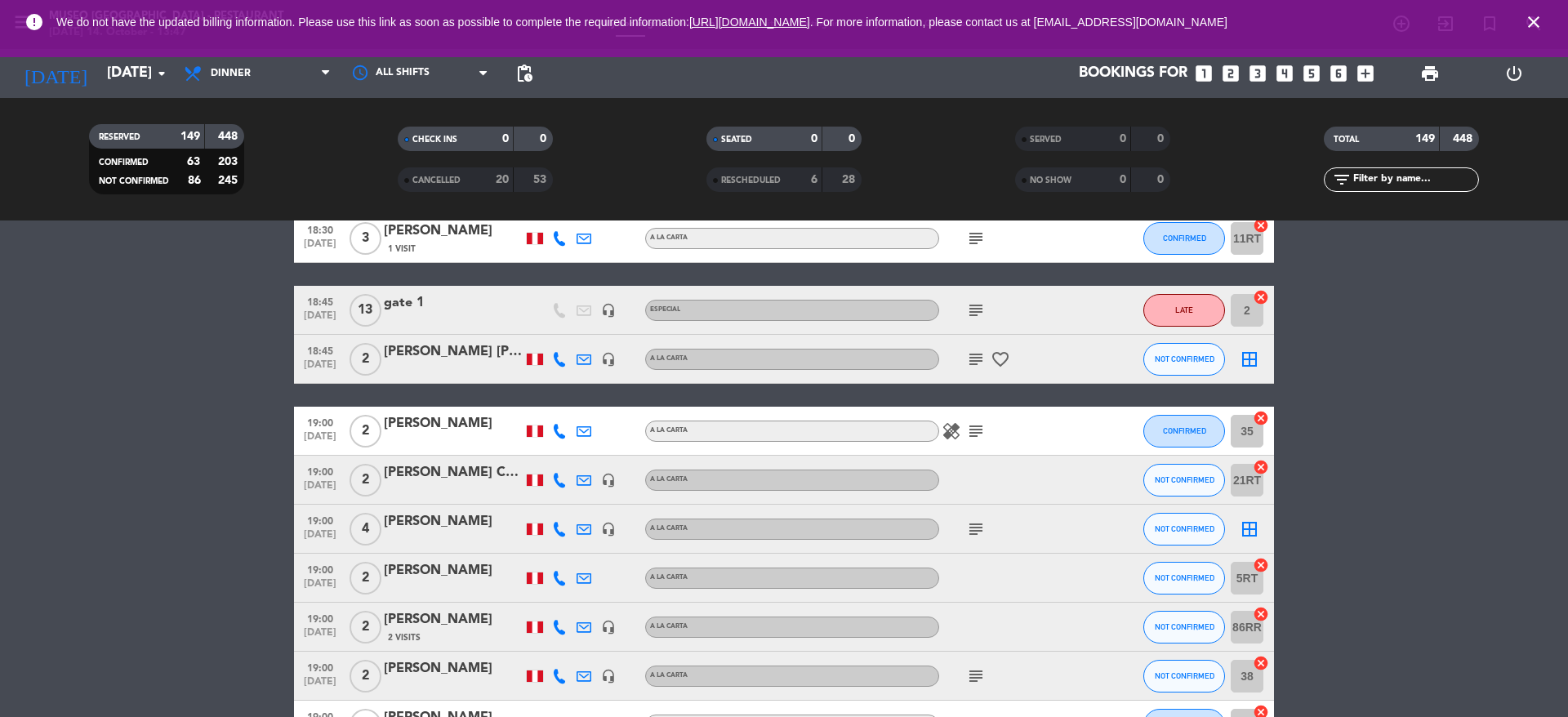
click at [969, 361] on icon "subject" at bounding box center [975, 359] width 20 height 20
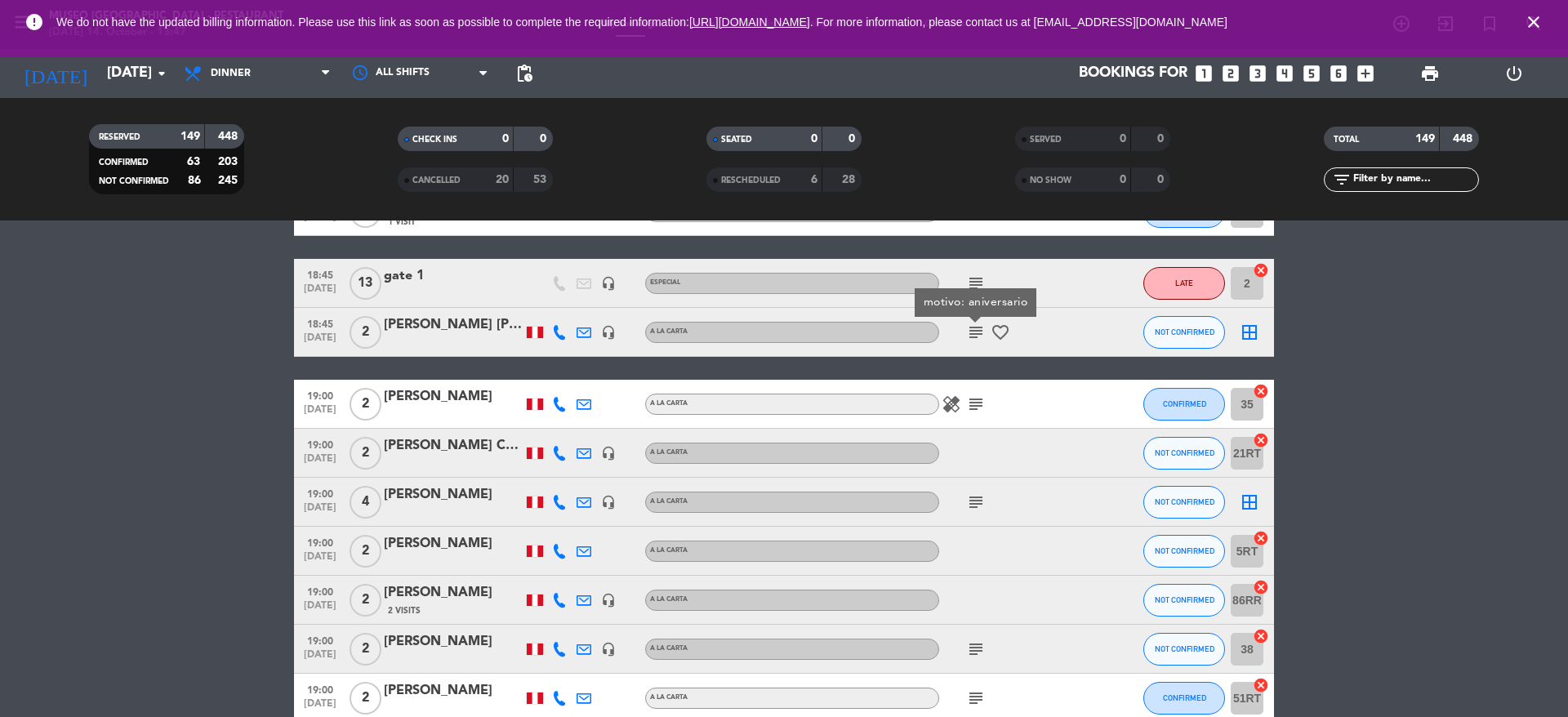
scroll to position [2259, 0]
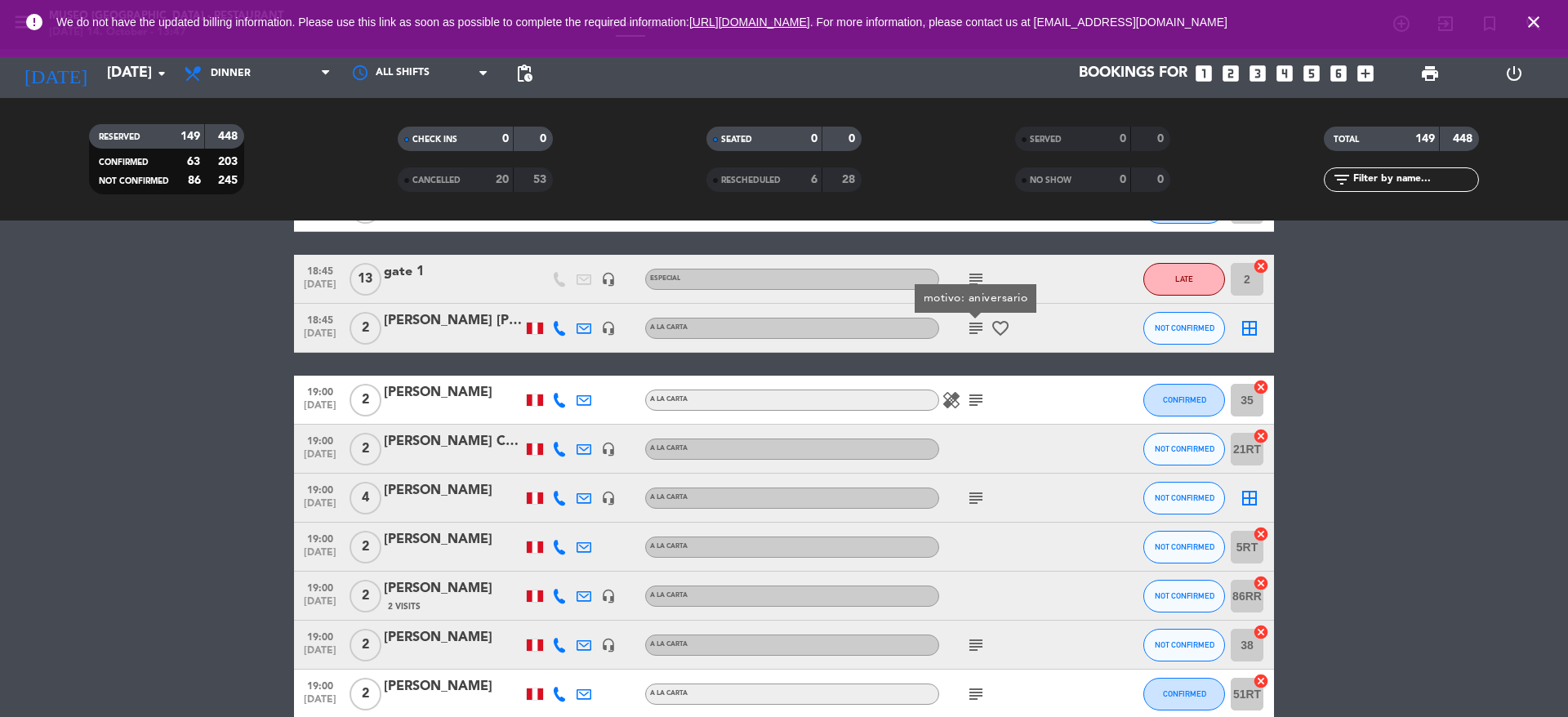
click at [977, 397] on icon "subject" at bounding box center [975, 400] width 20 height 20
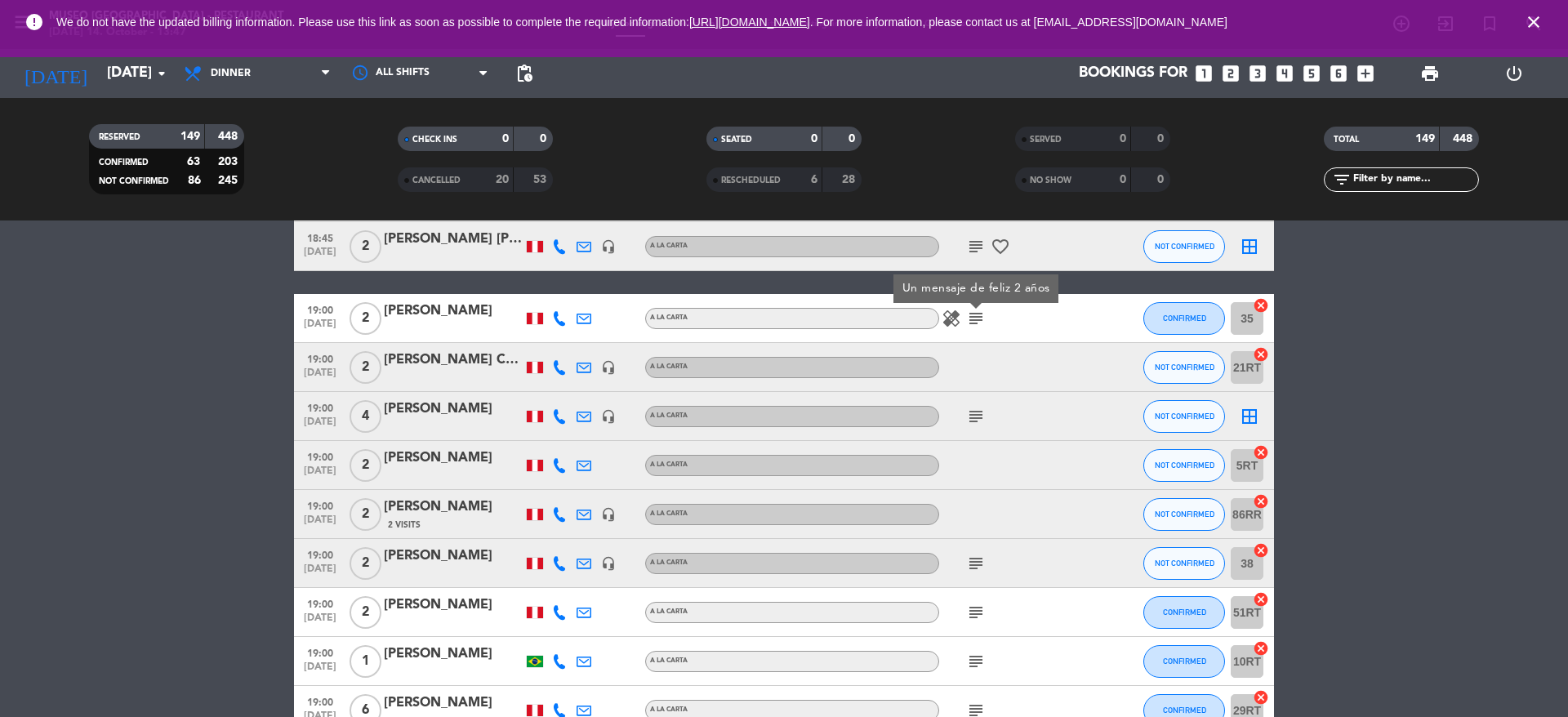
scroll to position [2349, 0]
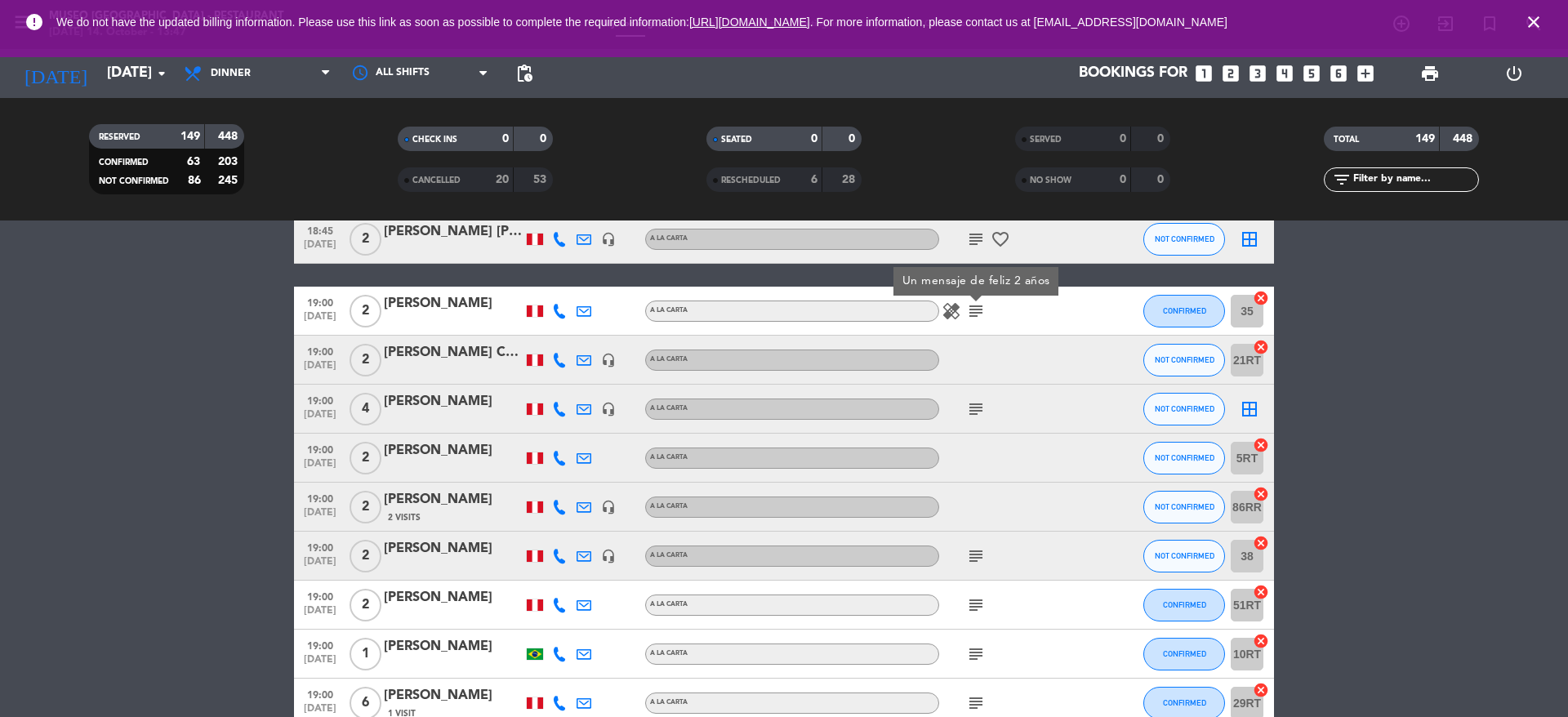
click at [977, 397] on div "subject" at bounding box center [1012, 408] width 147 height 48
click at [977, 404] on icon "subject" at bounding box center [975, 409] width 20 height 20
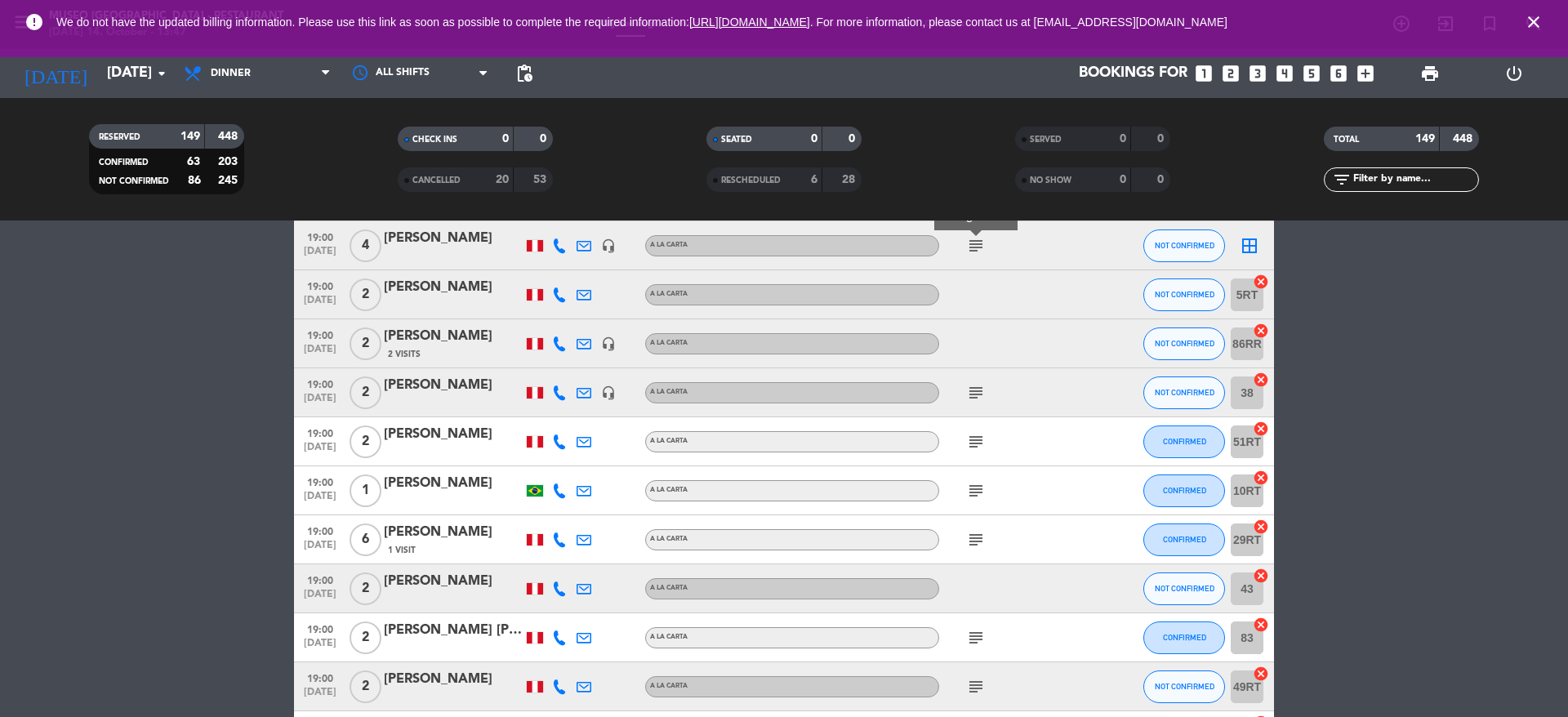
scroll to position [2512, 0]
click at [977, 404] on div "subject" at bounding box center [1012, 391] width 147 height 48
click at [976, 395] on icon "subject" at bounding box center [975, 391] width 20 height 20
click at [975, 437] on icon "subject" at bounding box center [975, 441] width 20 height 20
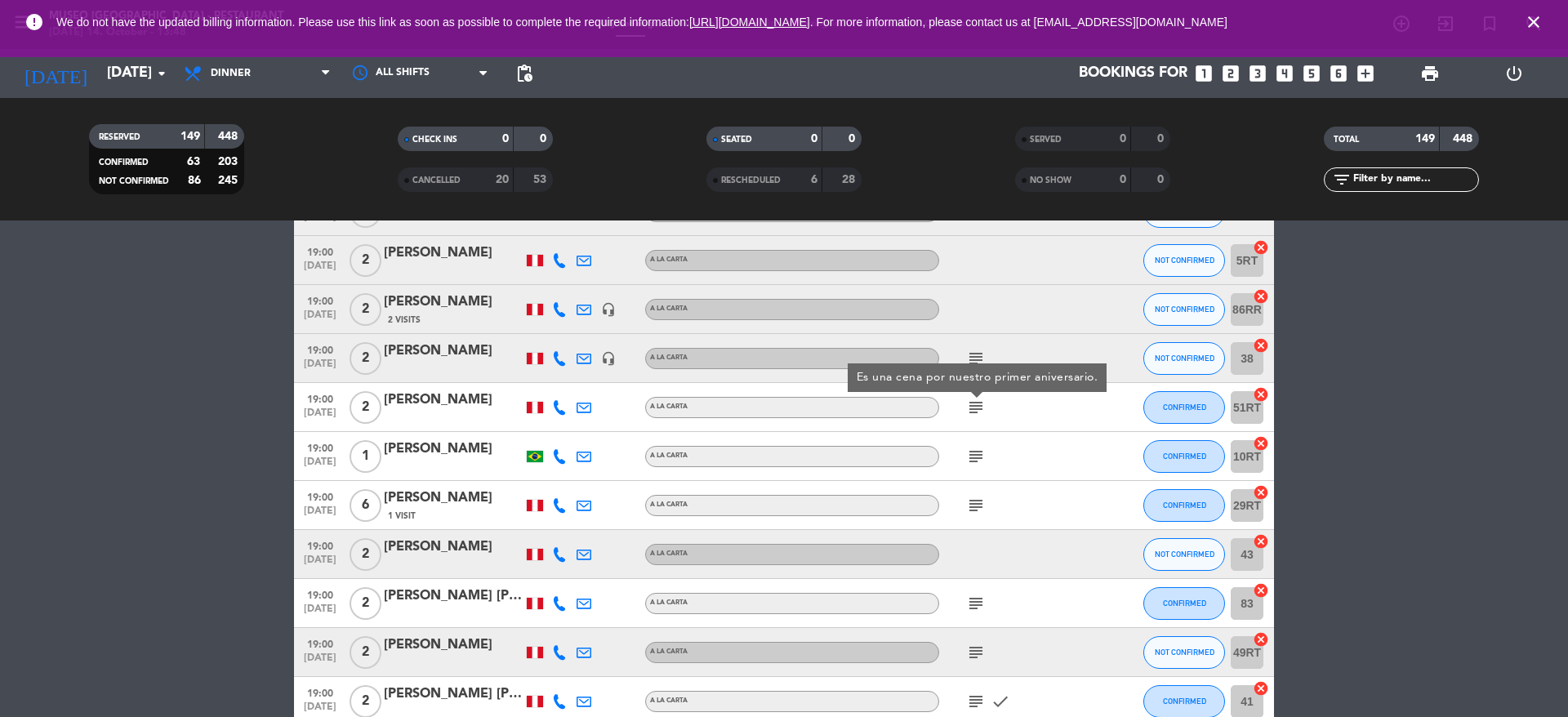
click at [975, 437] on div "subject" at bounding box center [1012, 456] width 147 height 48
click at [974, 452] on icon "subject" at bounding box center [975, 456] width 20 height 20
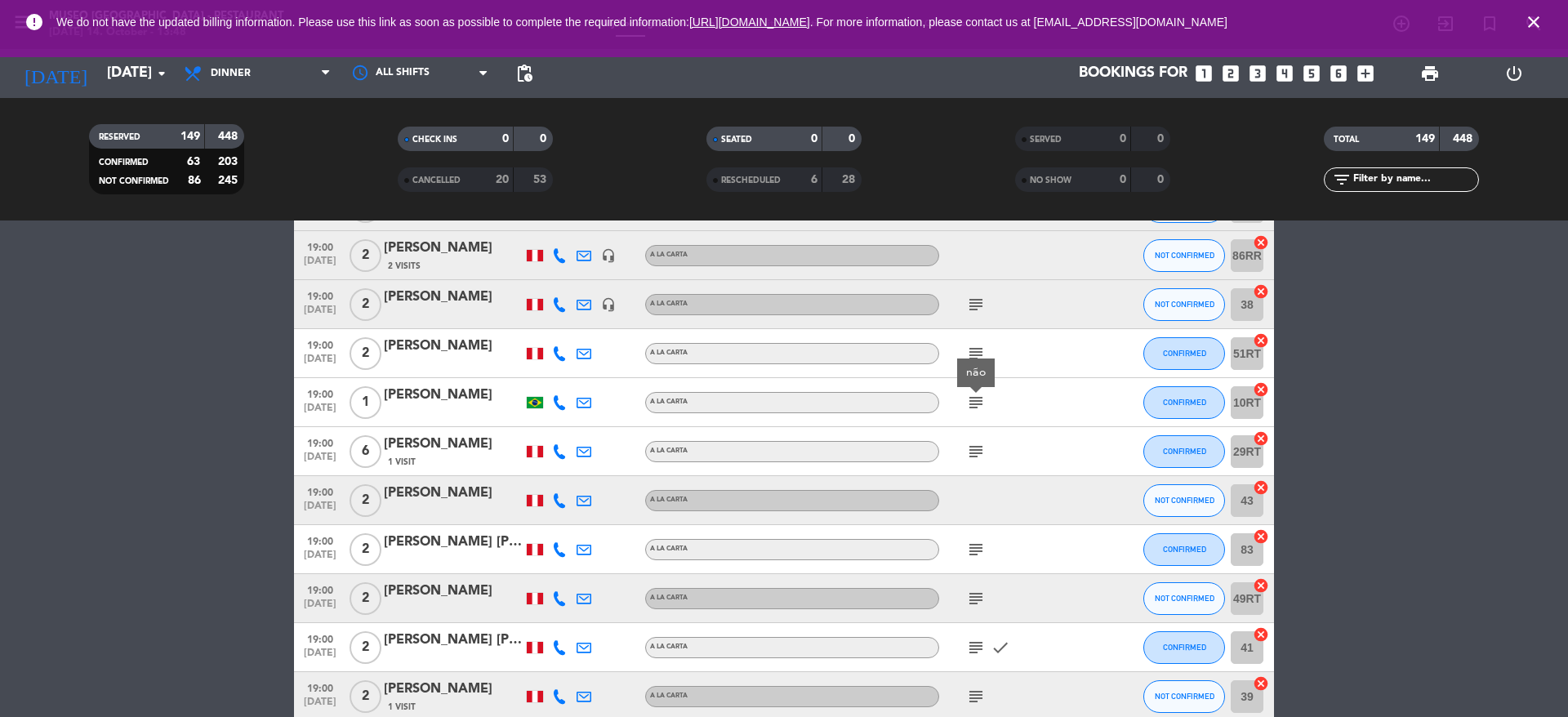
scroll to position [2602, 0]
click at [974, 452] on icon "subject" at bounding box center [975, 449] width 20 height 20
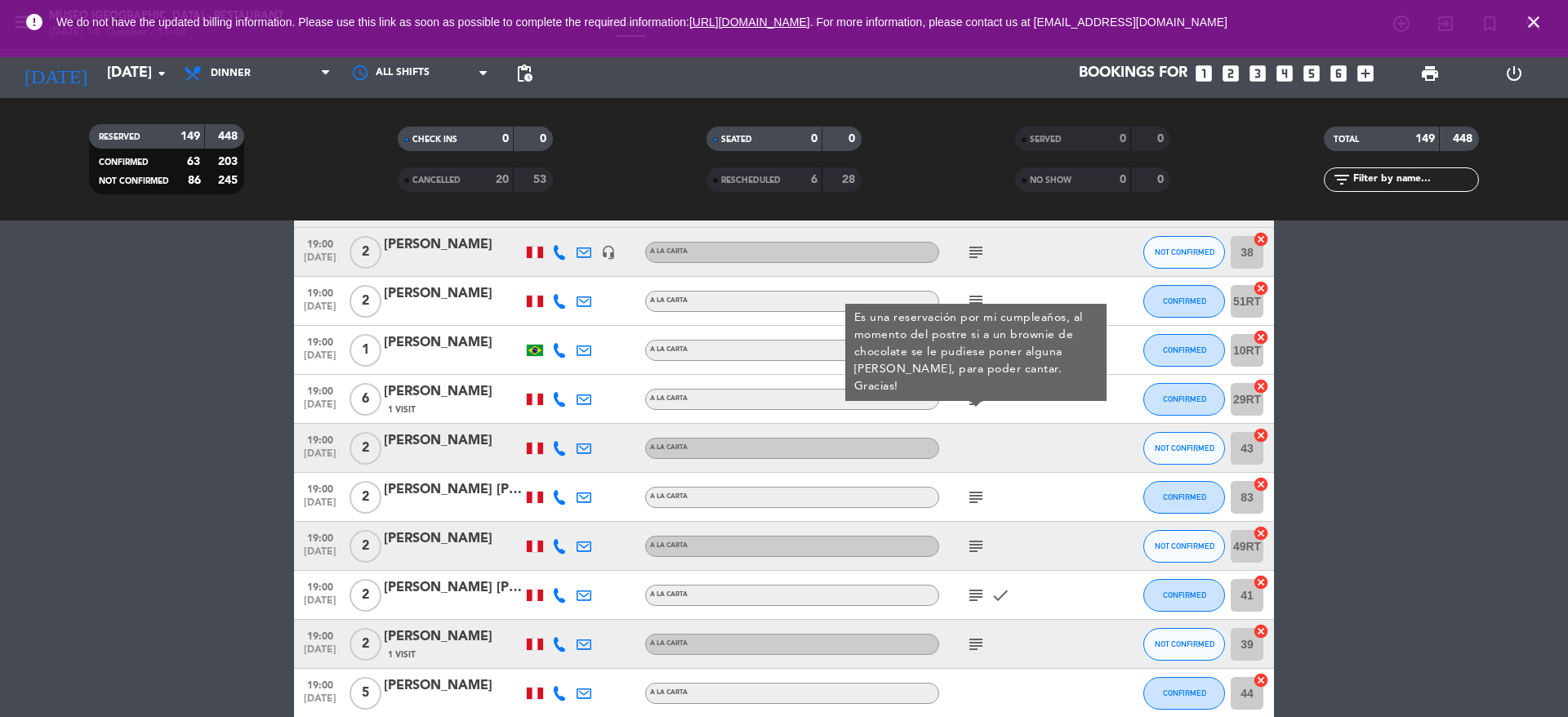
scroll to position [2684, 0]
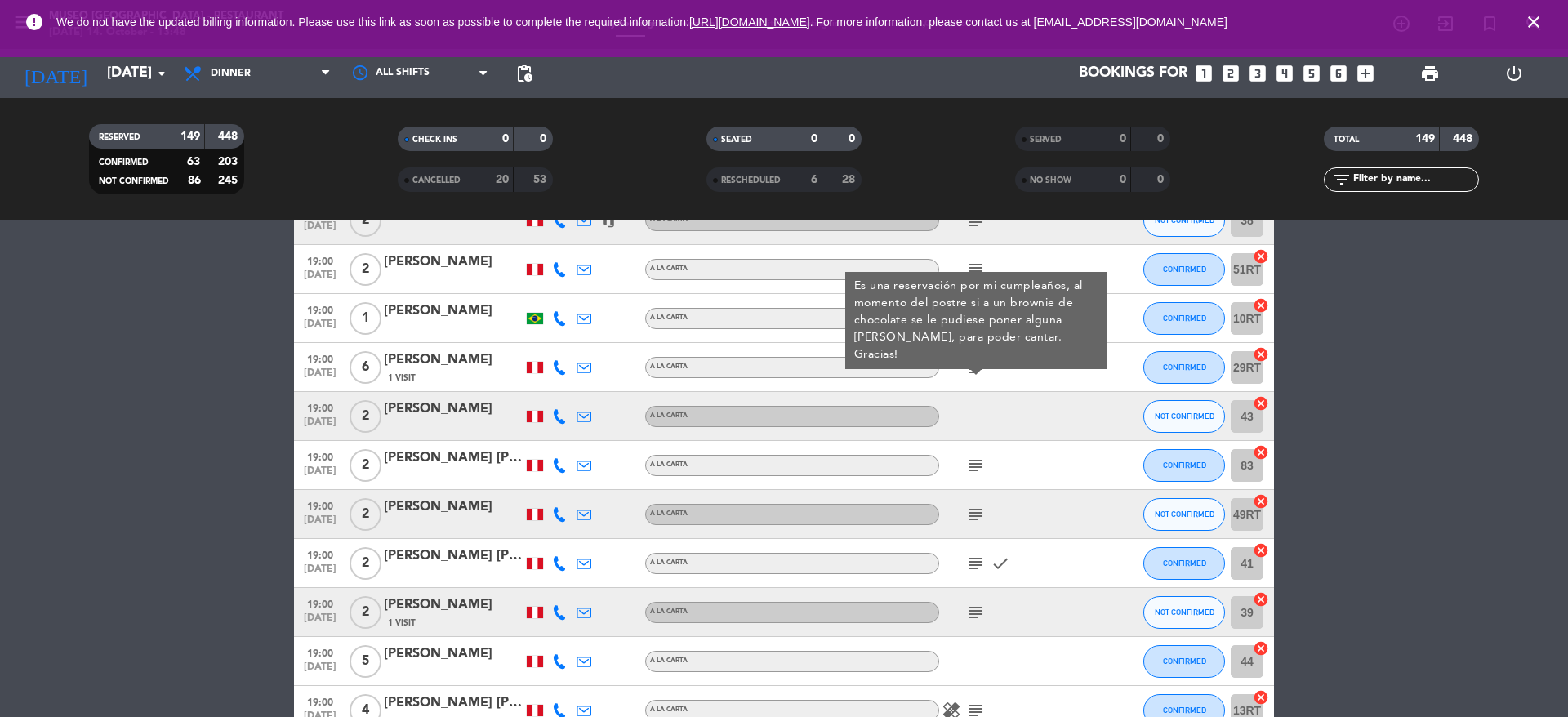
click at [977, 446] on div "subject" at bounding box center [1012, 464] width 147 height 48
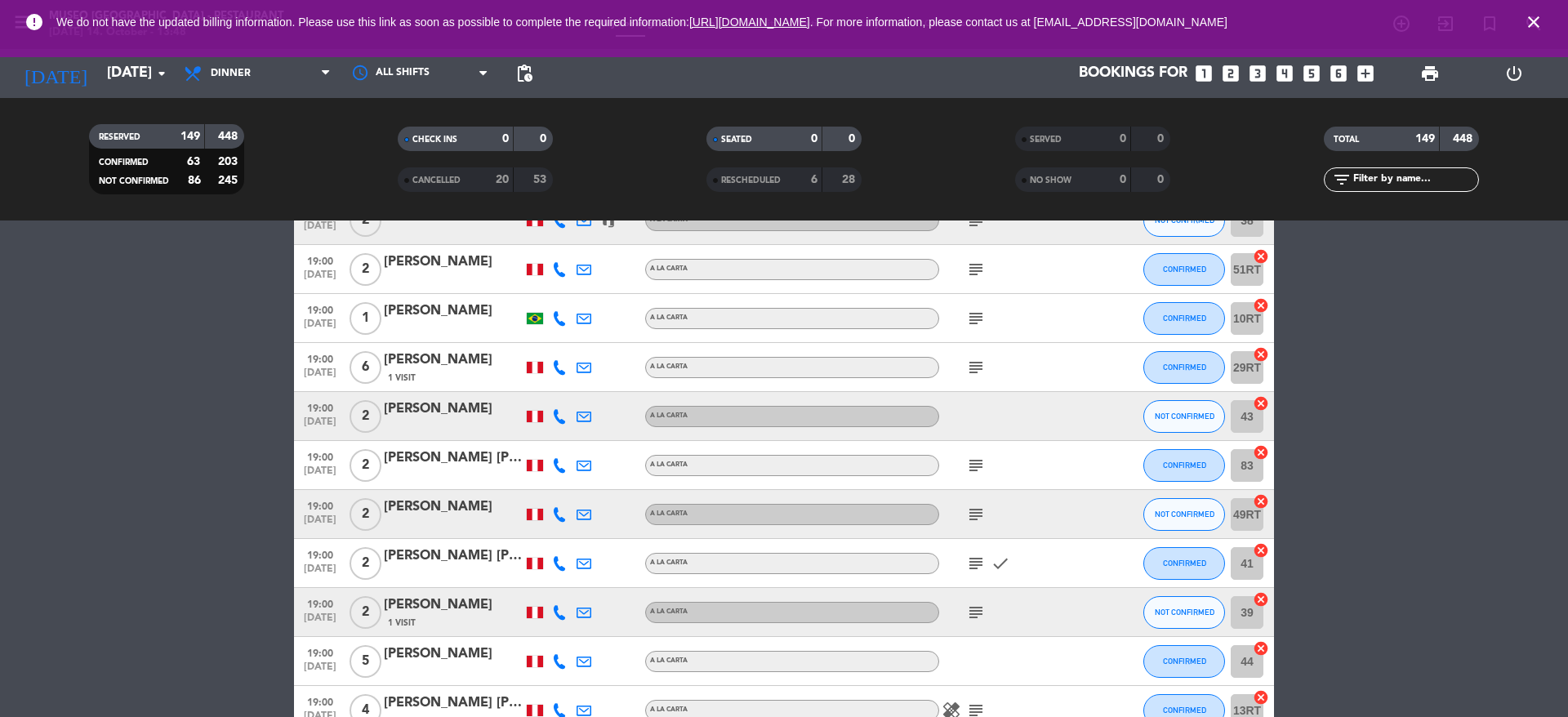
click at [977, 446] on div "subject" at bounding box center [1012, 464] width 147 height 48
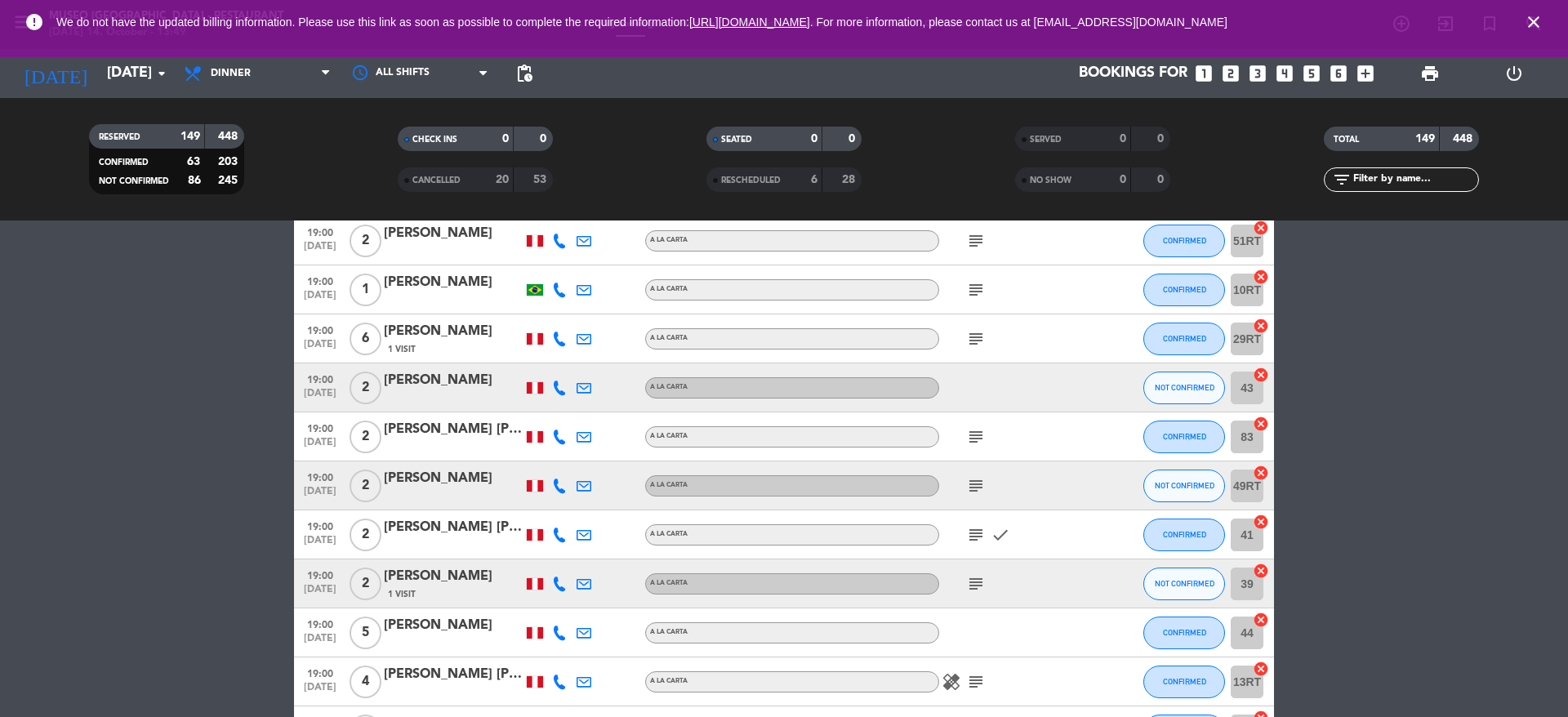
scroll to position [2713, 0]
click at [977, 446] on div "subject" at bounding box center [1012, 435] width 147 height 48
click at [973, 434] on icon "subject" at bounding box center [975, 436] width 20 height 20
click at [976, 486] on icon "subject" at bounding box center [975, 485] width 20 height 20
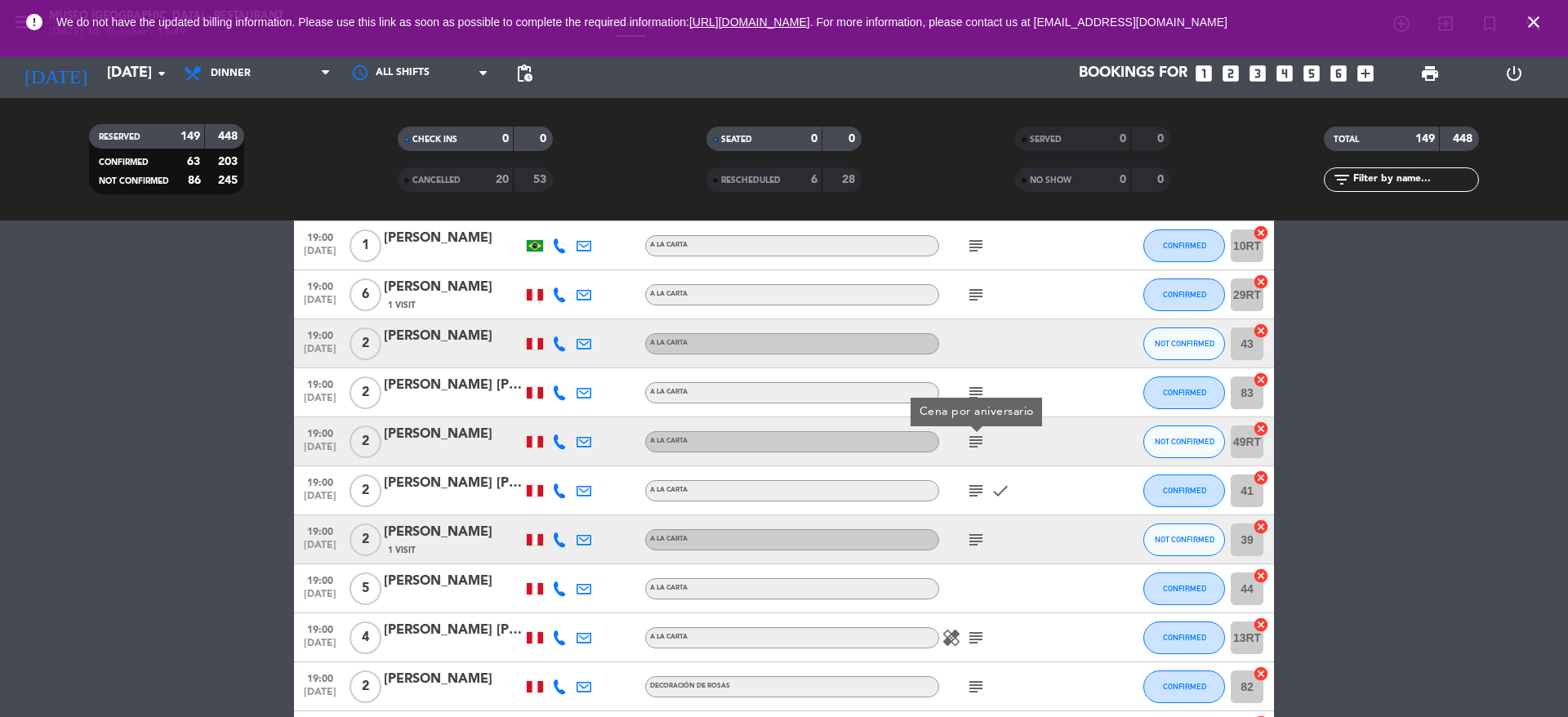
click at [976, 486] on icon "subject" at bounding box center [975, 491] width 20 height 20
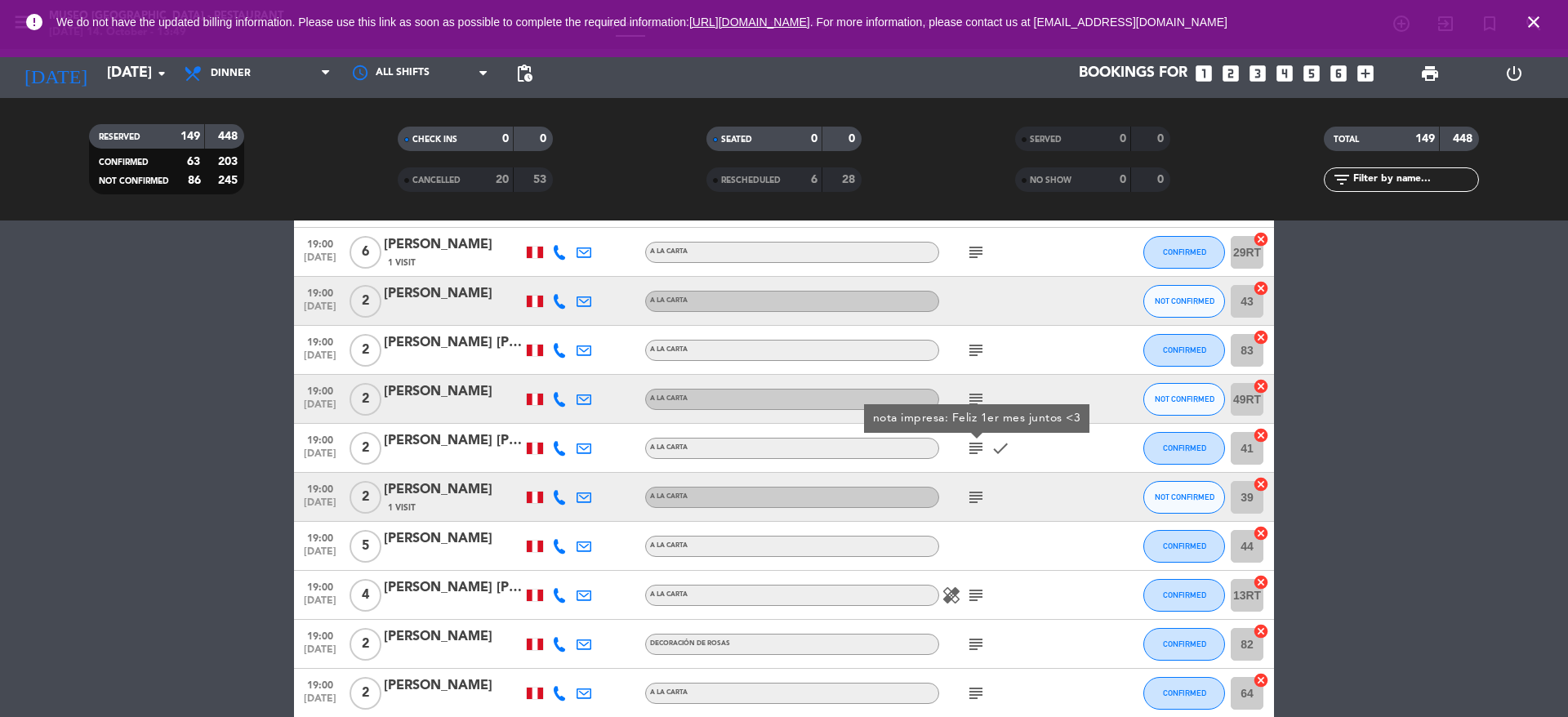
scroll to position [2885, 0]
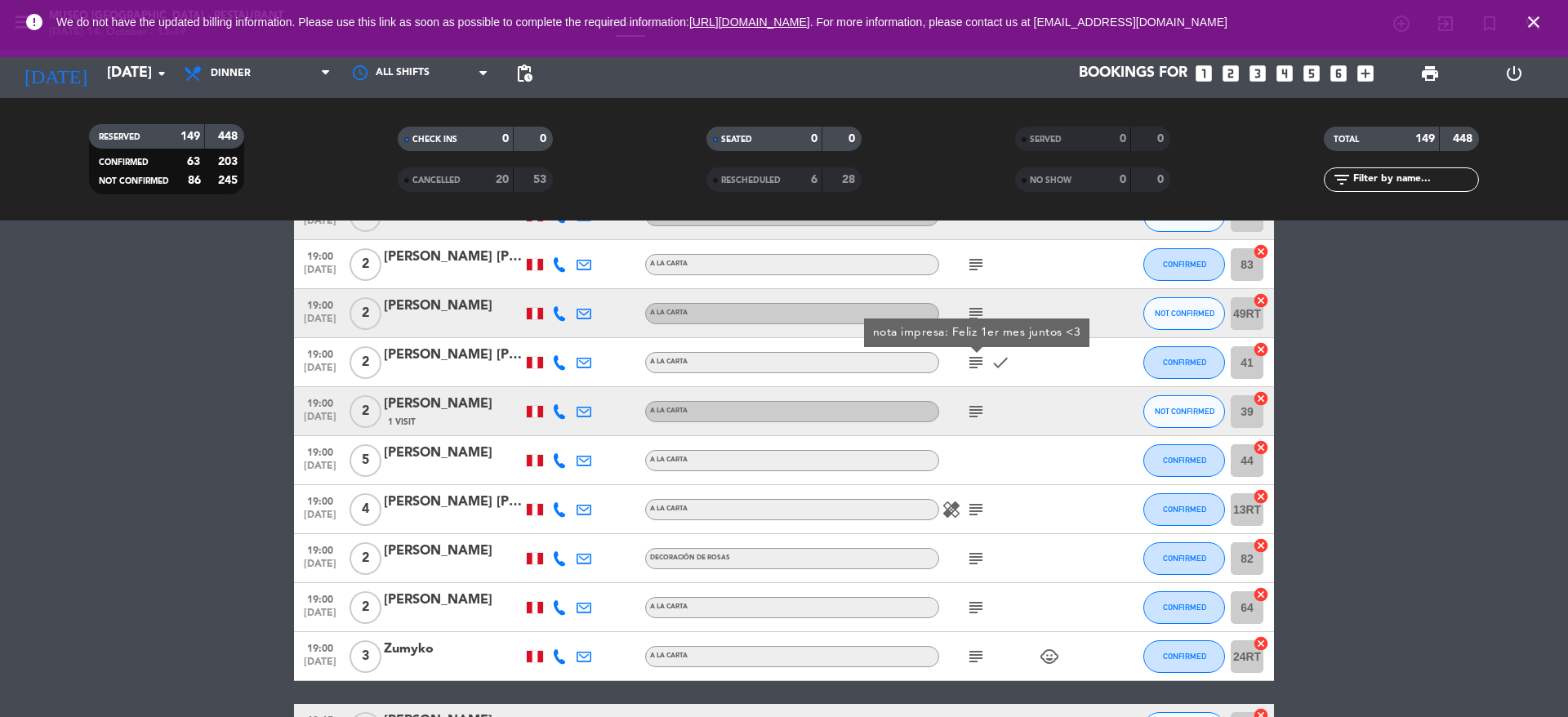
click at [982, 406] on icon "subject" at bounding box center [975, 411] width 20 height 20
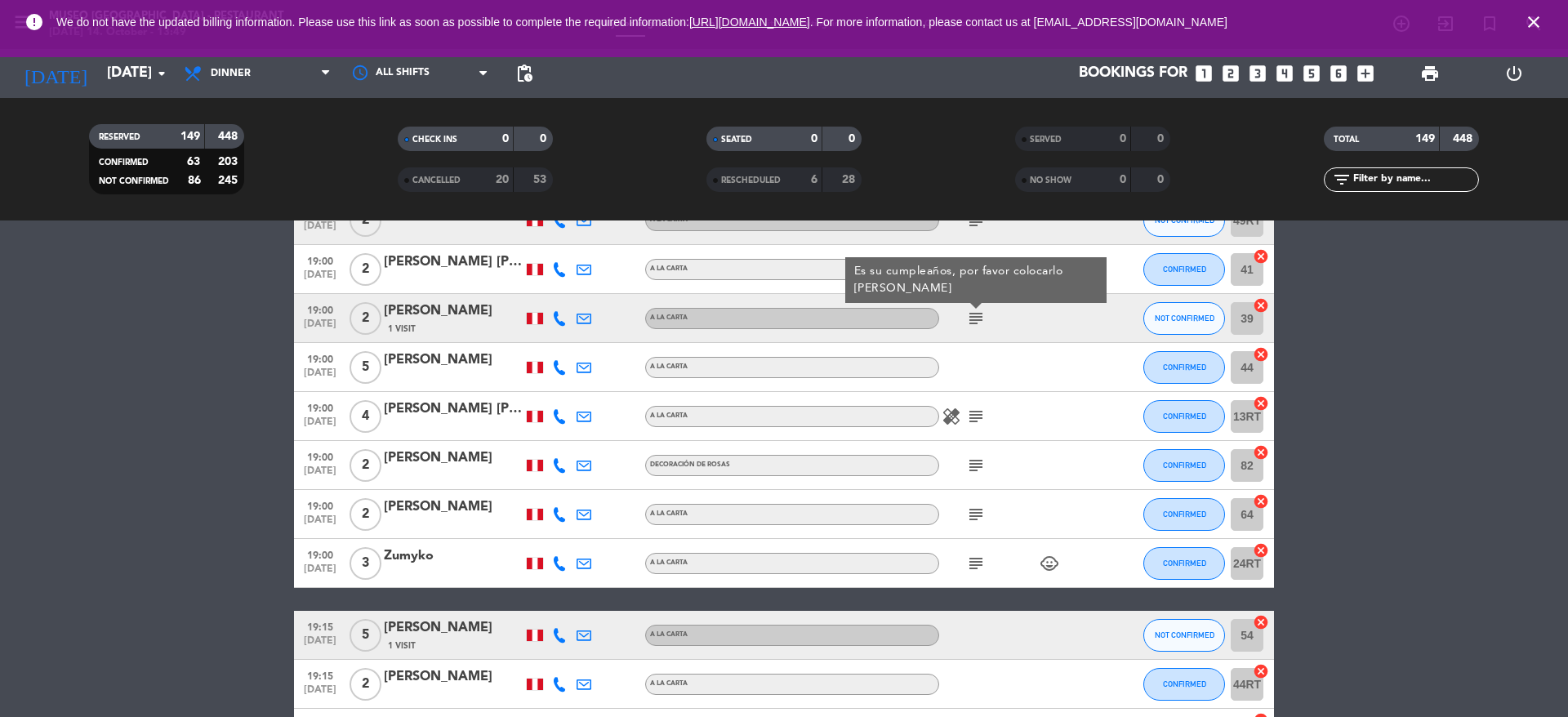
scroll to position [2980, 0]
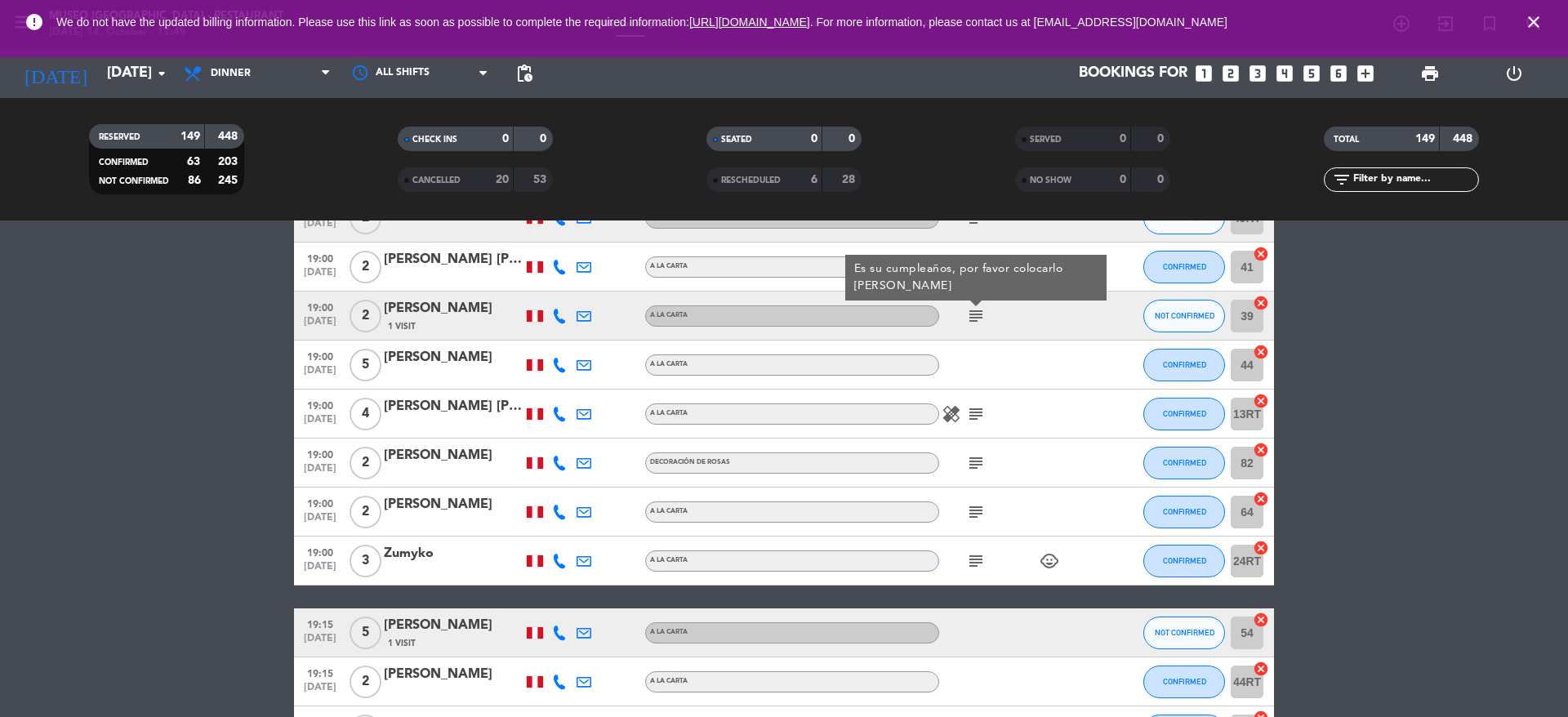
click at [982, 406] on icon "subject" at bounding box center [975, 414] width 20 height 20
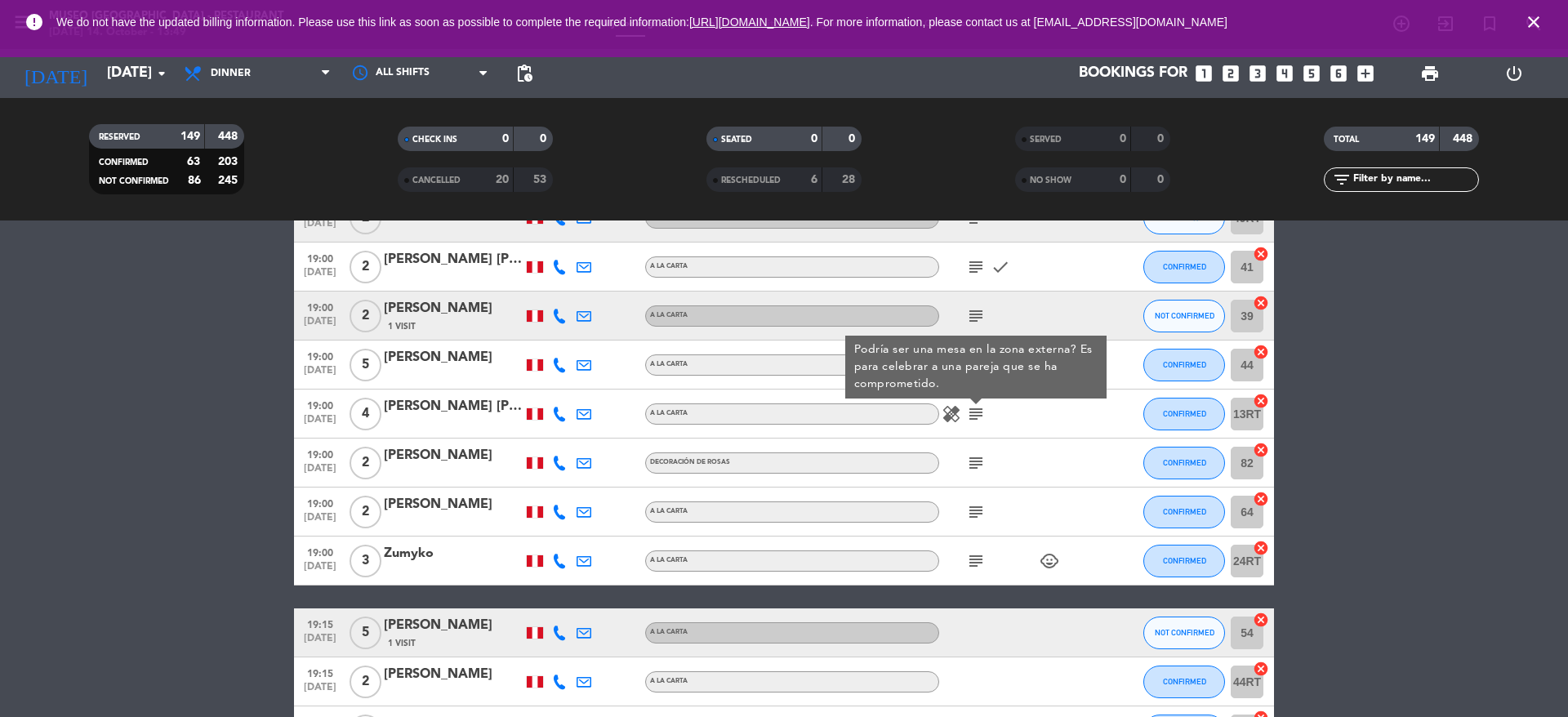
click at [981, 469] on icon "subject" at bounding box center [975, 462] width 20 height 20
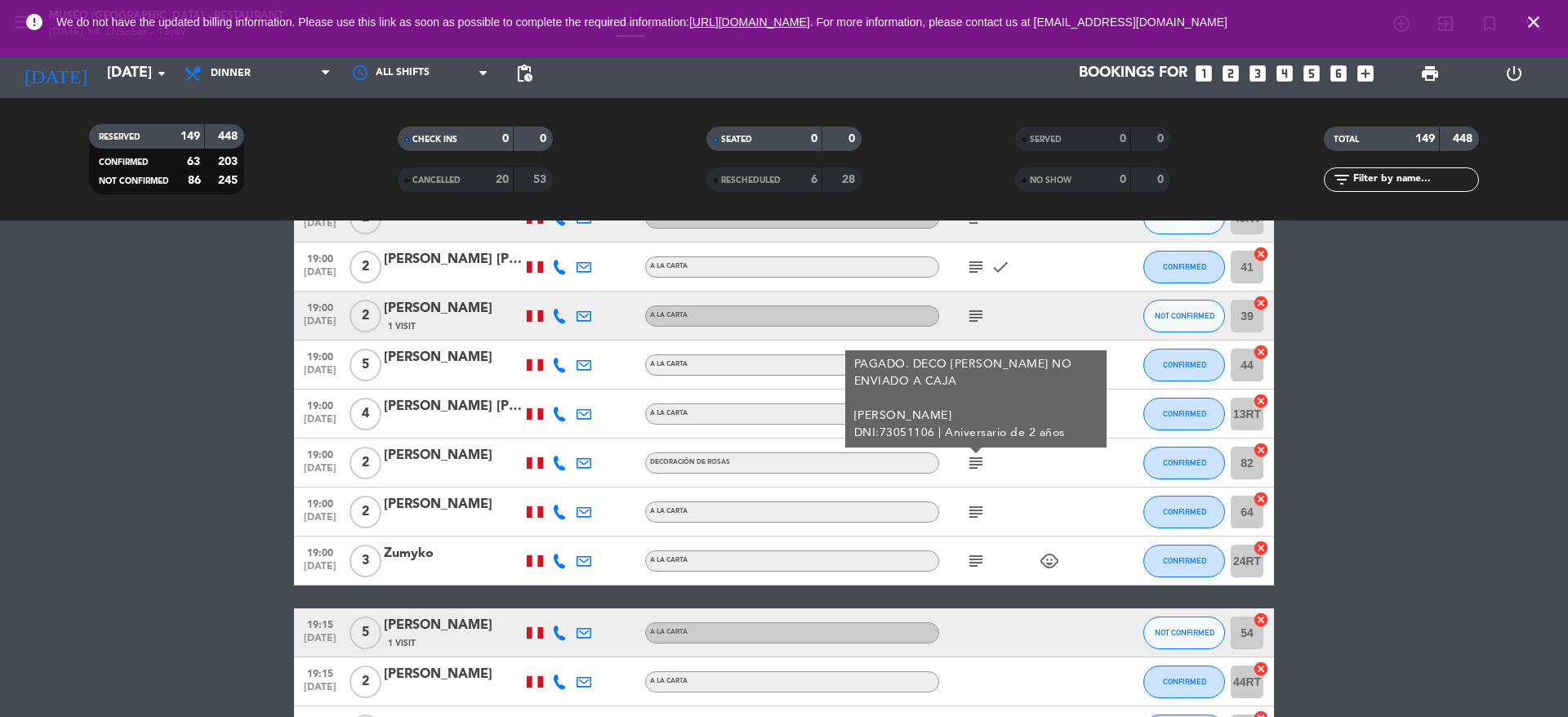
click at [458, 452] on div "[PERSON_NAME]" at bounding box center [453, 456] width 139 height 21
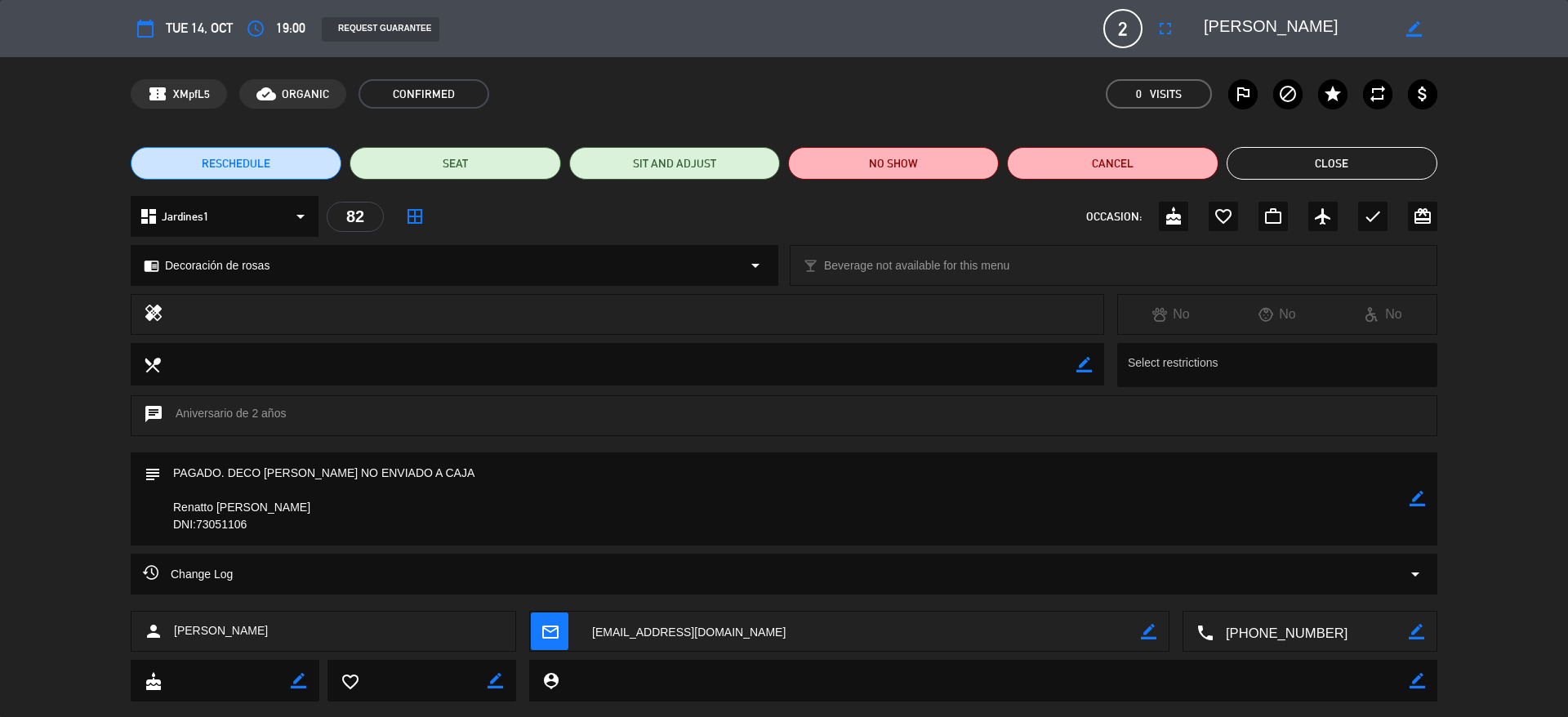
click at [1232, 29] on textarea at bounding box center [1297, 28] width 187 height 29
click at [1169, 43] on button "fullscreen" at bounding box center [1165, 28] width 29 height 29
